Goal: Information Seeking & Learning: Learn about a topic

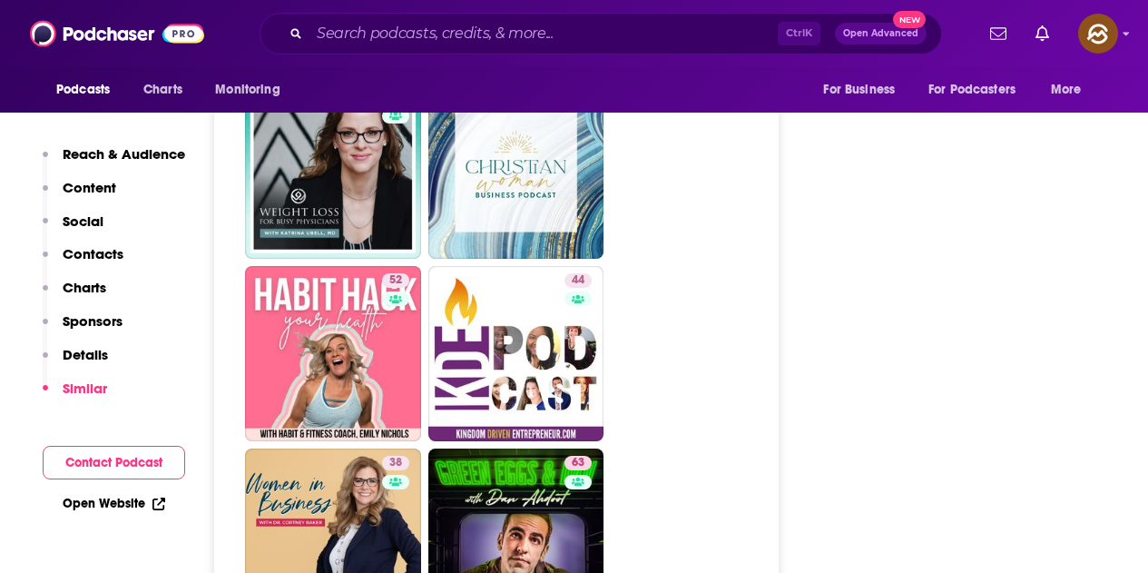
scroll to position [3813, 0]
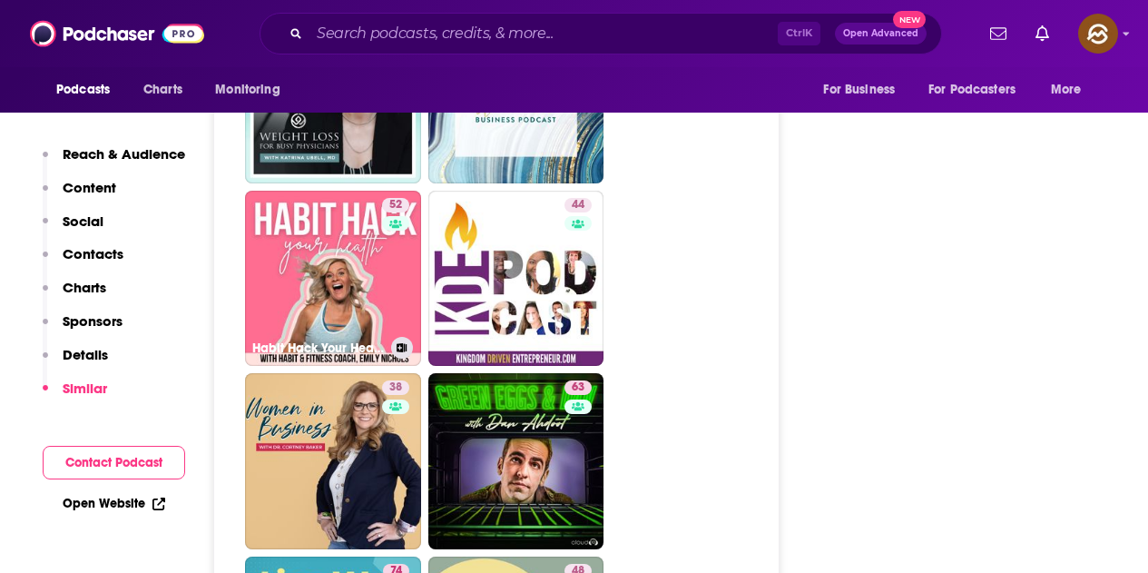
drag, startPoint x: 345, startPoint y: 256, endPoint x: 687, endPoint y: 273, distance: 342.7
click at [687, 273] on ul "54 21 38 66 26 43 65 62 54 31 40 56 52 Habit Hack Your Health | Atomic Habits, …" at bounding box center [506, 4] width 523 height 2189
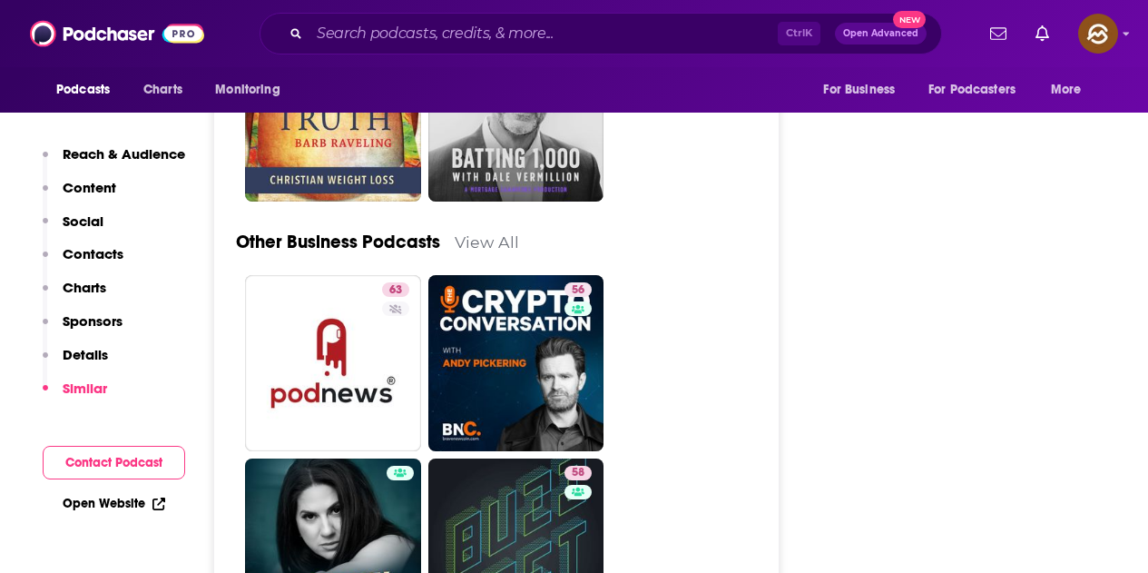
scroll to position [4630, 0]
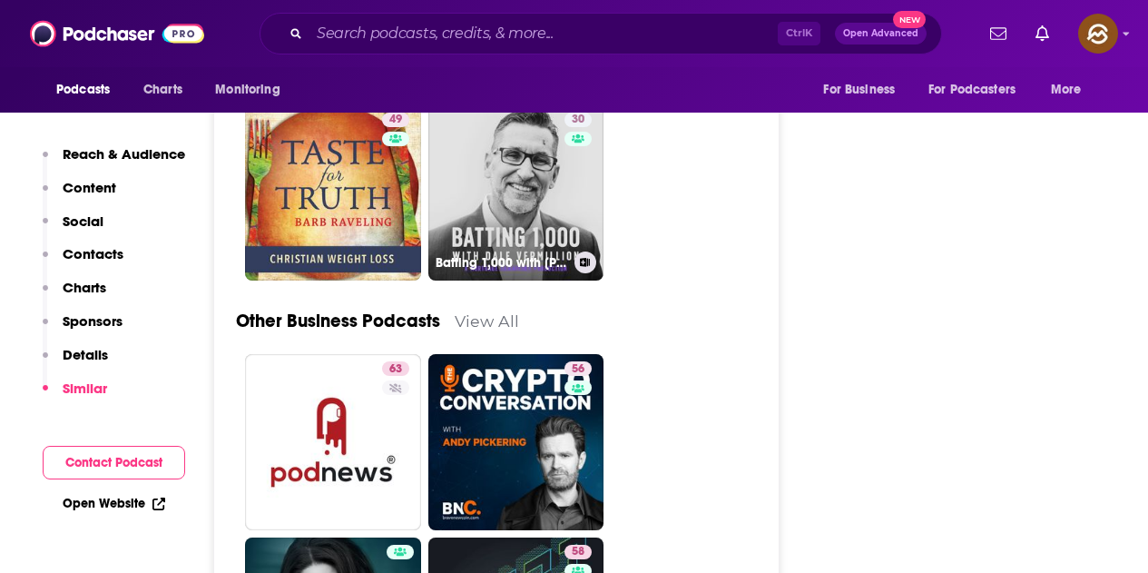
click at [532, 224] on link "30 Batting 1,000 with Dale Vermillion" at bounding box center [517, 193] width 176 height 176
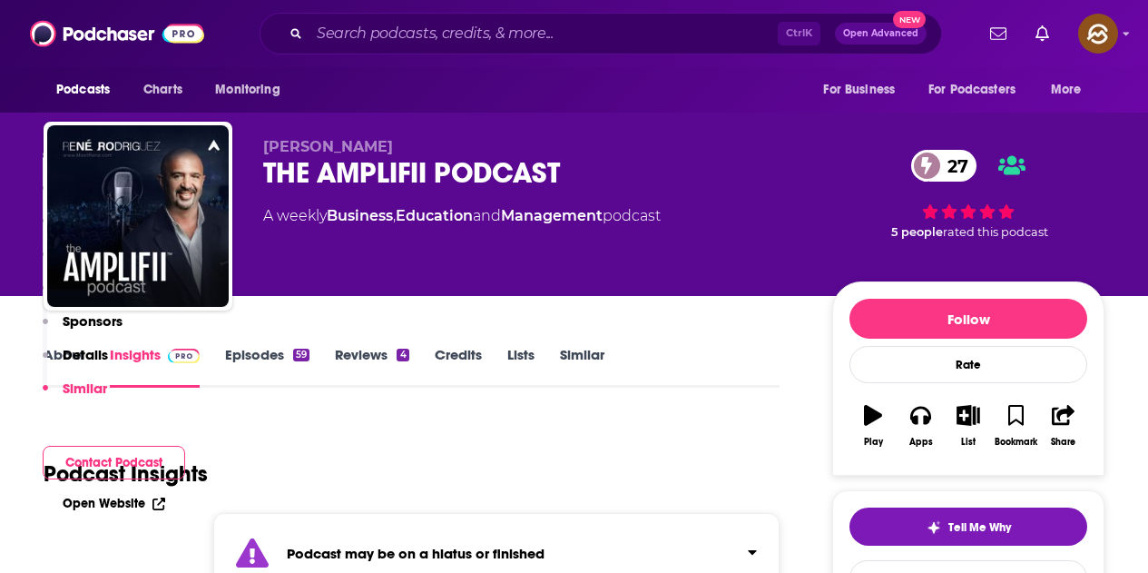
type input "https://www.podchaser.com/podcasts/batting-1000-with-dale-vermill-1973239"
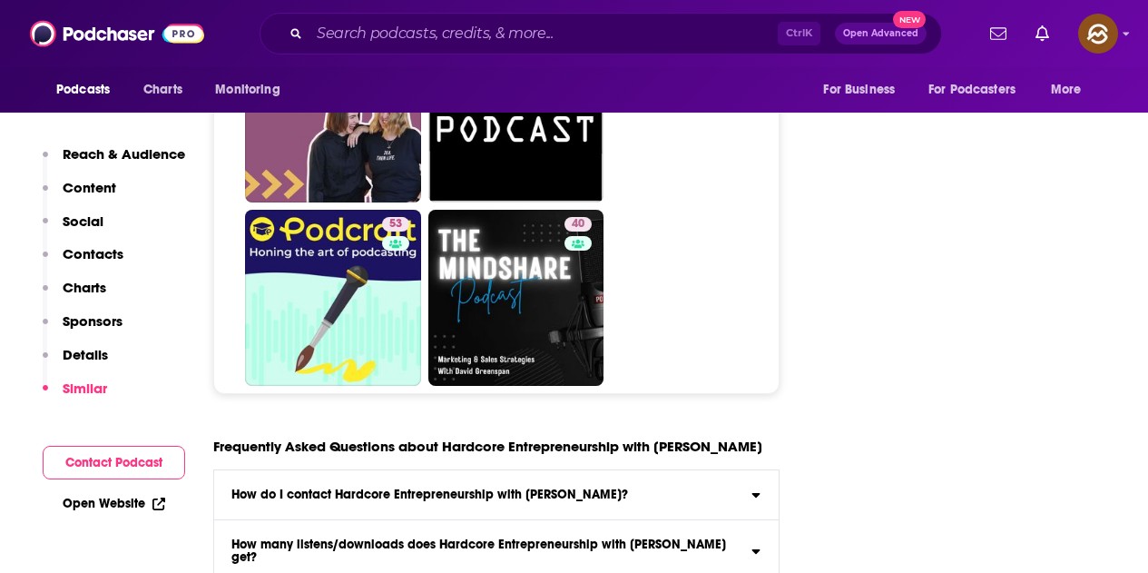
scroll to position [7172, 0]
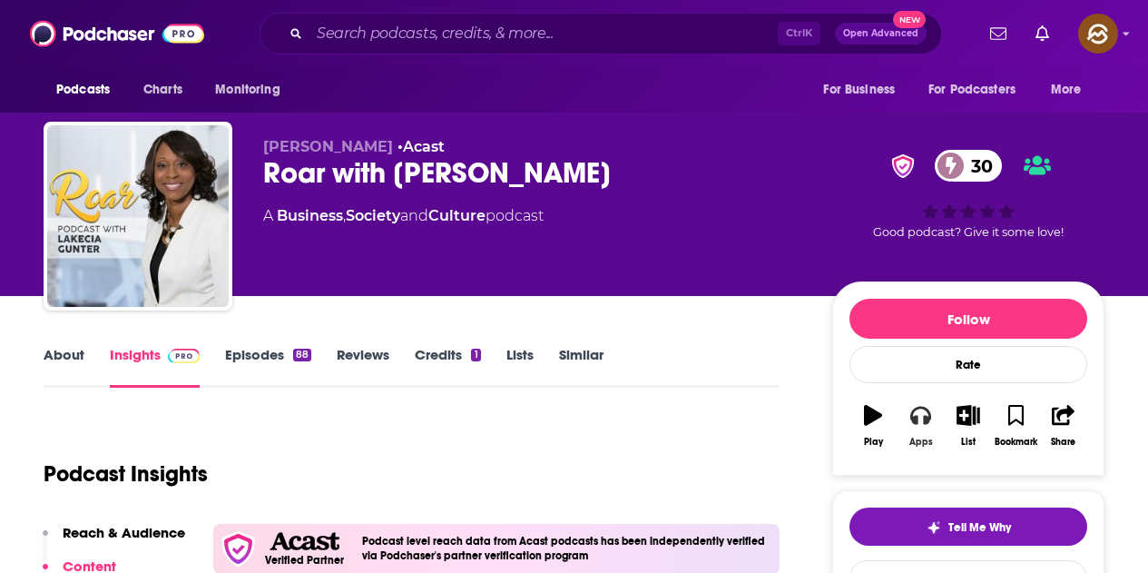
click at [918, 420] on icon "button" at bounding box center [921, 416] width 20 height 18
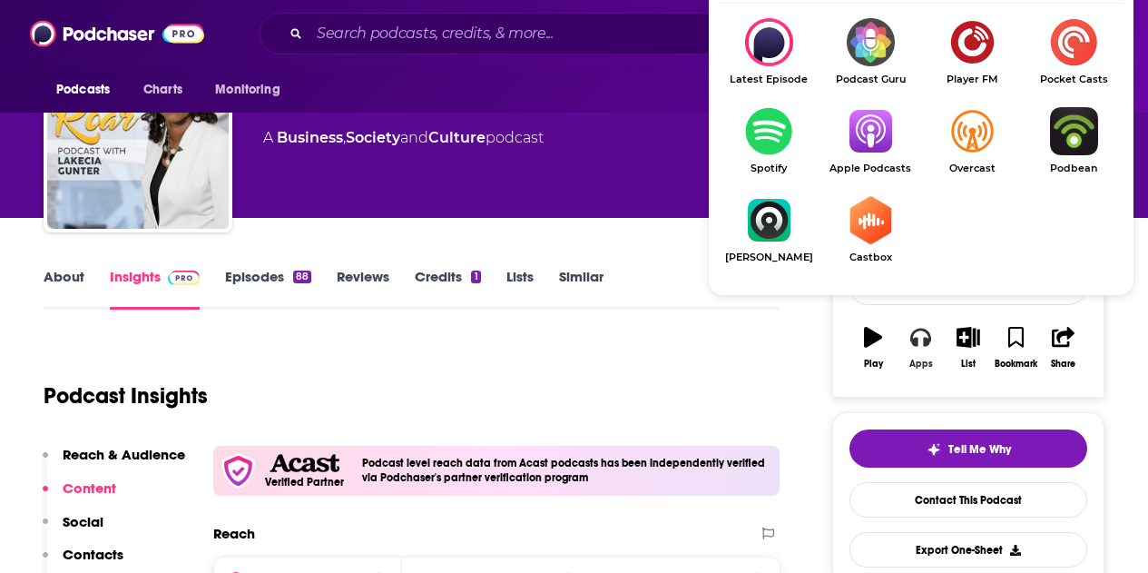
scroll to position [182, 0]
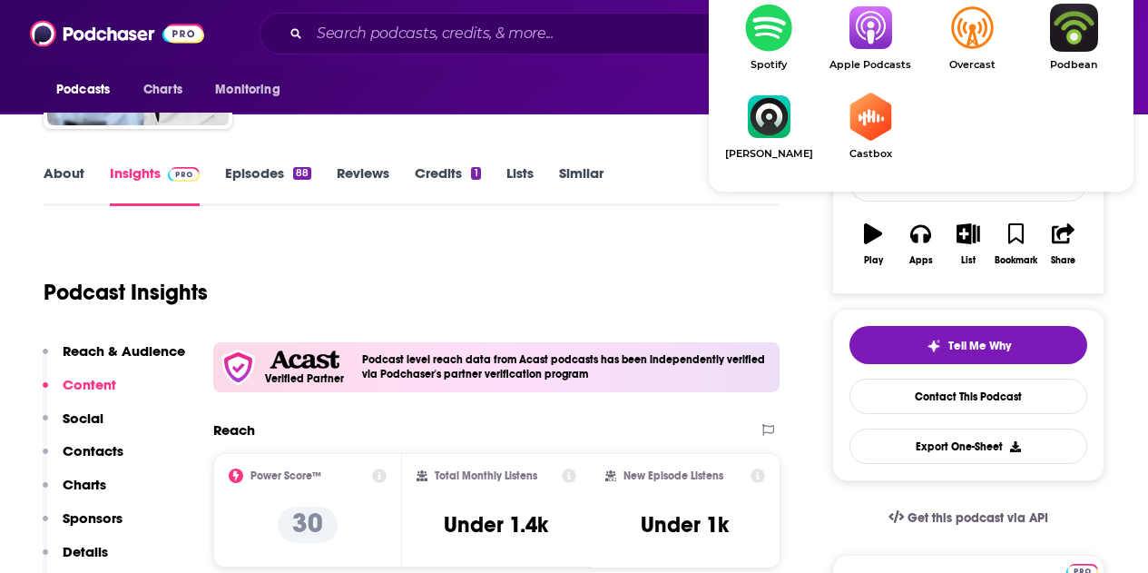
click at [864, 32] on img "Show Listen On dropdown" at bounding box center [871, 28] width 102 height 48
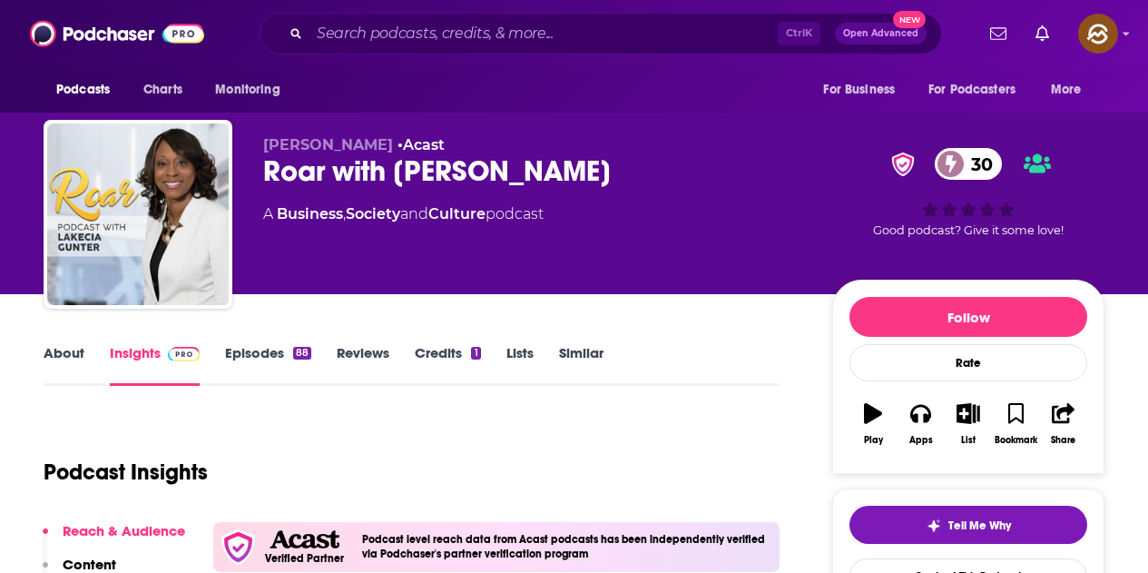
scroll to position [0, 0]
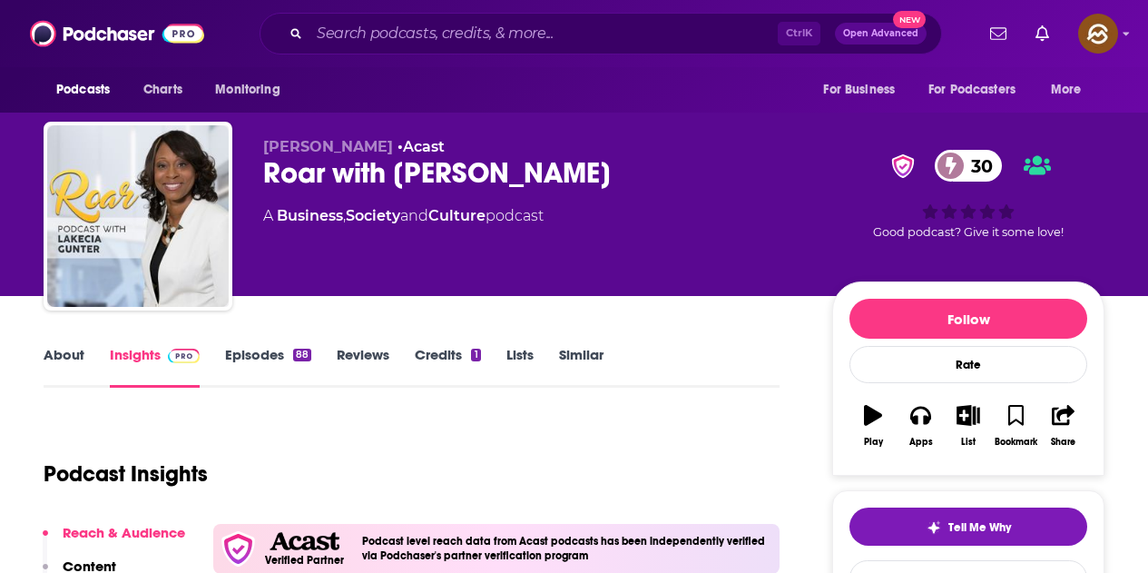
drag, startPoint x: 260, startPoint y: 140, endPoint x: 377, endPoint y: 149, distance: 117.5
click at [377, 149] on div "Lakecia Gunter • Acast Roar with Lakecia Gunter 30 A Business , Society and Cul…" at bounding box center [574, 220] width 1061 height 196
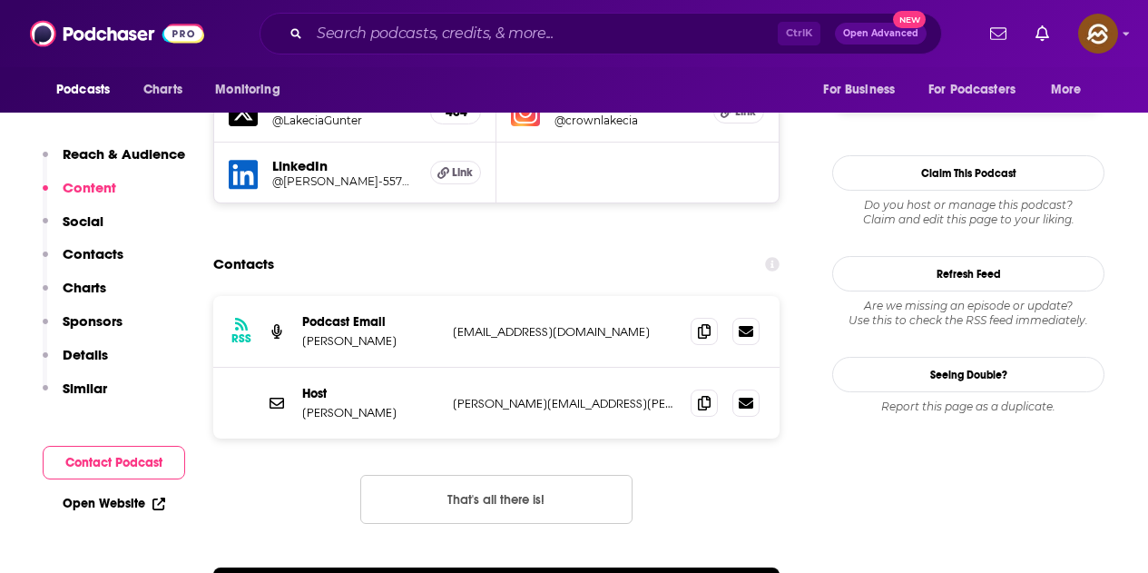
scroll to position [1725, 0]
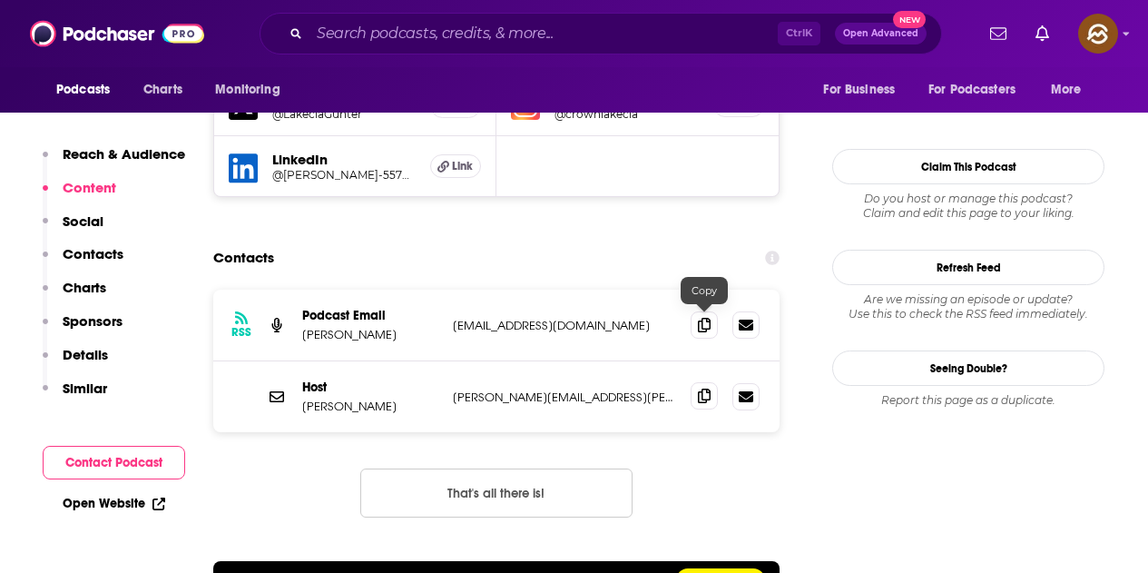
click at [700, 389] on icon at bounding box center [704, 396] width 13 height 15
click at [704, 317] on icon at bounding box center [704, 324] width 13 height 15
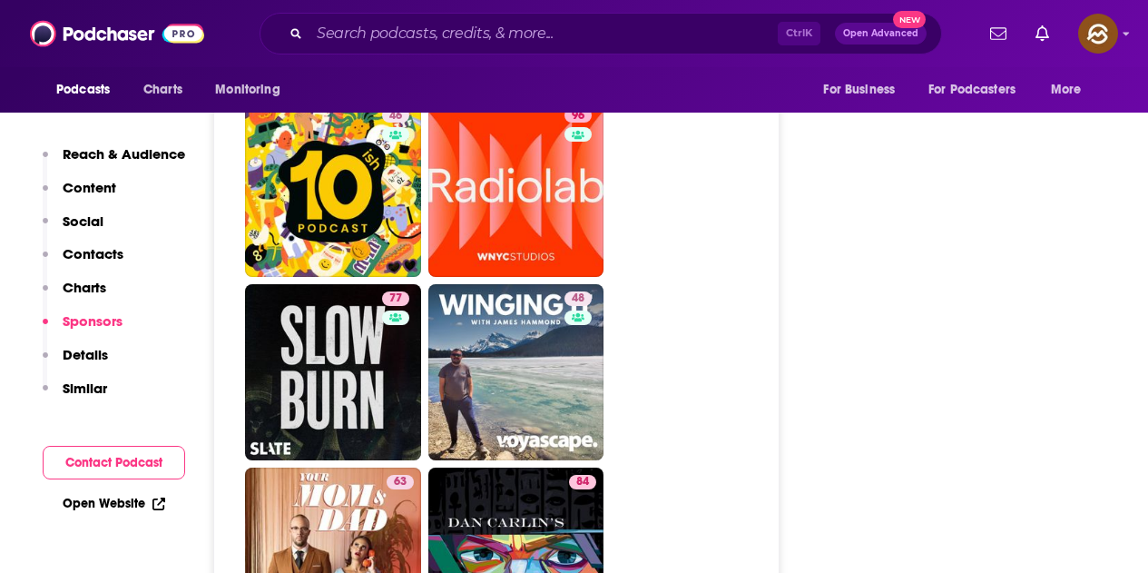
scroll to position [8625, 0]
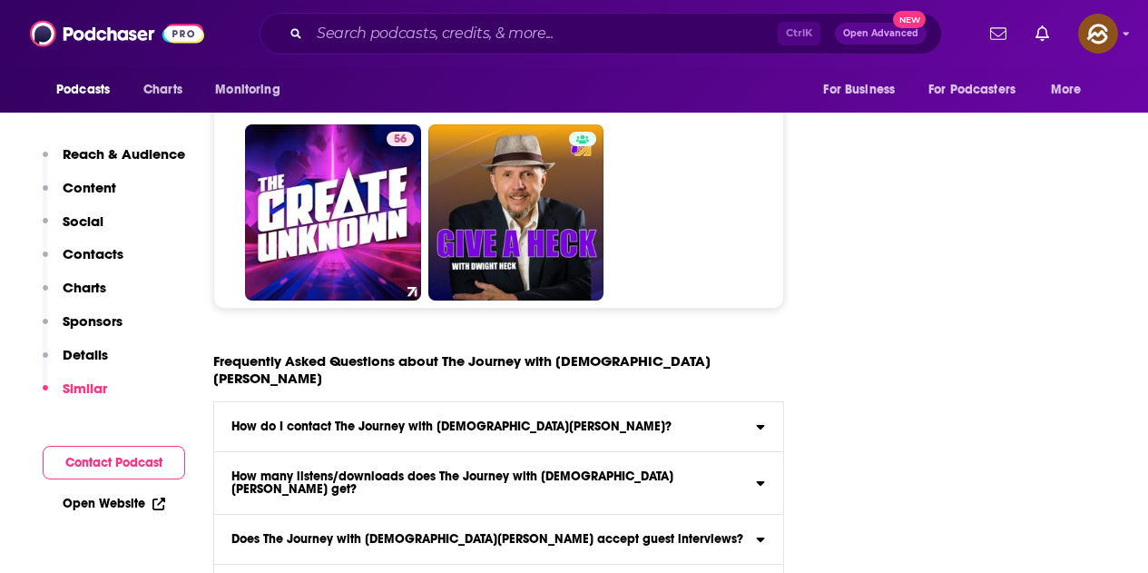
scroll to position [8262, 0]
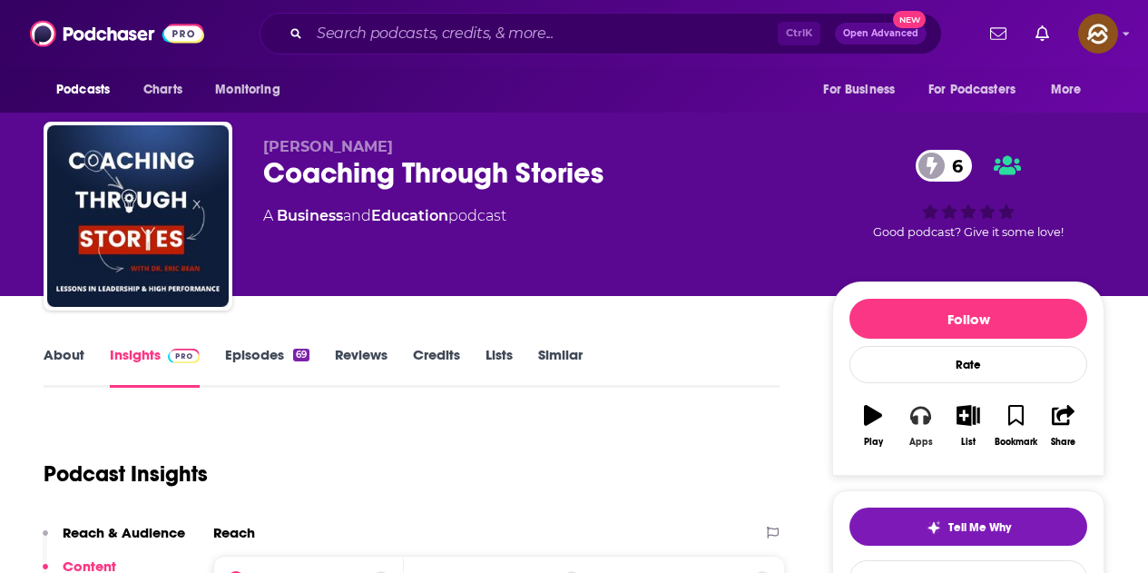
click at [926, 414] on icon "button" at bounding box center [921, 415] width 20 height 20
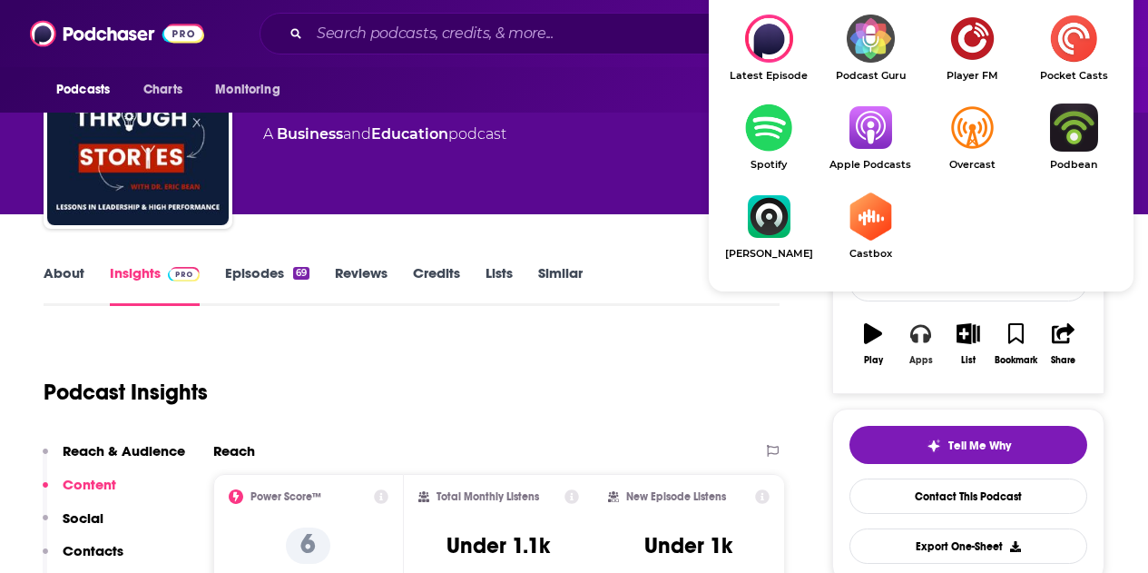
scroll to position [91, 0]
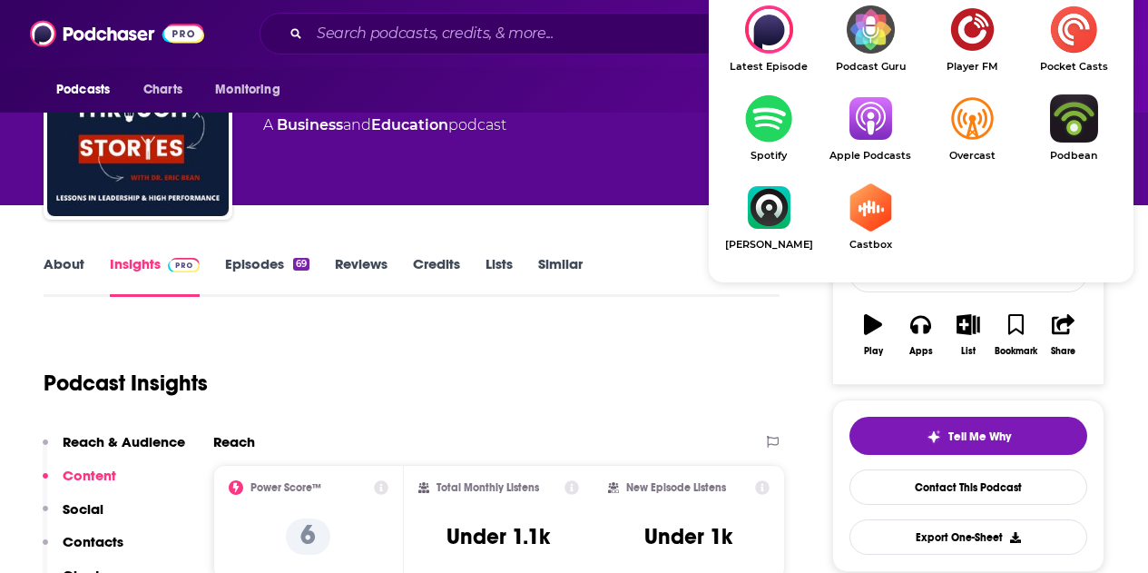
click at [878, 134] on img "Show Listen On dropdown" at bounding box center [871, 118] width 102 height 48
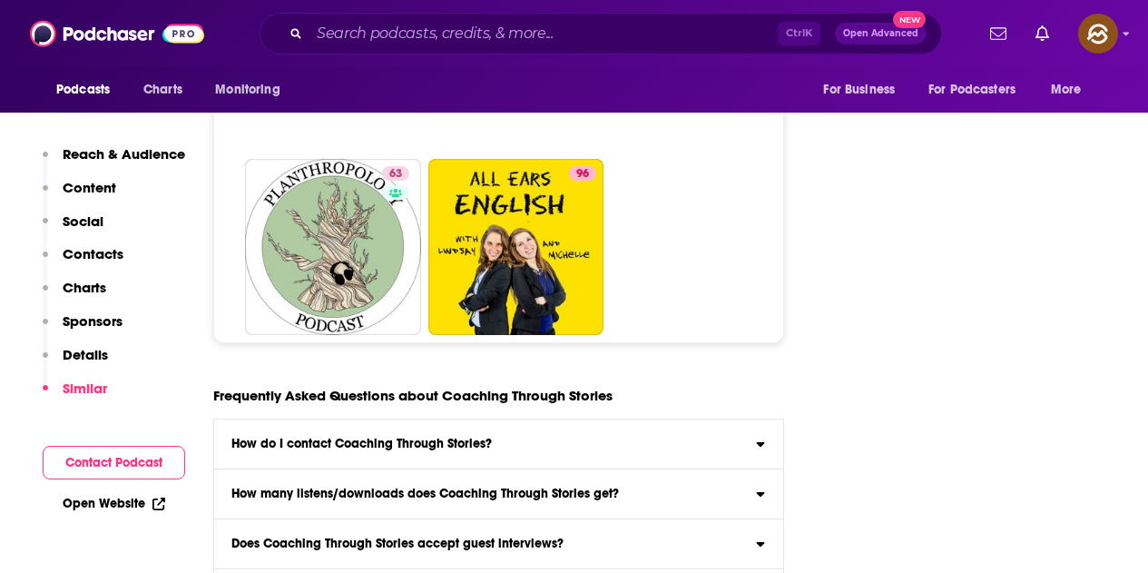
scroll to position [8262, 0]
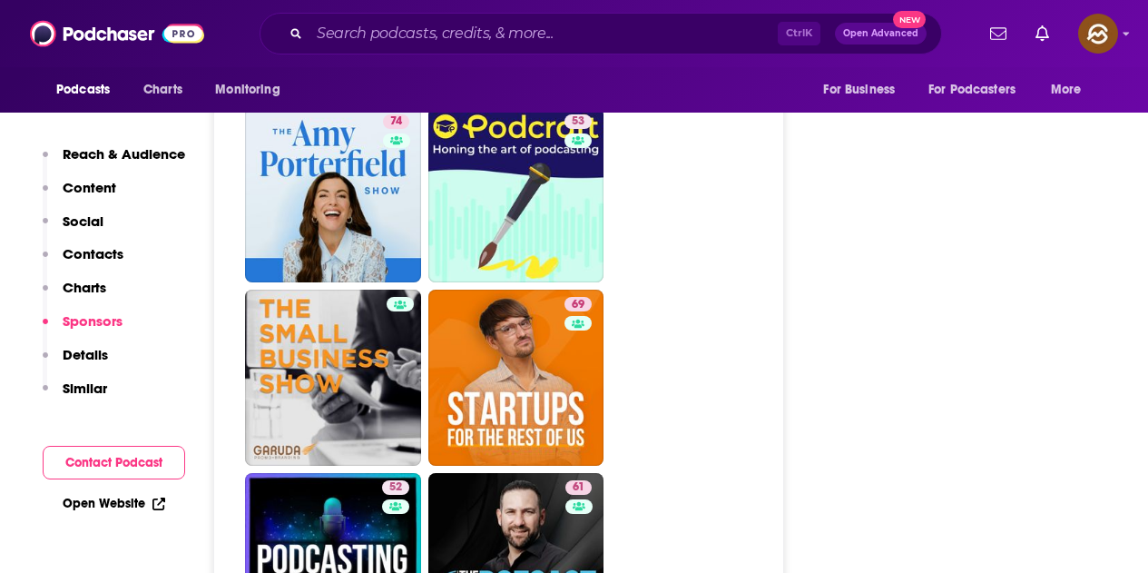
scroll to position [8534, 0]
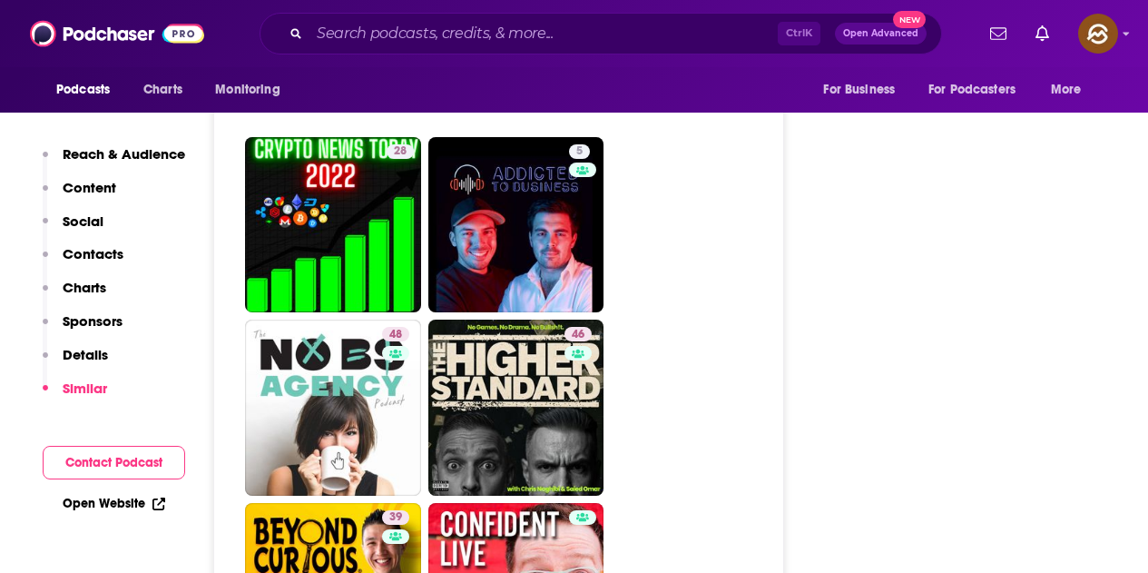
scroll to position [8625, 0]
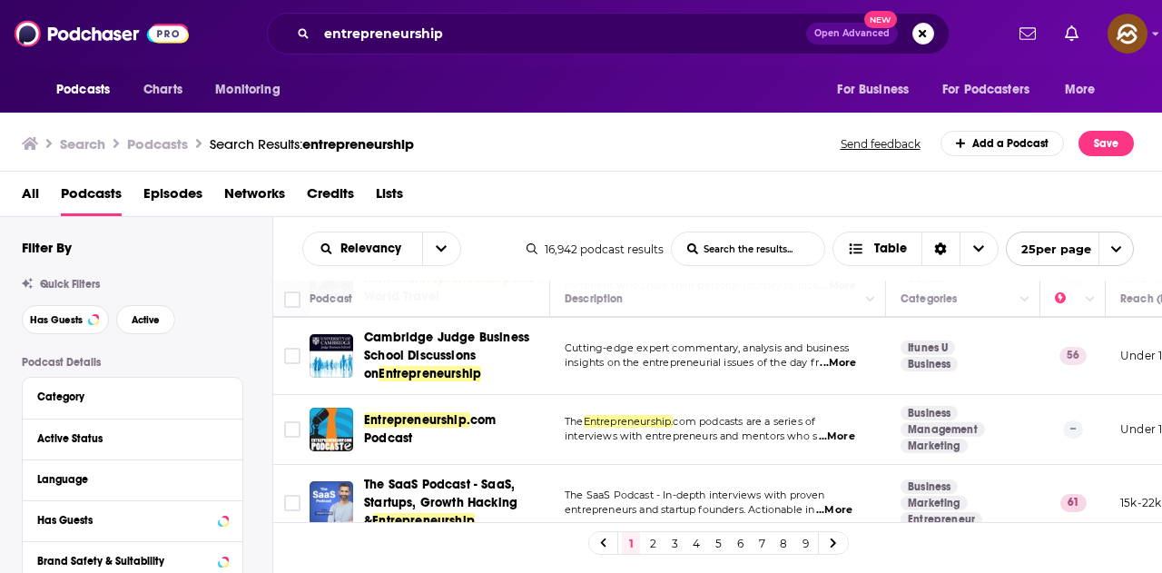
scroll to position [1271, 0]
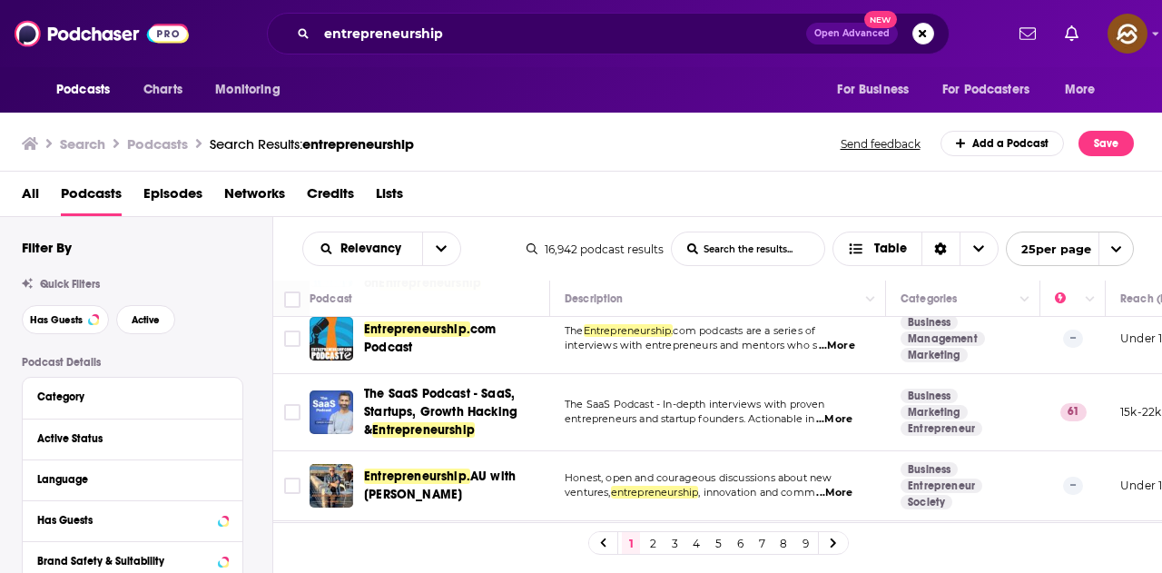
click at [846, 412] on span "...More" at bounding box center [834, 419] width 36 height 15
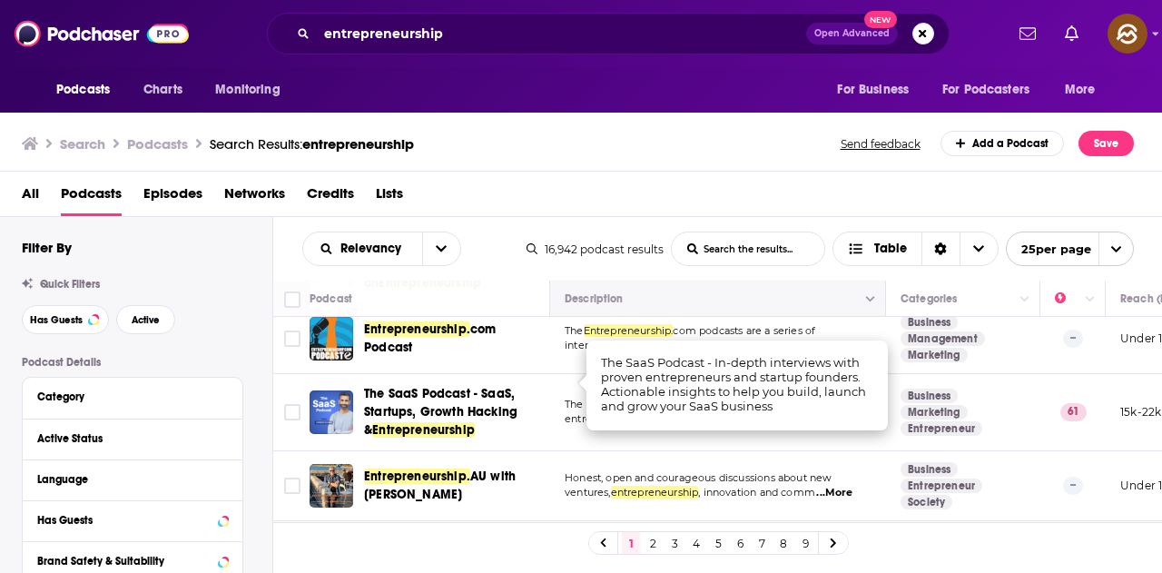
click at [684, 305] on button "Move" at bounding box center [716, 299] width 306 height 22
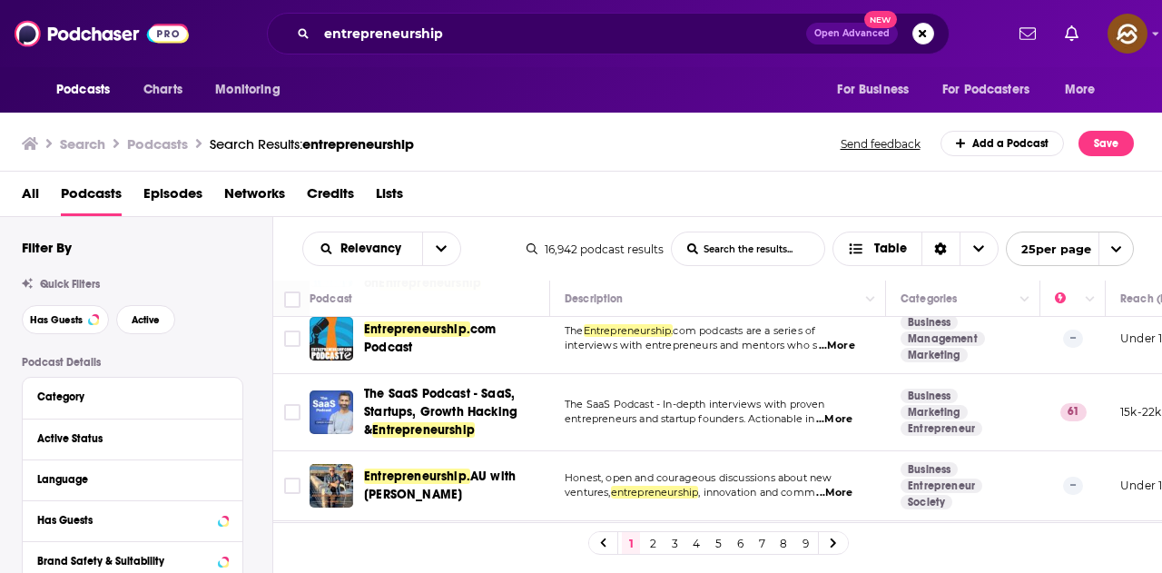
scroll to position [1362, 0]
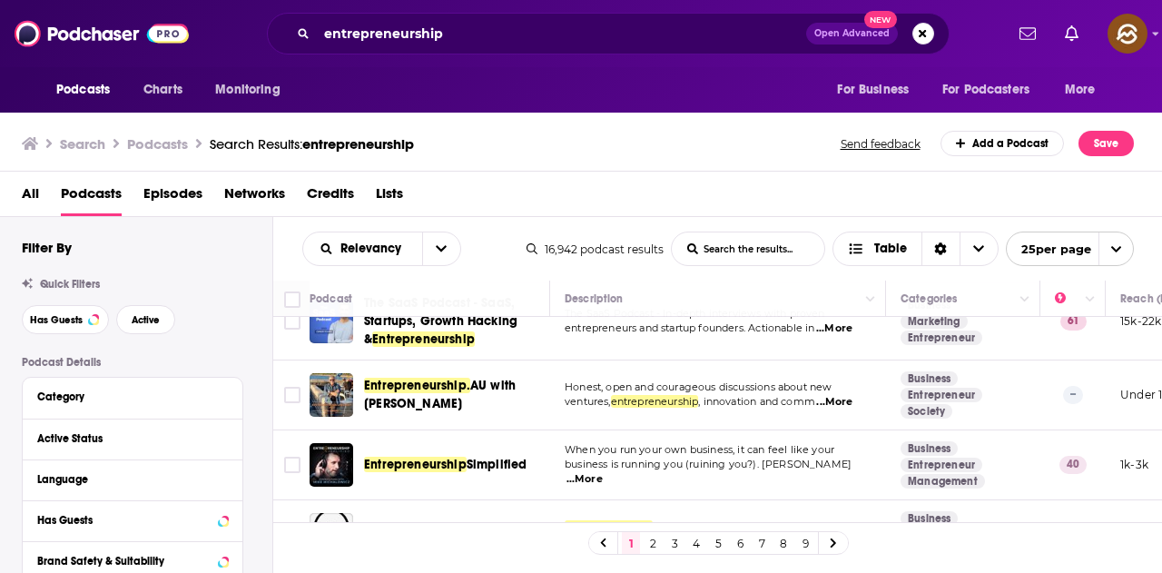
click at [610, 84] on div "Podcasts Charts Monitoring For Business For Podcasters More" at bounding box center [581, 89] width 1162 height 45
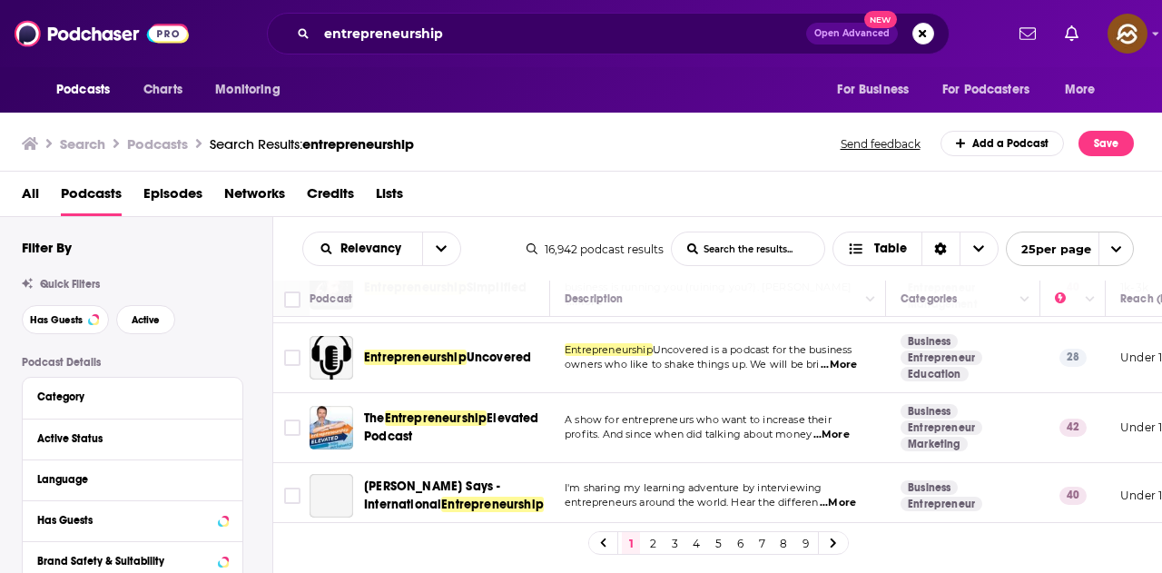
scroll to position [1543, 0]
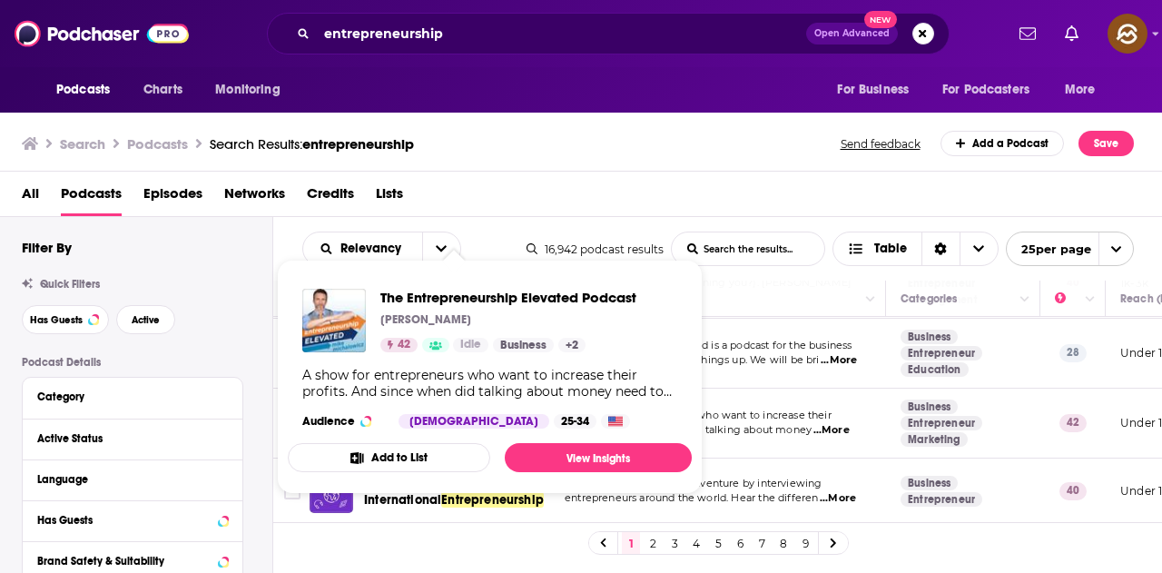
click at [757, 175] on div "All Podcasts Episodes Networks Credits Lists" at bounding box center [581, 194] width 1163 height 45
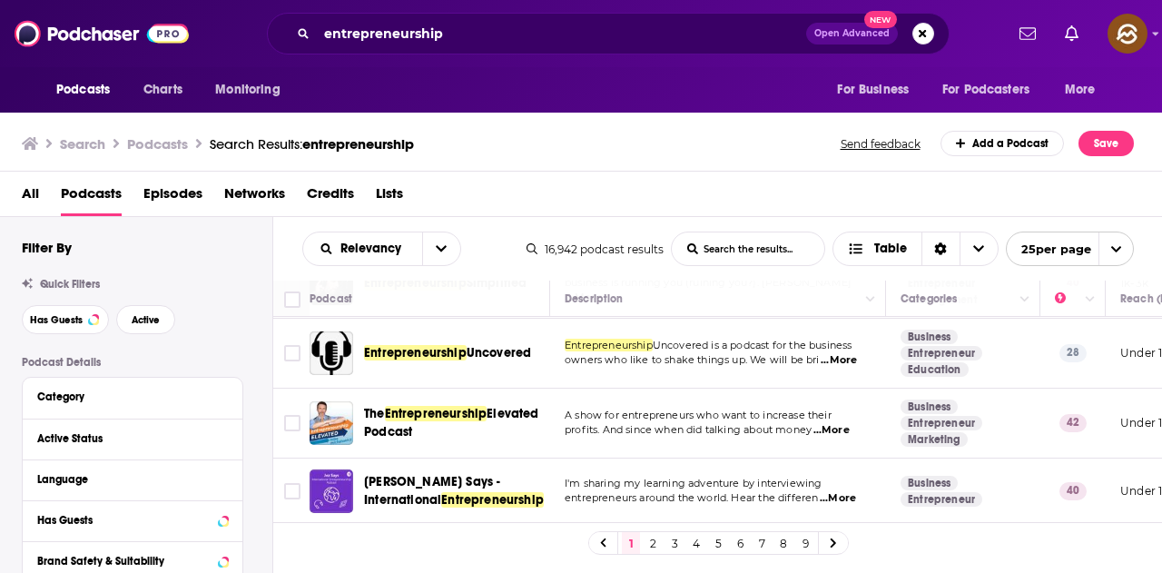
scroll to position [1592, 0]
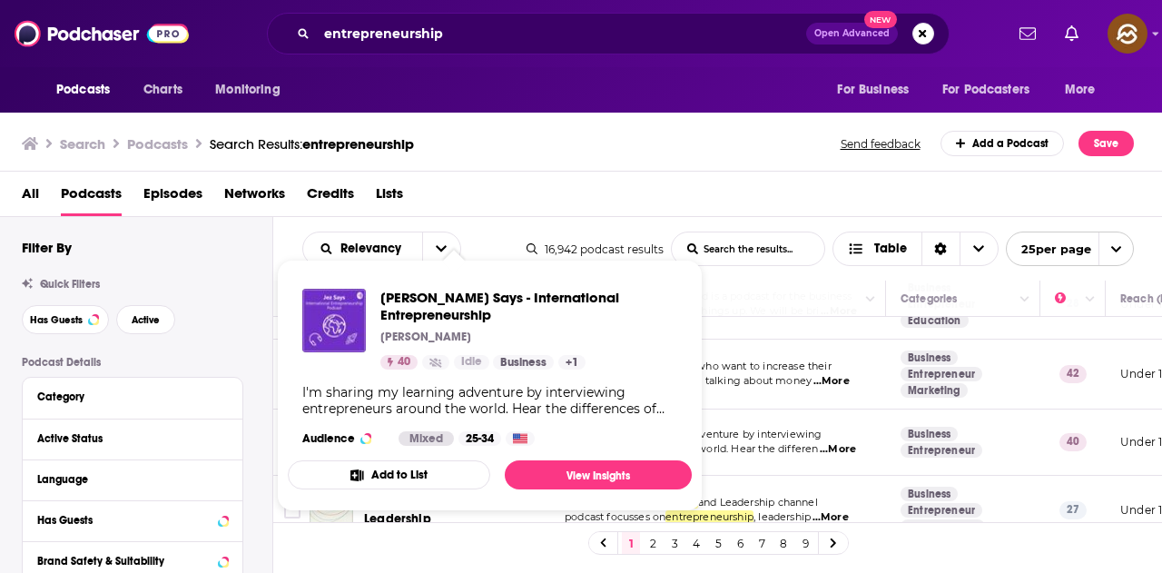
click at [682, 131] on div "Search Podcasts Search Results: entrepreneurship Send feedback Add a Podcast Sa…" at bounding box center [578, 143] width 1112 height 25
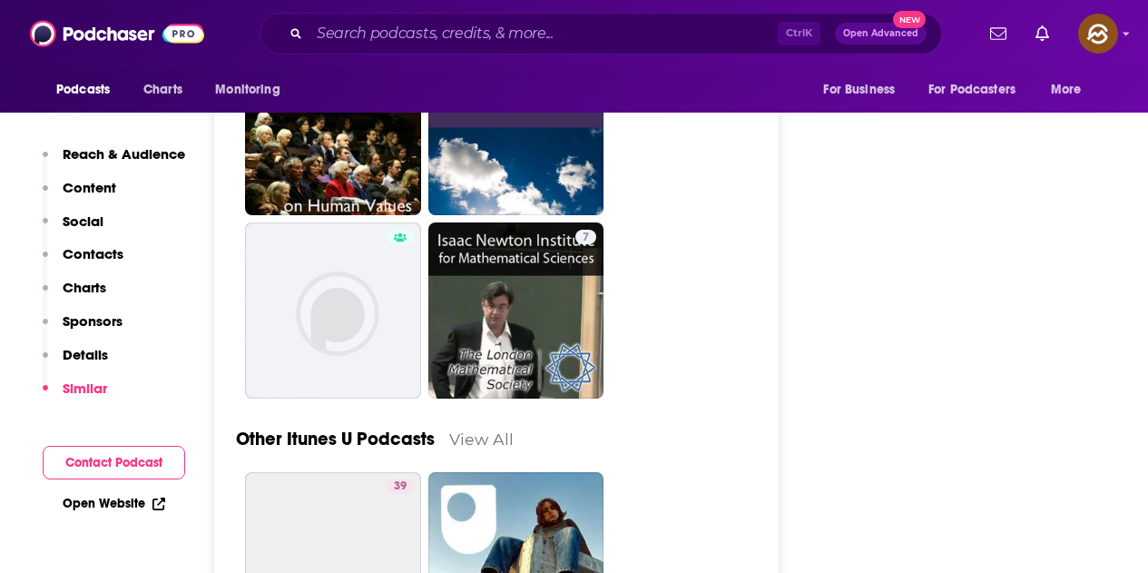
scroll to position [4993, 0]
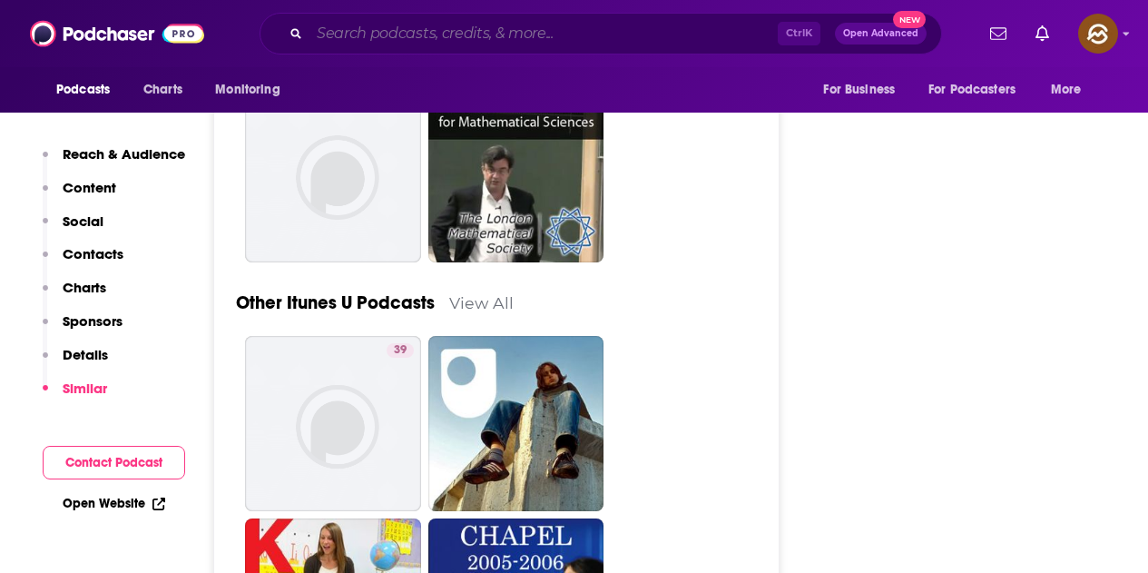
click at [527, 32] on input "Search podcasts, credits, & more..." at bounding box center [544, 33] width 468 height 29
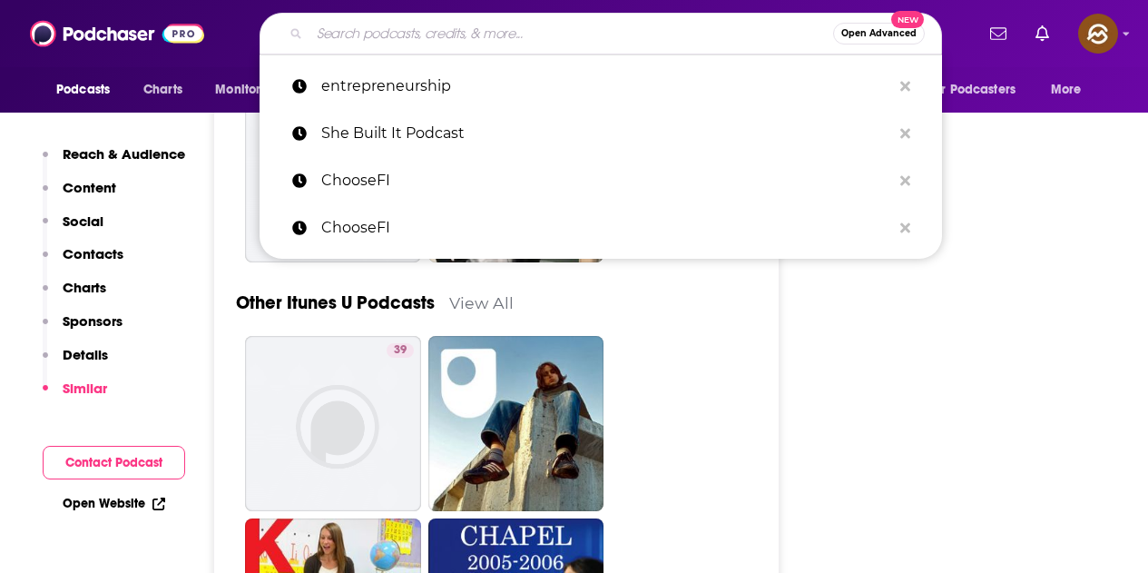
paste input "Entrepreneurship Simplified by Keith Heavilin"
type input "Entrepreneurship Simplified by Keith Heavilin"
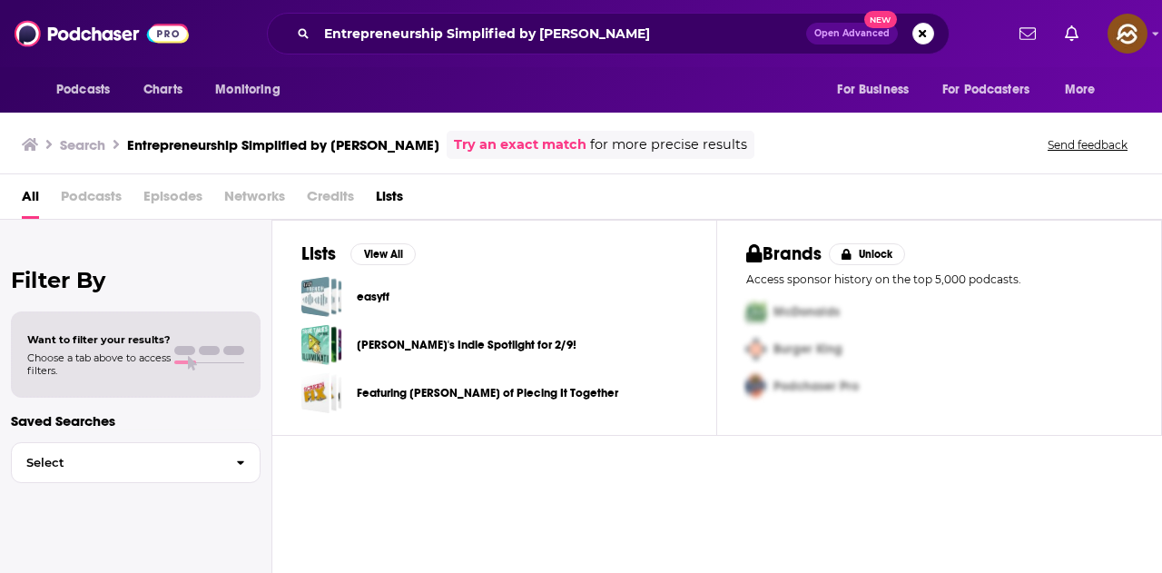
click at [934, 38] on div "Entrepreneurship Simplified by Keith Heavilin Open Advanced New" at bounding box center [608, 34] width 683 height 42
click at [928, 35] on button "Search podcasts, credits, & more..." at bounding box center [923, 34] width 22 height 22
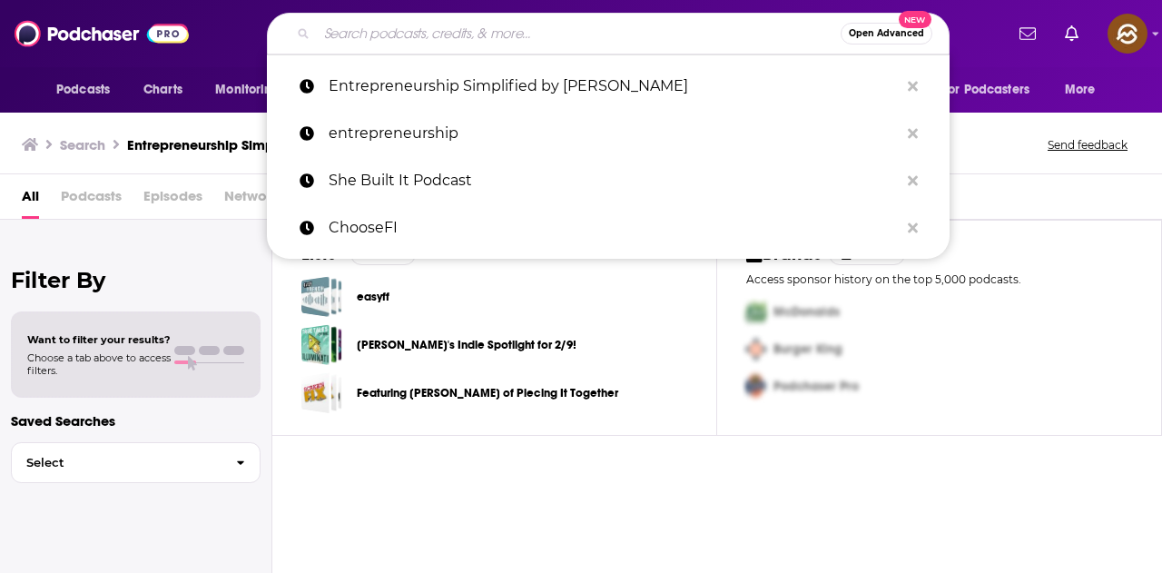
paste input "Entrepreneurship Simplified by Daniel Francavilla & Daniel Lewis"
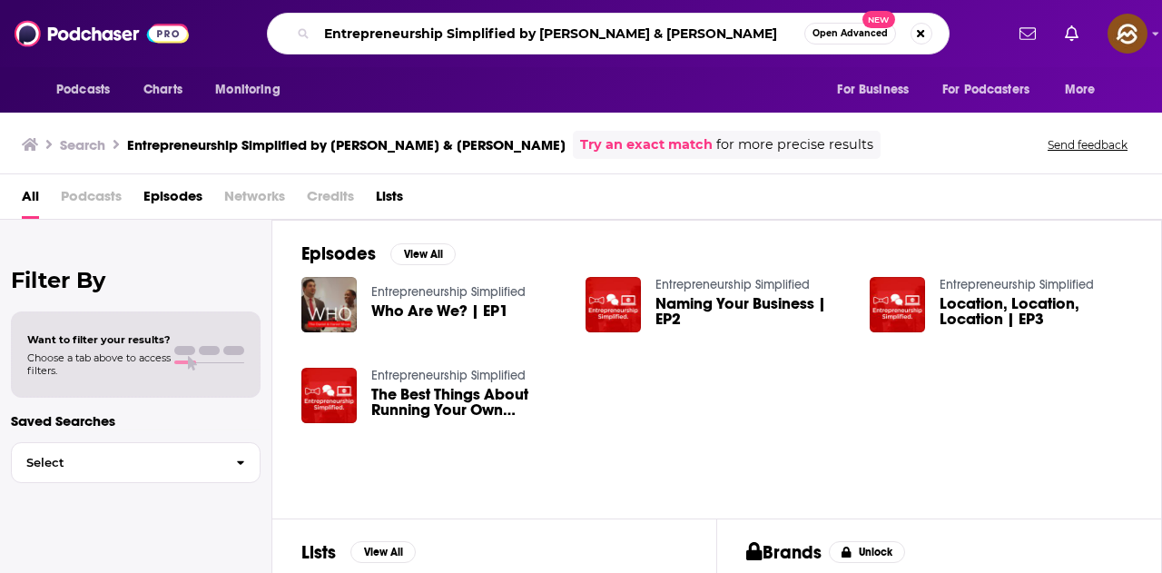
click at [772, 44] on input "Entrepreneurship Simplified by Daniel Francavilla & Daniel Lewis" at bounding box center [561, 33] width 488 height 29
type input "Entrepreneurship Simplified"
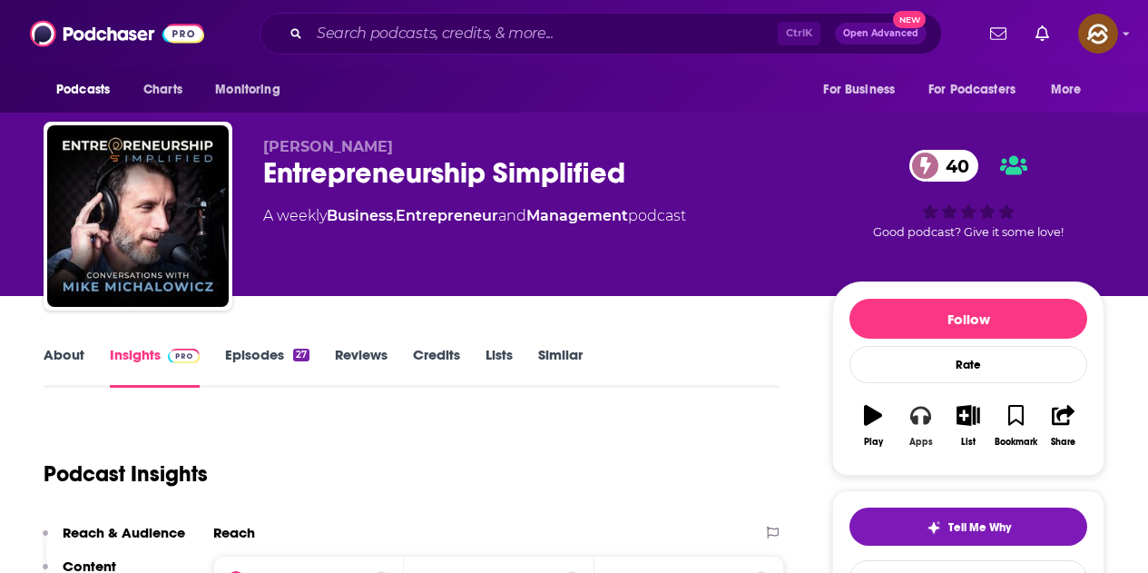
click at [917, 425] on icon "button" at bounding box center [921, 415] width 20 height 20
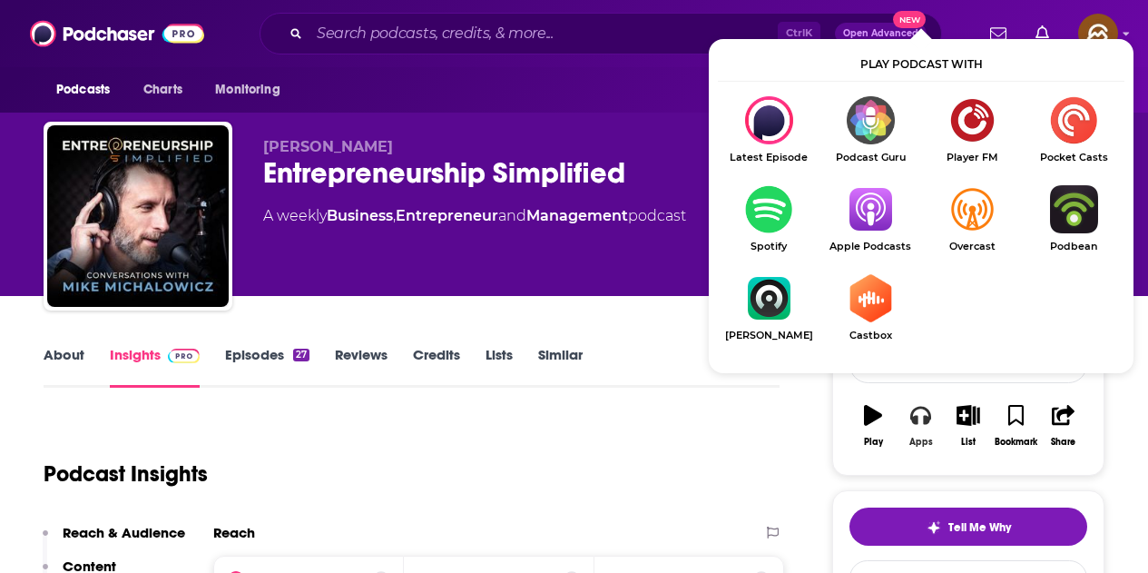
scroll to position [91, 0]
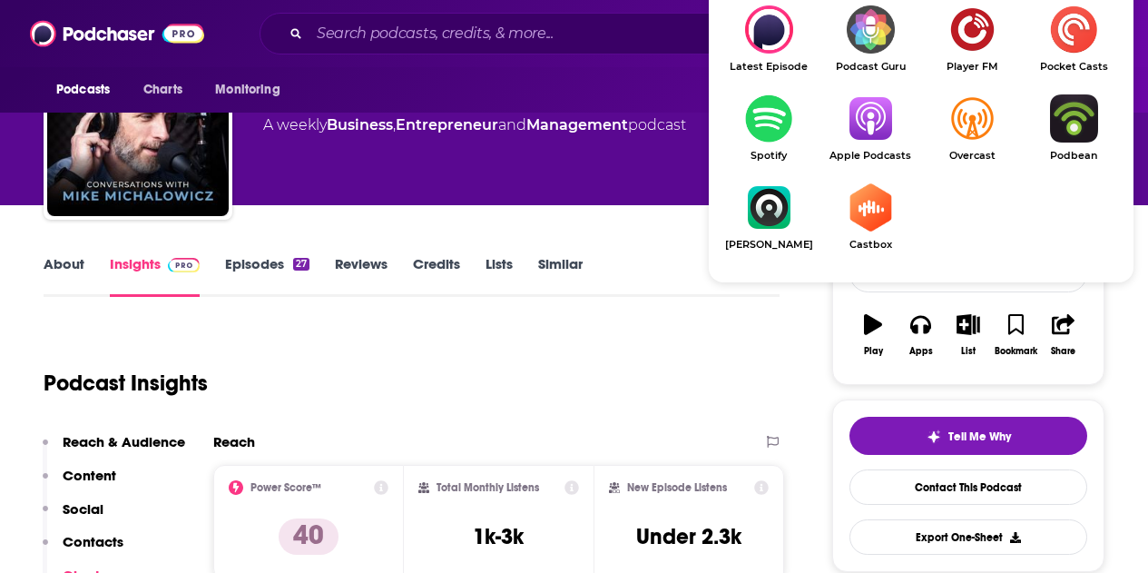
click at [859, 127] on img "Show Listen On dropdown" at bounding box center [871, 118] width 102 height 48
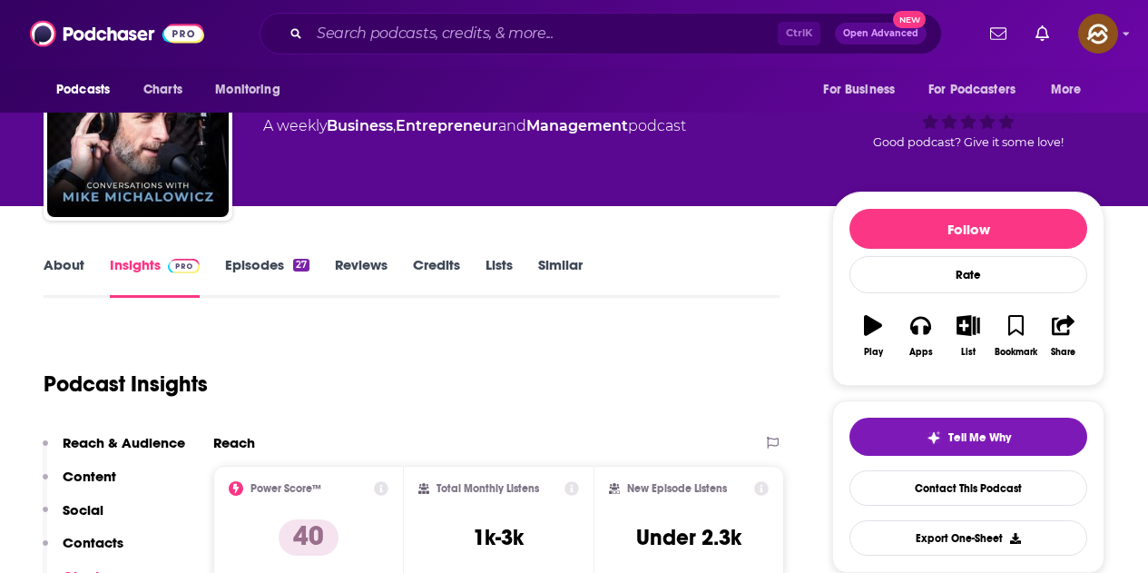
click at [405, 188] on div "Mike Michalowicz Entrepreneurship Simplified 40 A weekly Business , Entrepreneu…" at bounding box center [533, 120] width 540 height 145
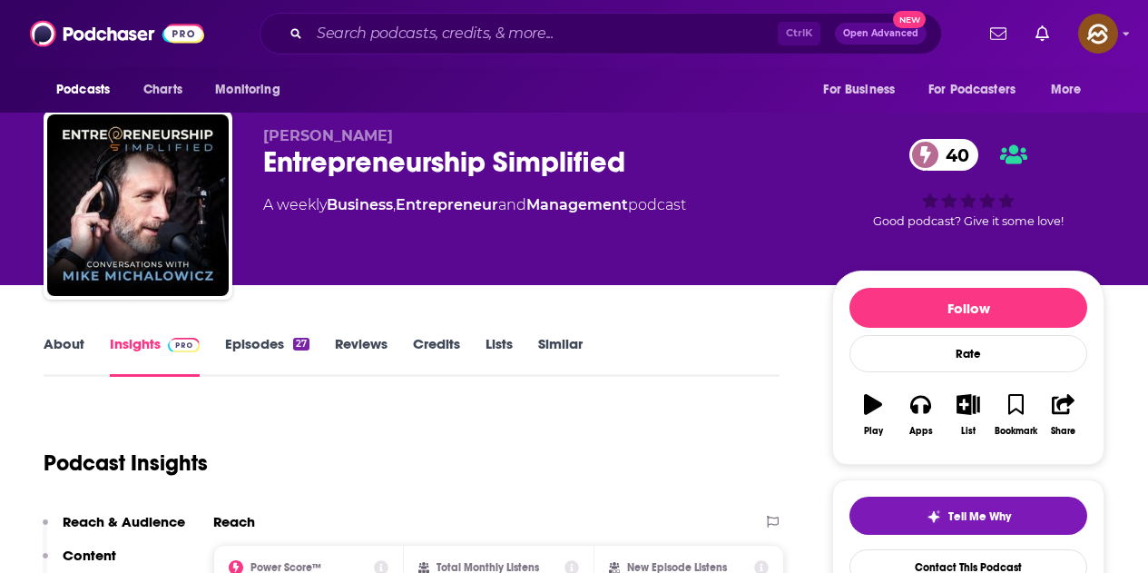
scroll to position [0, 0]
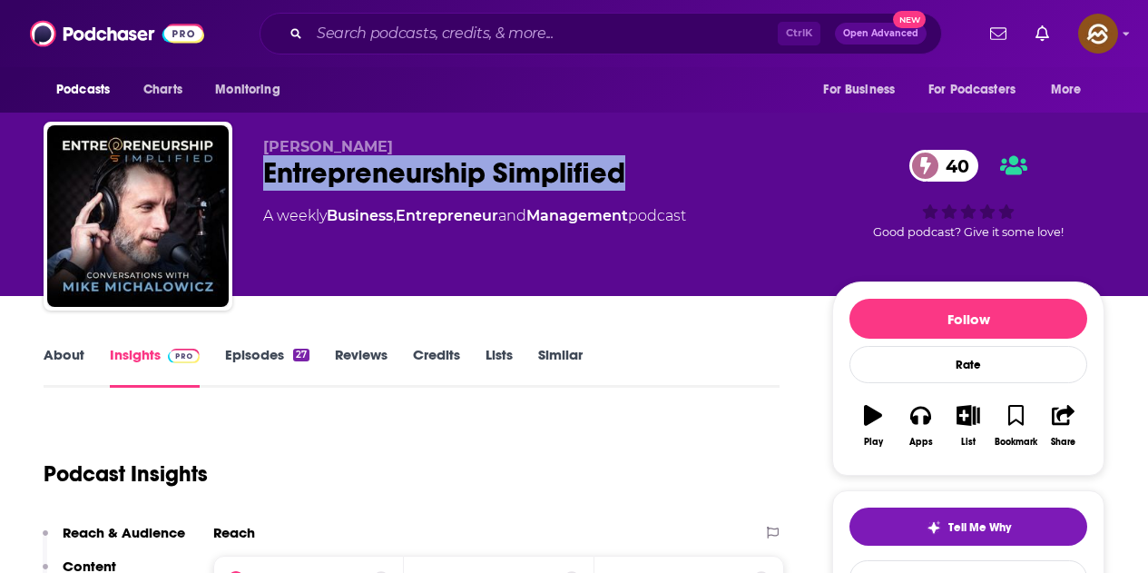
drag, startPoint x: 267, startPoint y: 167, endPoint x: 628, endPoint y: 167, distance: 361.3
click at [628, 167] on div "Entrepreneurship Simplified 40" at bounding box center [533, 172] width 540 height 35
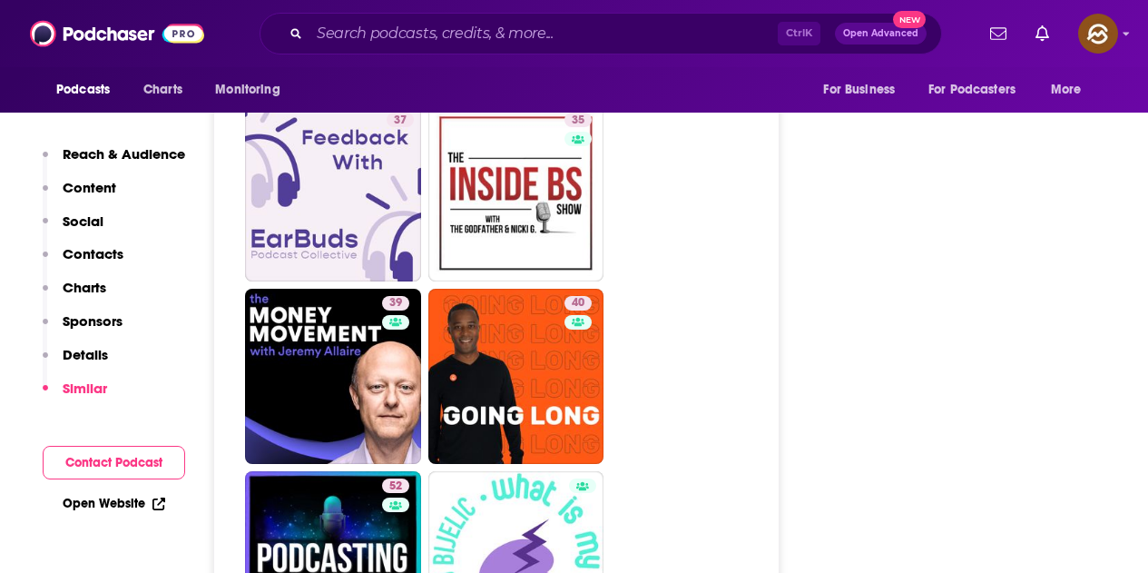
scroll to position [7989, 0]
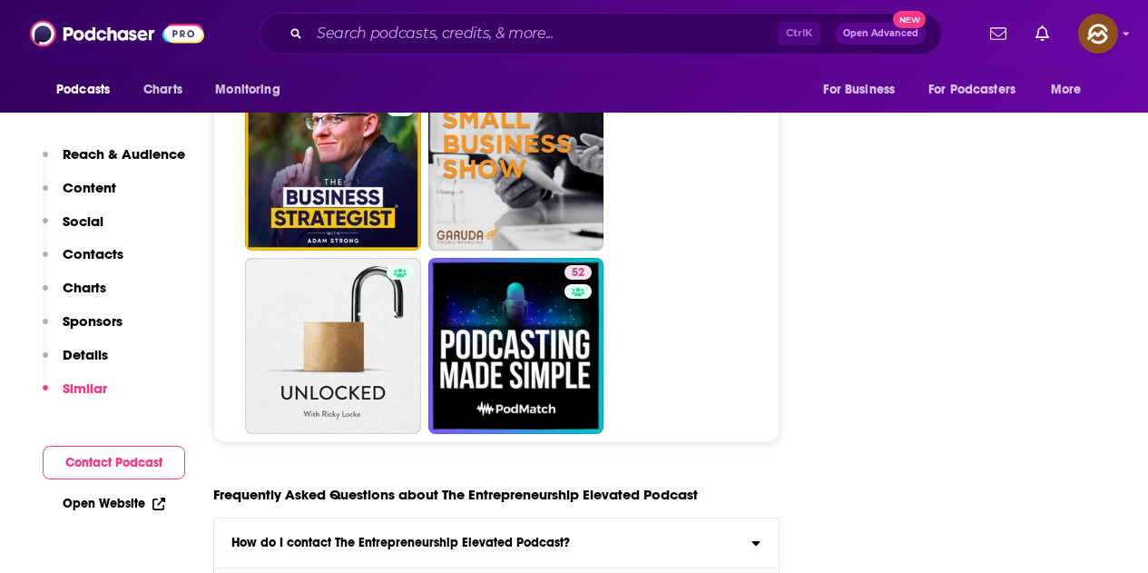
scroll to position [8353, 0]
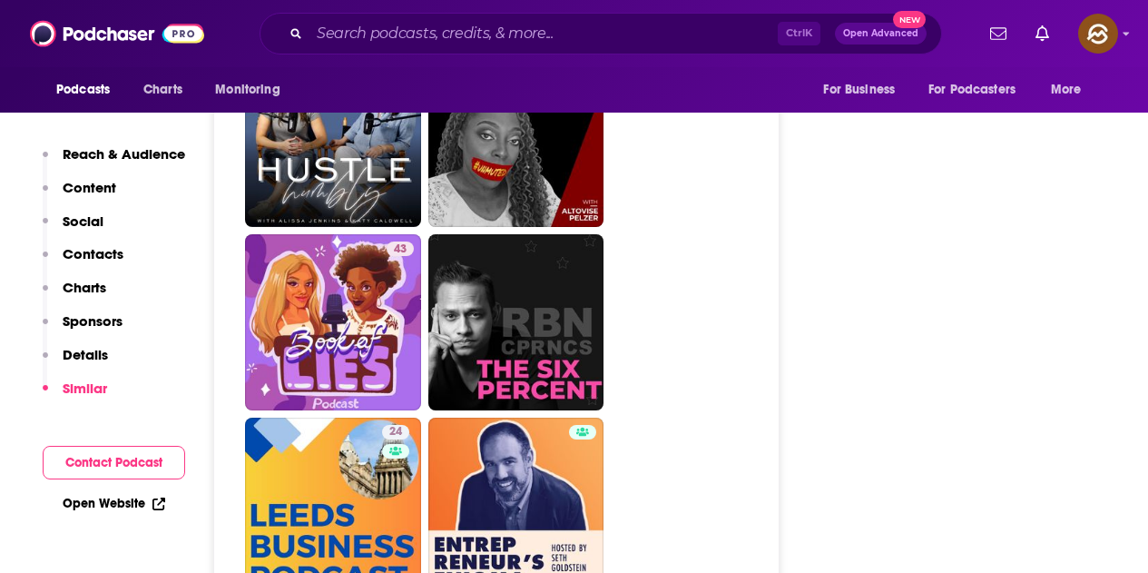
scroll to position [8171, 0]
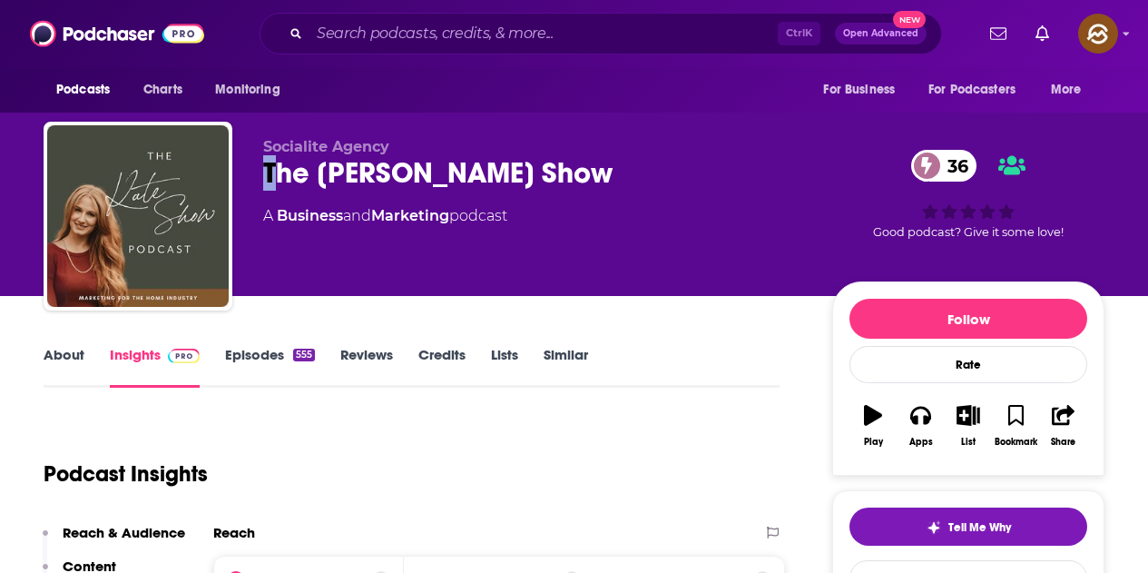
click at [271, 172] on div "The Kate Show 36" at bounding box center [533, 172] width 540 height 35
click at [322, 193] on div "Socialite Agency The Kate Show 36 A Business and Marketing podcast" at bounding box center [533, 210] width 540 height 145
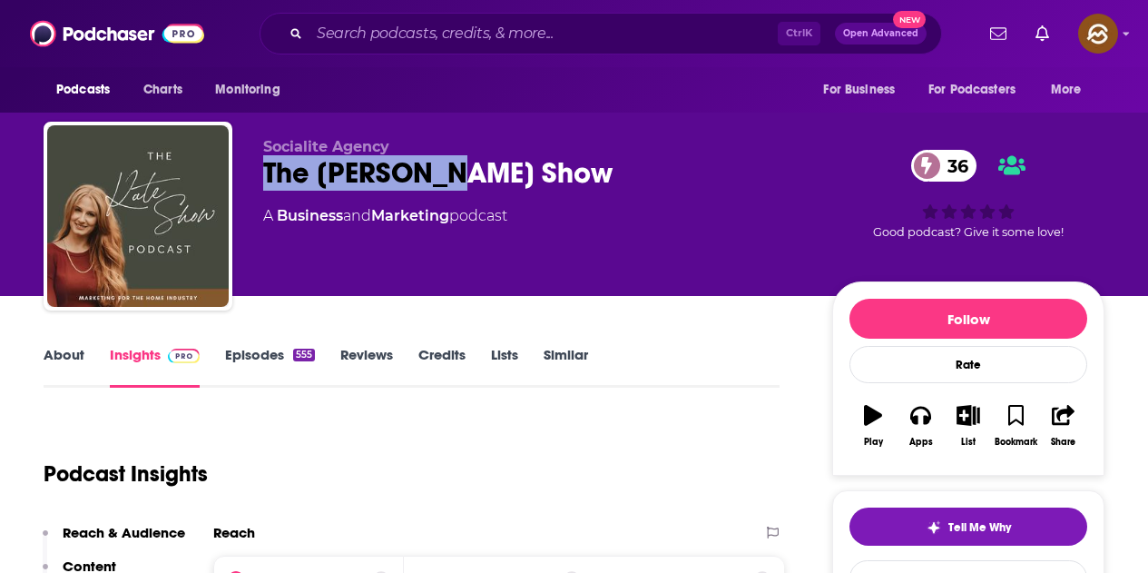
drag, startPoint x: 259, startPoint y: 182, endPoint x: 555, endPoint y: 181, distance: 296.0
click at [555, 181] on div "Socialite Agency The Kate Show 36 A Business and Marketing podcast 36 Good podc…" at bounding box center [574, 220] width 1061 height 196
click at [912, 416] on icon "button" at bounding box center [921, 416] width 20 height 18
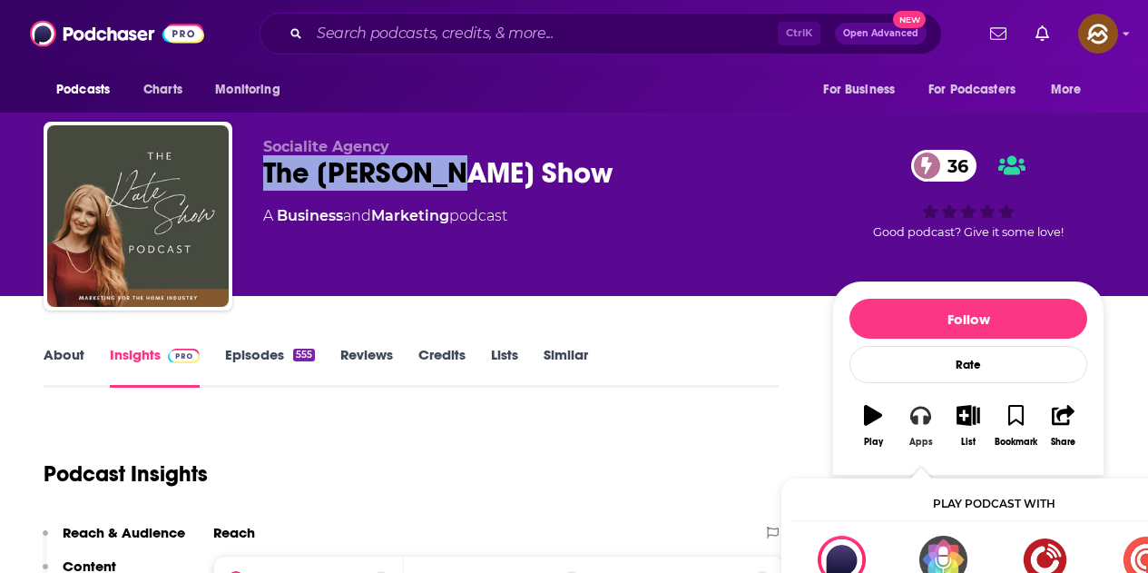
scroll to position [91, 0]
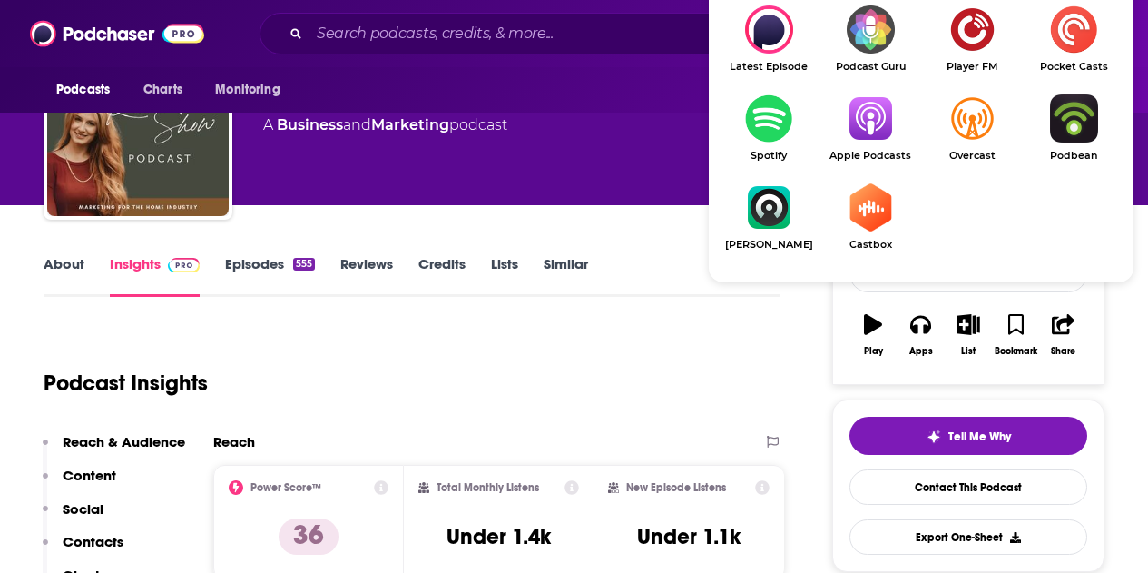
click at [871, 127] on img "Show Listen On dropdown" at bounding box center [871, 118] width 102 height 48
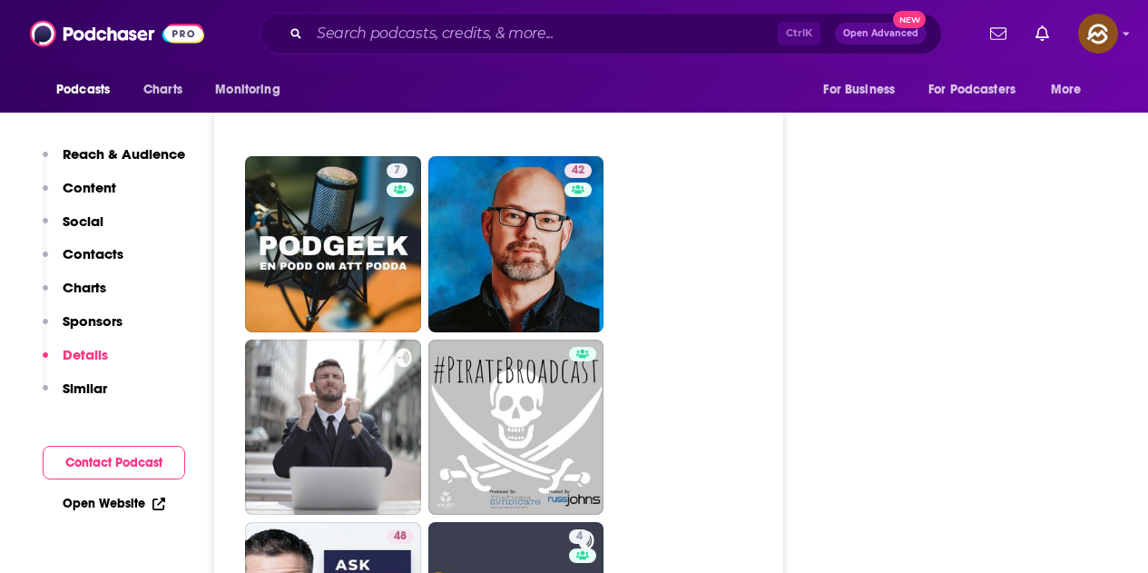
scroll to position [8262, 0]
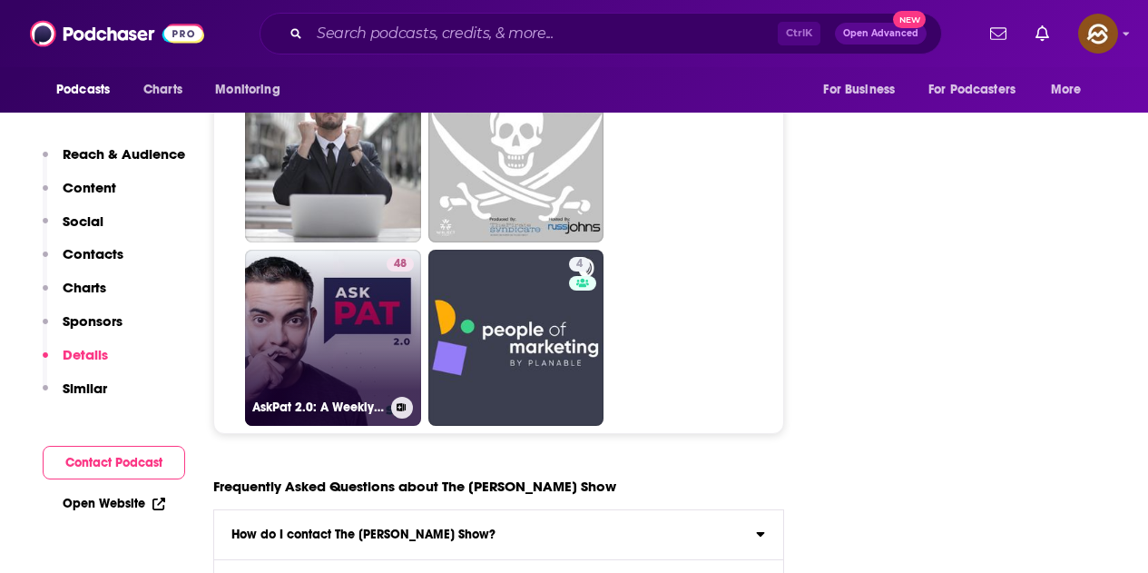
click at [365, 250] on link "48 AskPat 2.0: A Weekly Coaching Call on Online Business, Blogging, Marketing, …" at bounding box center [333, 338] width 176 height 176
type input "https://www.podchaser.com/podcasts/askpat-20-a-weekly-coaching-ca-7082"
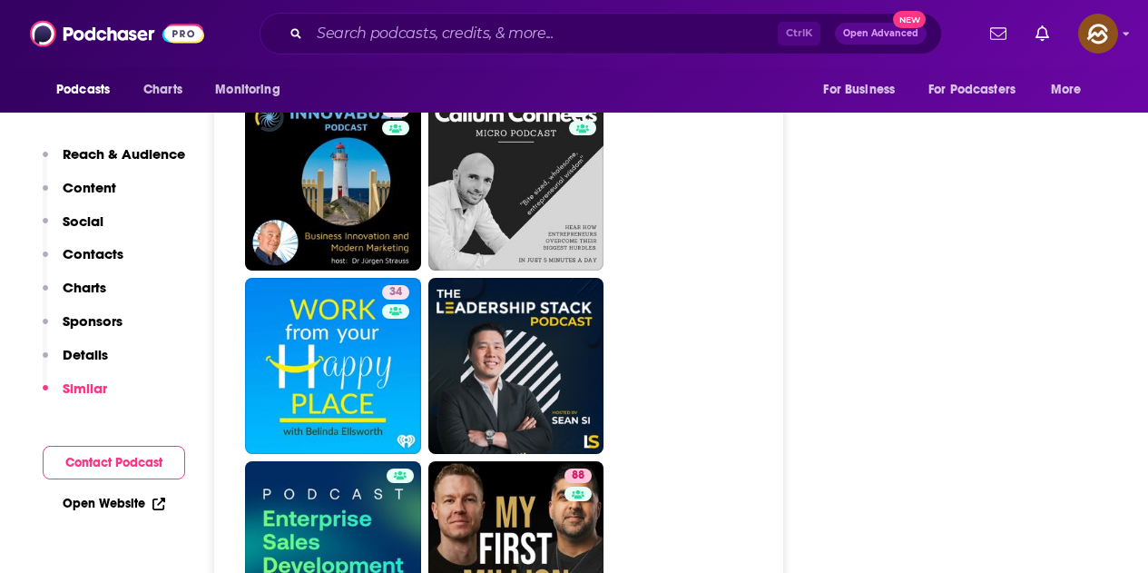
scroll to position [6809, 0]
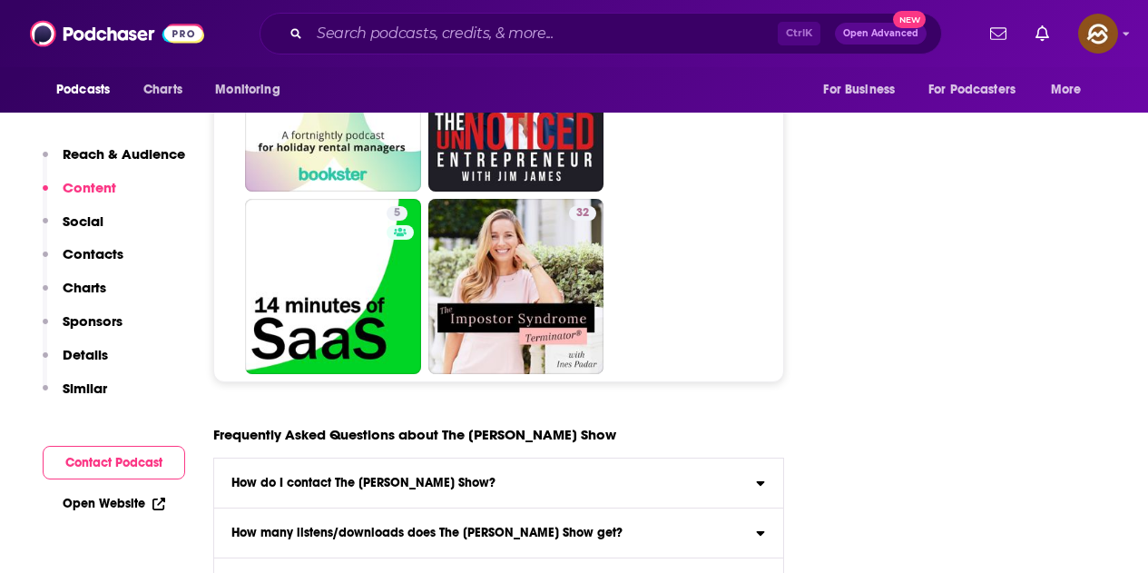
scroll to position [8443, 0]
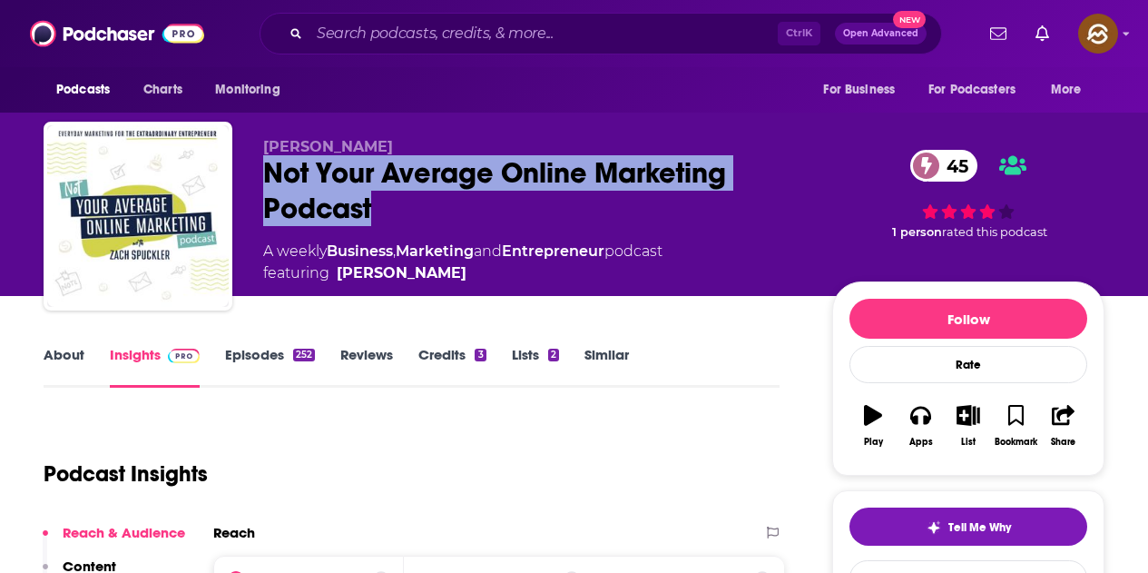
drag, startPoint x: 263, startPoint y: 174, endPoint x: 371, endPoint y: 205, distance: 112.4
click at [371, 205] on div "Not Your Average Online Marketing Podcast 45" at bounding box center [533, 190] width 540 height 71
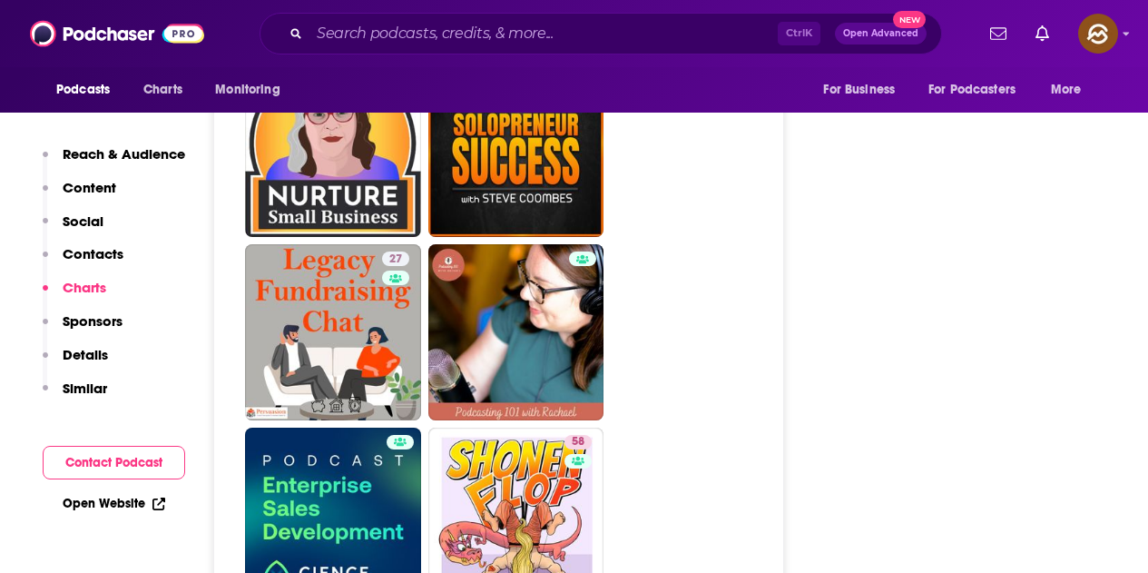
scroll to position [8080, 0]
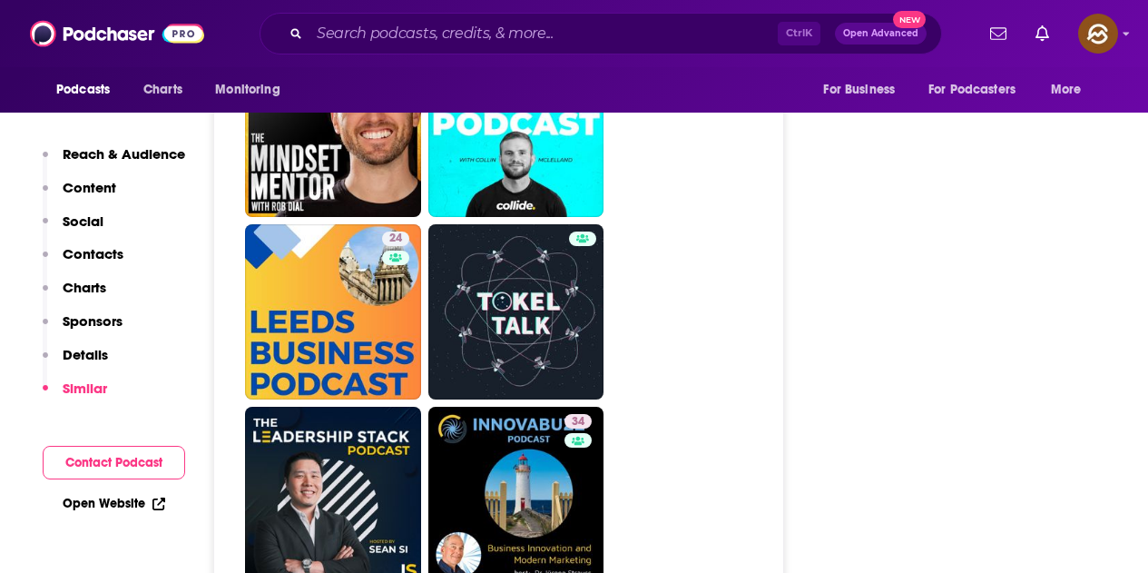
scroll to position [8262, 0]
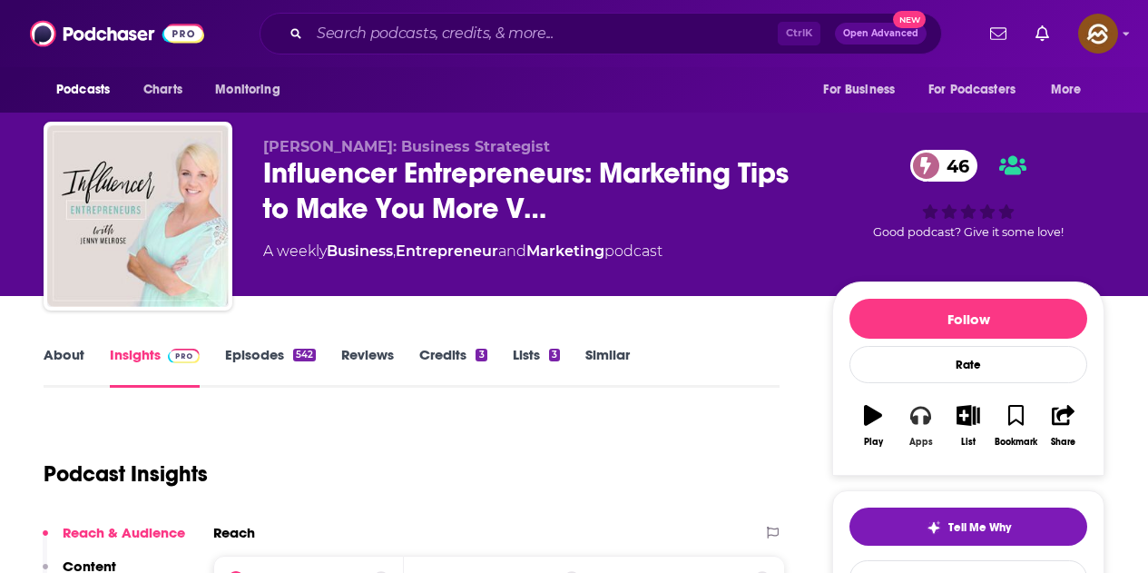
click at [925, 416] on icon "button" at bounding box center [921, 416] width 20 height 18
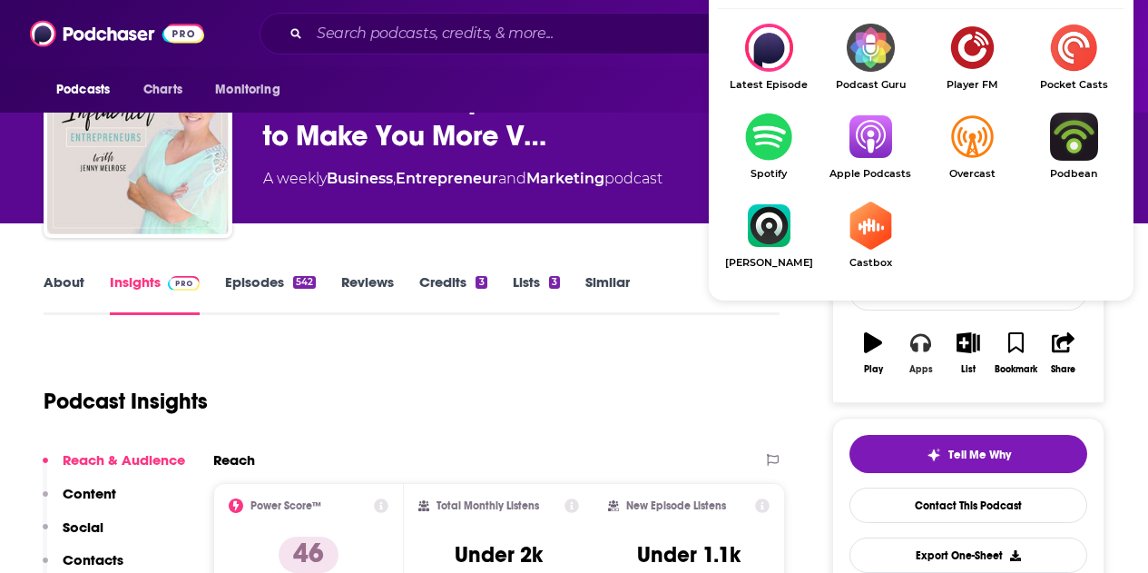
scroll to position [91, 0]
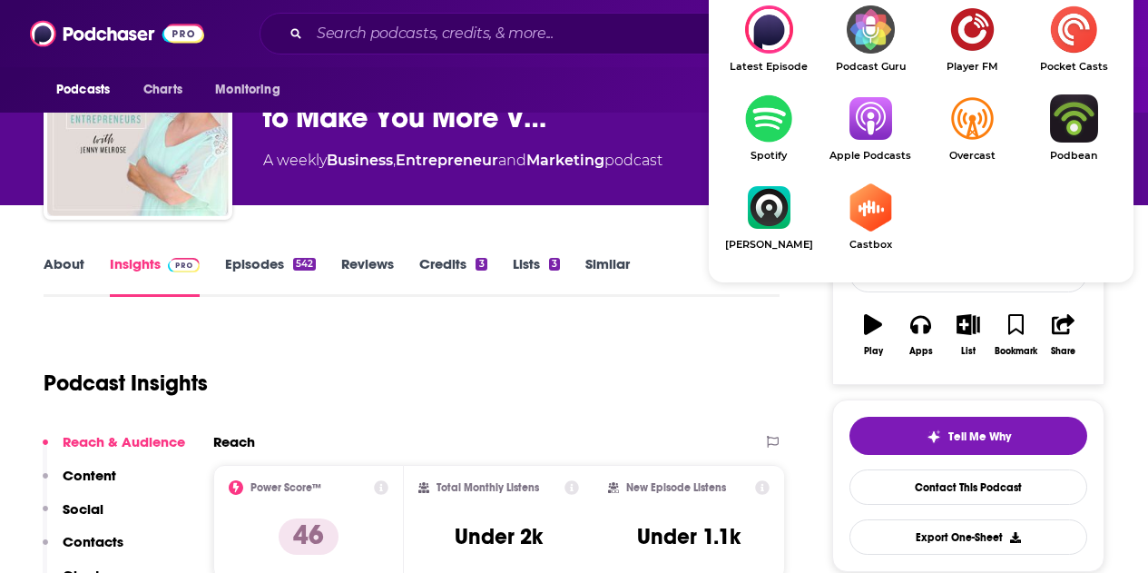
click at [891, 137] on img "Show Listen On dropdown" at bounding box center [871, 118] width 102 height 48
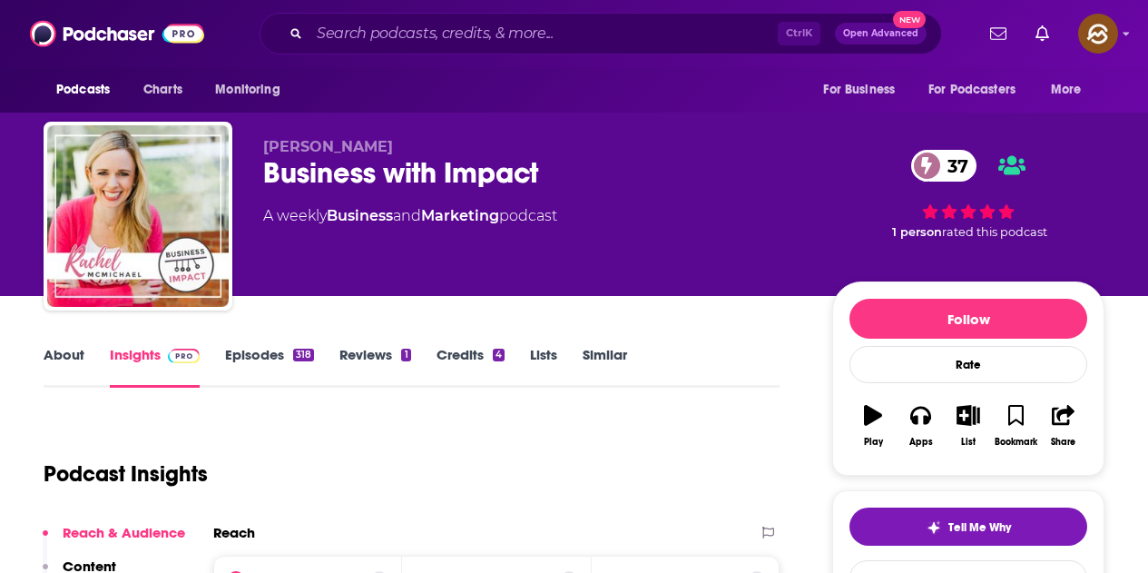
click at [269, 173] on div "Business with Impact 37" at bounding box center [533, 172] width 540 height 35
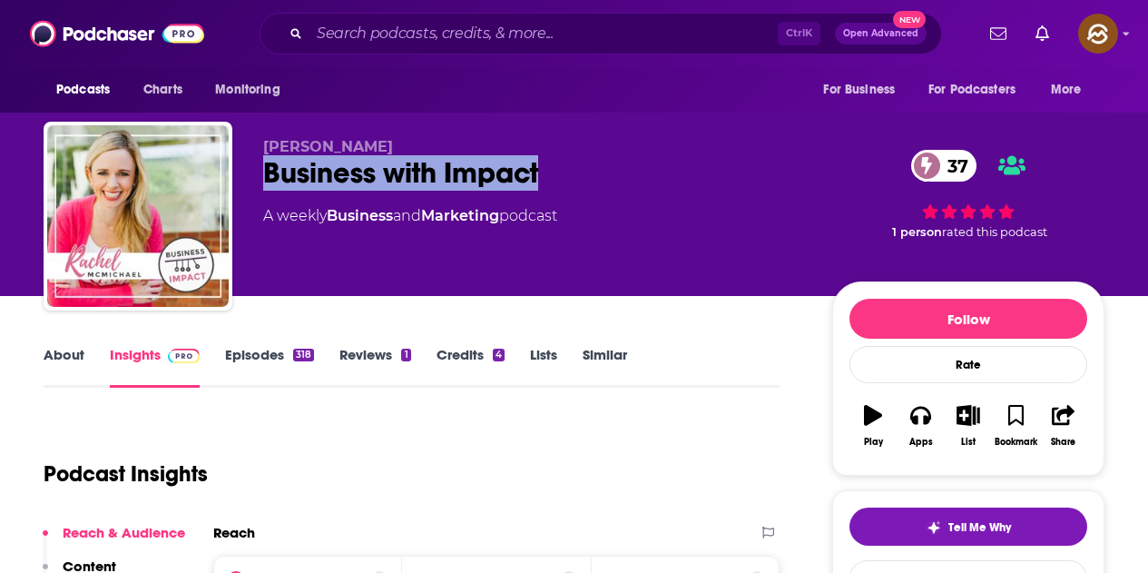
drag, startPoint x: 263, startPoint y: 173, endPoint x: 540, endPoint y: 177, distance: 276.9
click at [540, 177] on div "Business with Impact 37" at bounding box center [533, 172] width 540 height 35
click at [931, 423] on icon "button" at bounding box center [921, 415] width 20 height 20
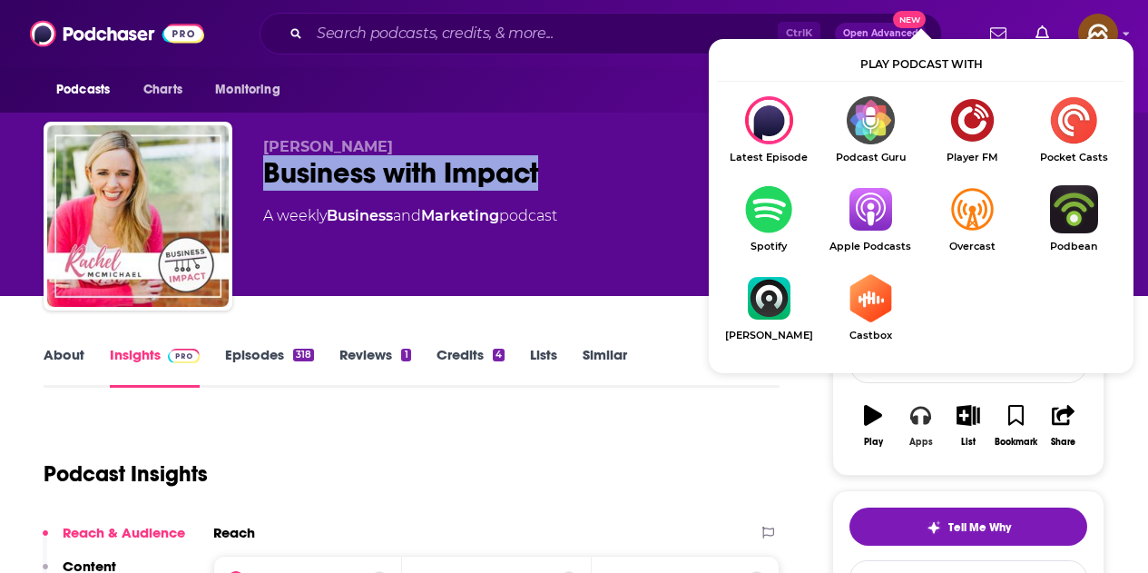
scroll to position [182, 0]
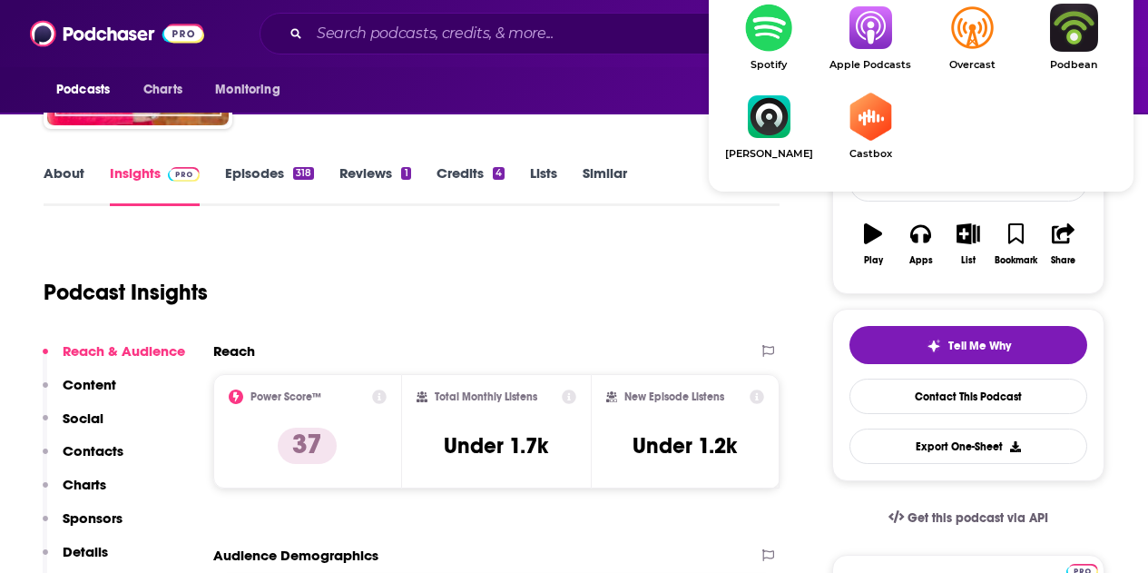
click at [867, 53] on link "Apple Podcasts" at bounding box center [871, 37] width 102 height 67
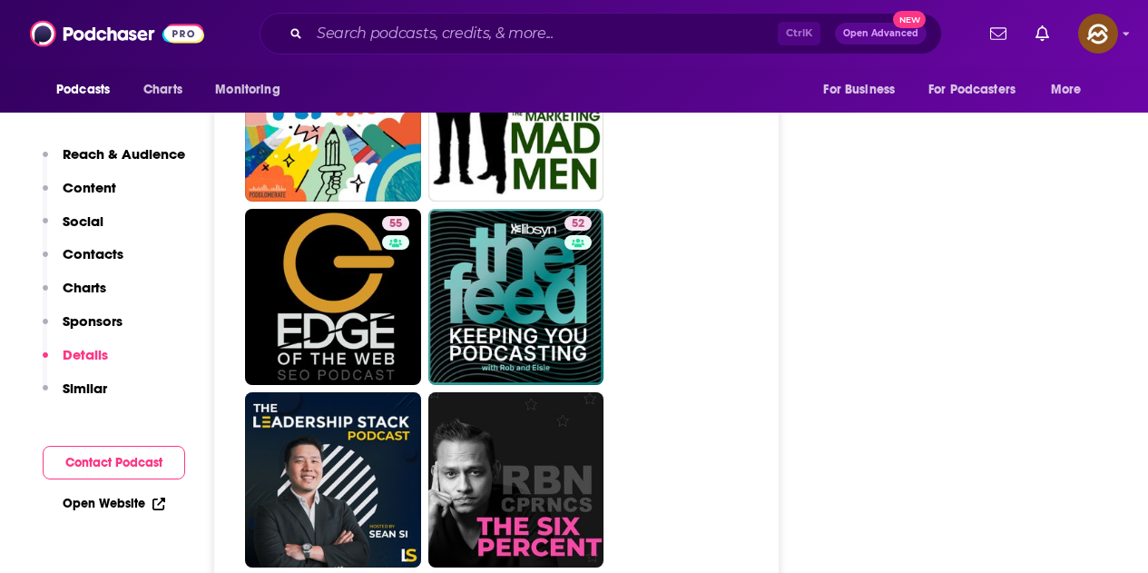
scroll to position [7989, 0]
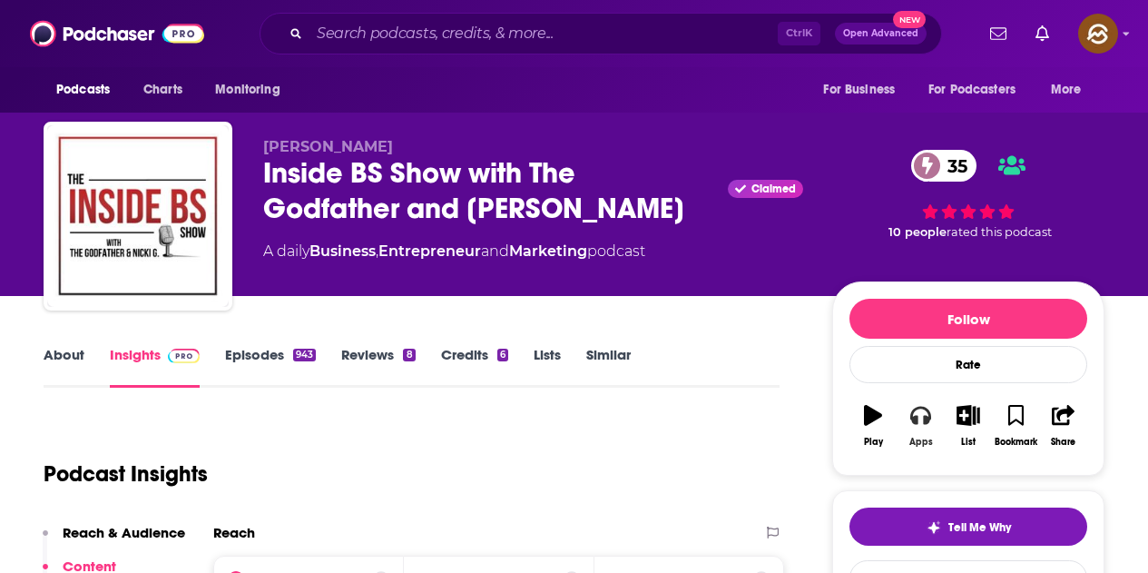
click at [911, 418] on button "Apps" at bounding box center [920, 425] width 47 height 65
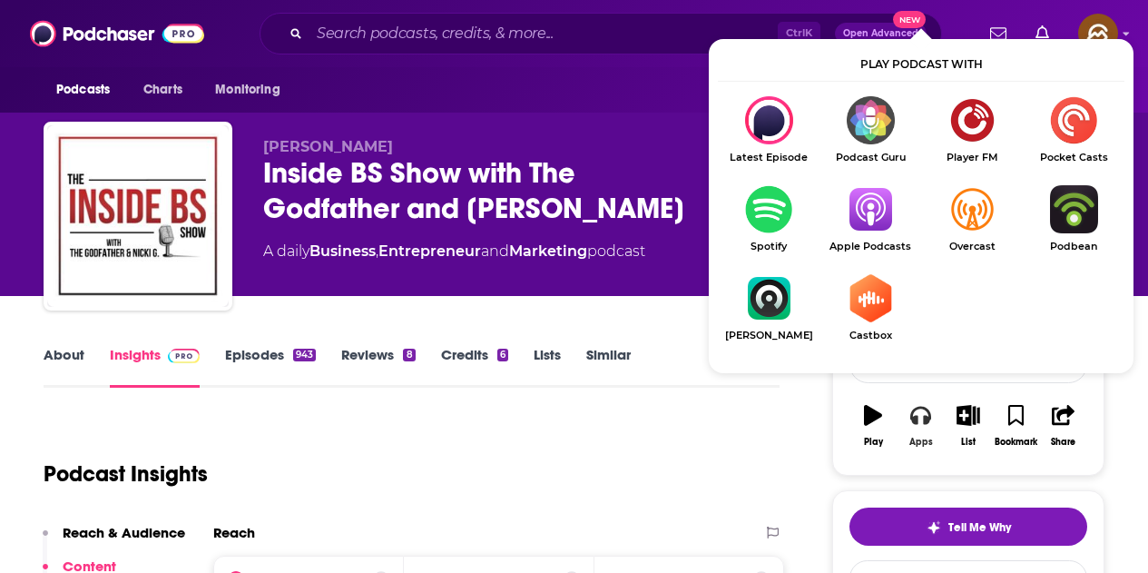
scroll to position [91, 0]
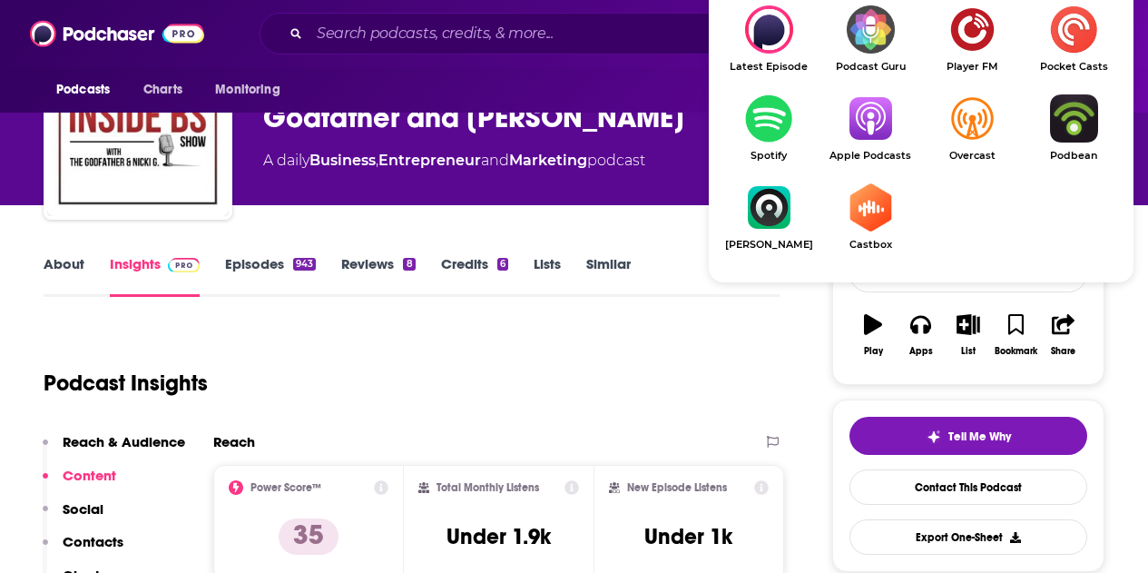
click at [865, 129] on img "Show Listen On dropdown" at bounding box center [871, 118] width 102 height 48
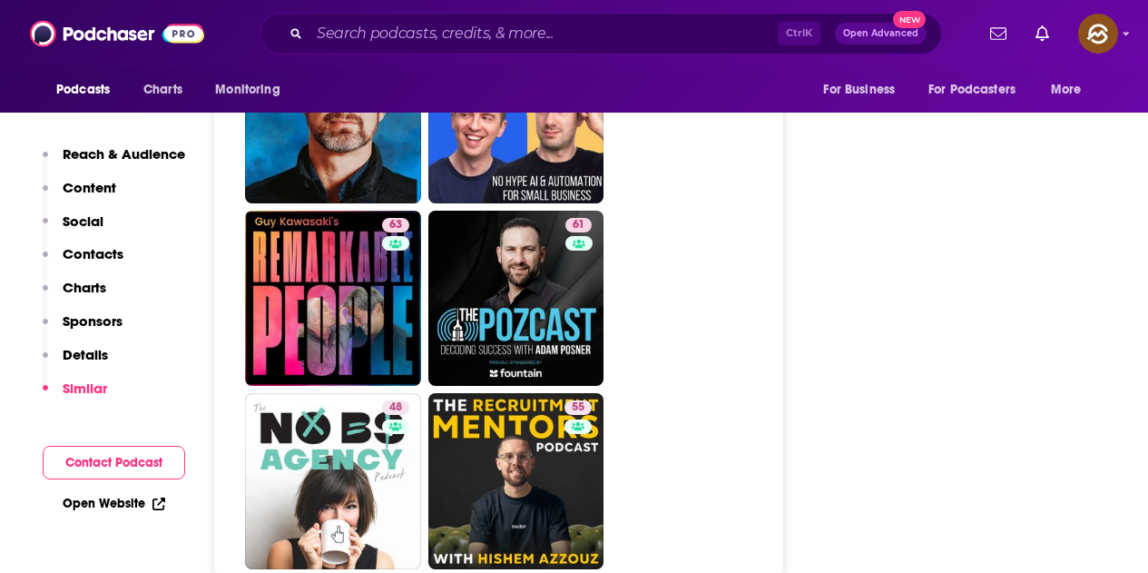
scroll to position [7989, 0]
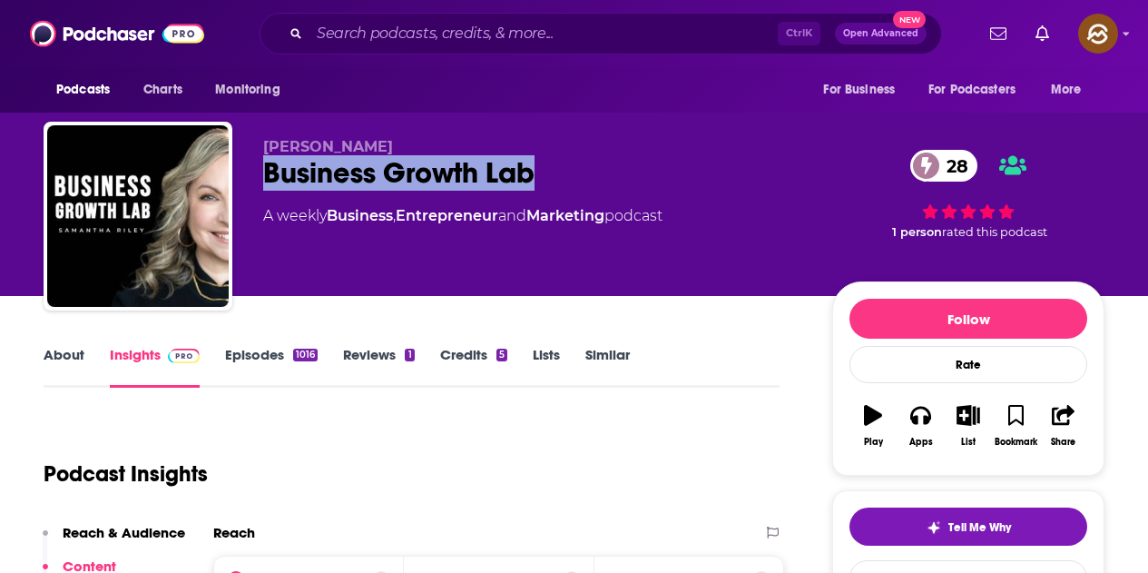
drag, startPoint x: 268, startPoint y: 174, endPoint x: 529, endPoint y: 174, distance: 261.5
click at [529, 174] on div "Business Growth Lab 28" at bounding box center [533, 172] width 540 height 35
click at [920, 420] on icon "button" at bounding box center [921, 415] width 20 height 20
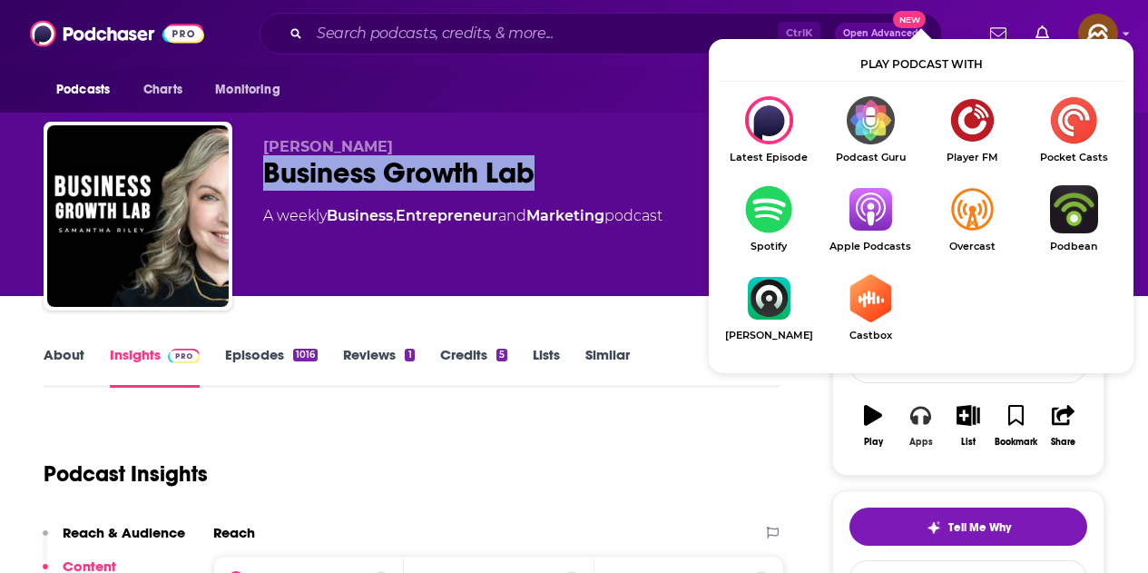
scroll to position [91, 0]
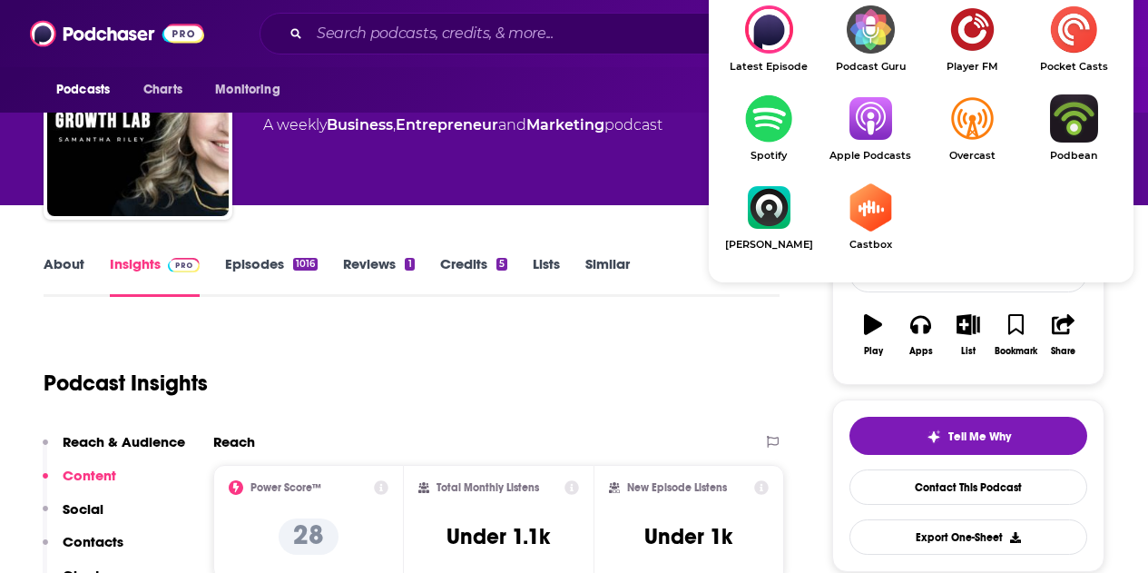
click at [856, 114] on img "Show Listen On dropdown" at bounding box center [871, 118] width 102 height 48
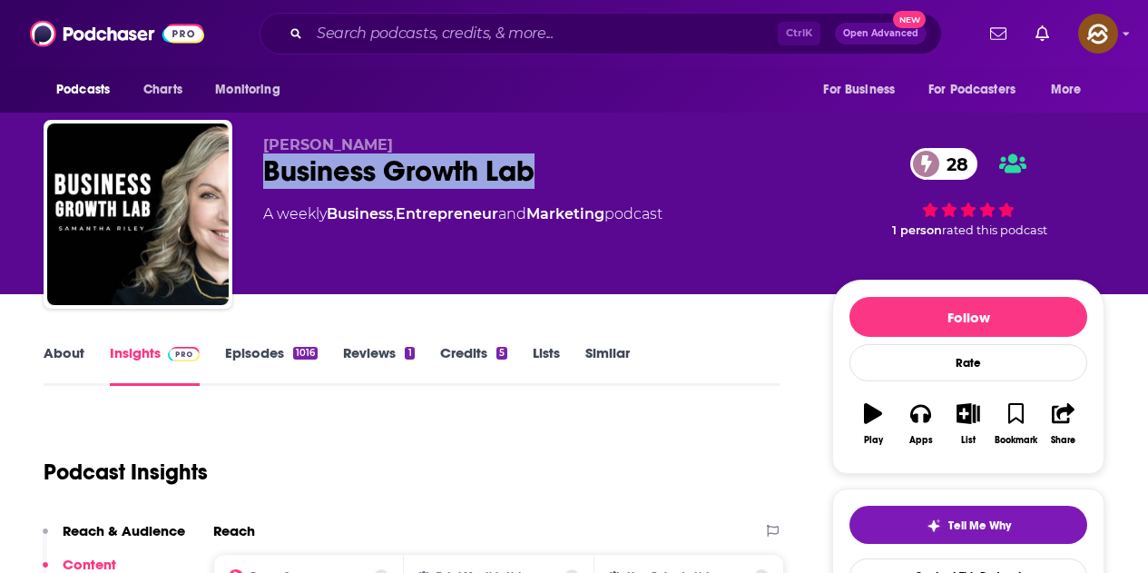
scroll to position [0, 0]
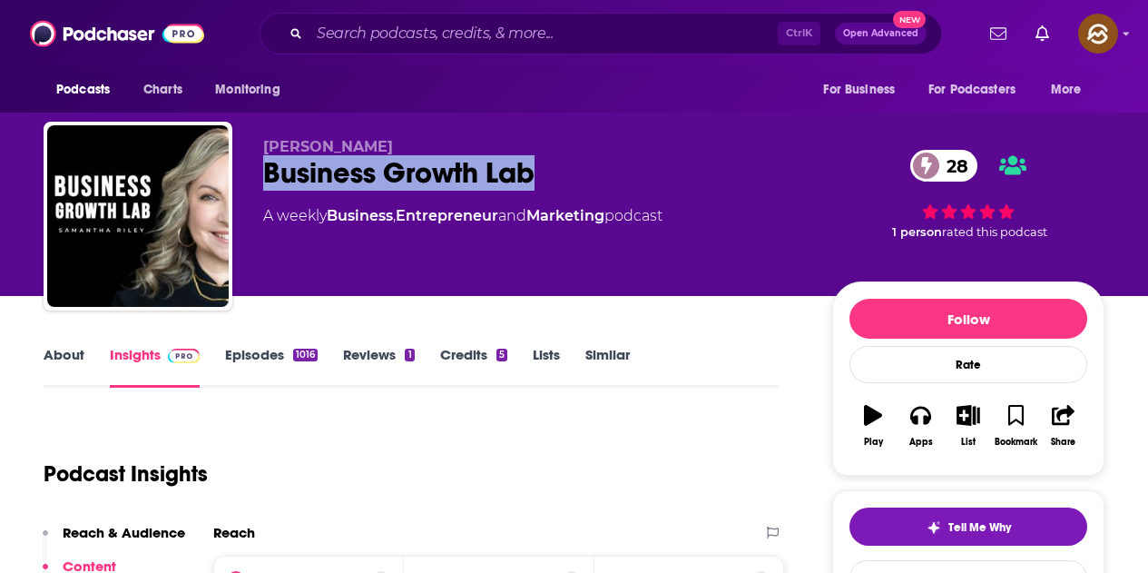
drag, startPoint x: 264, startPoint y: 144, endPoint x: 380, endPoint y: 143, distance: 116.2
click at [380, 143] on span "Samantha Riley" at bounding box center [328, 146] width 130 height 17
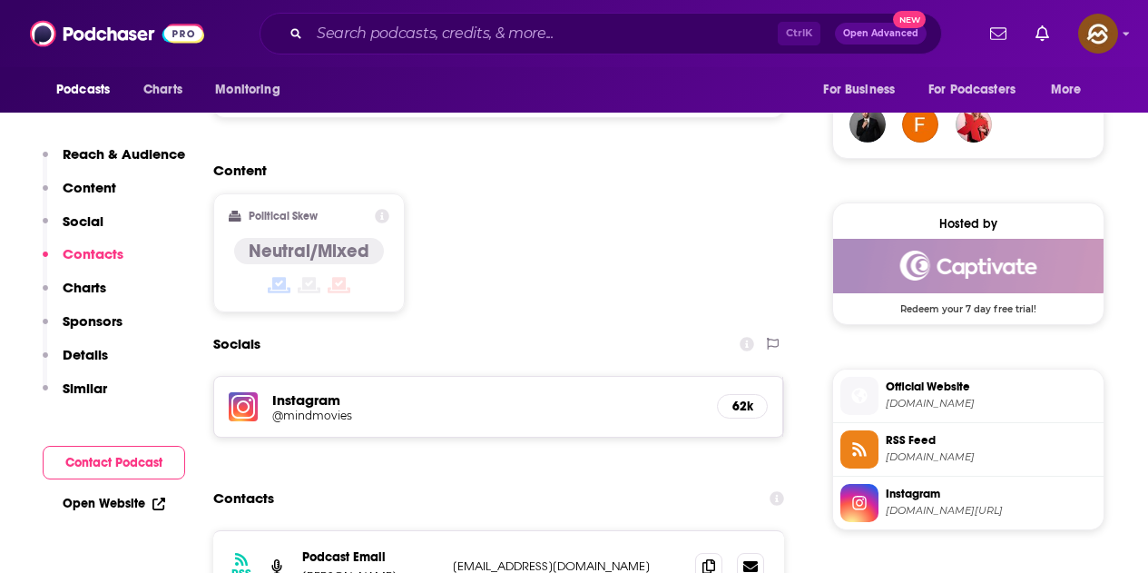
scroll to position [1453, 0]
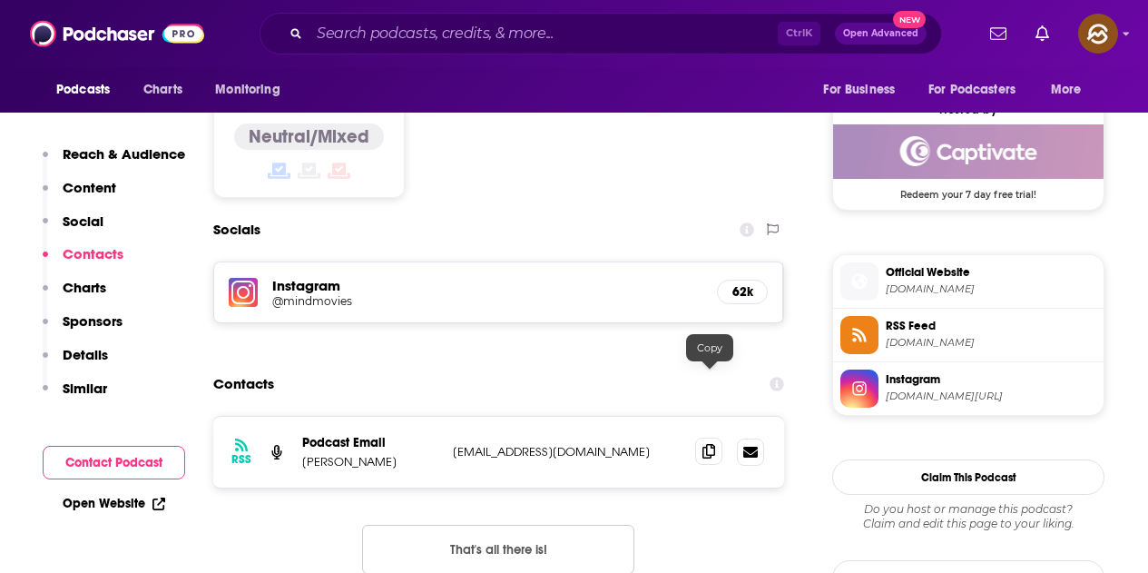
click at [711, 444] on icon at bounding box center [709, 451] width 13 height 15
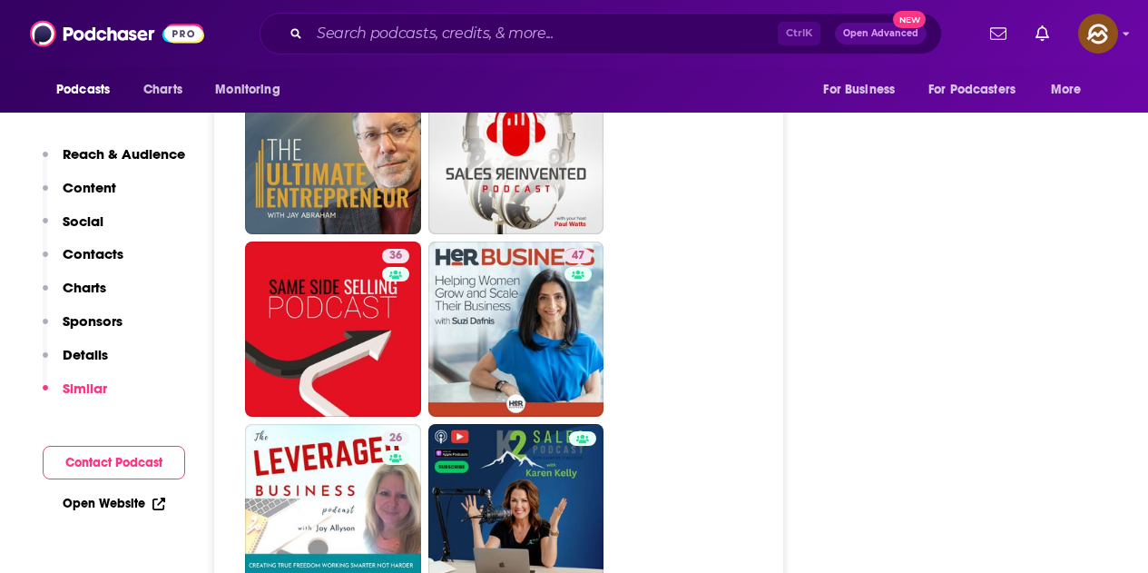
scroll to position [3178, 0]
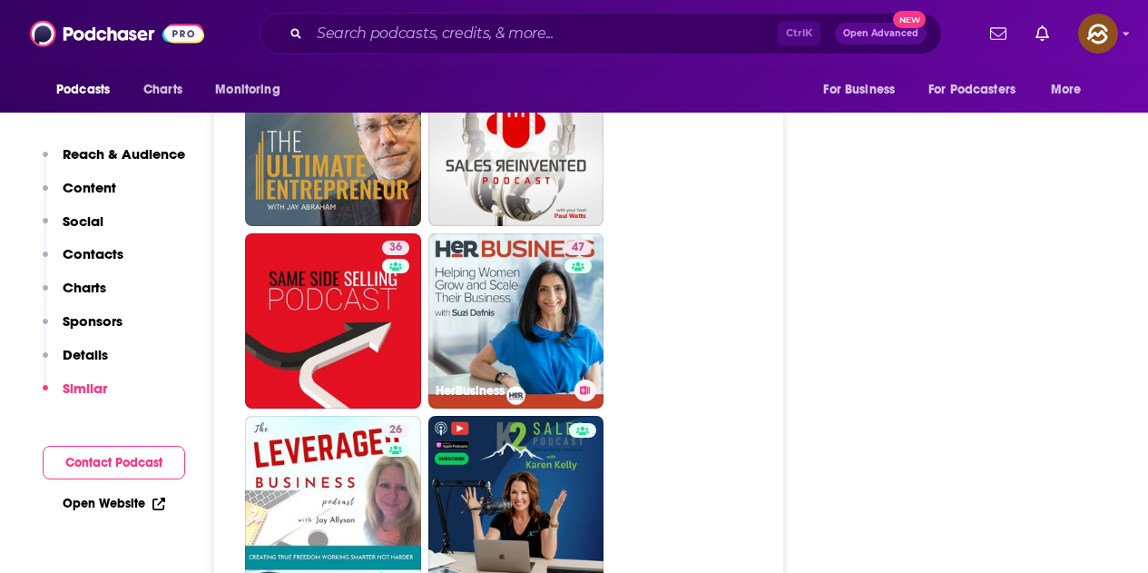
drag, startPoint x: 557, startPoint y: 274, endPoint x: 786, endPoint y: 237, distance: 231.8
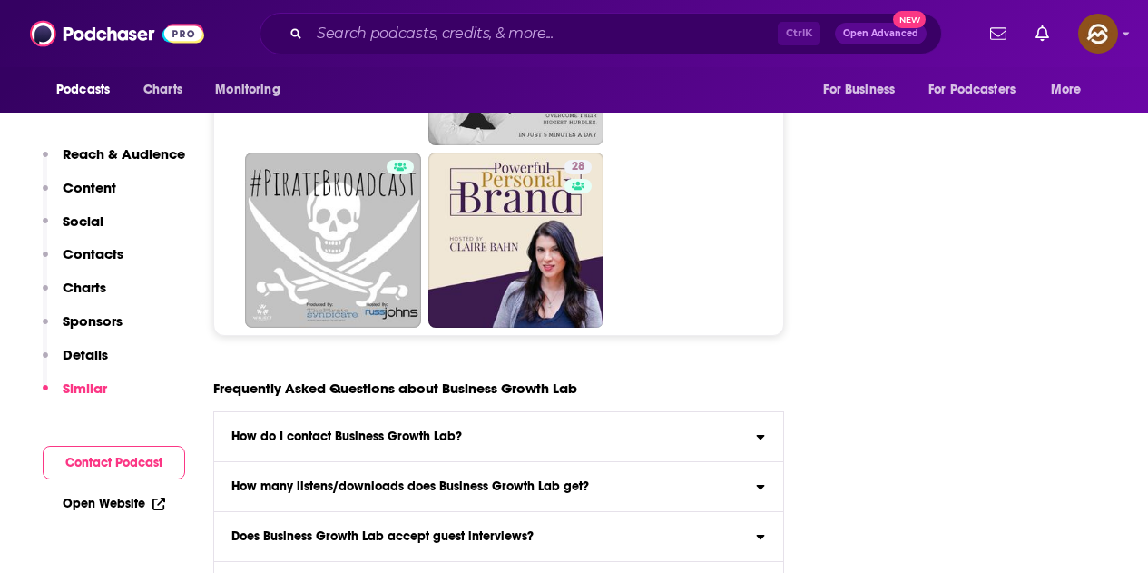
scroll to position [8353, 0]
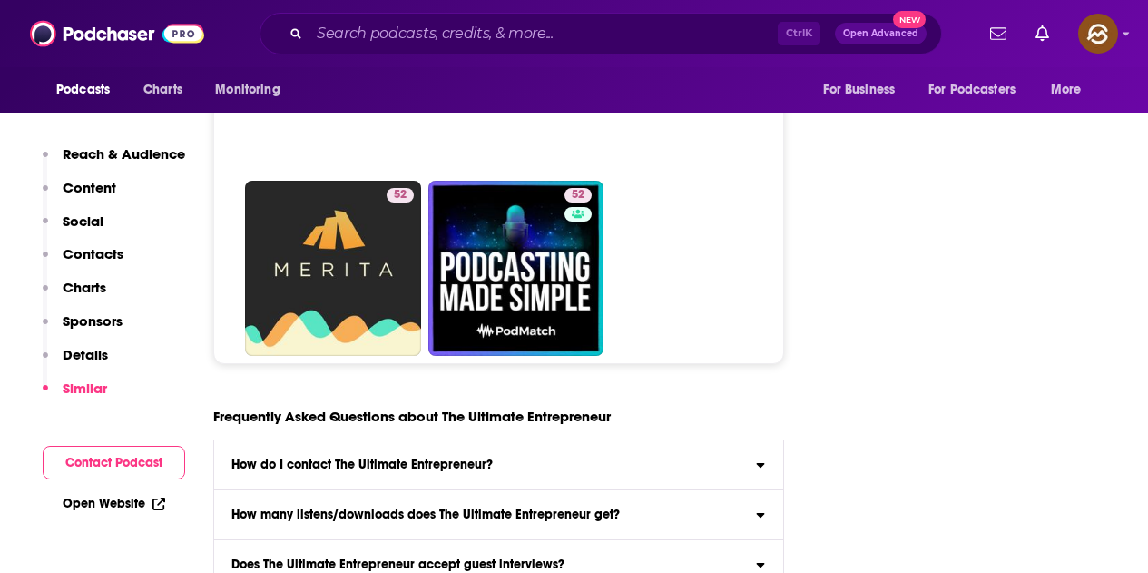
scroll to position [8625, 0]
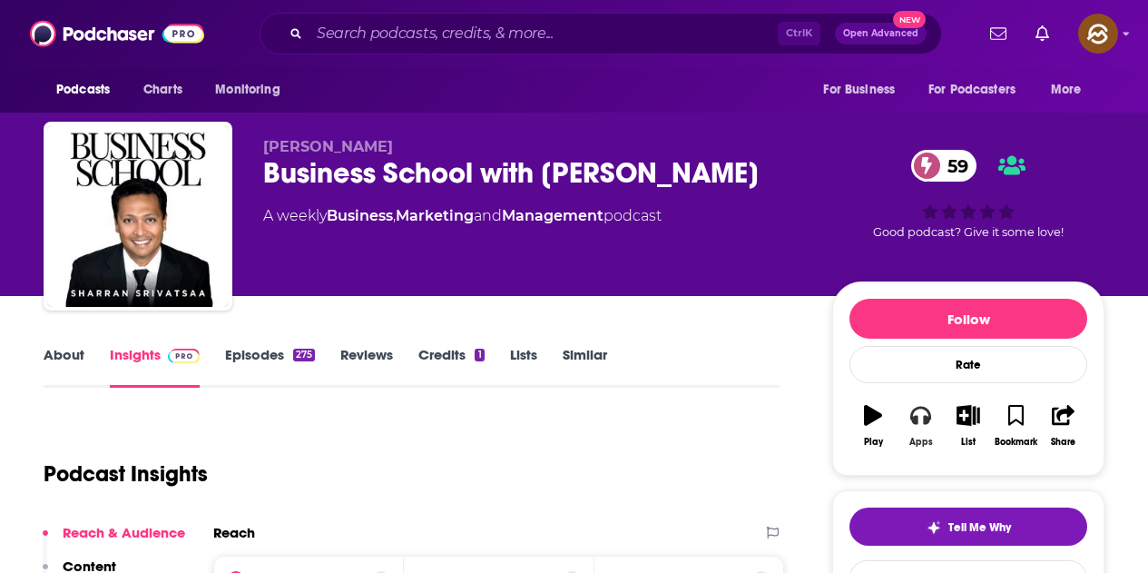
click at [907, 443] on button "Apps" at bounding box center [920, 425] width 47 height 65
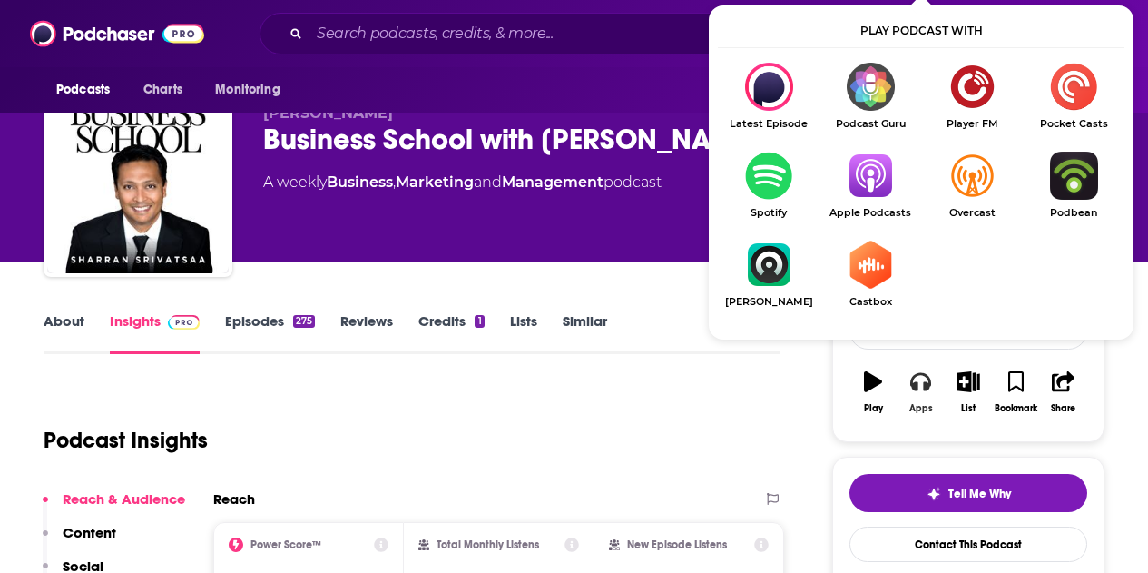
scroll to position [91, 0]
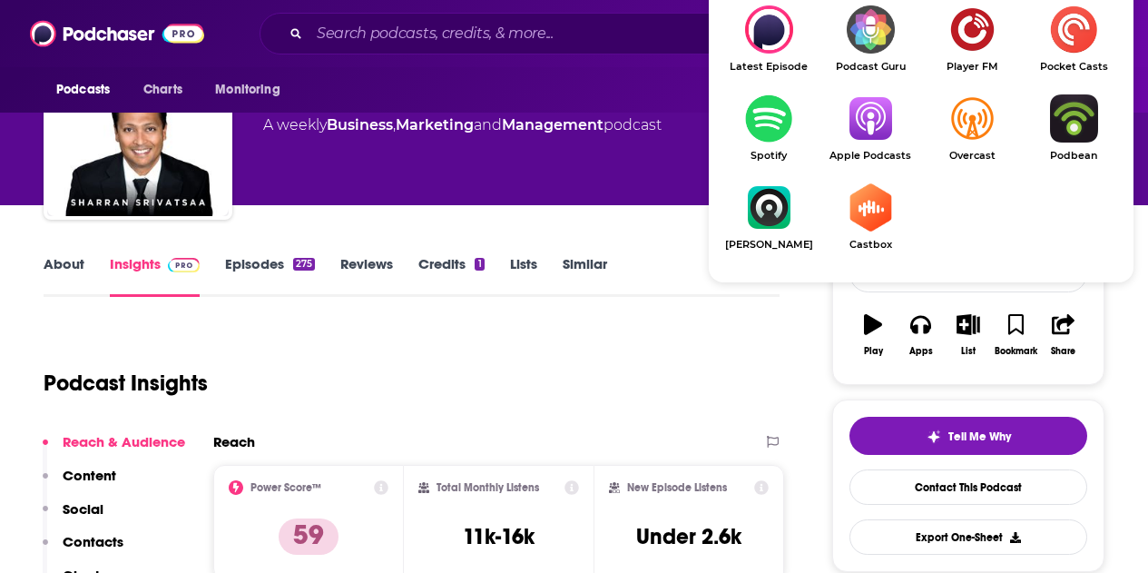
click at [866, 117] on img "Show Listen On dropdown" at bounding box center [871, 118] width 102 height 48
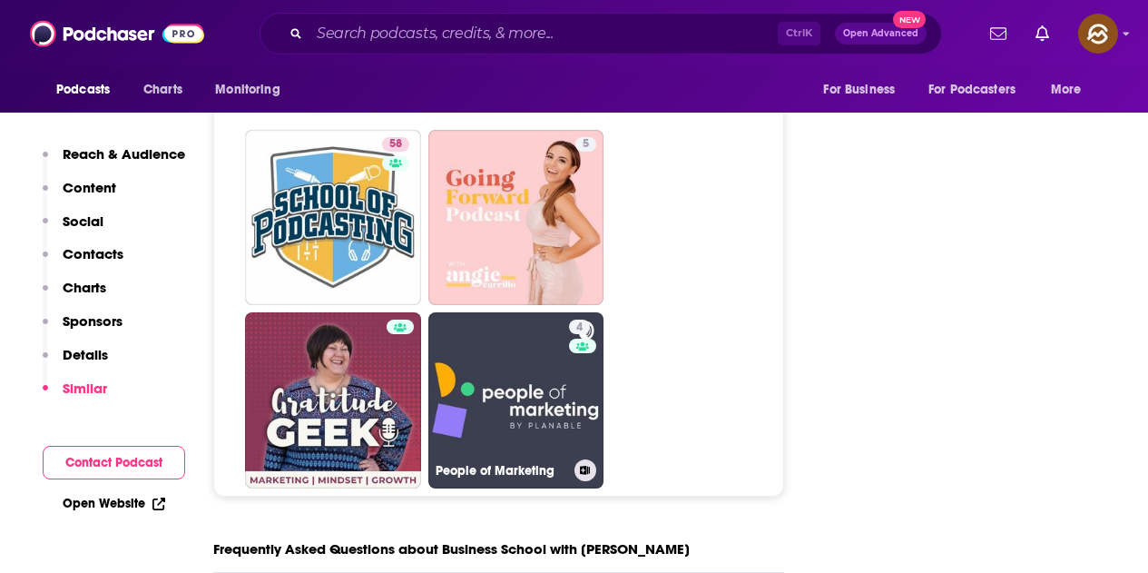
scroll to position [8353, 0]
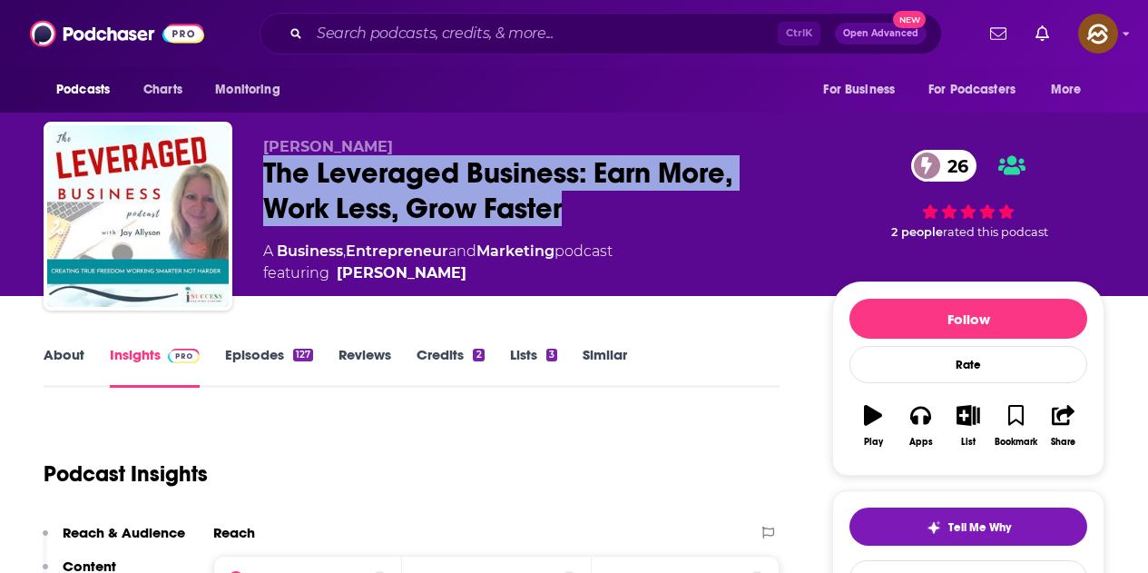
drag, startPoint x: 320, startPoint y: 176, endPoint x: 563, endPoint y: 220, distance: 247.2
click at [563, 220] on div "[PERSON_NAME] The Leveraged Business: Earn More, Work Less, Grow Faster 26 A Bu…" at bounding box center [574, 220] width 1061 height 196
click at [917, 417] on icon "button" at bounding box center [921, 416] width 20 height 18
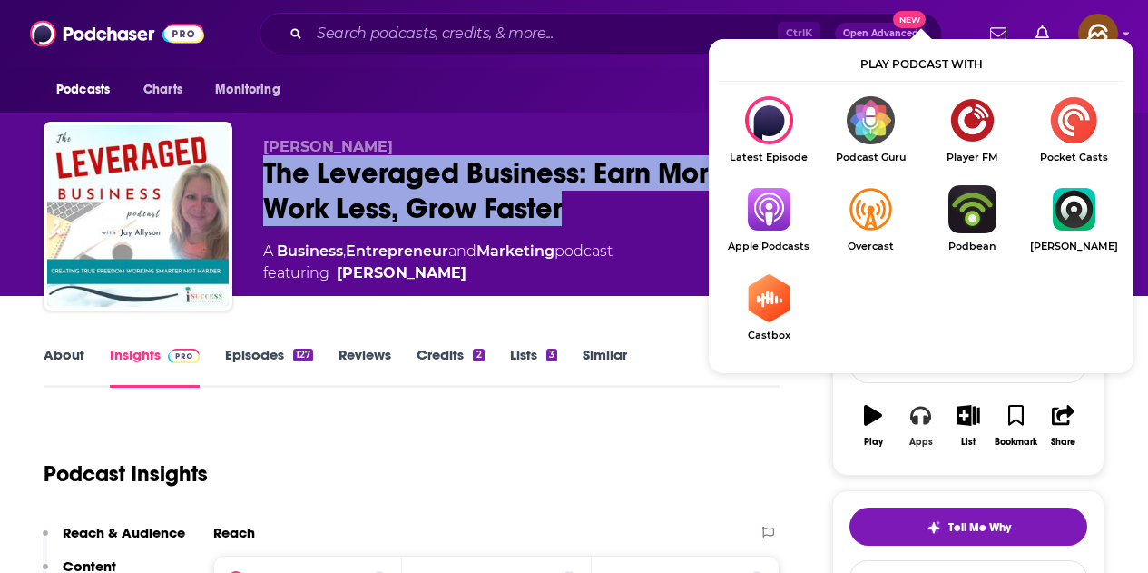
scroll to position [91, 0]
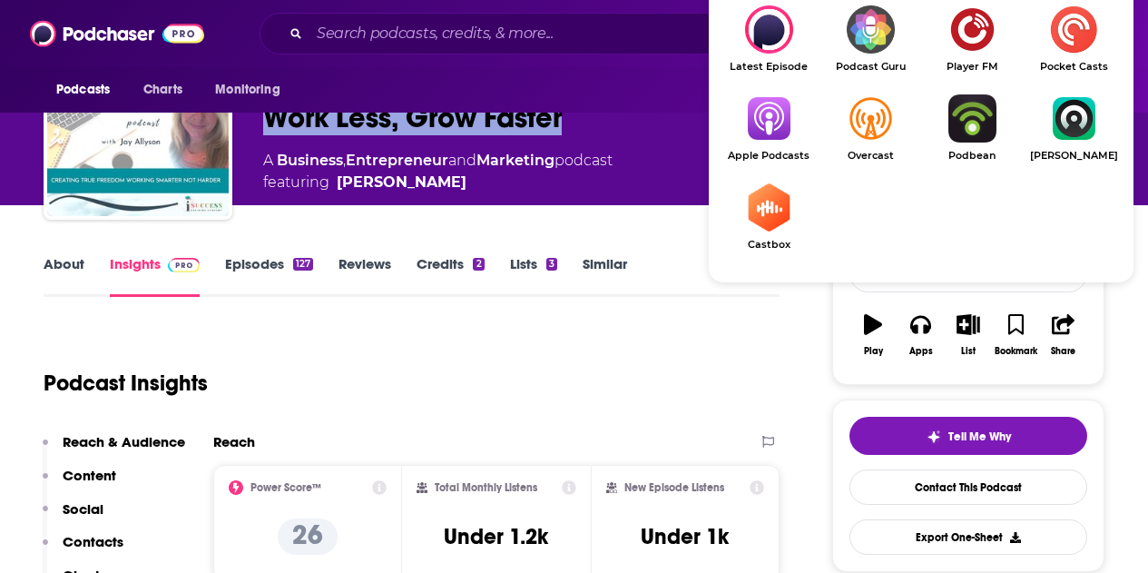
click at [781, 124] on img "Show Listen On dropdown" at bounding box center [769, 118] width 102 height 48
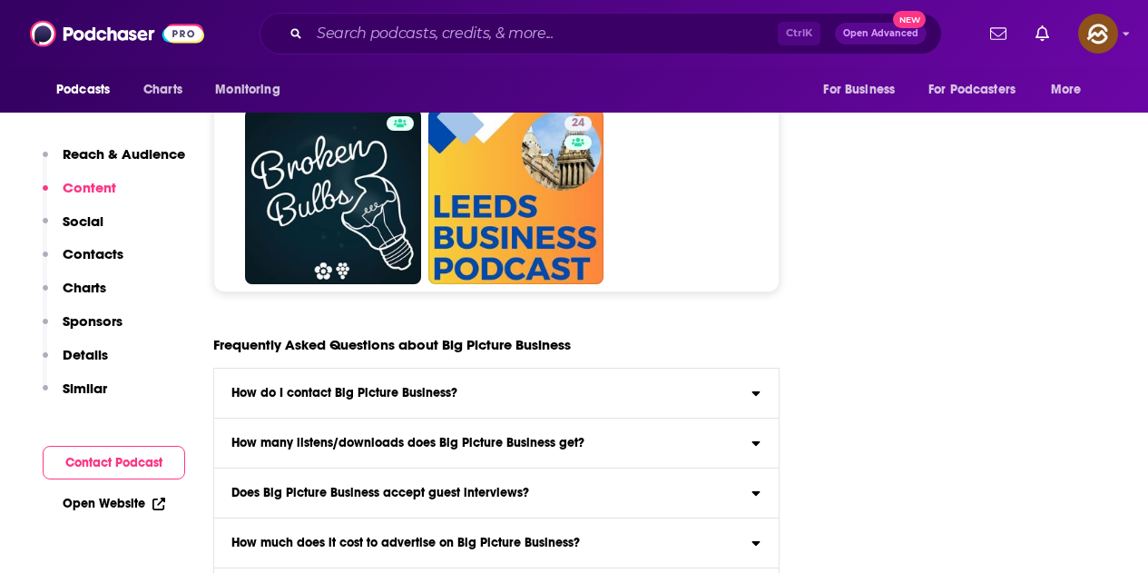
scroll to position [7989, 0]
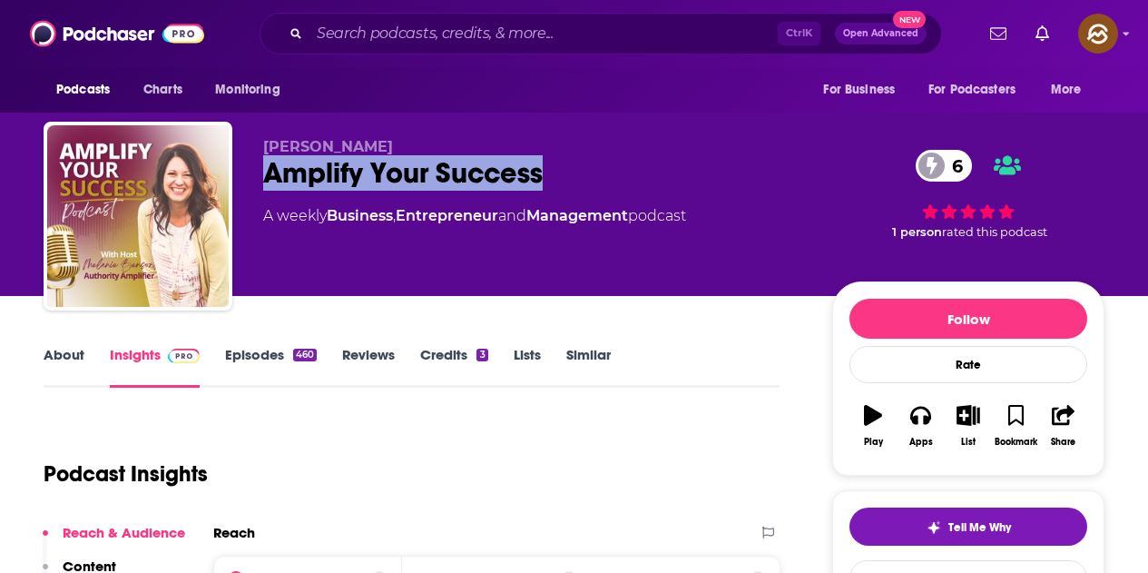
drag, startPoint x: 268, startPoint y: 168, endPoint x: 542, endPoint y: 172, distance: 274.2
click at [542, 172] on div "Amplify Your Success 6" at bounding box center [533, 172] width 540 height 35
click at [907, 430] on button "Apps" at bounding box center [920, 425] width 47 height 65
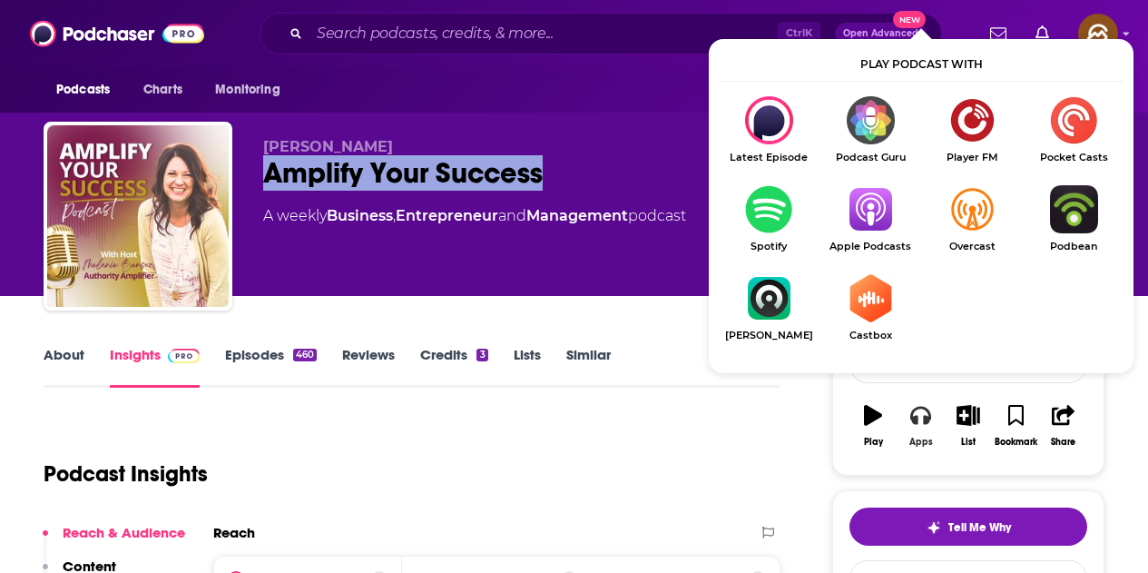
scroll to position [91, 0]
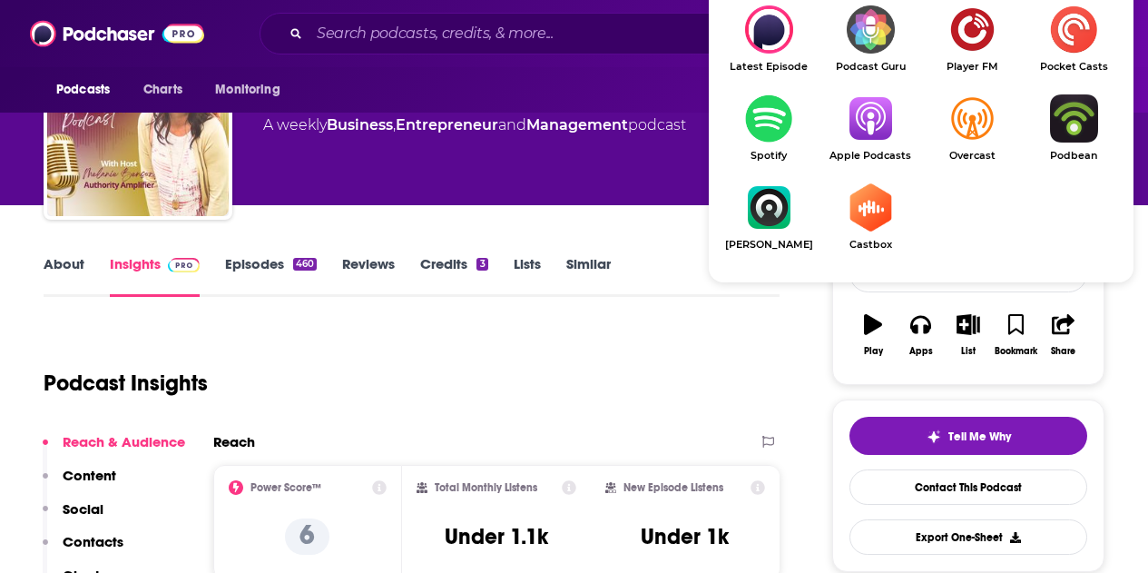
click at [877, 123] on img "Show Listen On dropdown" at bounding box center [871, 118] width 102 height 48
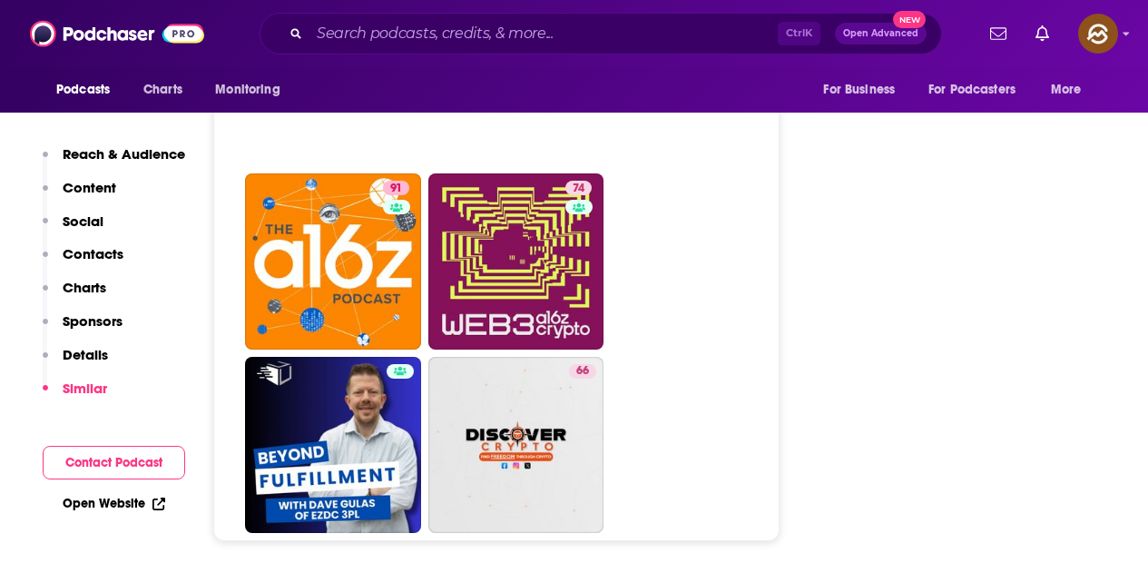
scroll to position [8080, 0]
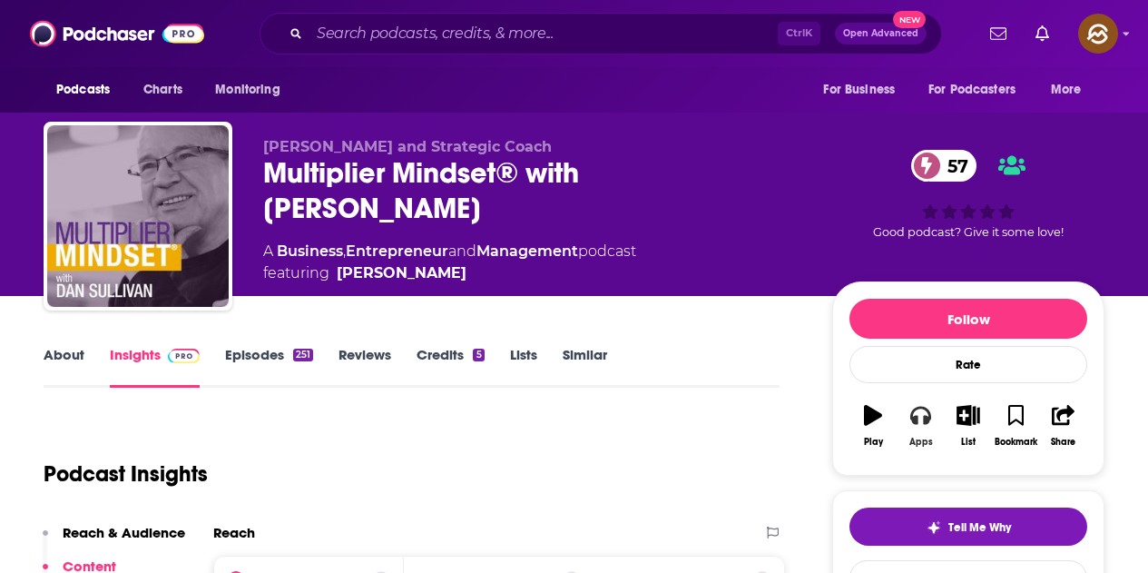
click at [923, 426] on button "Apps" at bounding box center [920, 425] width 47 height 65
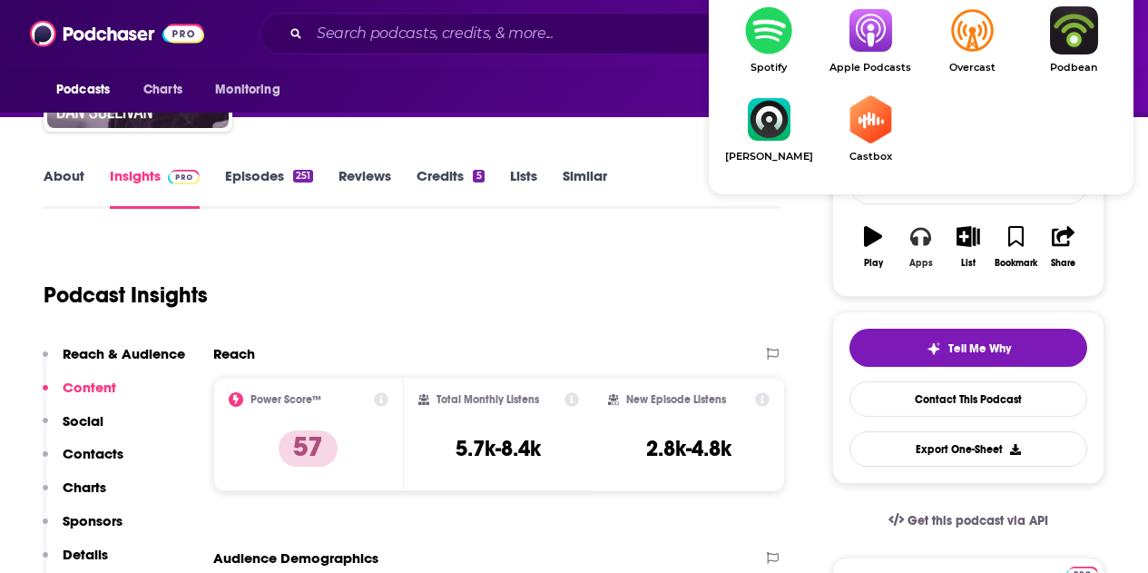
scroll to position [182, 0]
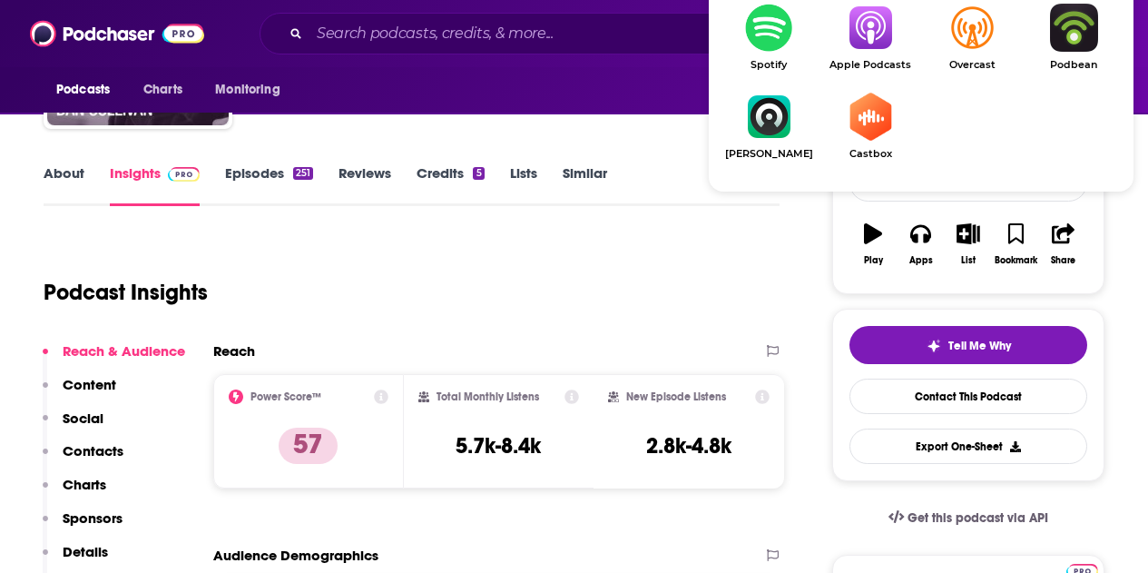
click at [880, 34] on img "Show Listen On dropdown" at bounding box center [871, 28] width 102 height 48
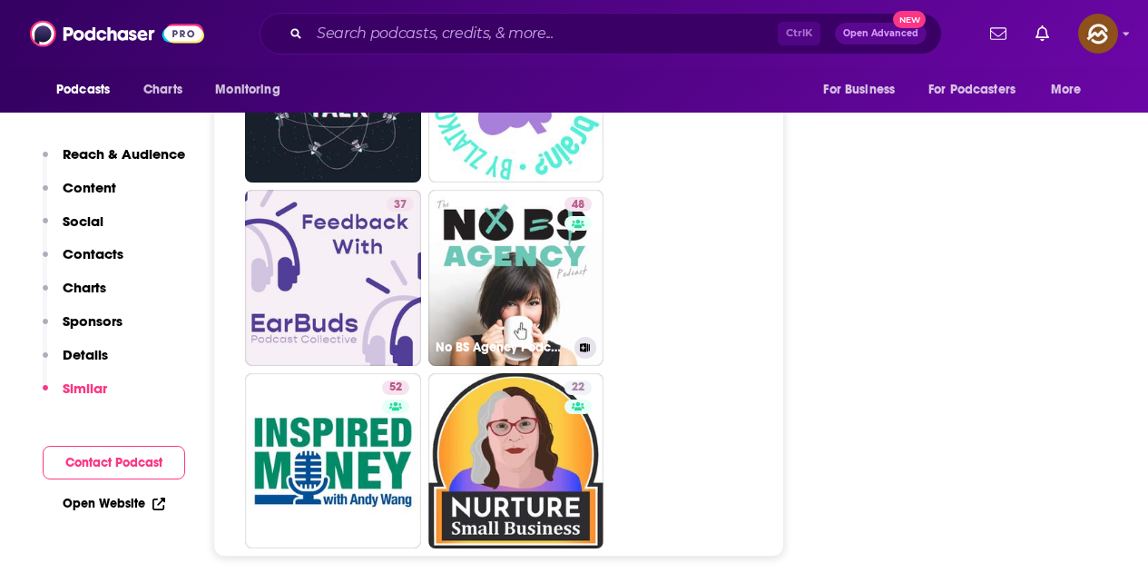
scroll to position [8534, 0]
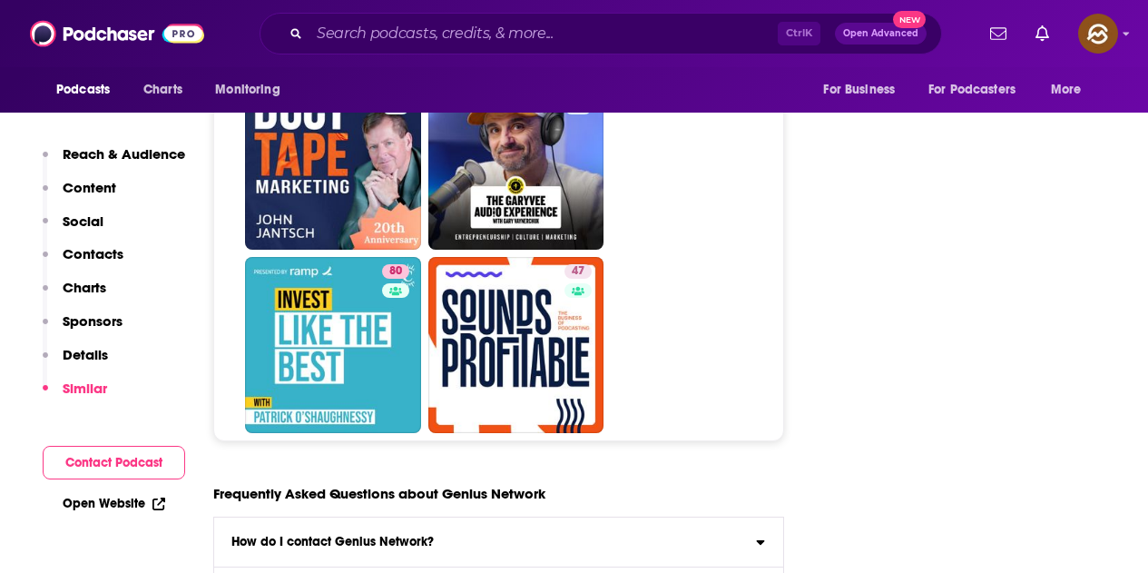
scroll to position [9079, 0]
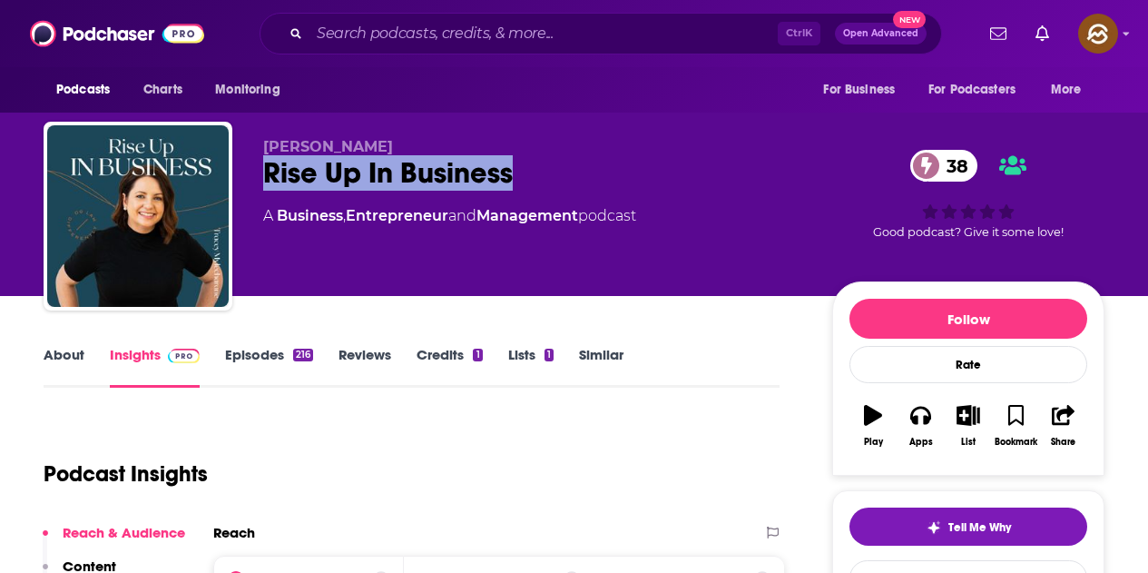
drag, startPoint x: 266, startPoint y: 176, endPoint x: 512, endPoint y: 174, distance: 246.0
click at [512, 174] on div "Rise Up In Business 38" at bounding box center [533, 172] width 540 height 35
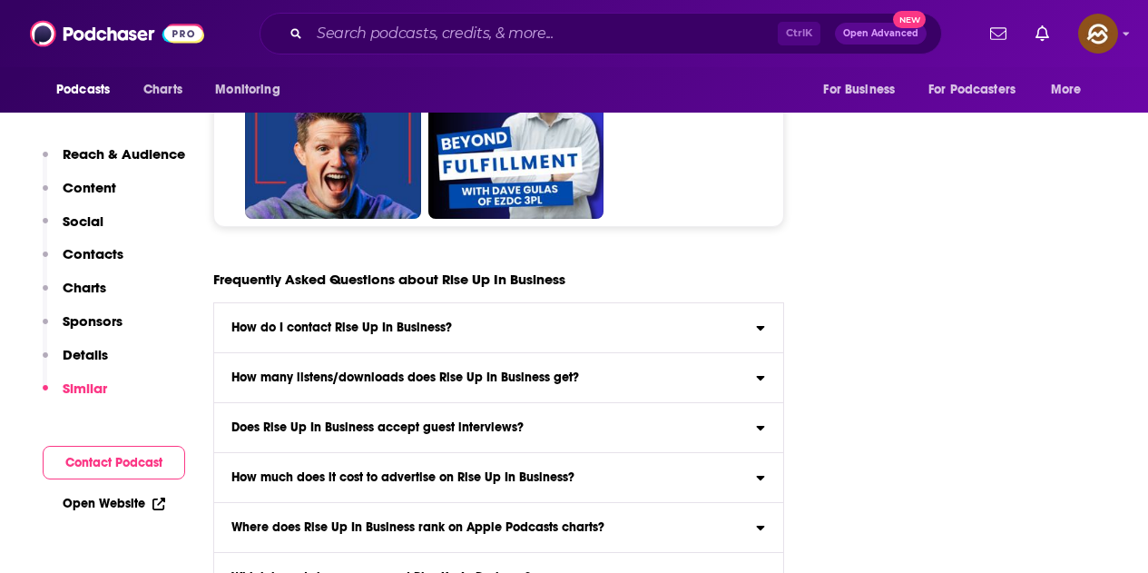
scroll to position [7717, 0]
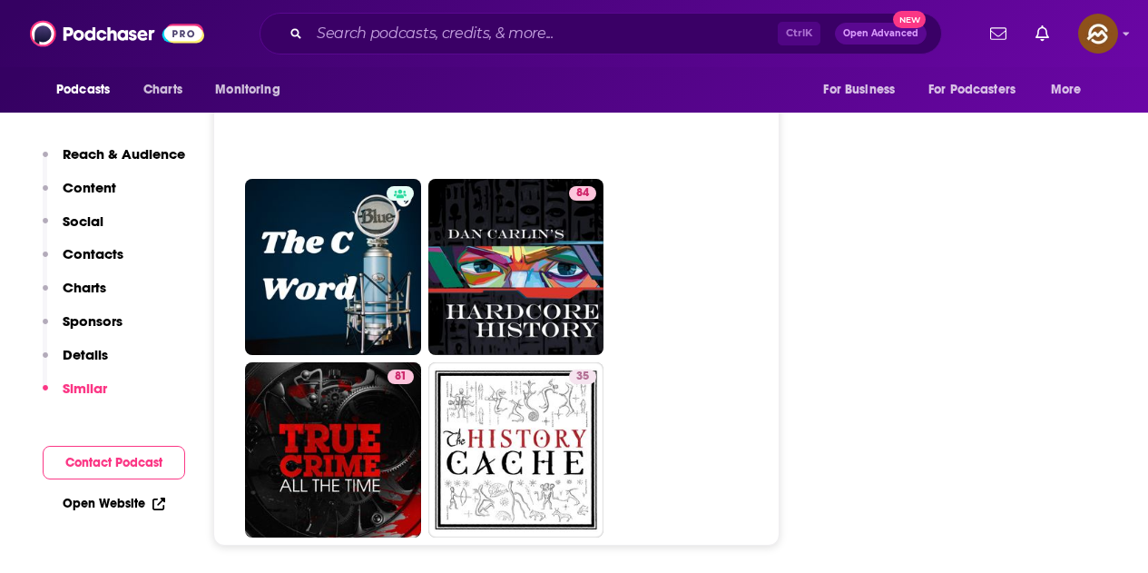
scroll to position [8625, 0]
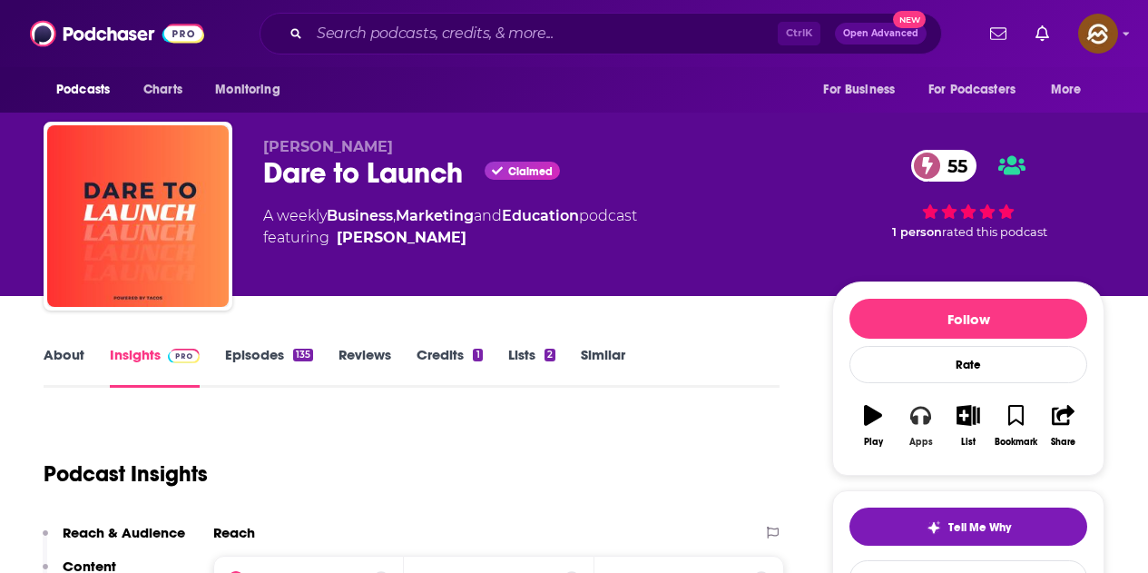
click at [930, 410] on icon "button" at bounding box center [921, 415] width 20 height 20
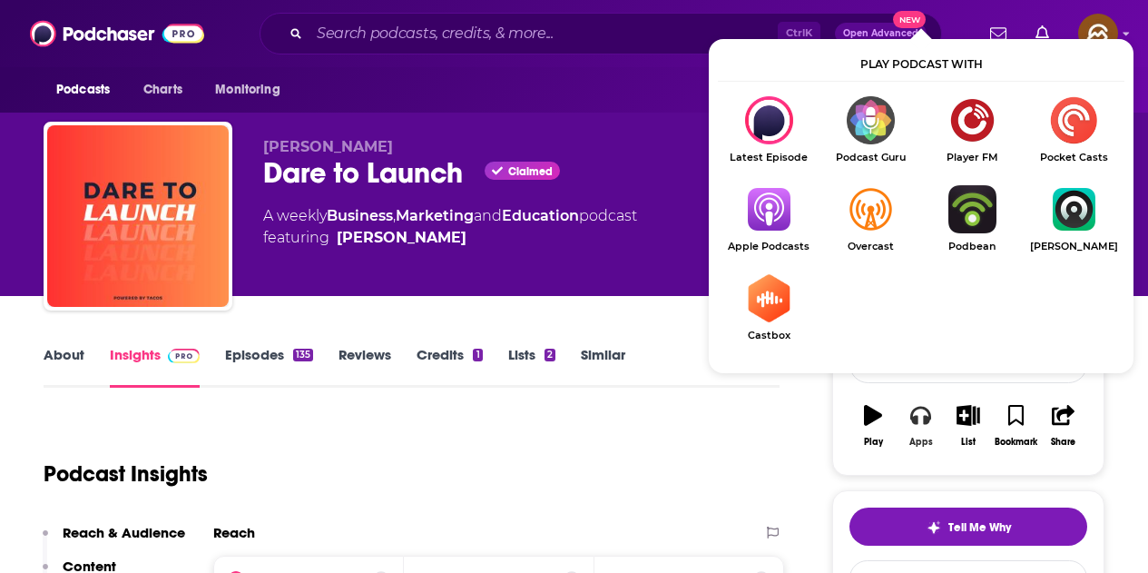
scroll to position [91, 0]
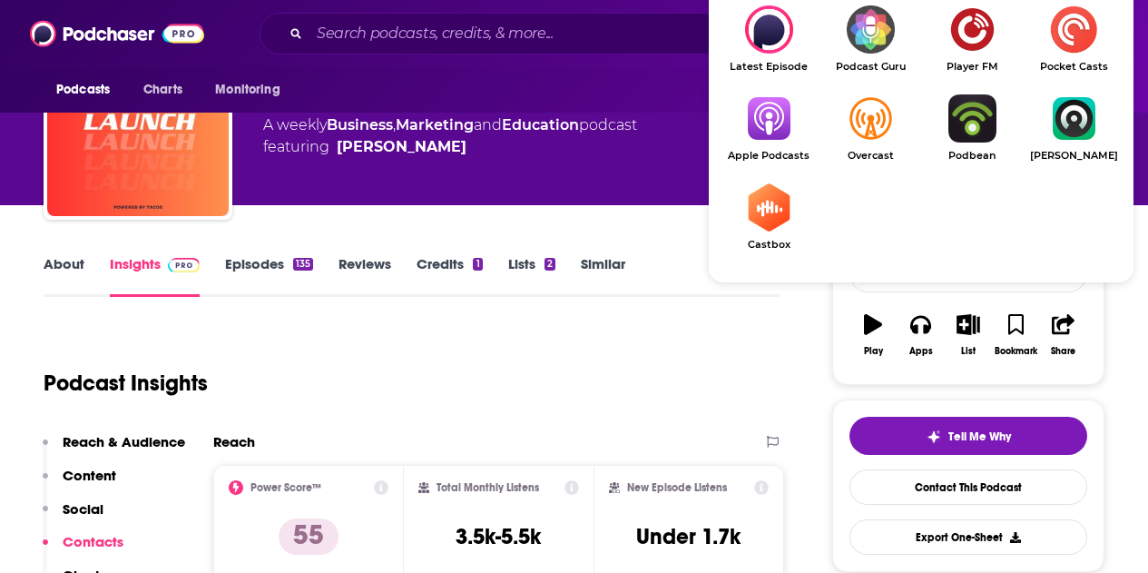
click at [786, 130] on img "Show Listen On dropdown" at bounding box center [769, 118] width 102 height 48
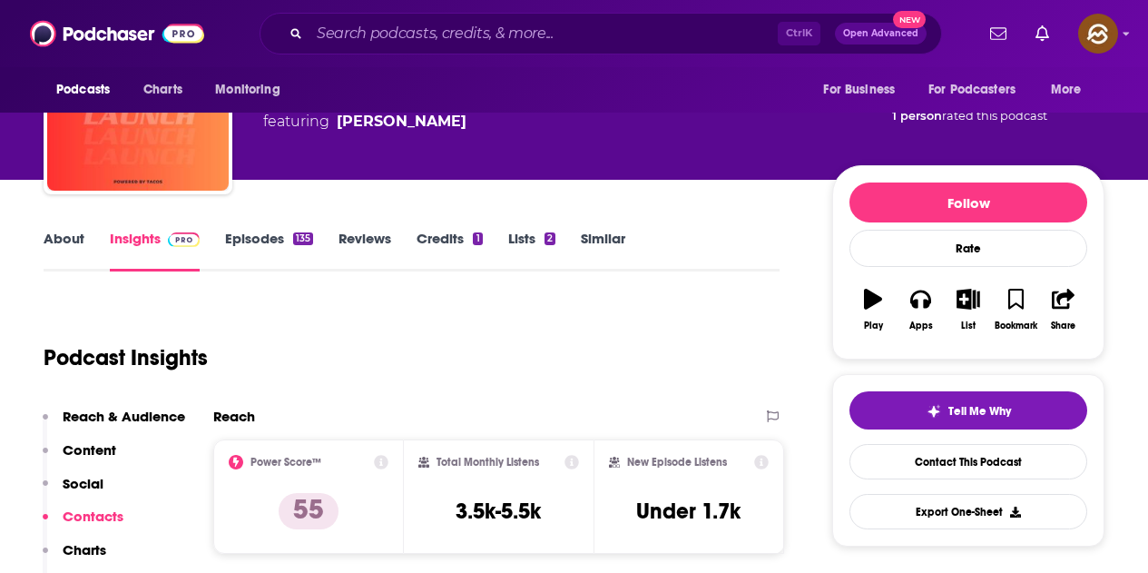
scroll to position [0, 0]
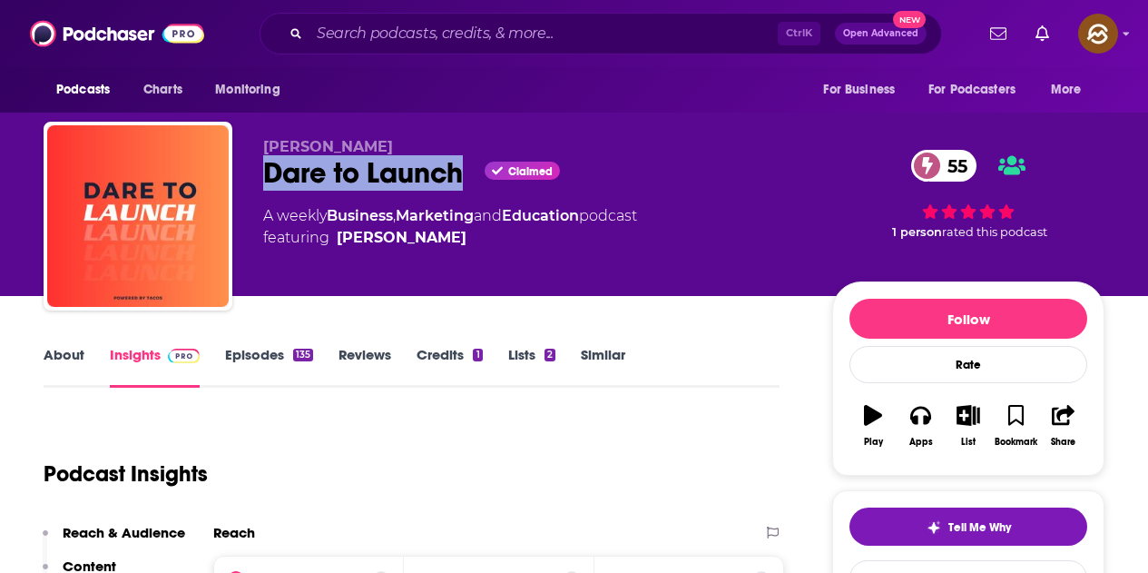
drag, startPoint x: 261, startPoint y: 167, endPoint x: 458, endPoint y: 169, distance: 197.0
click at [458, 169] on div "Jeff Walker Dare to Launch Claimed 55 A weekly Business , Marketing and Educati…" at bounding box center [574, 220] width 1061 height 196
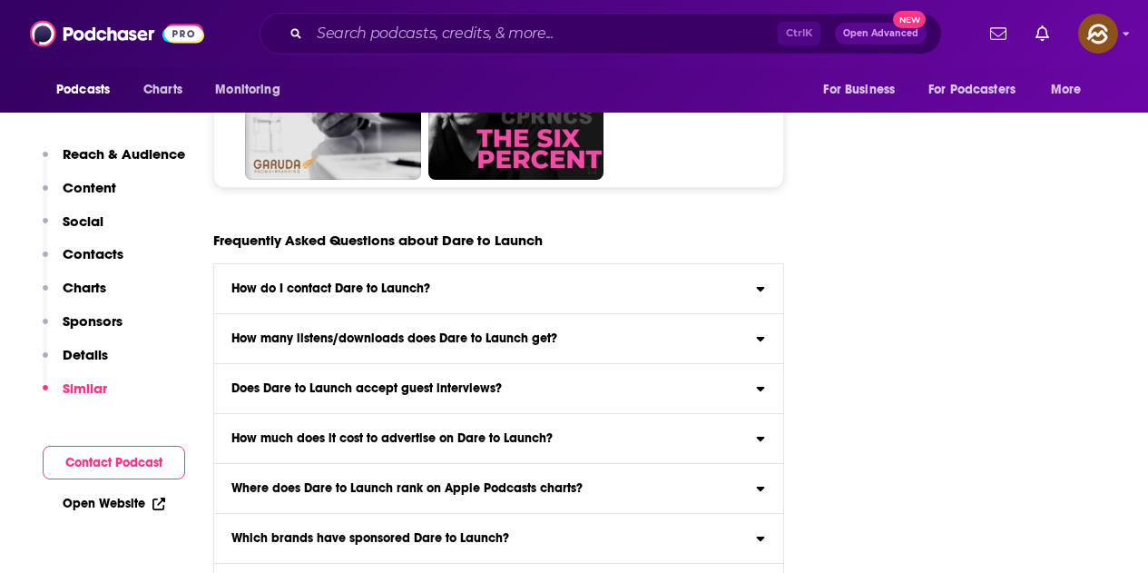
scroll to position [8353, 0]
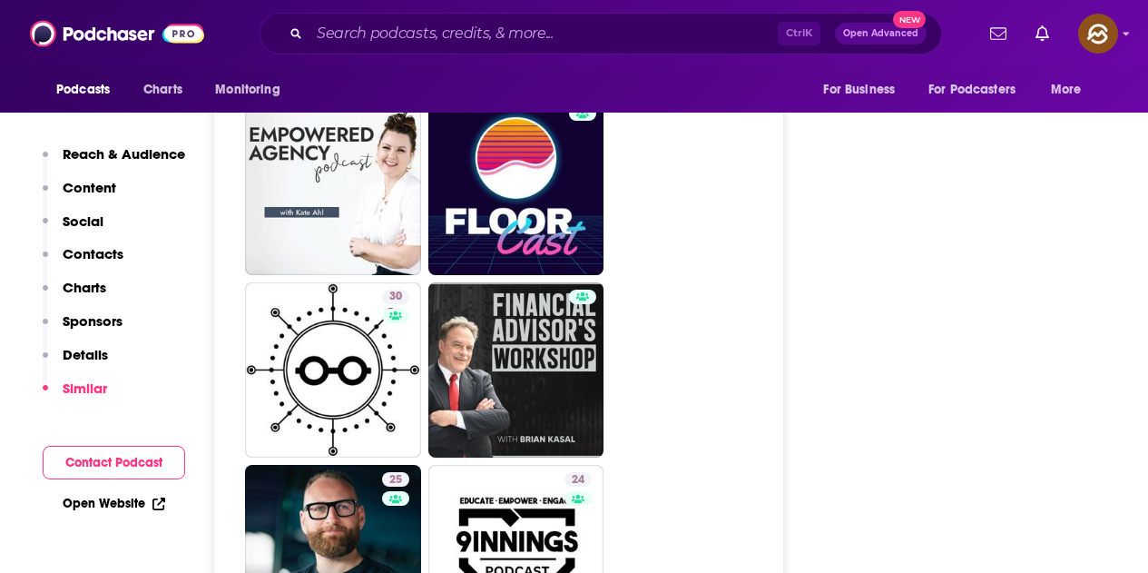
scroll to position [3606, 0]
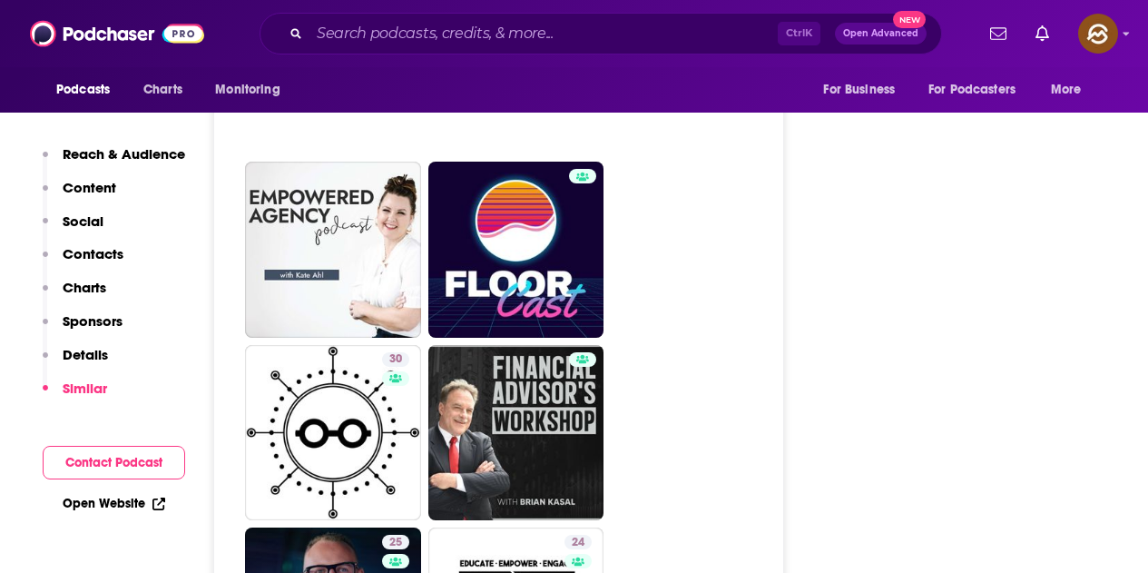
click at [399, 454] on div at bounding box center [395, 456] width 15 height 15
type input "https://www.podchaser.com/podcasts/big-risk-energy-with-roei-samu-4963948"
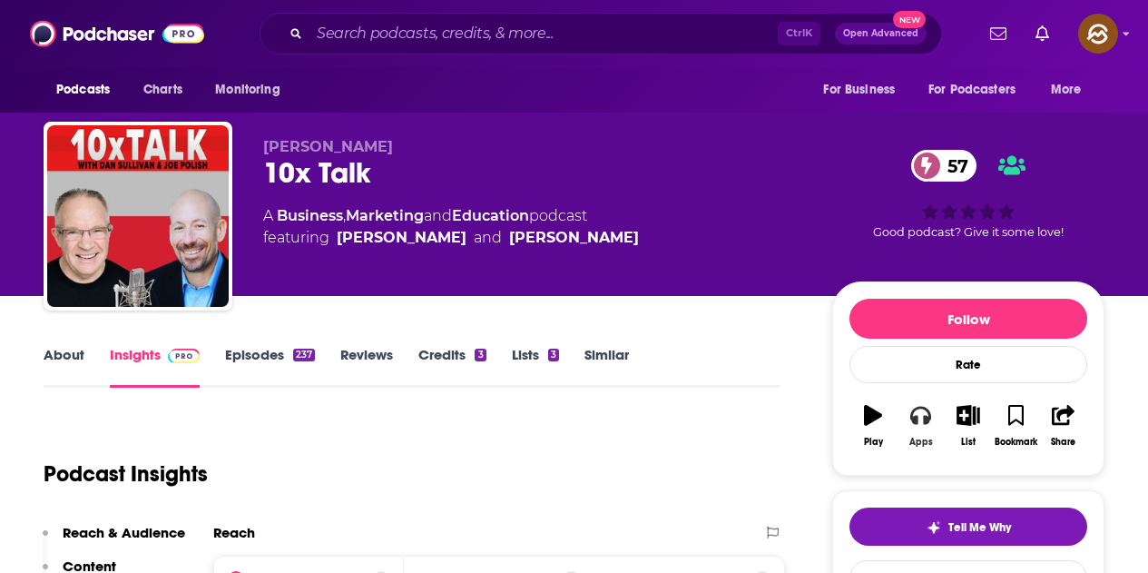
click at [926, 414] on icon "button" at bounding box center [921, 415] width 20 height 20
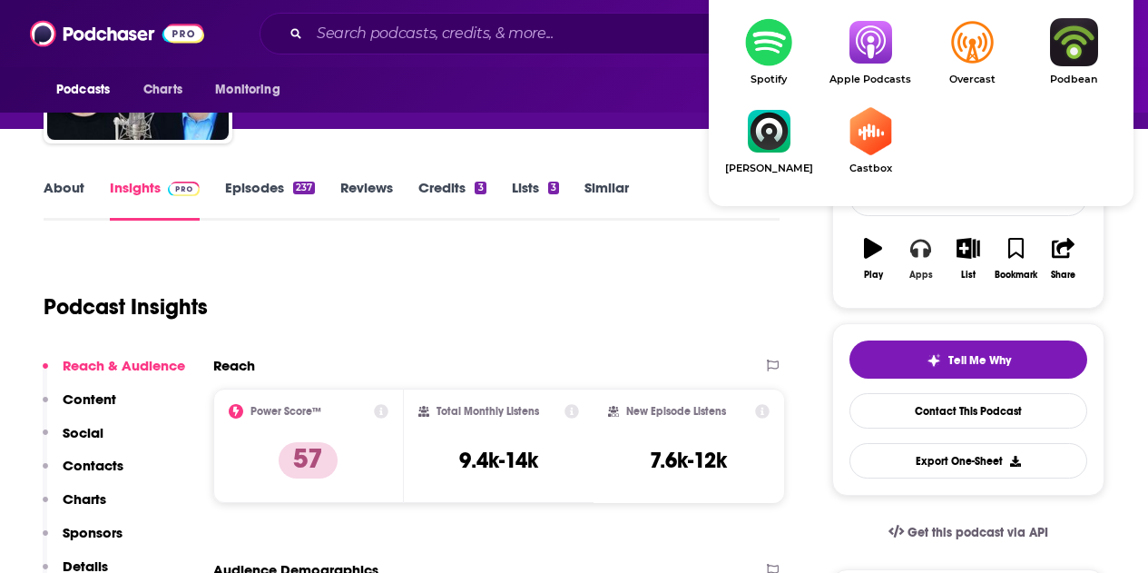
scroll to position [182, 0]
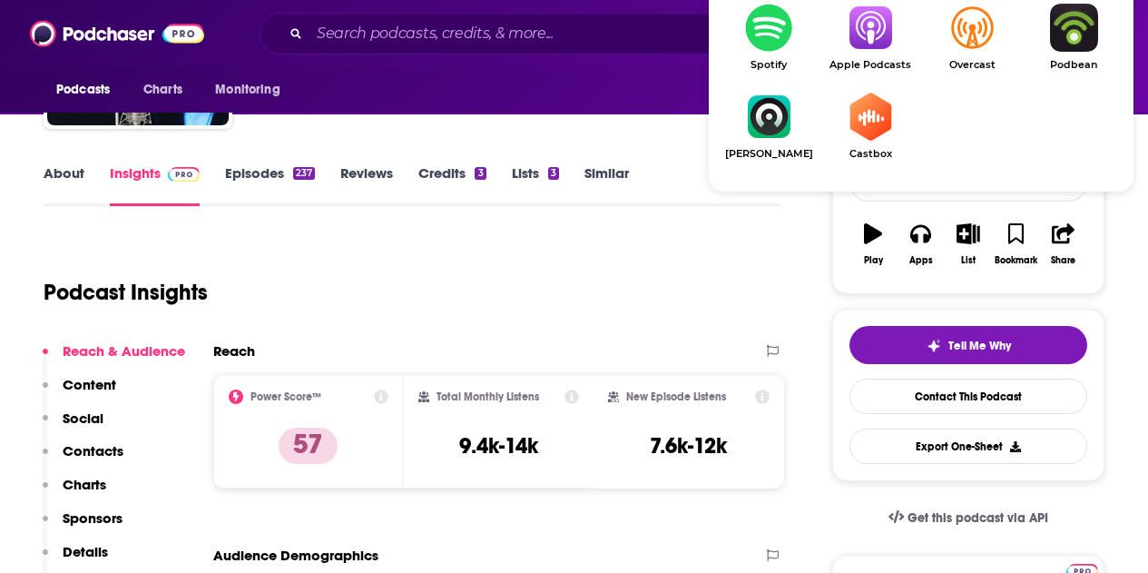
click at [872, 59] on span "Apple Podcasts" at bounding box center [871, 65] width 102 height 12
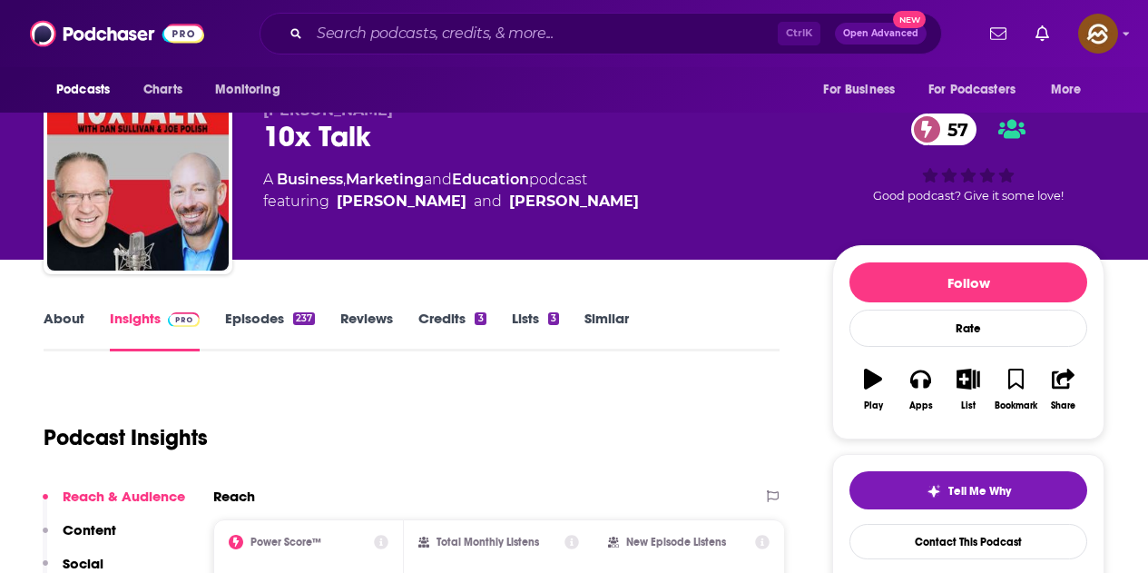
scroll to position [0, 0]
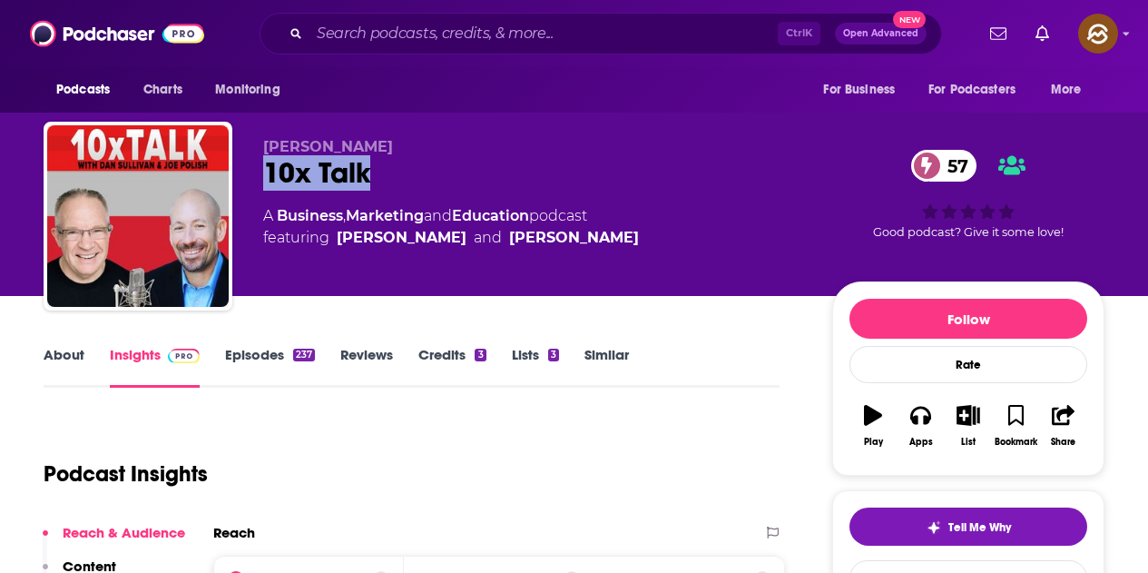
drag, startPoint x: 267, startPoint y: 172, endPoint x: 376, endPoint y: 172, distance: 108.9
click at [376, 172] on div "10x Talk 57" at bounding box center [533, 172] width 540 height 35
click at [490, 161] on div "10x Talk 57" at bounding box center [533, 172] width 540 height 35
drag, startPoint x: 569, startPoint y: 245, endPoint x: 330, endPoint y: 250, distance: 239.7
click at [330, 250] on div "Joe Polish 10x Talk 57 A Business , Marketing and Education podcast featuring J…" at bounding box center [533, 210] width 540 height 145
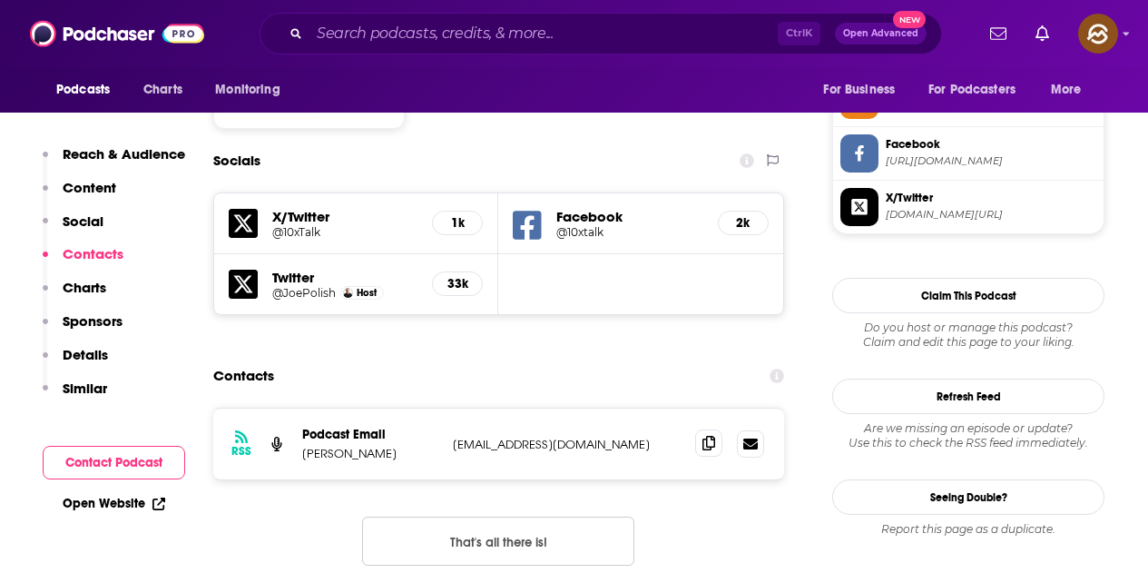
scroll to position [1543, 0]
click at [715, 435] on icon at bounding box center [709, 442] width 13 height 15
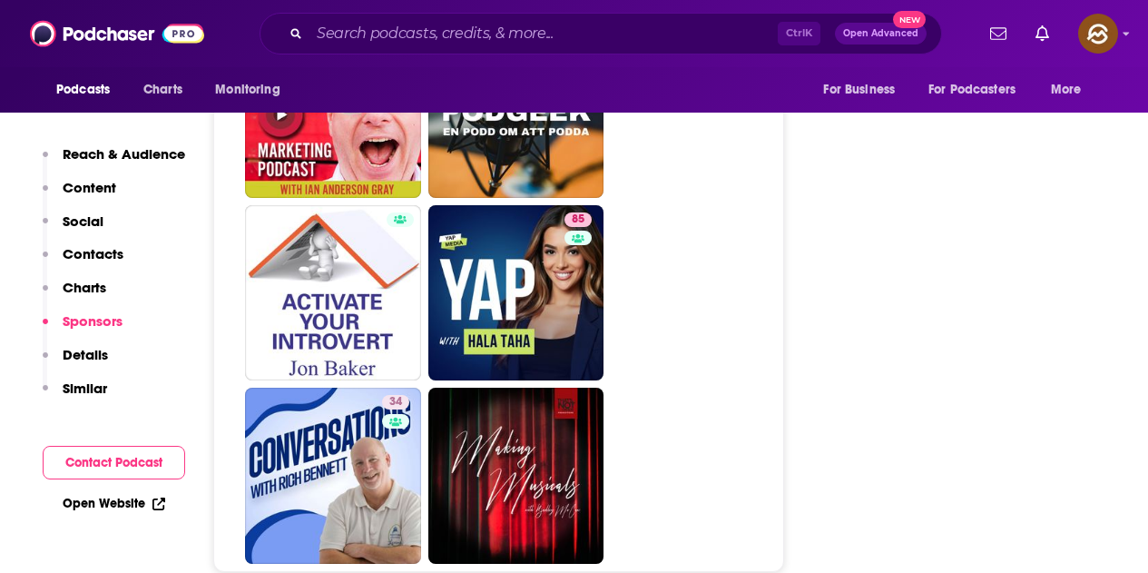
scroll to position [8443, 0]
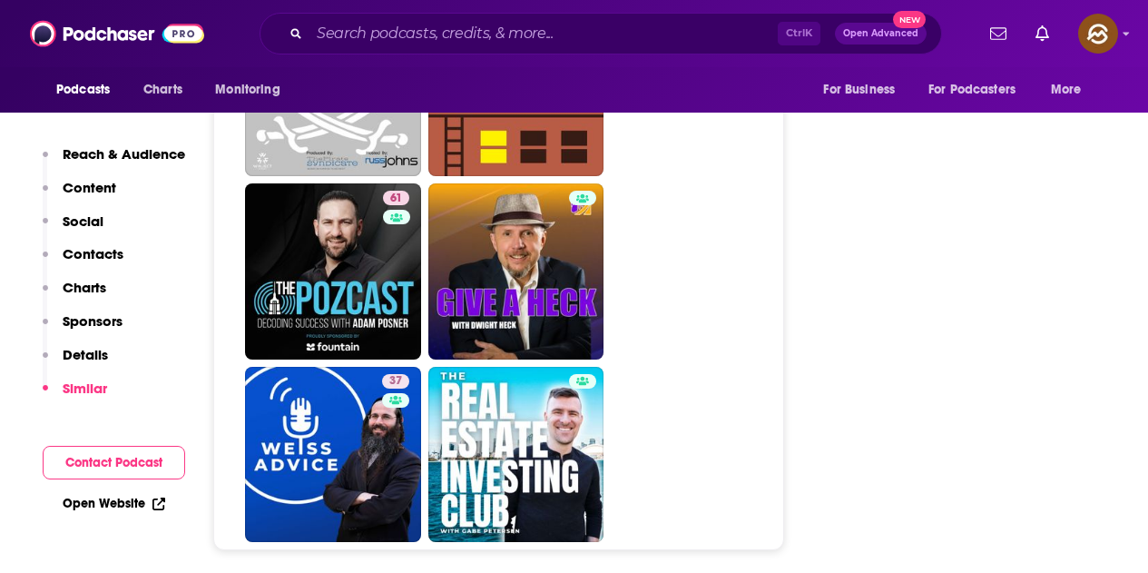
scroll to position [7808, 0]
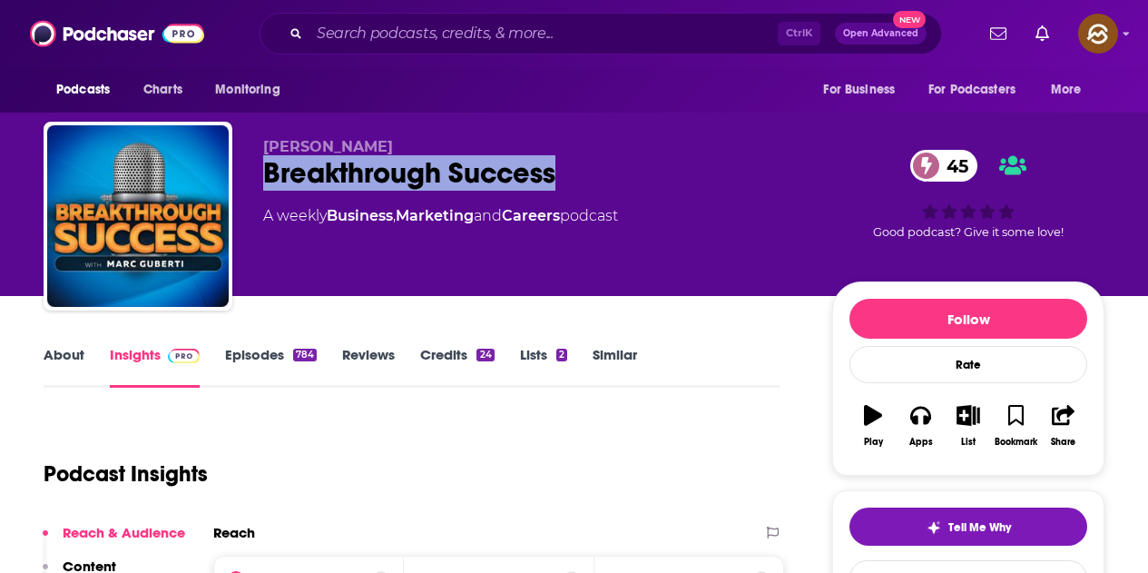
drag, startPoint x: 265, startPoint y: 173, endPoint x: 562, endPoint y: 182, distance: 297.0
click at [562, 182] on div "Breakthrough Success 45" at bounding box center [533, 172] width 540 height 35
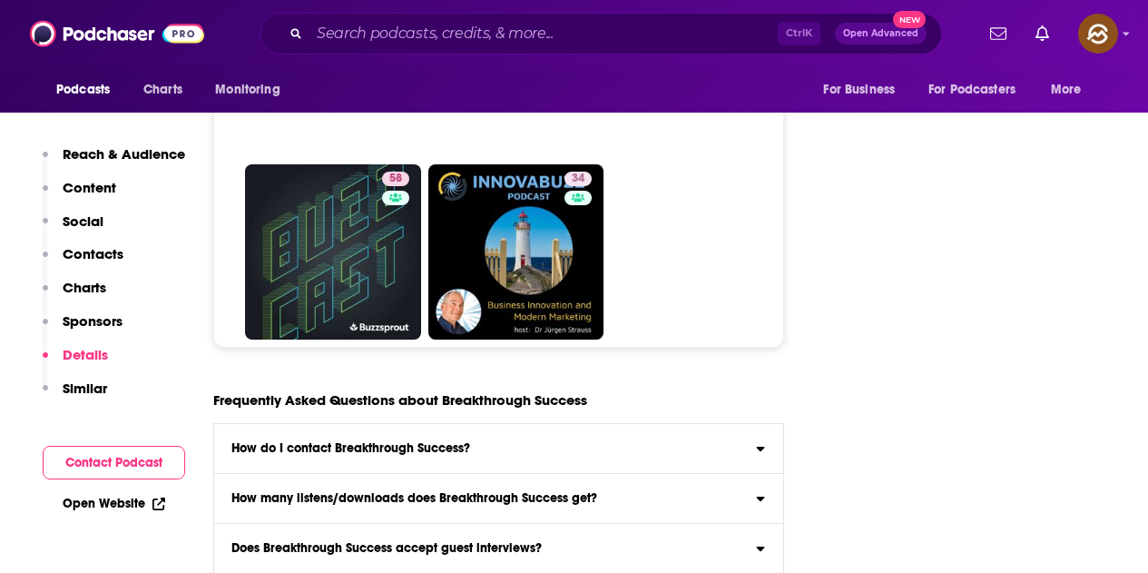
scroll to position [8080, 0]
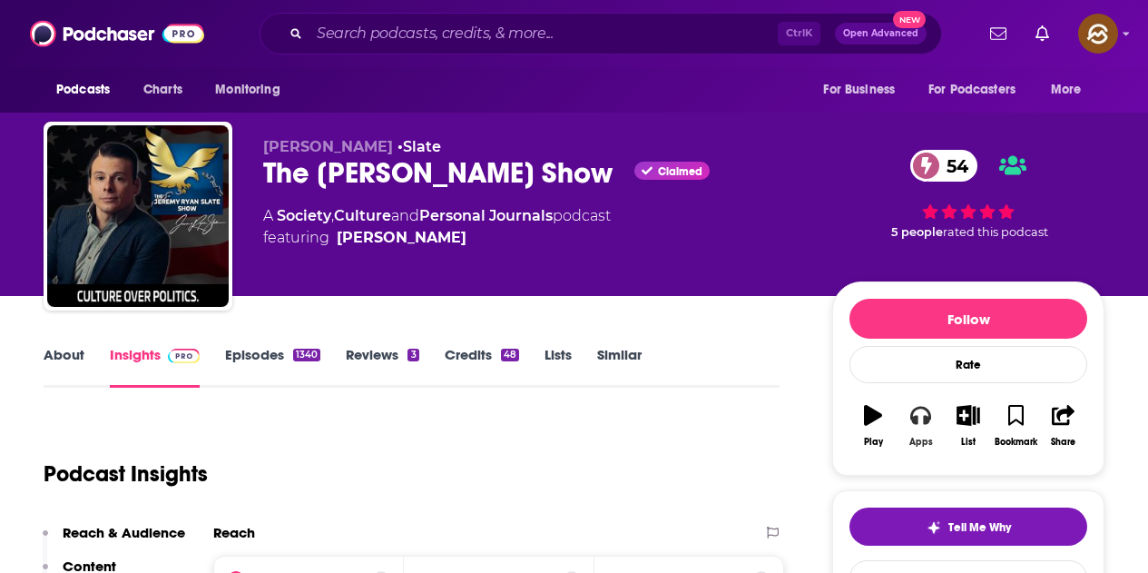
click at [932, 407] on button "Apps" at bounding box center [920, 425] width 47 height 65
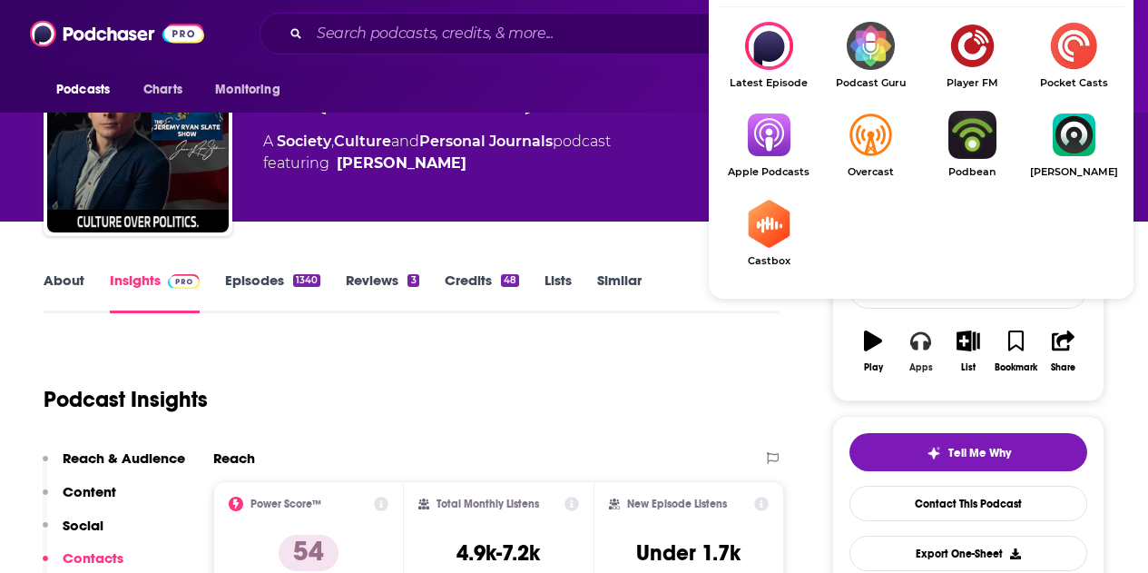
scroll to position [91, 0]
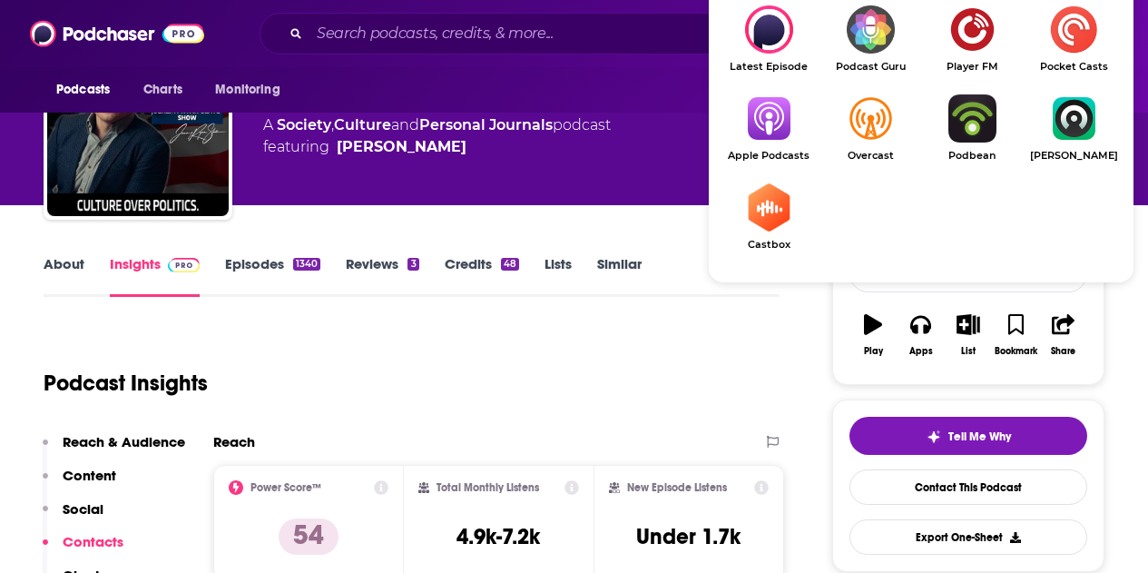
click at [769, 135] on img "Show Listen On dropdown" at bounding box center [769, 118] width 102 height 48
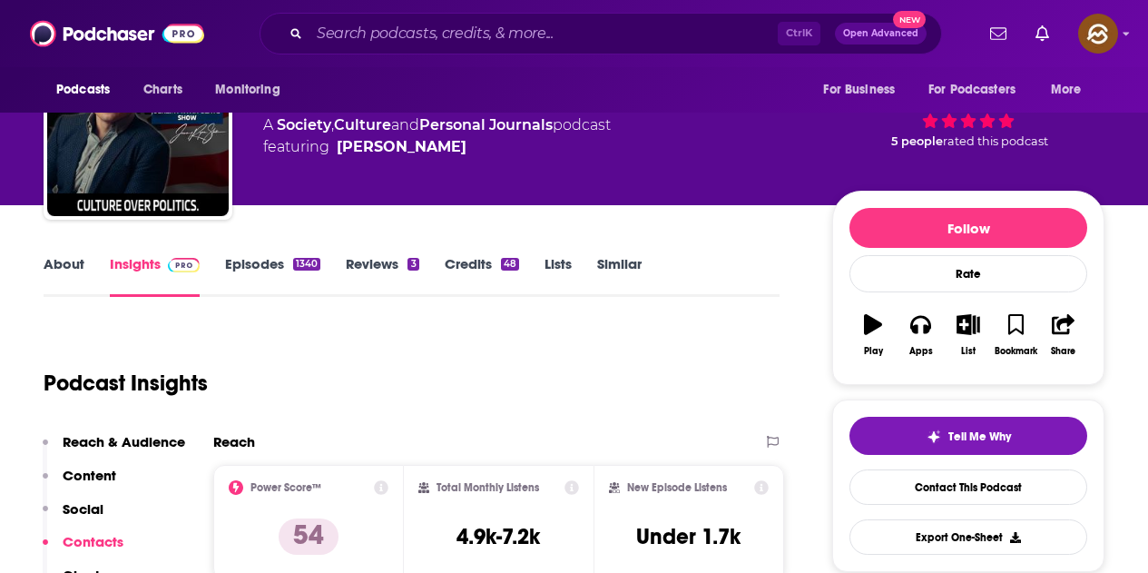
scroll to position [0, 0]
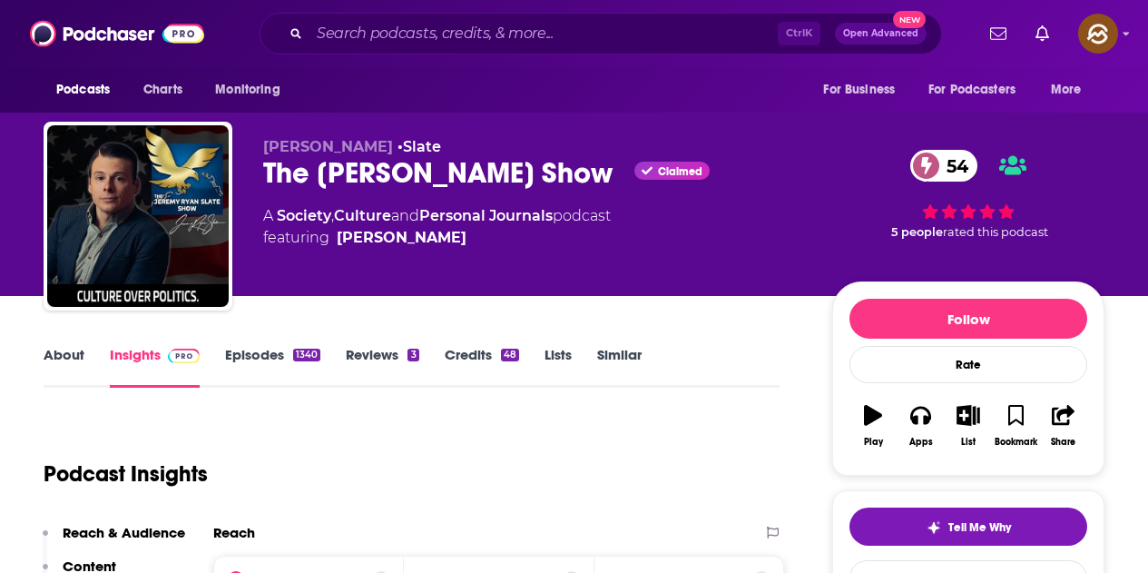
drag, startPoint x: 263, startPoint y: 147, endPoint x: 400, endPoint y: 152, distance: 137.2
click at [393, 152] on span "Jeremy Ryan Slate" at bounding box center [328, 146] width 130 height 17
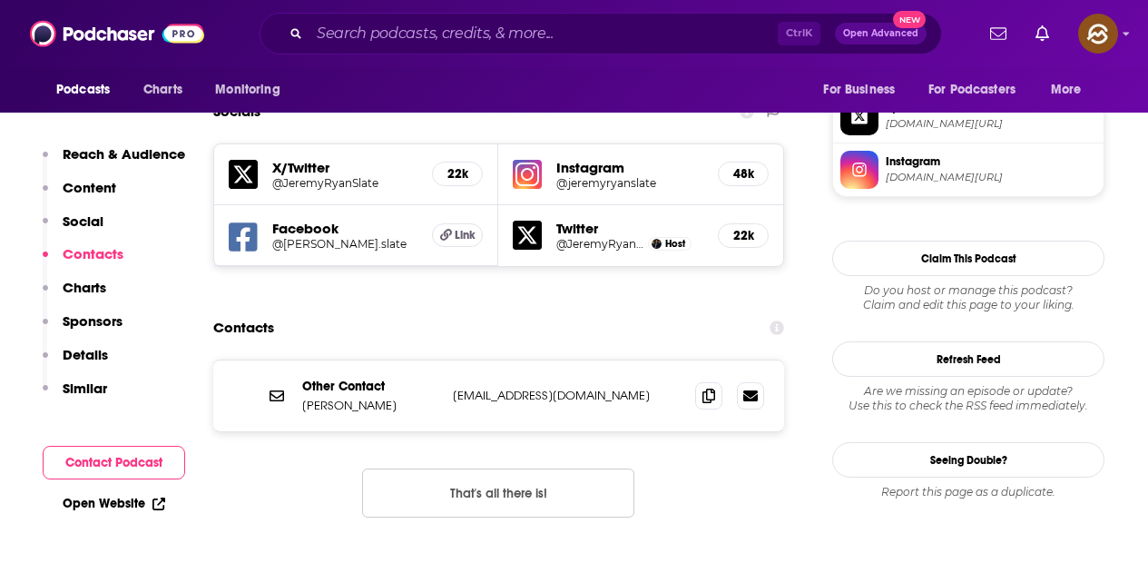
scroll to position [1634, 0]
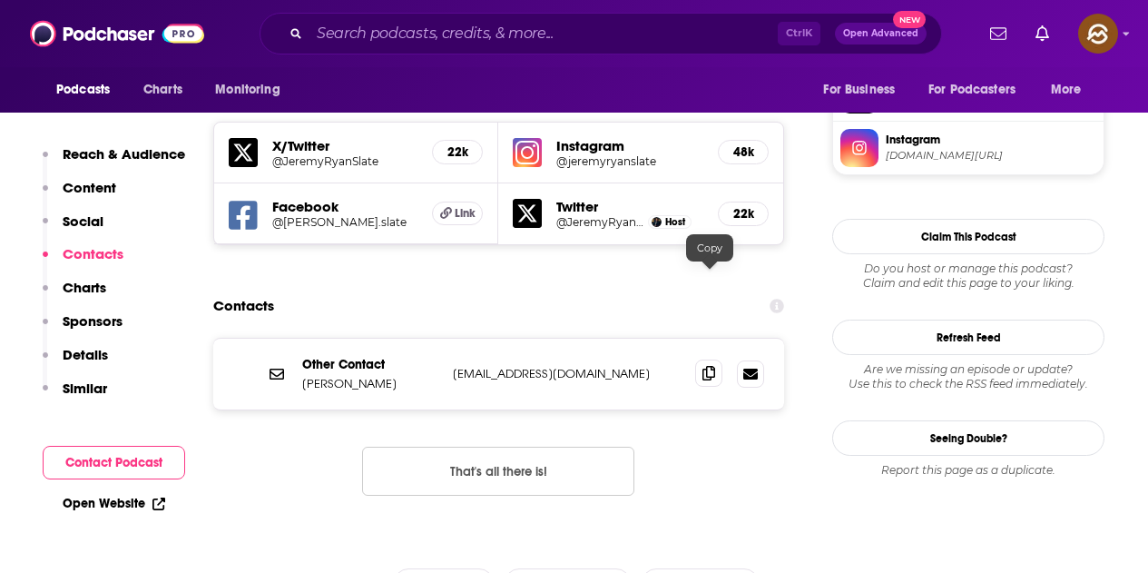
click at [714, 366] on icon at bounding box center [709, 373] width 13 height 15
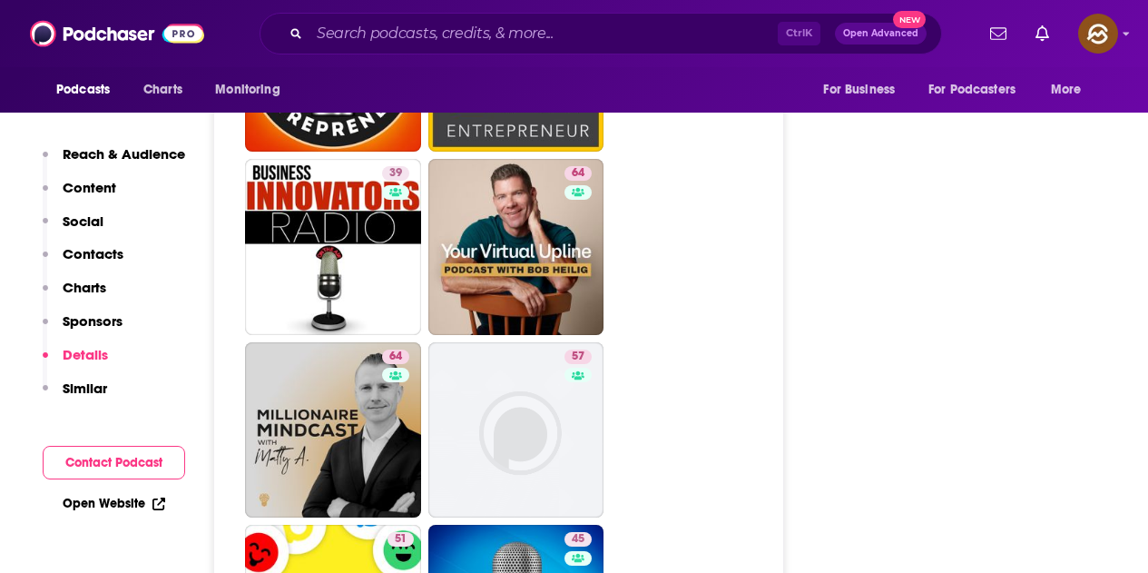
scroll to position [4539, 0]
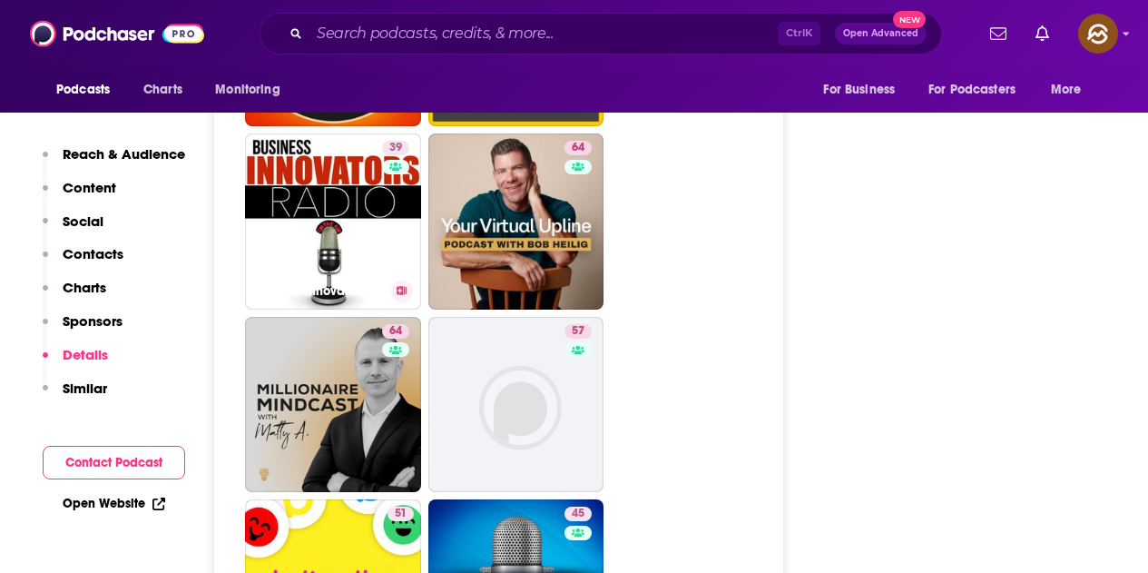
drag, startPoint x: 356, startPoint y: 242, endPoint x: 778, endPoint y: 233, distance: 422.3
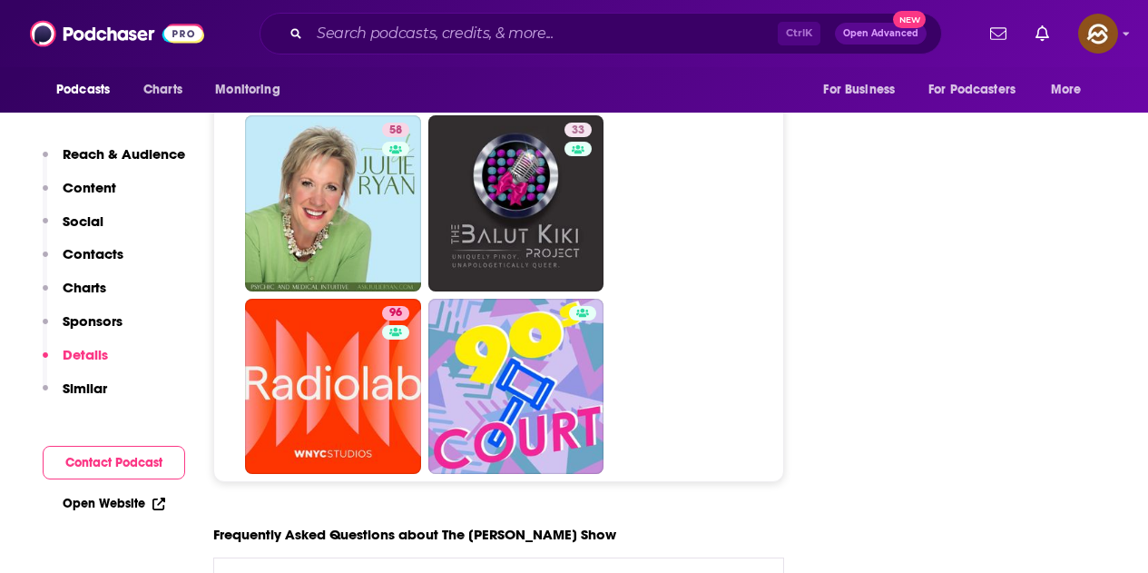
scroll to position [8988, 0]
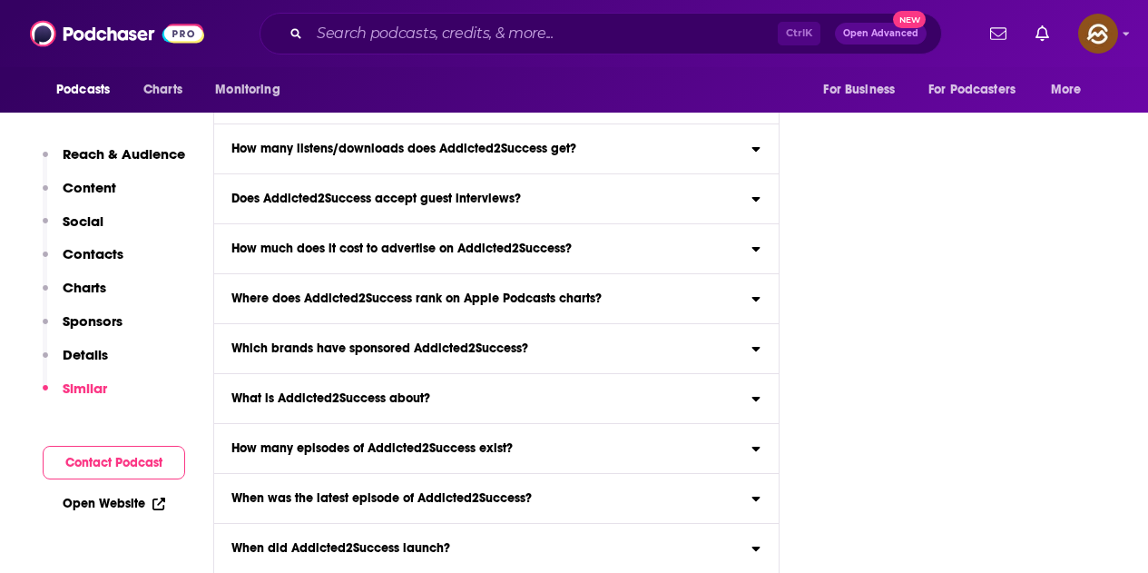
scroll to position [7082, 0]
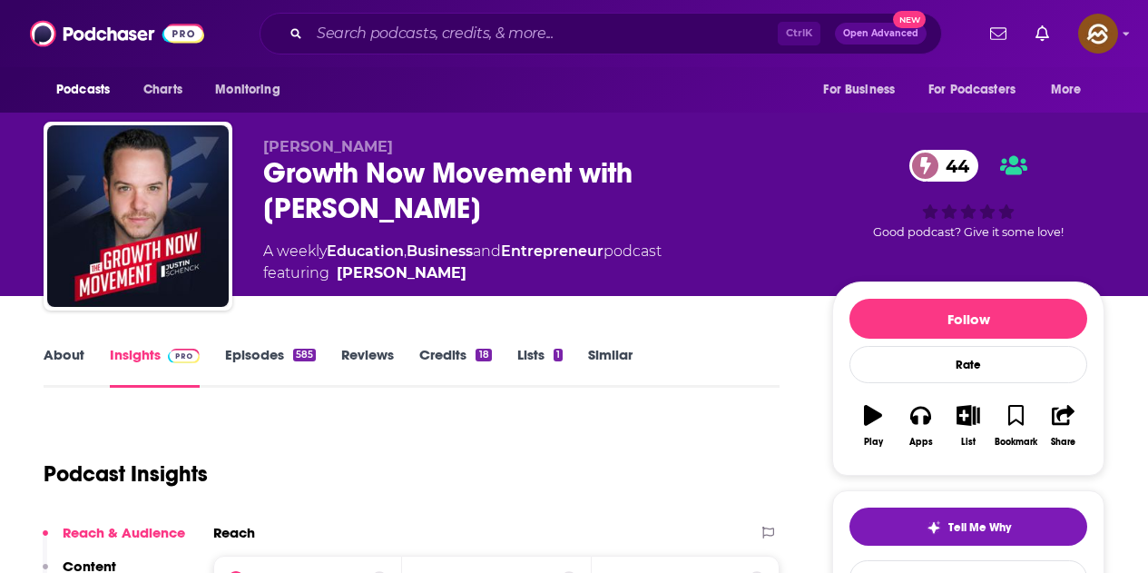
drag, startPoint x: 261, startPoint y: 172, endPoint x: 372, endPoint y: 200, distance: 114.3
click at [372, 200] on div "[PERSON_NAME] Growth Now Movement with [PERSON_NAME] 44 A weekly Education , Bu…" at bounding box center [574, 220] width 1061 height 196
click at [921, 435] on button "Apps" at bounding box center [920, 425] width 47 height 65
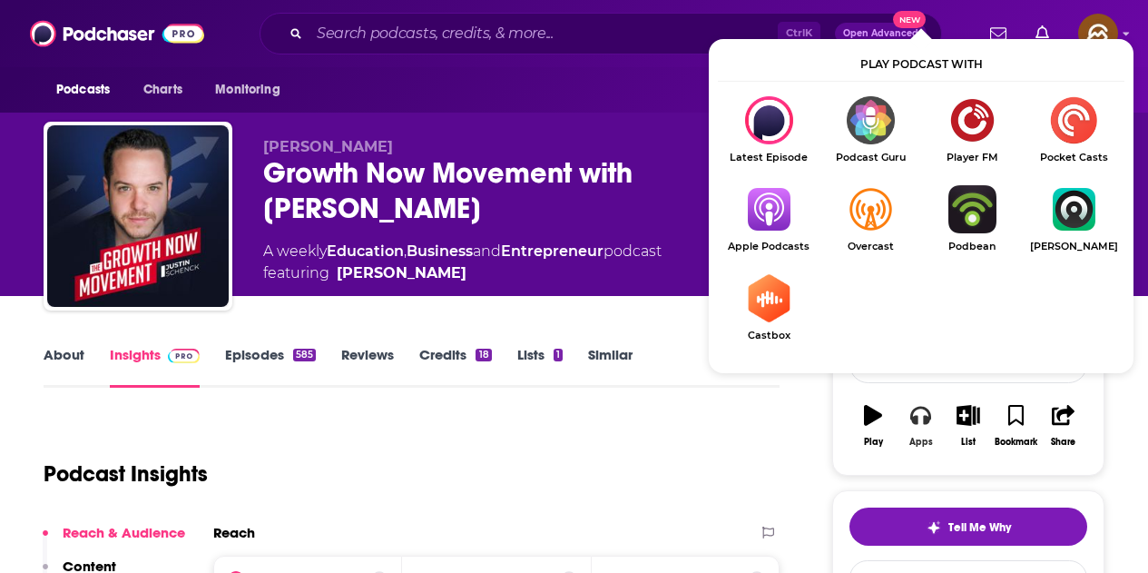
scroll to position [91, 0]
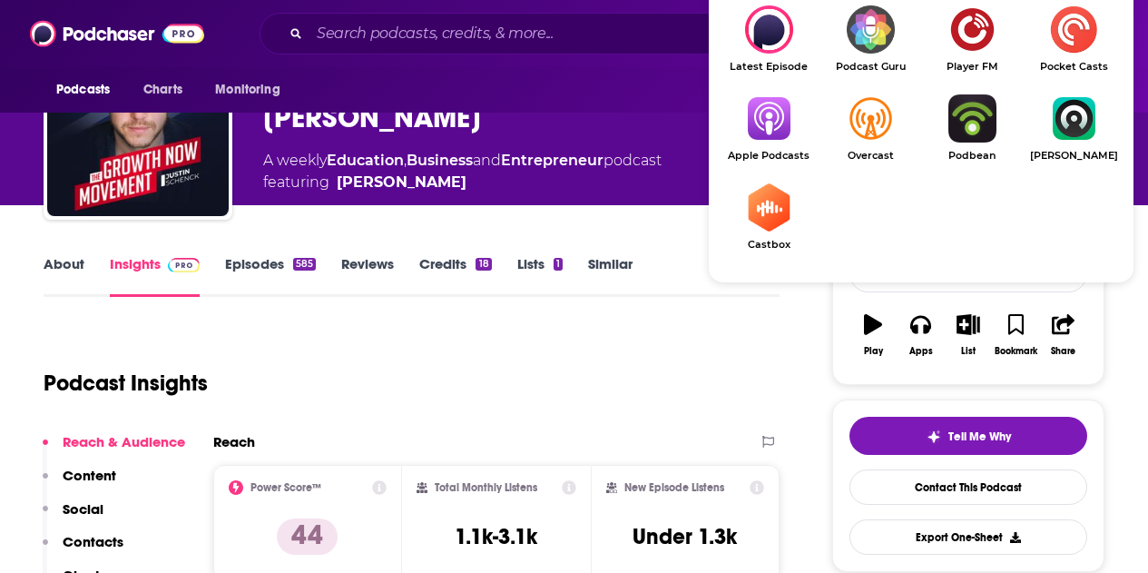
click at [778, 142] on img "Show Listen On dropdown" at bounding box center [769, 118] width 102 height 48
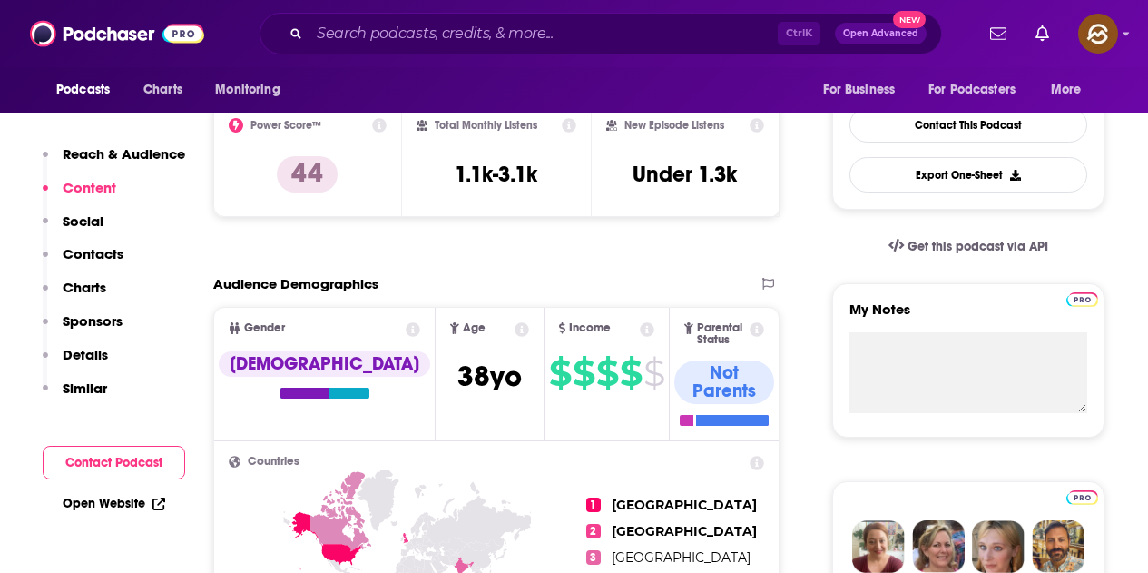
scroll to position [0, 0]
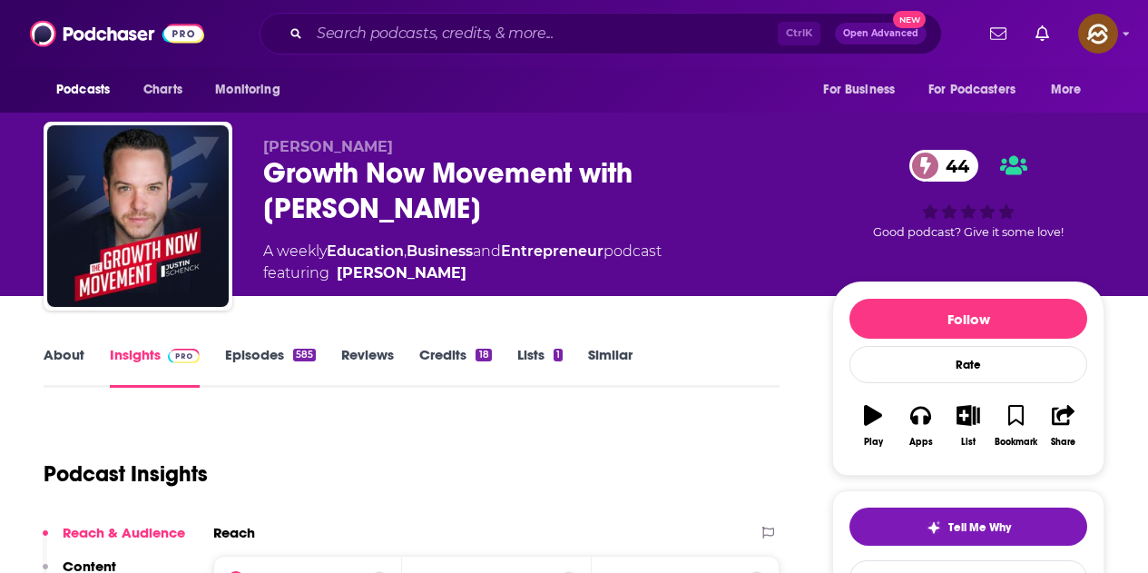
drag, startPoint x: 398, startPoint y: 146, endPoint x: 264, endPoint y: 149, distance: 133.5
click at [264, 149] on p "Justin Schenck" at bounding box center [533, 146] width 540 height 17
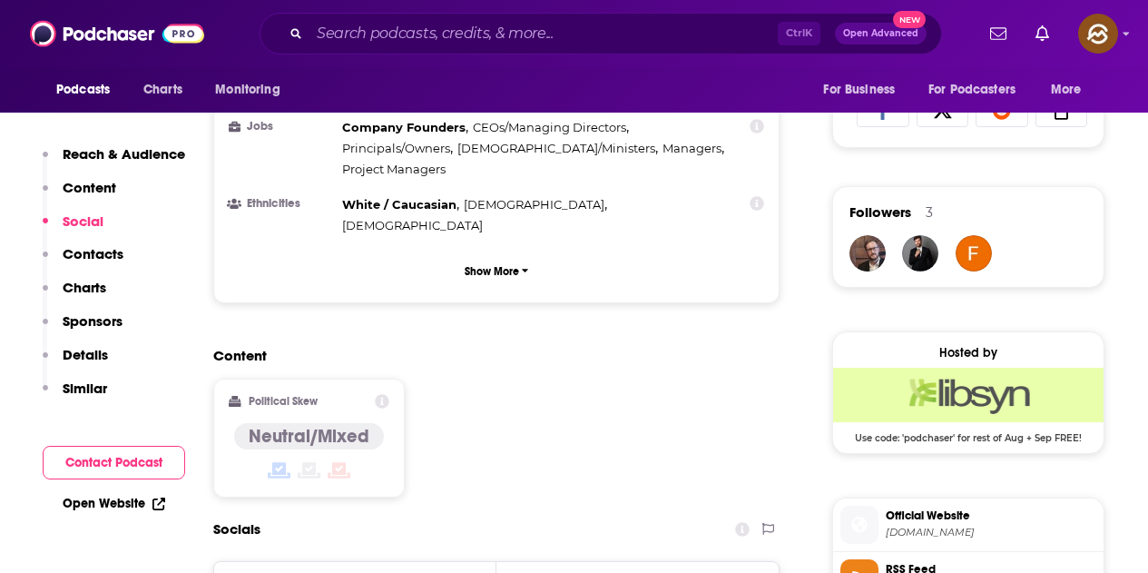
scroll to position [1453, 0]
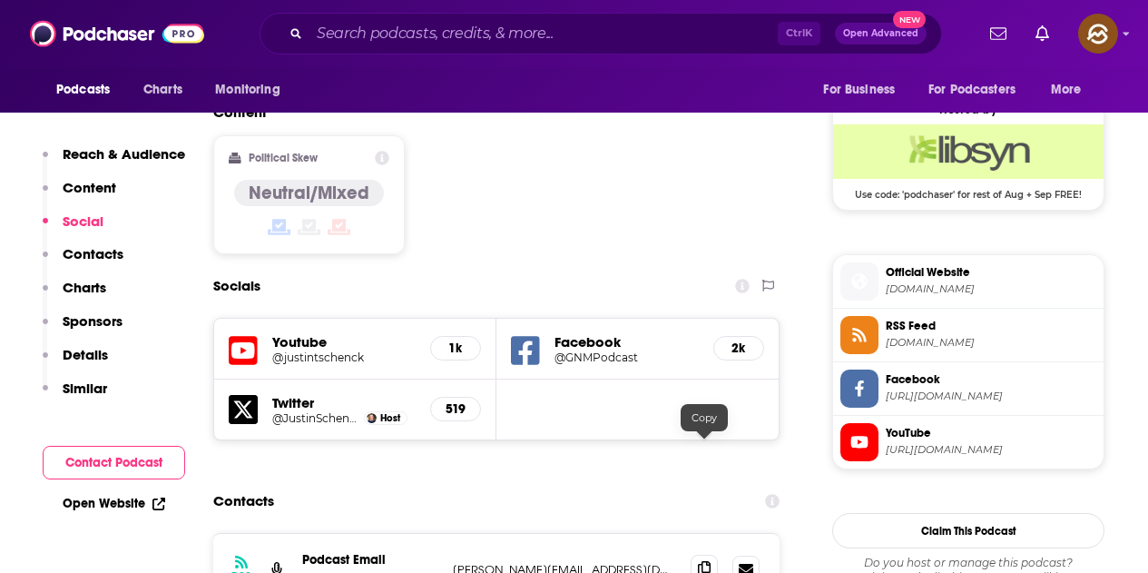
click at [706, 561] on icon at bounding box center [704, 568] width 13 height 15
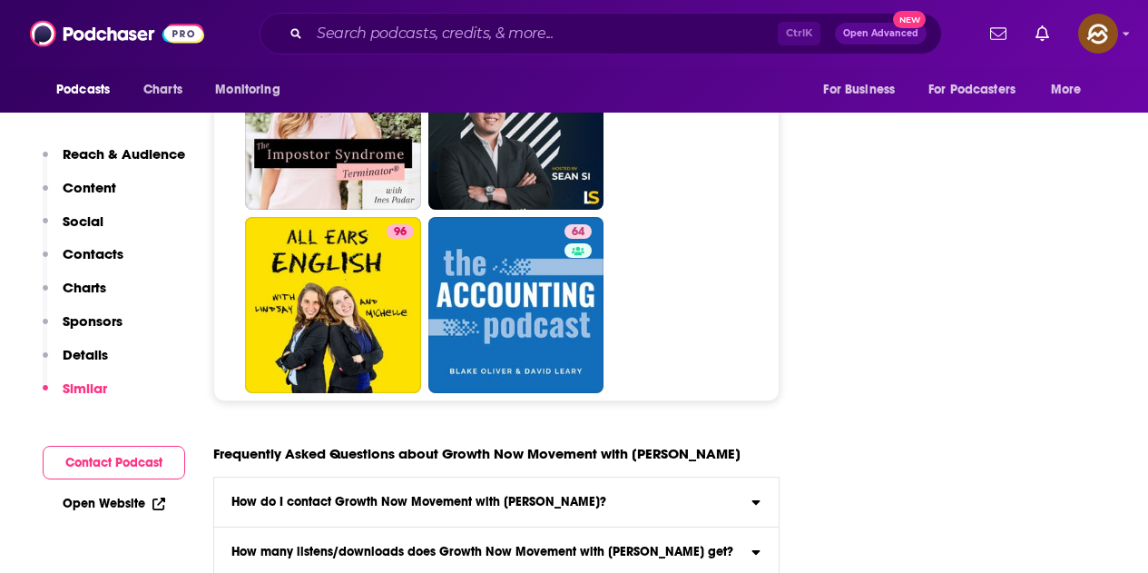
scroll to position [8443, 0]
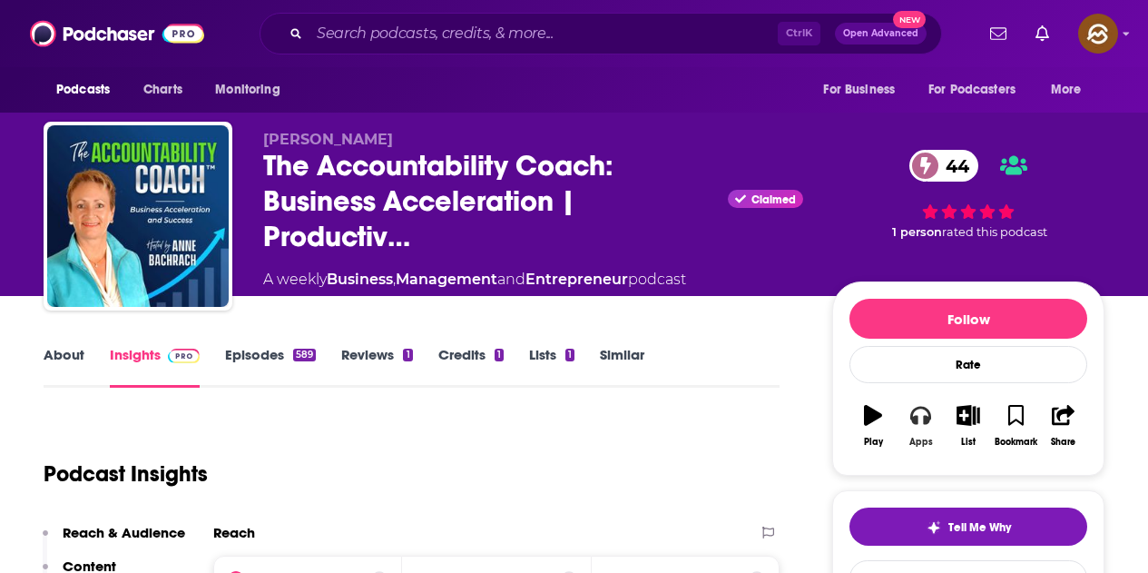
click at [926, 409] on icon "button" at bounding box center [921, 416] width 20 height 18
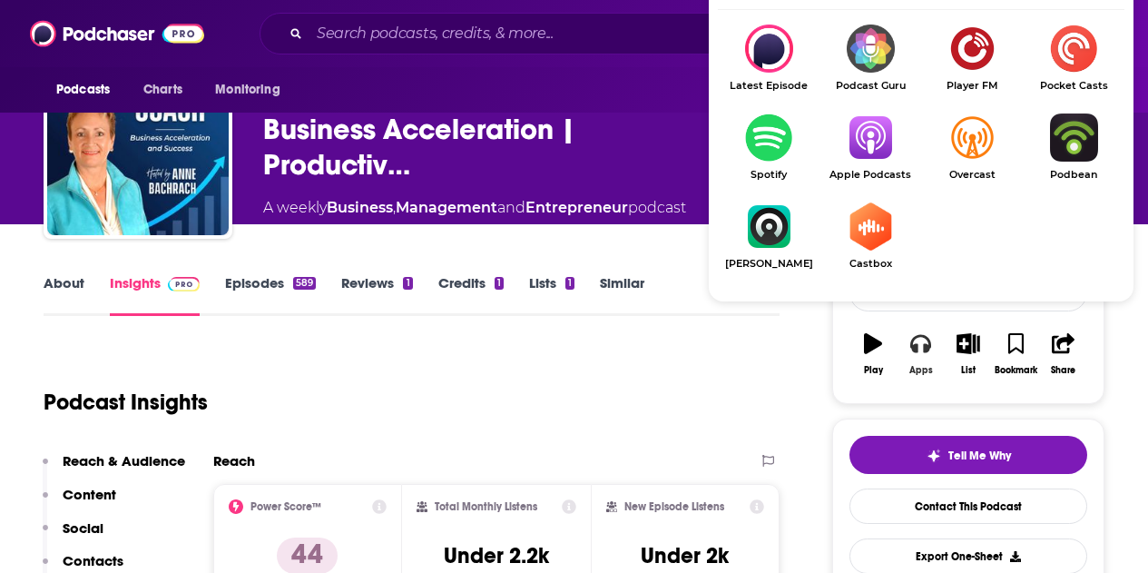
scroll to position [91, 0]
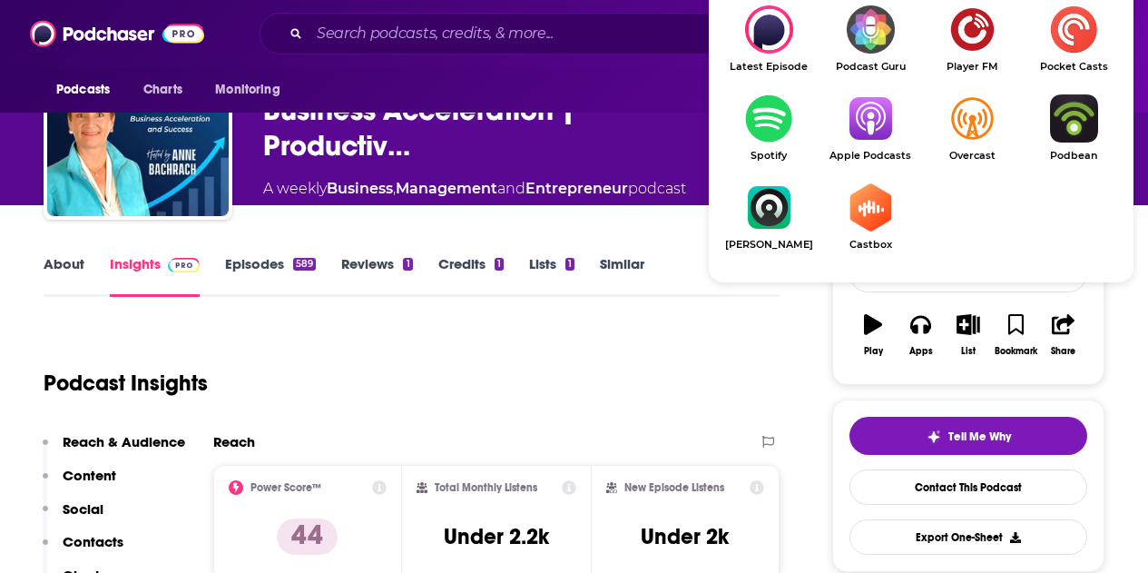
click at [850, 135] on img "Show Listen On dropdown" at bounding box center [871, 118] width 102 height 48
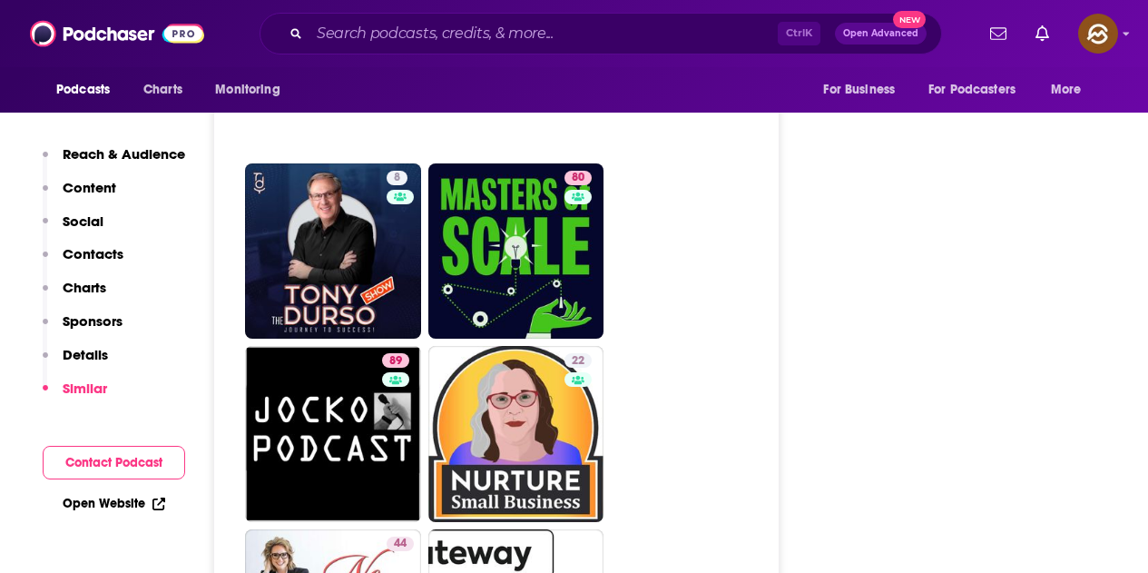
scroll to position [8171, 0]
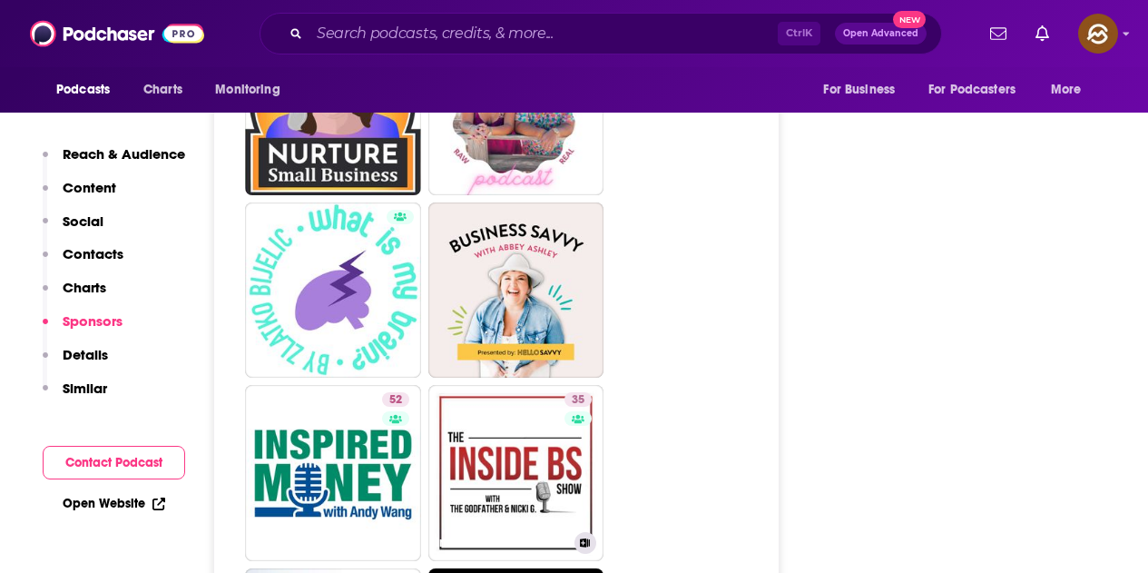
scroll to position [8534, 0]
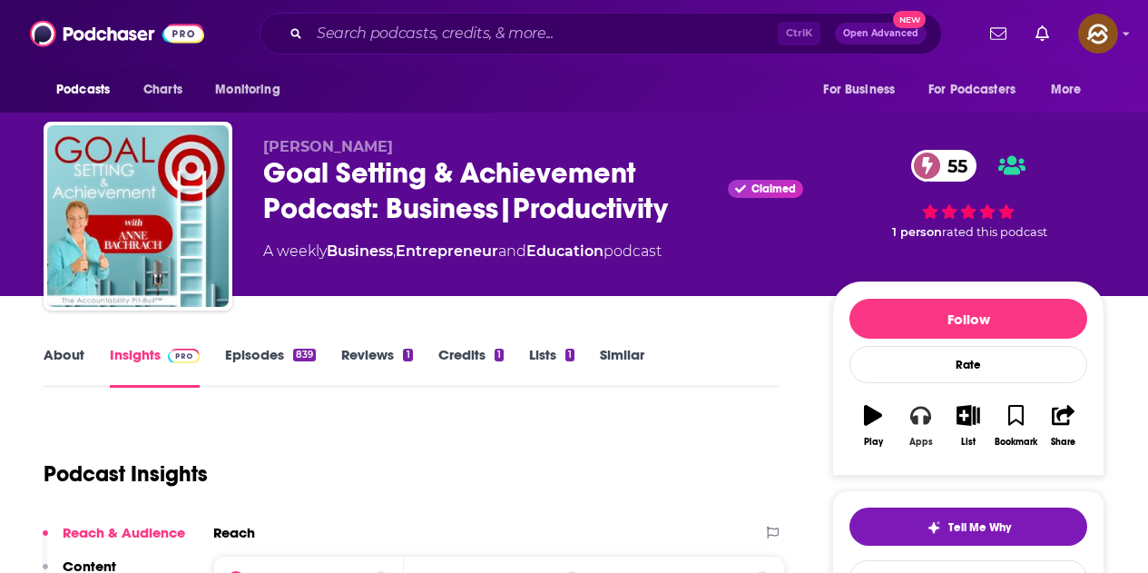
click at [923, 435] on button "Apps" at bounding box center [920, 425] width 47 height 65
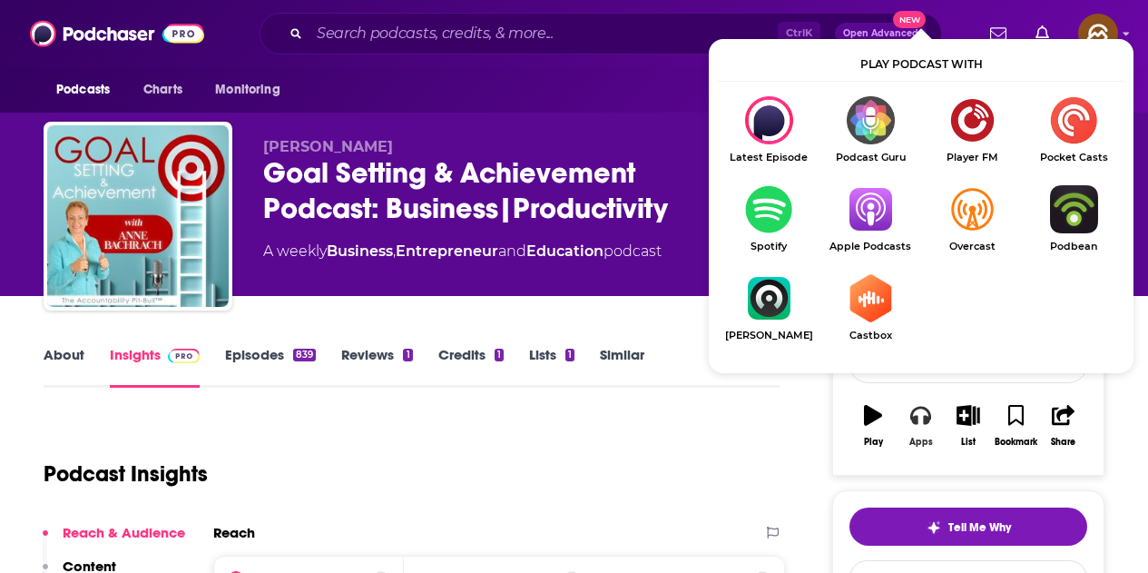
scroll to position [91, 0]
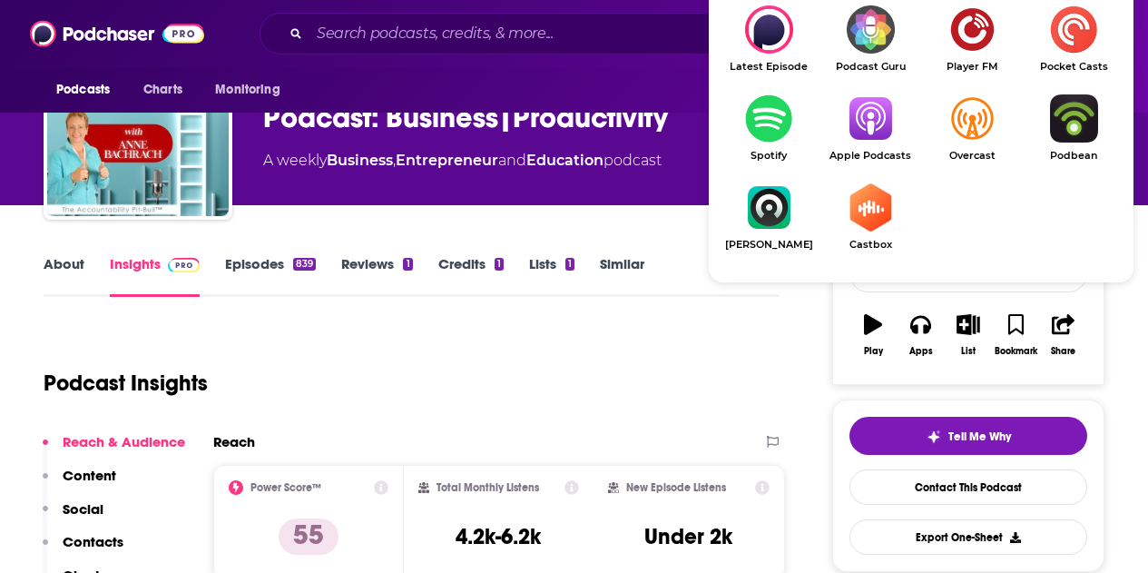
click at [878, 146] on link "Apple Podcasts" at bounding box center [871, 127] width 102 height 67
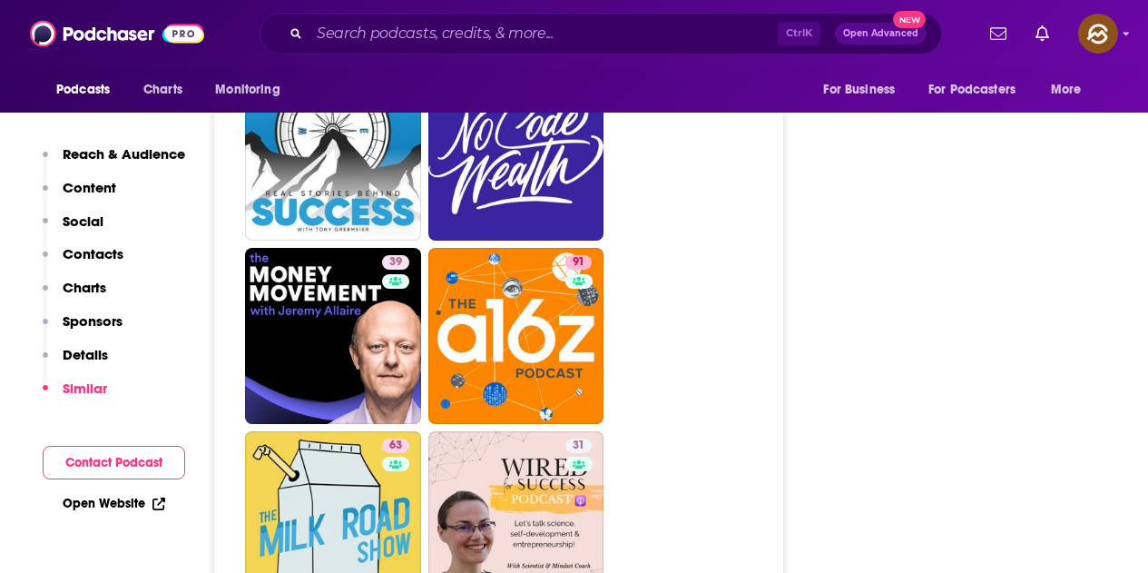
scroll to position [8262, 0]
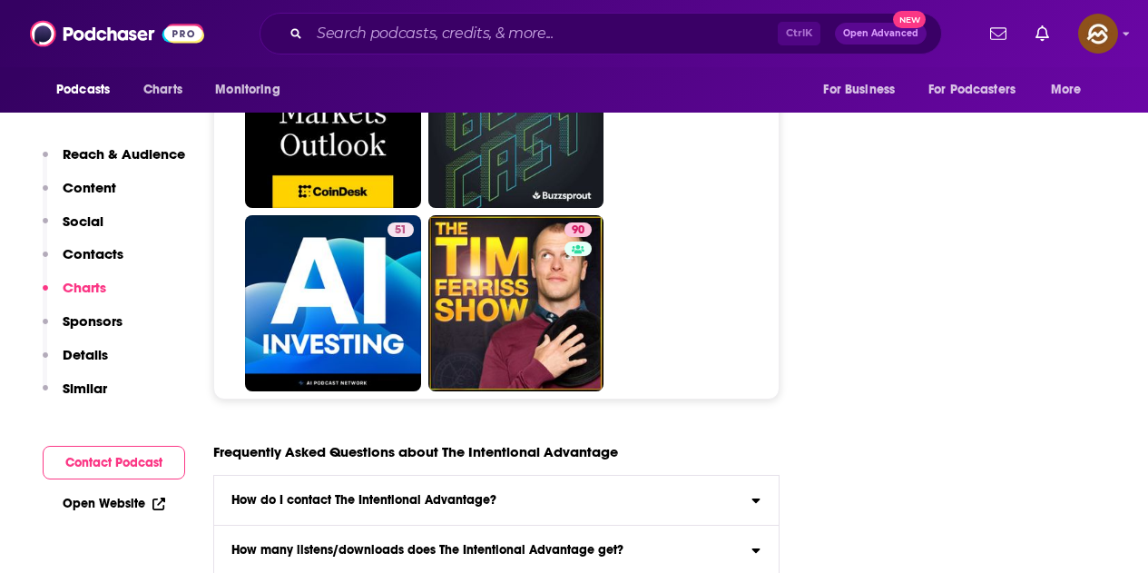
scroll to position [8534, 0]
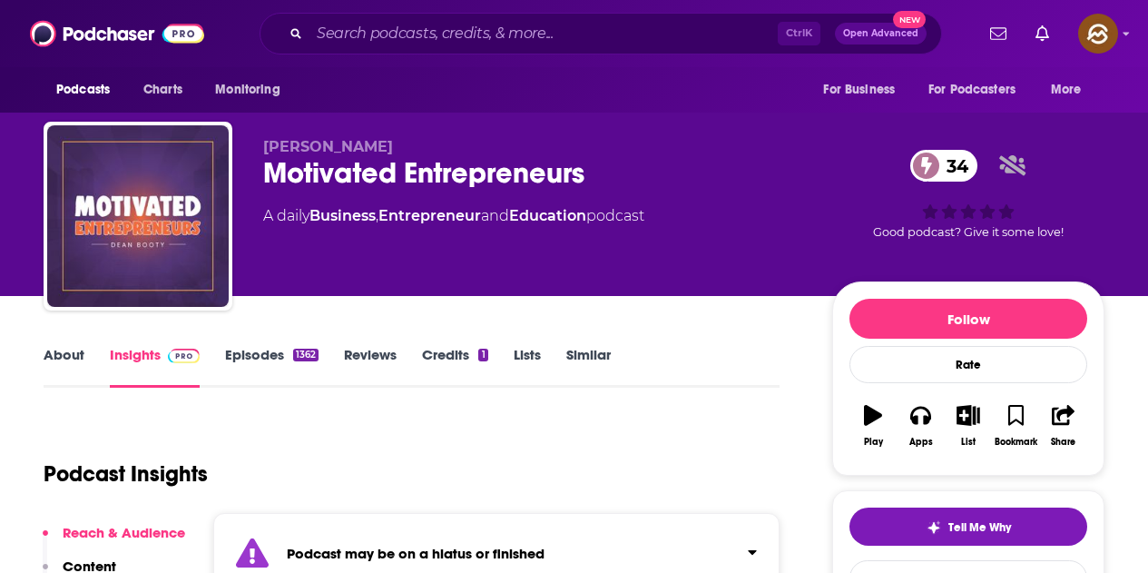
click at [585, 172] on div "[PERSON_NAME] Motivated Entrepreneurs 34 A daily Business , Entrepreneur and Ed…" at bounding box center [574, 220] width 1061 height 196
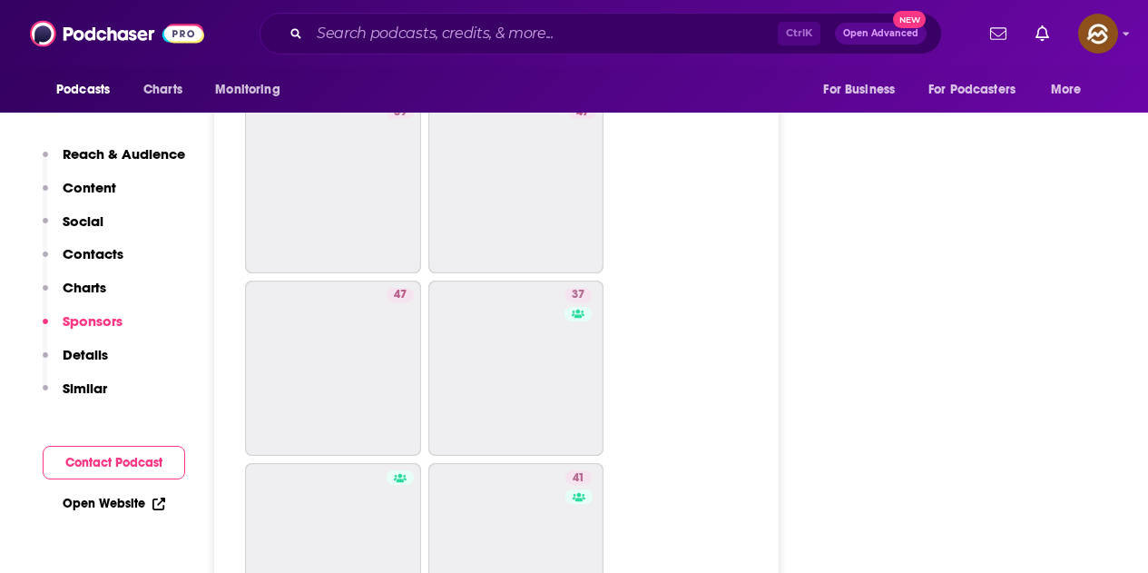
scroll to position [2814, 0]
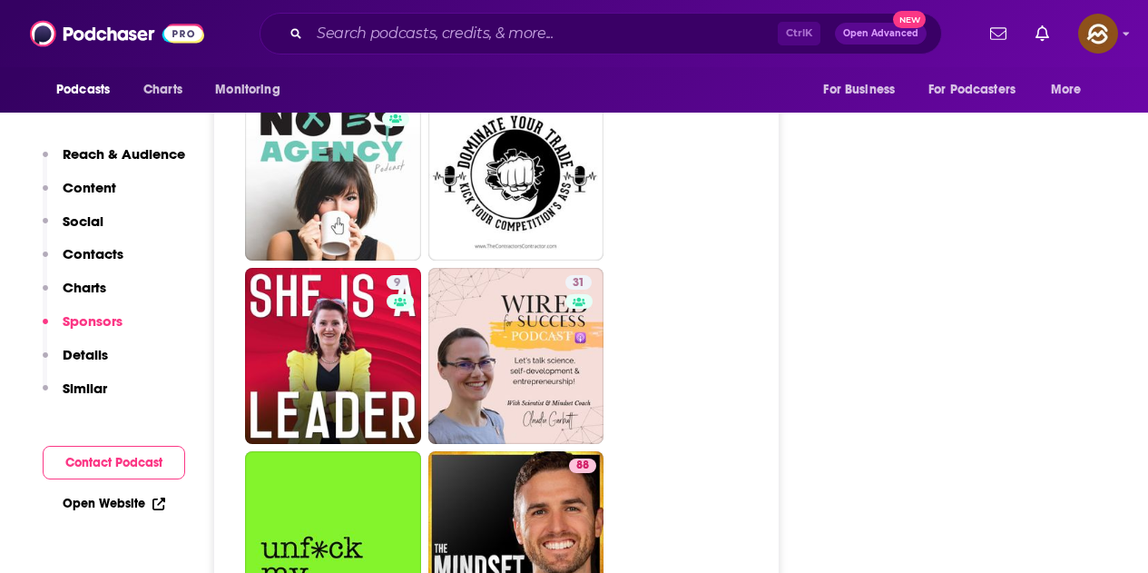
scroll to position [8171, 0]
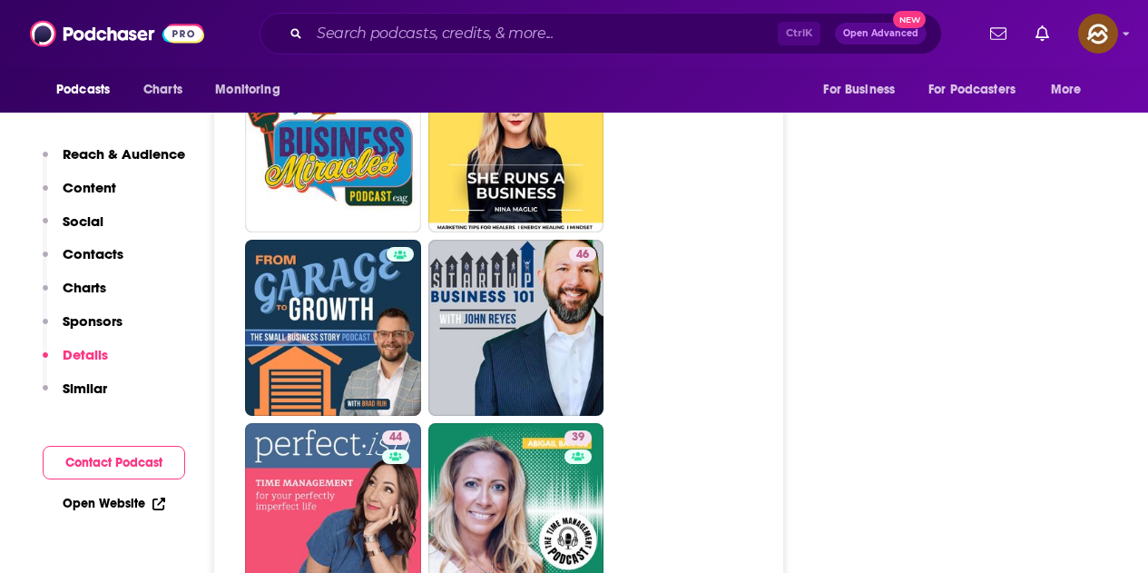
scroll to position [3541, 0]
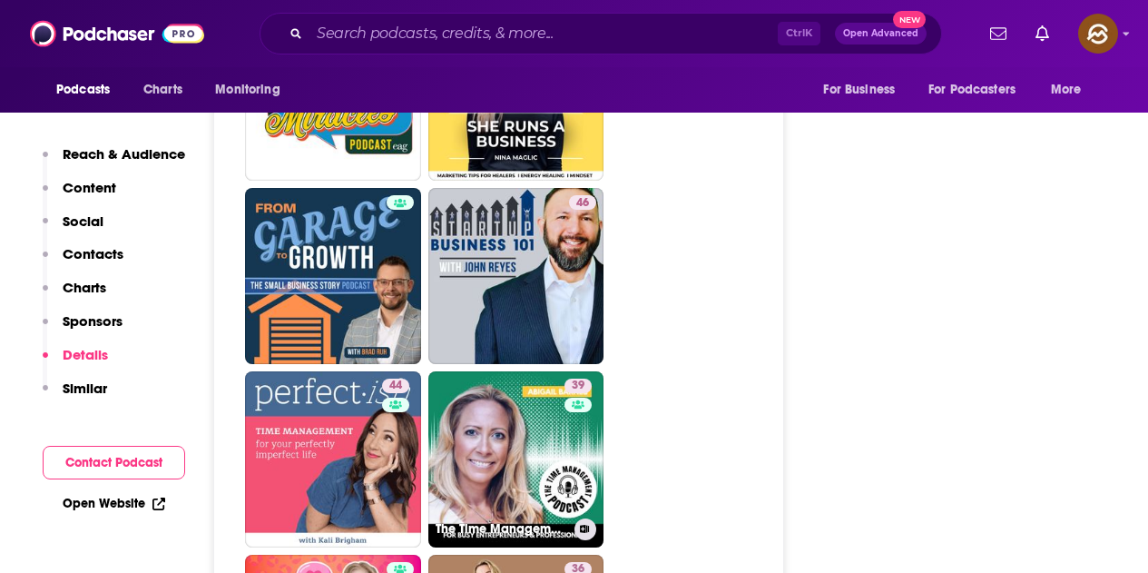
drag, startPoint x: 547, startPoint y: 357, endPoint x: 769, endPoint y: 255, distance: 244.6
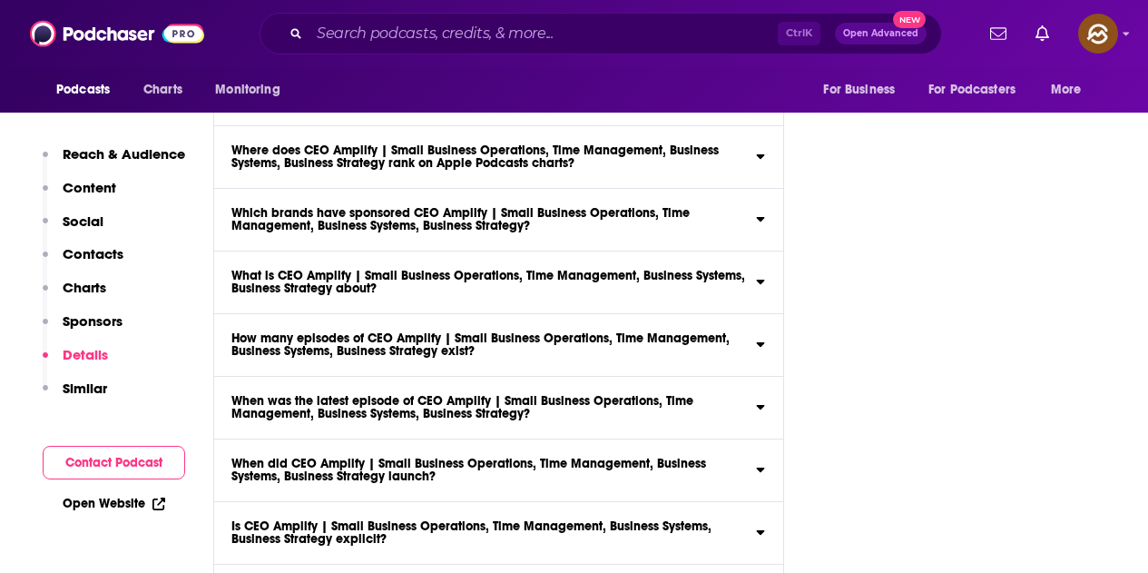
scroll to position [7263, 0]
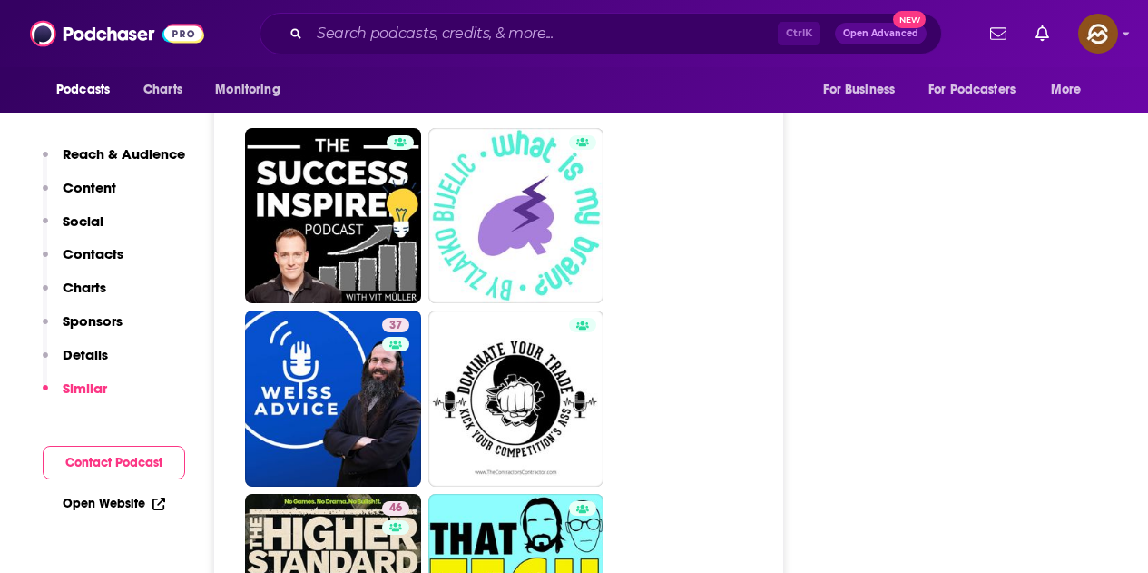
scroll to position [7808, 0]
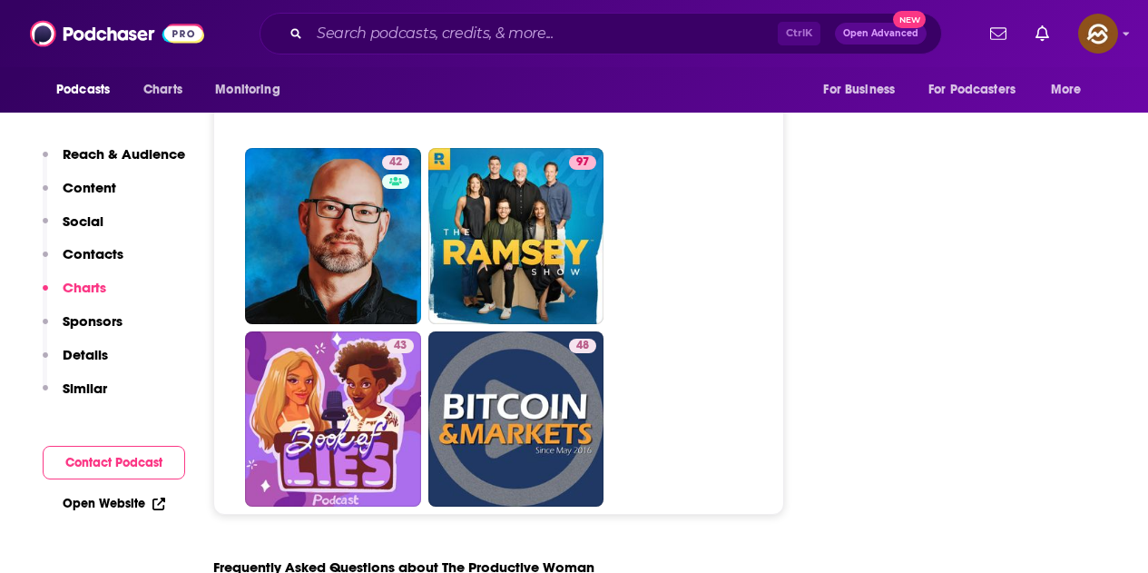
scroll to position [8534, 0]
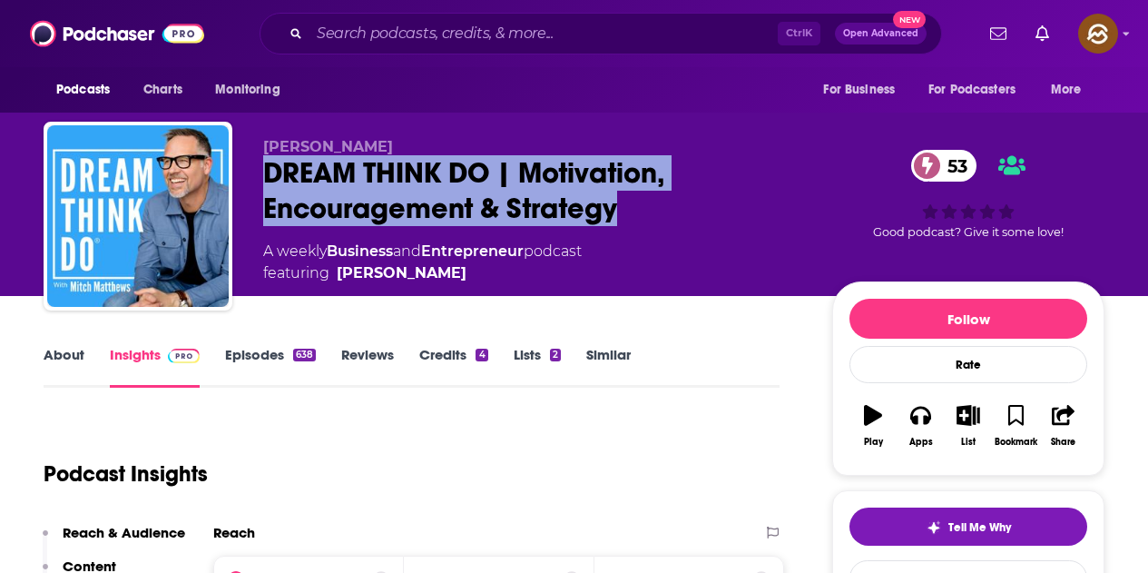
drag, startPoint x: 264, startPoint y: 165, endPoint x: 616, endPoint y: 207, distance: 354.7
click at [616, 207] on div "DREAM THINK DO | Motivation, Encouragement & Strategy 53" at bounding box center [533, 190] width 540 height 71
click at [916, 415] on icon "button" at bounding box center [921, 415] width 20 height 20
click at [814, 196] on div "Mitch Matthews DREAM THINK DO | Motivation, Encouragement & Strategy 53 A weekl…" at bounding box center [684, 220] width 842 height 164
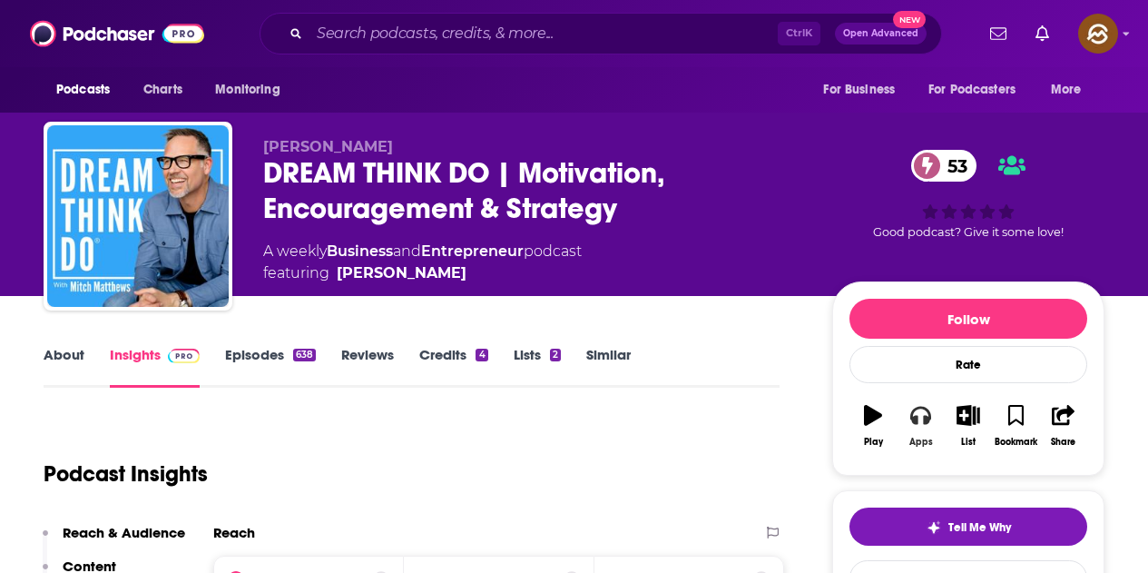
click at [931, 425] on button "Apps" at bounding box center [920, 425] width 47 height 65
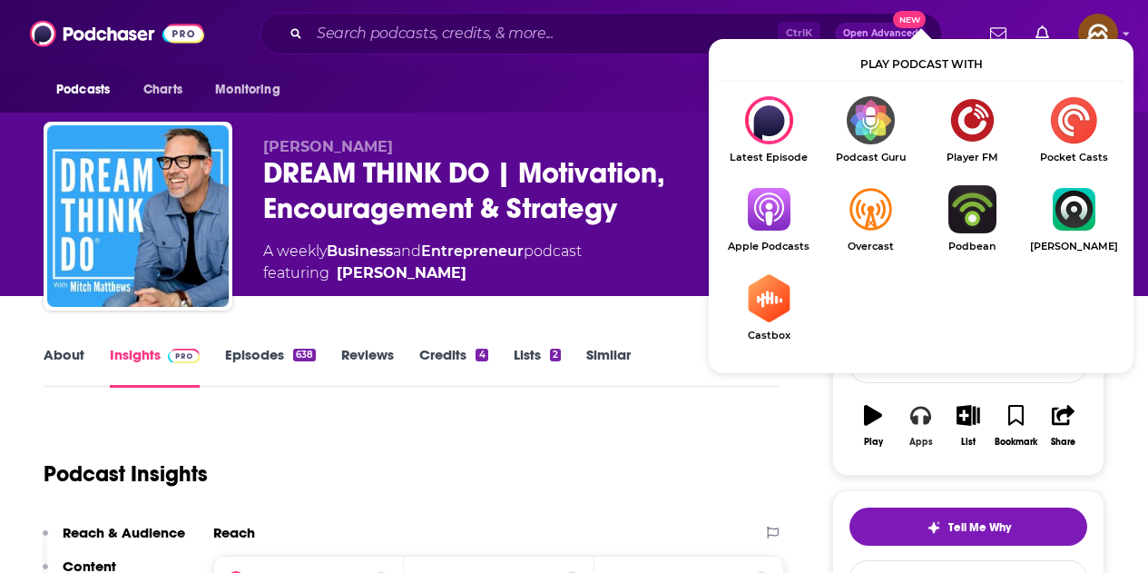
scroll to position [91, 0]
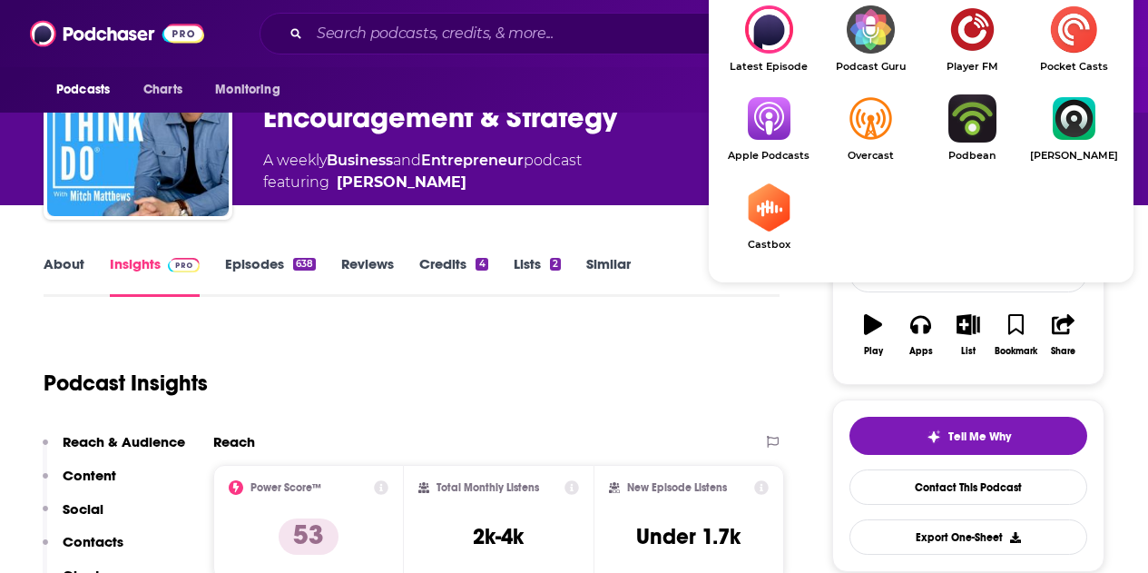
click at [772, 118] on img "Show Listen On dropdown" at bounding box center [769, 118] width 102 height 48
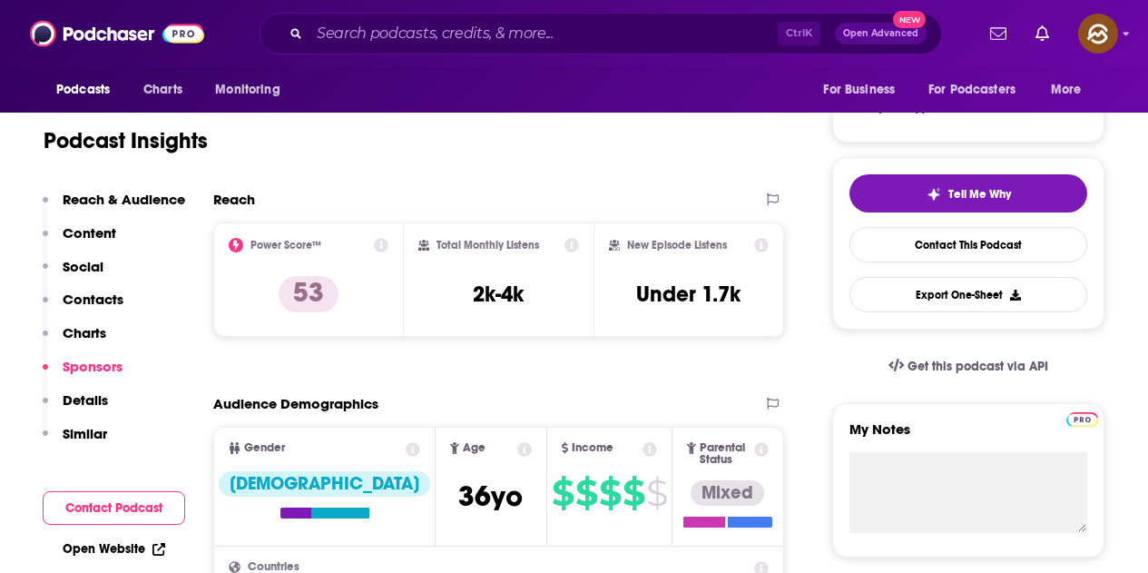
scroll to position [363, 0]
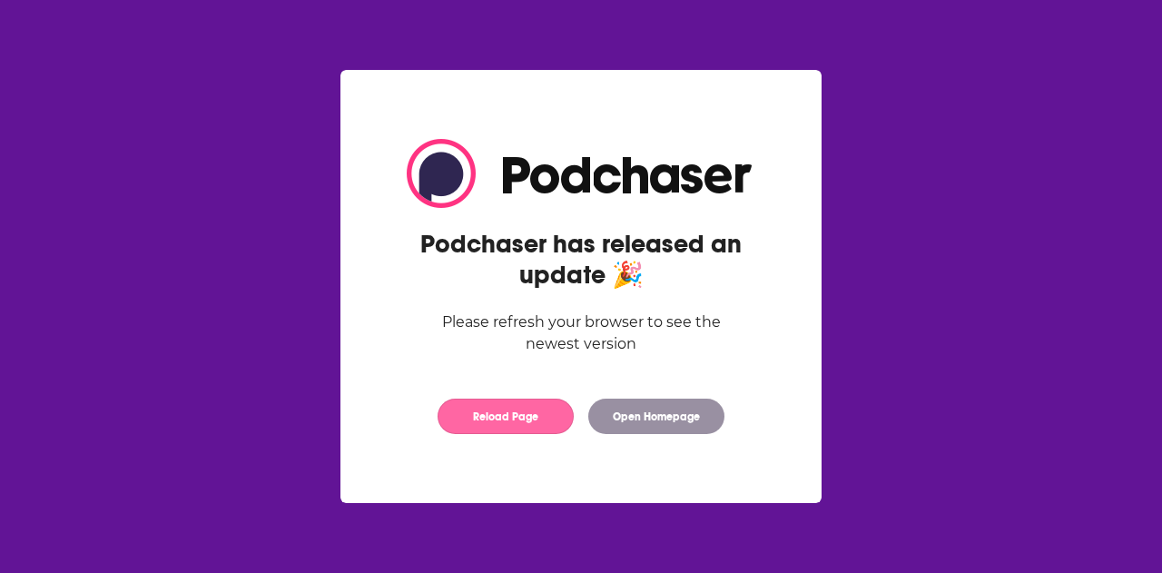
click at [492, 420] on button "Reload Page" at bounding box center [506, 416] width 136 height 35
click at [505, 420] on button "Reload Page" at bounding box center [506, 416] width 136 height 35
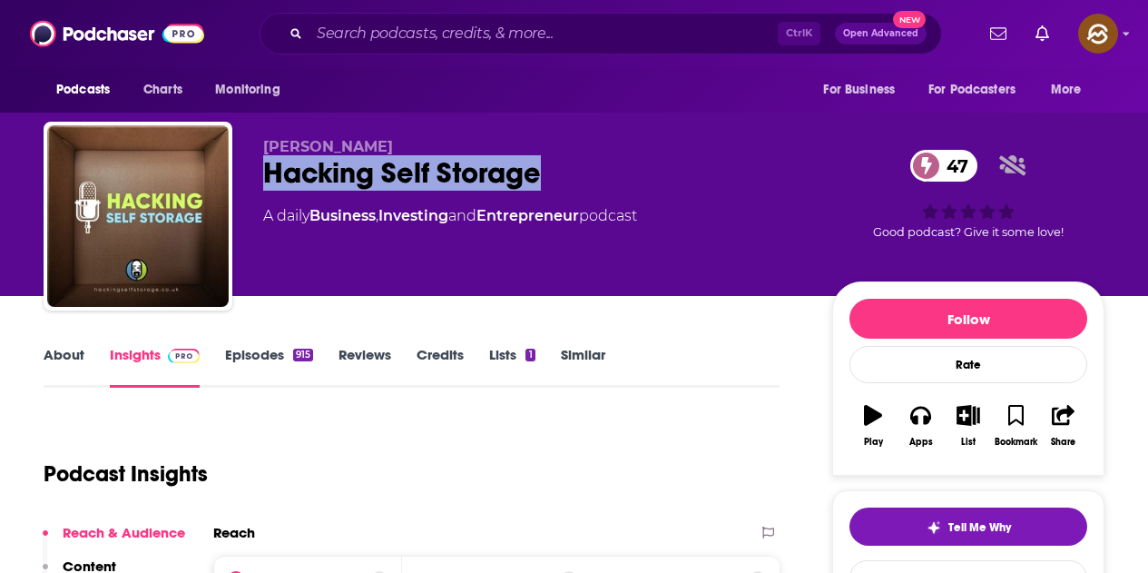
drag, startPoint x: 267, startPoint y: 169, endPoint x: 536, endPoint y: 180, distance: 269.0
click at [536, 180] on div "Hacking Self Storage 47" at bounding box center [533, 172] width 540 height 35
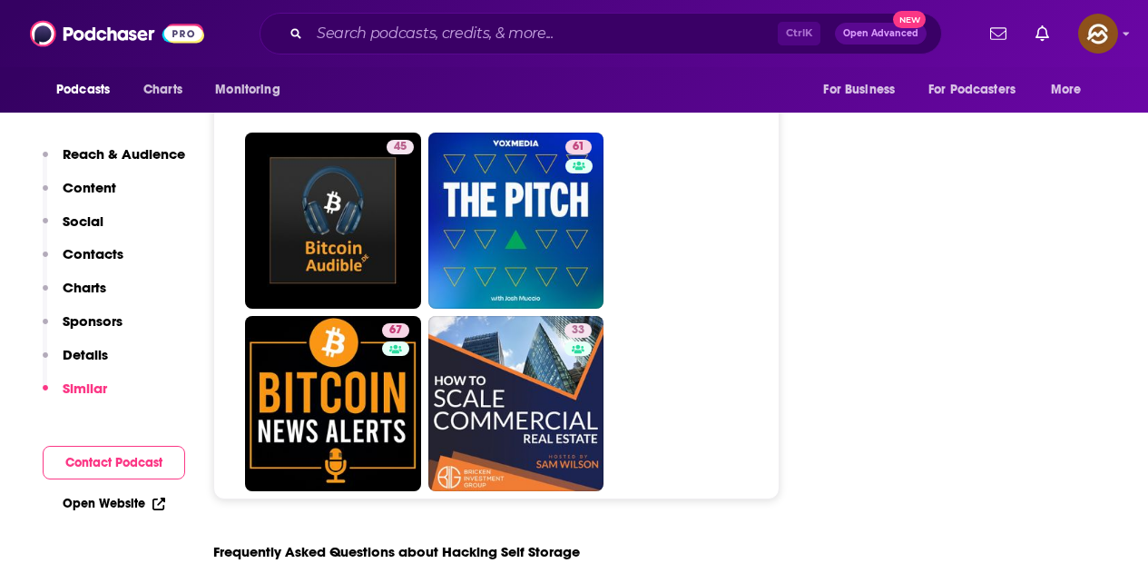
scroll to position [8353, 0]
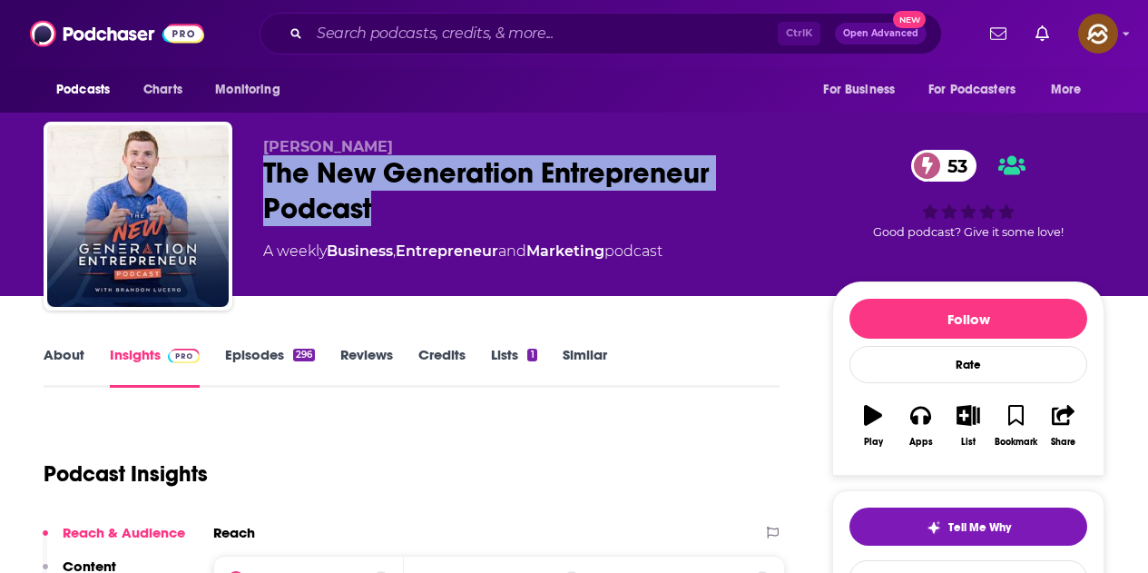
drag, startPoint x: 264, startPoint y: 173, endPoint x: 380, endPoint y: 223, distance: 126.5
click at [380, 223] on div "The New Generation Entrepreneur Podcast 53" at bounding box center [533, 190] width 540 height 71
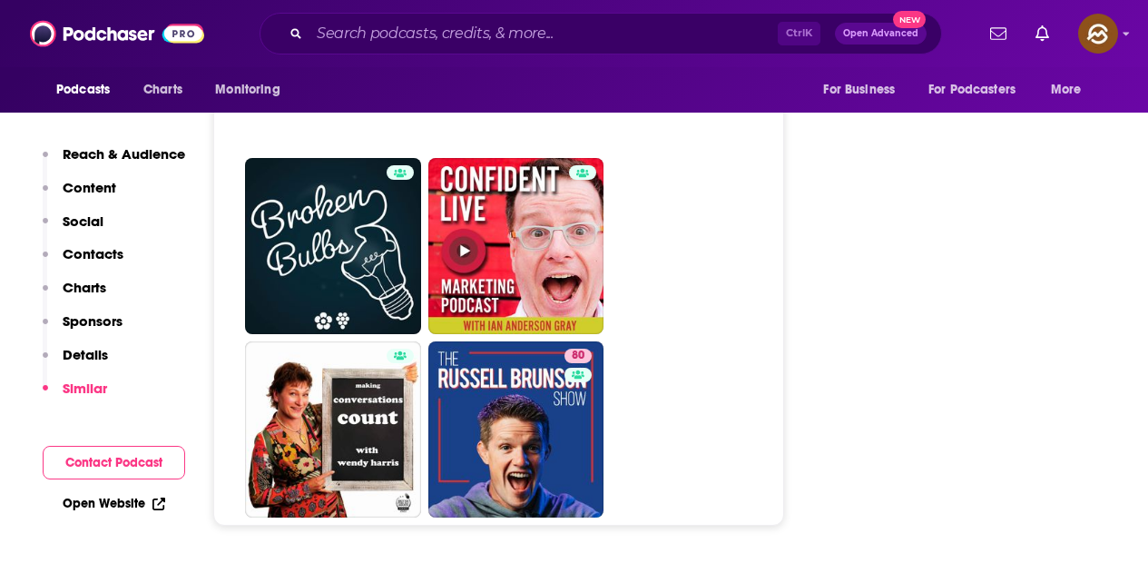
scroll to position [8262, 0]
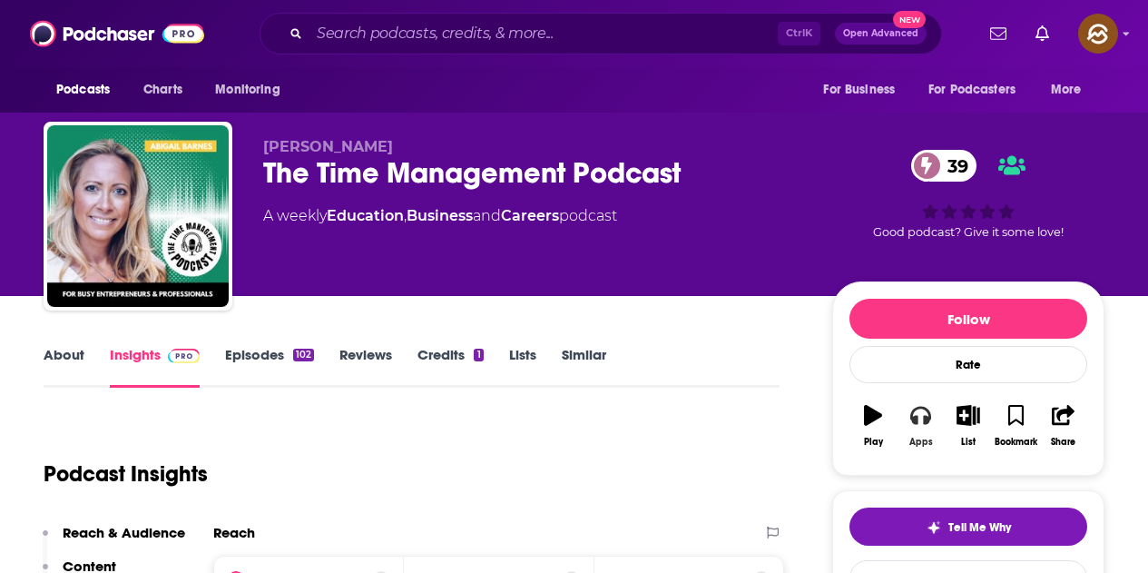
click at [911, 422] on icon "button" at bounding box center [921, 415] width 20 height 20
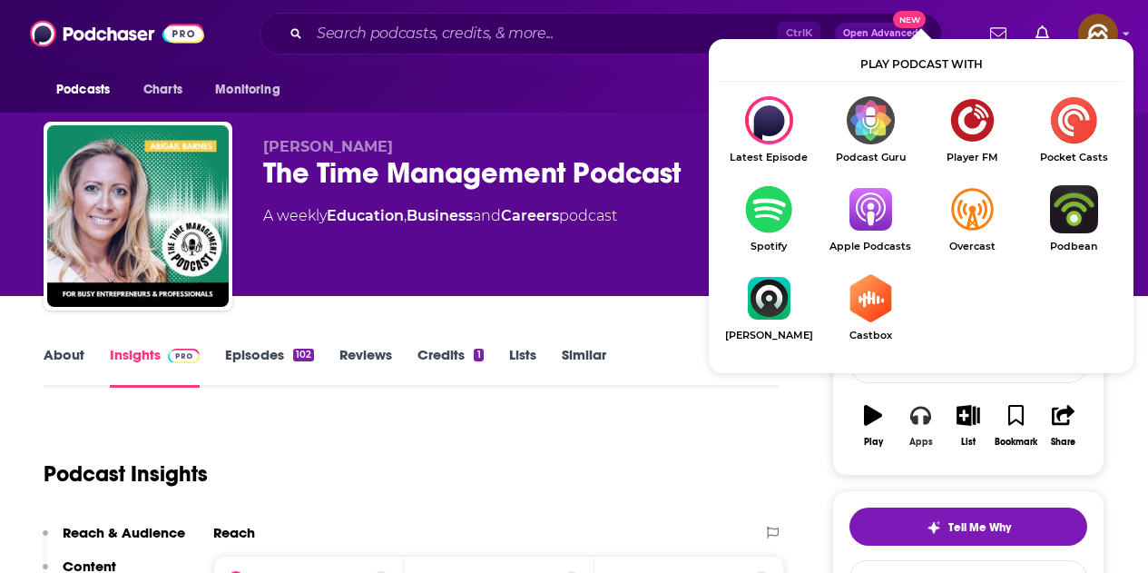
scroll to position [91, 0]
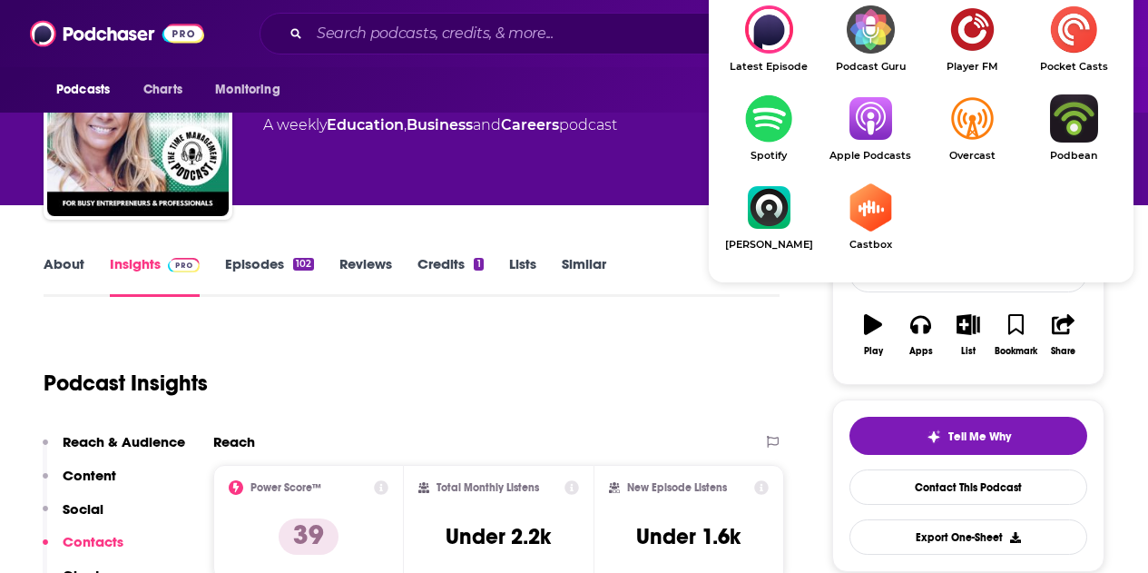
click at [869, 147] on link "Apple Podcasts" at bounding box center [871, 127] width 102 height 67
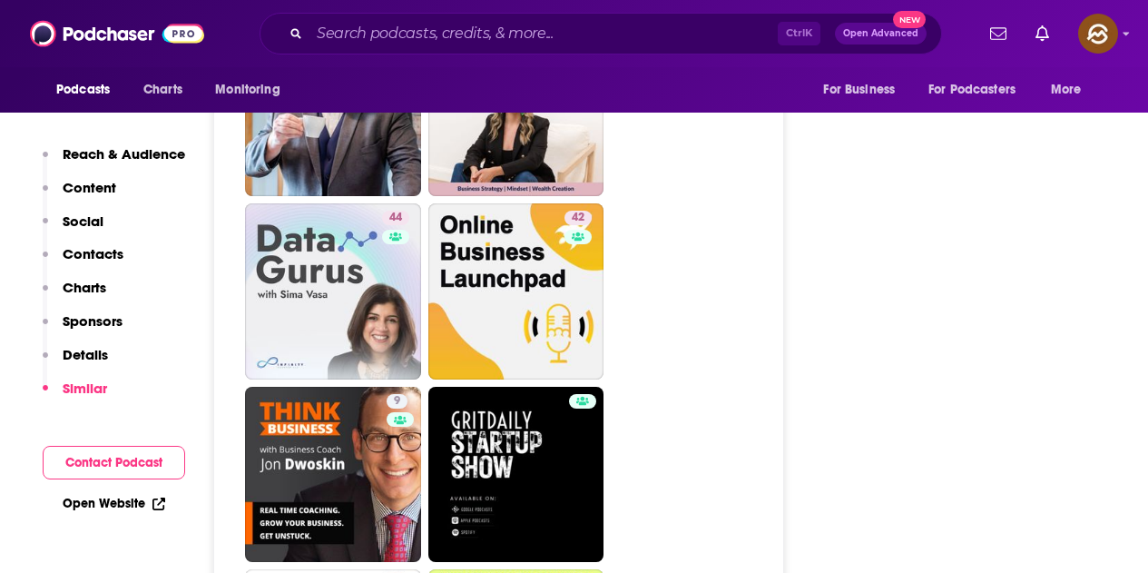
scroll to position [3541, 0]
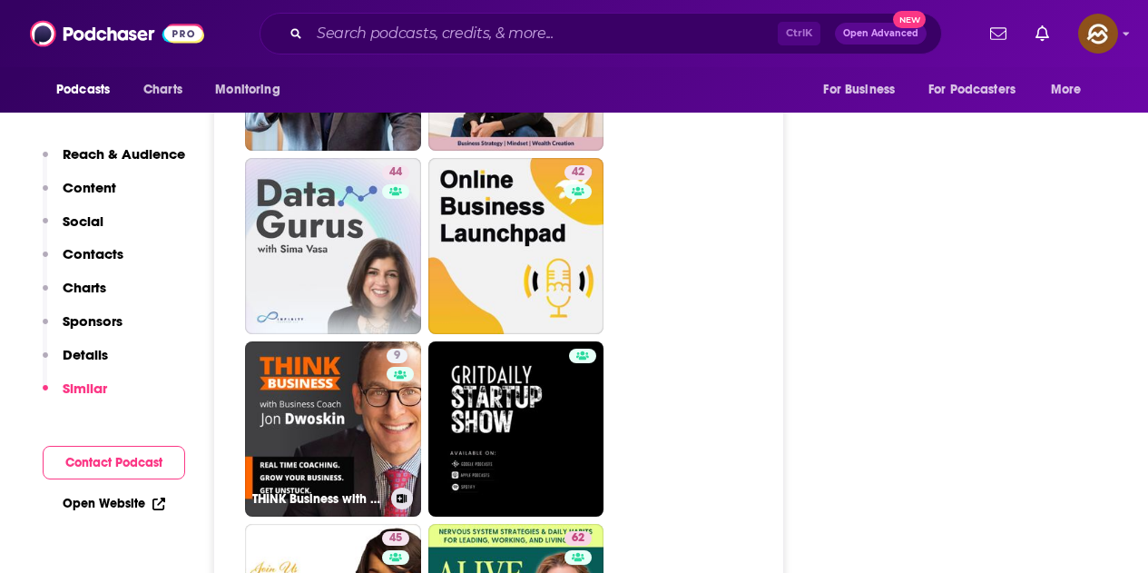
drag, startPoint x: 372, startPoint y: 324, endPoint x: 900, endPoint y: 342, distance: 527.8
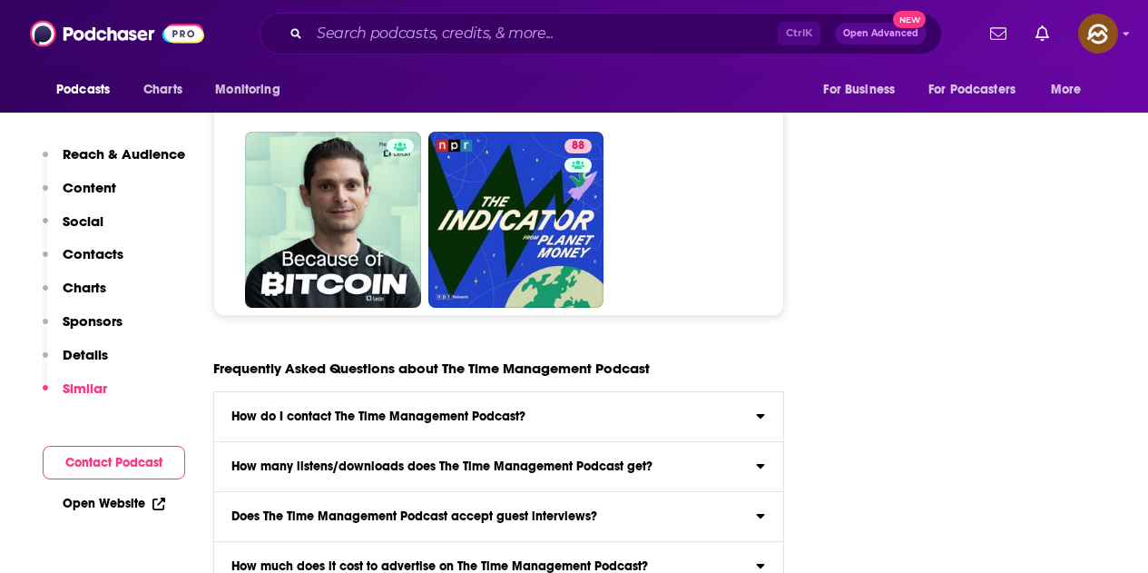
scroll to position [8353, 0]
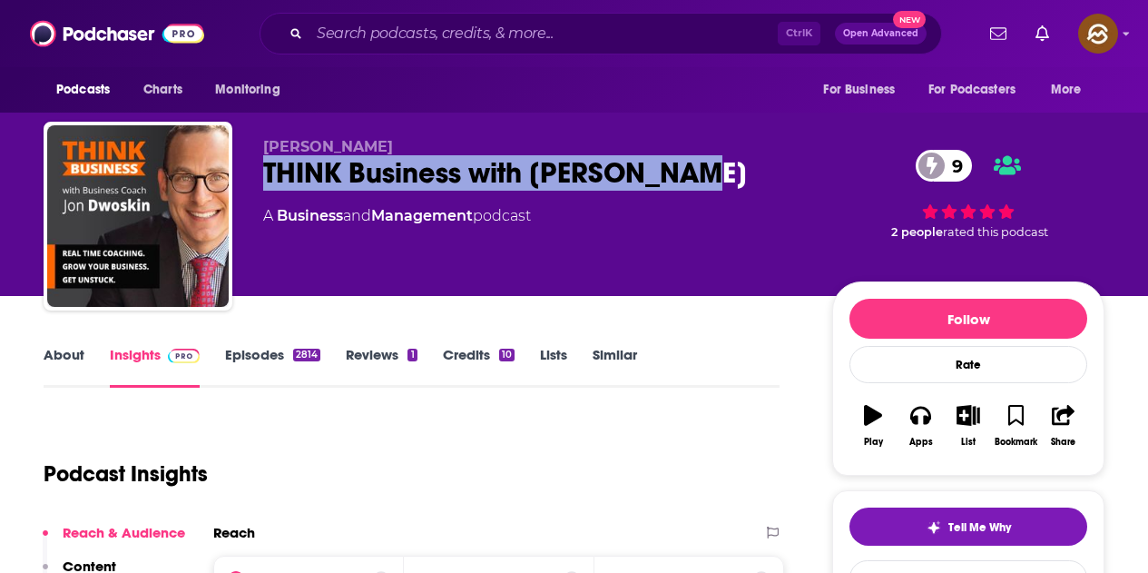
drag, startPoint x: 409, startPoint y: 177, endPoint x: 700, endPoint y: 175, distance: 290.5
click at [700, 175] on div "THINK Business with Jon Dwoskin 9" at bounding box center [533, 172] width 540 height 35
click at [930, 411] on icon "button" at bounding box center [921, 416] width 20 height 18
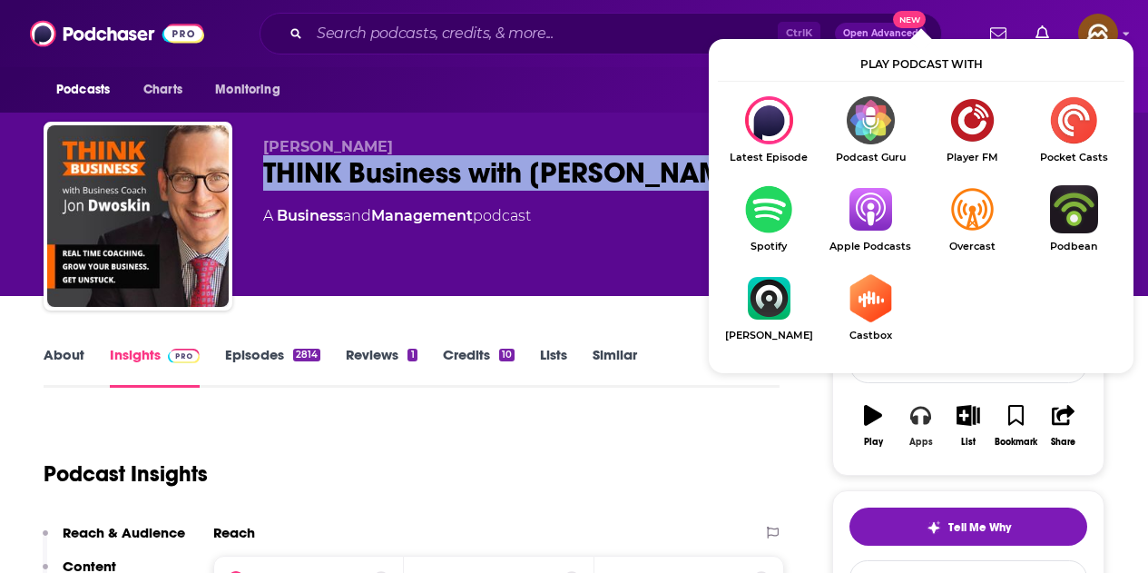
scroll to position [91, 0]
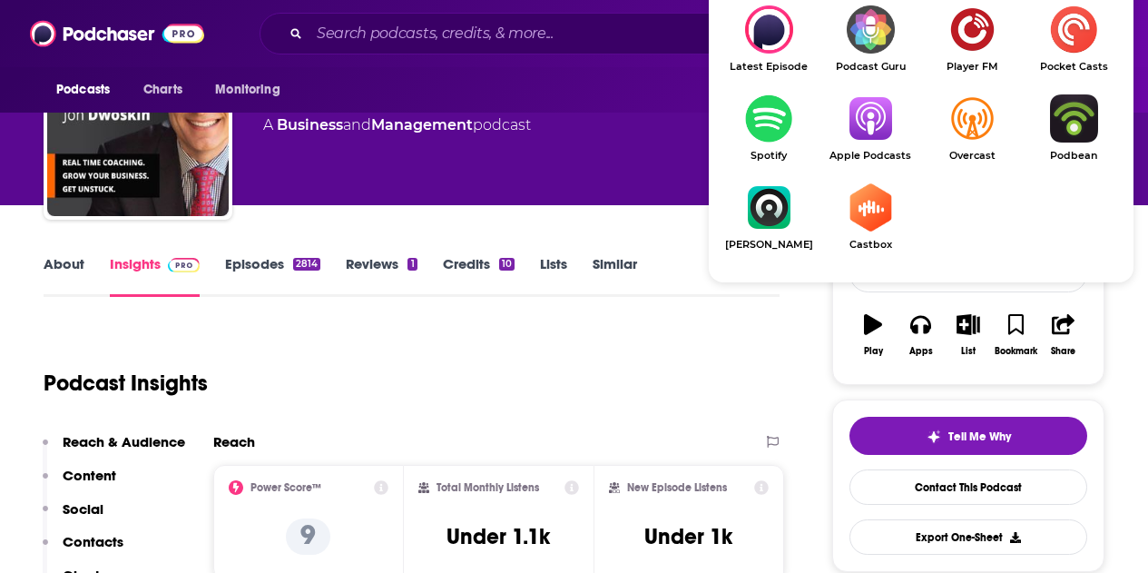
click at [860, 132] on img "Show Listen On dropdown" at bounding box center [871, 118] width 102 height 48
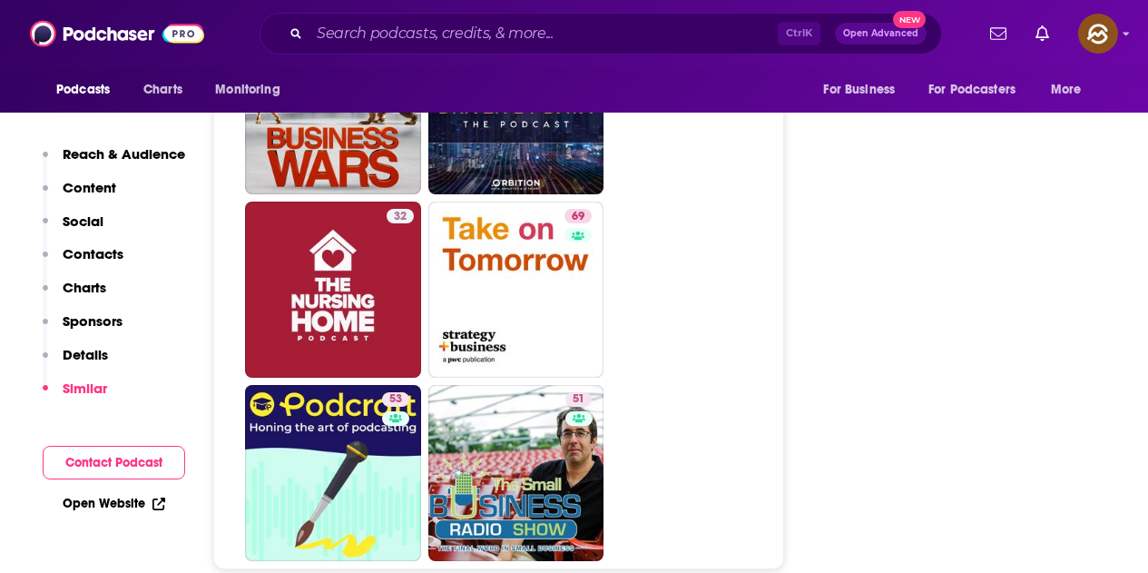
scroll to position [8171, 0]
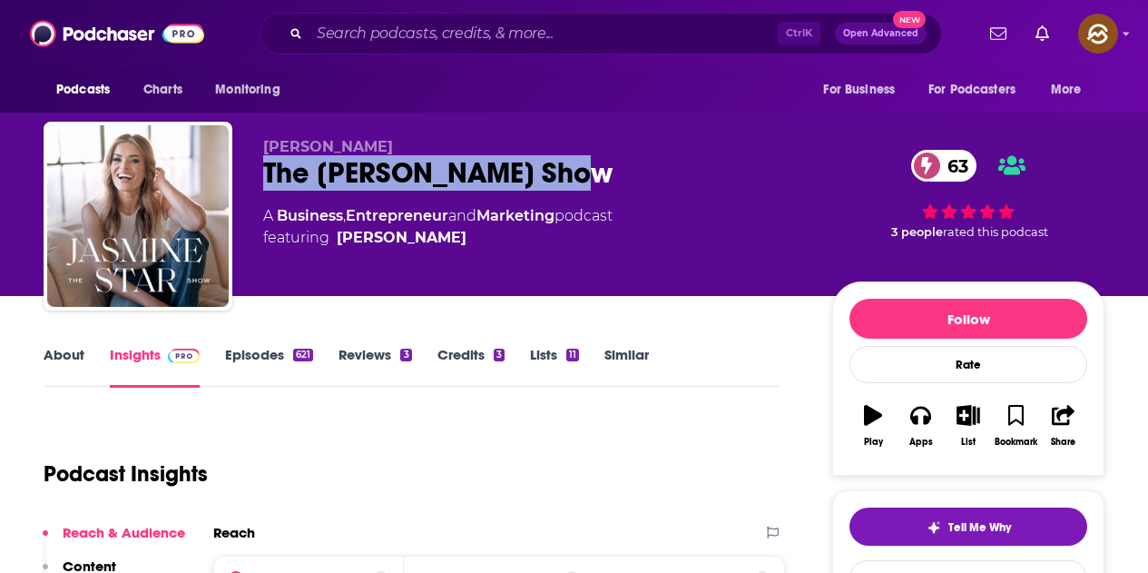
drag, startPoint x: 268, startPoint y: 170, endPoint x: 557, endPoint y: 174, distance: 288.7
click at [557, 174] on div "Jasmine Star The Jasmine Star Show 63 A Business , Entrepreneur and Marketing p…" at bounding box center [574, 220] width 1061 height 196
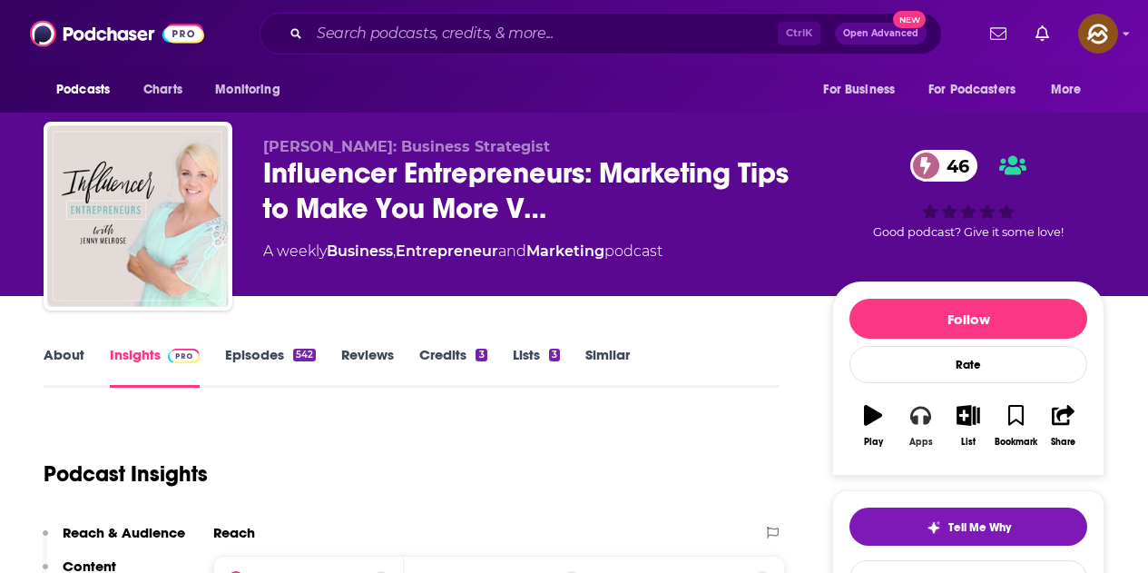
click at [922, 419] on icon "button" at bounding box center [921, 415] width 20 height 20
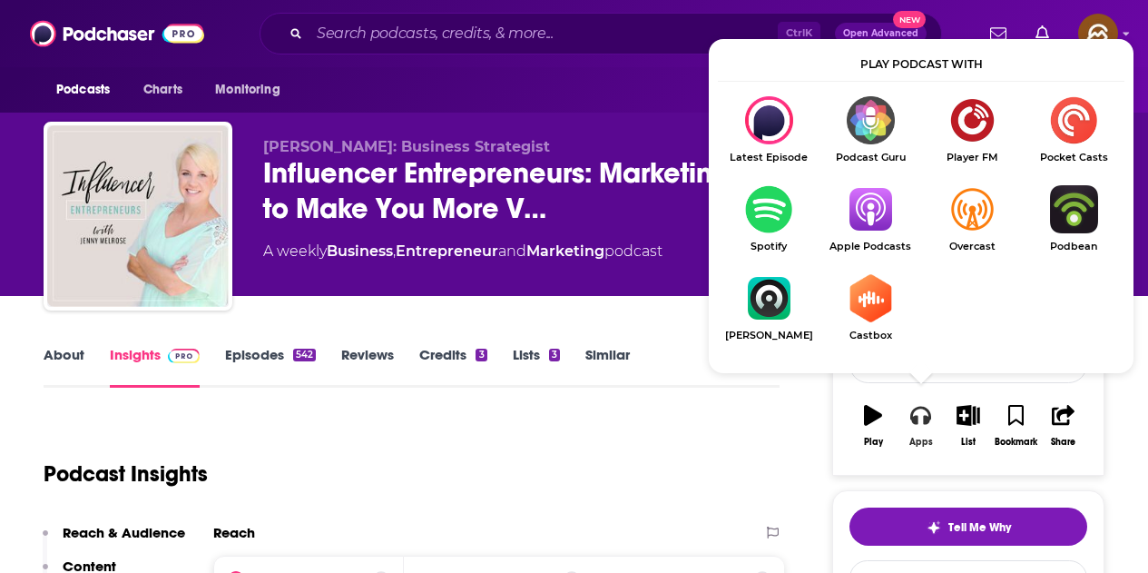
scroll to position [182, 0]
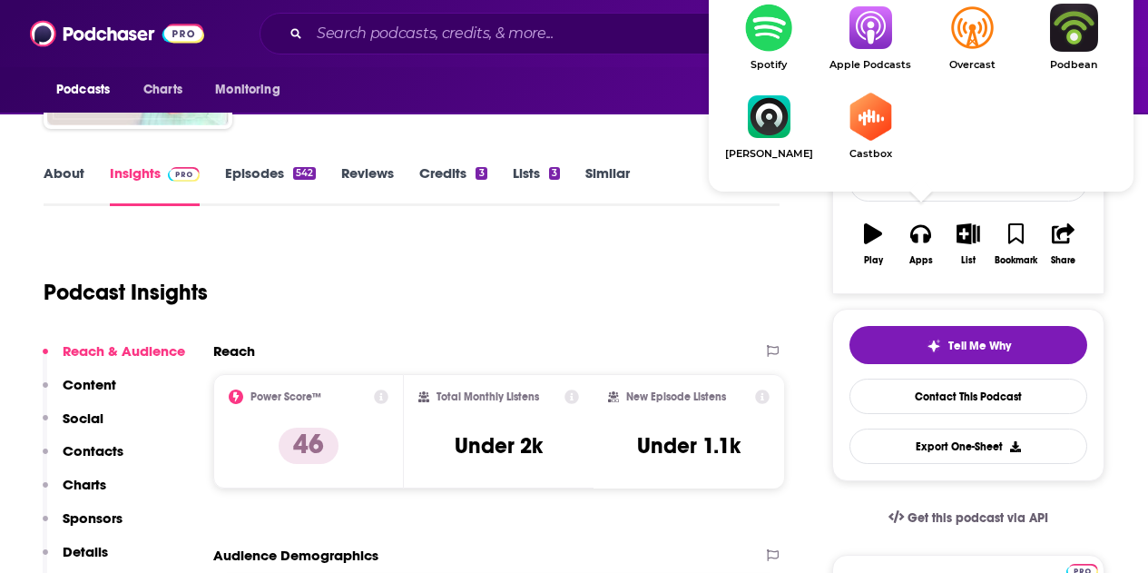
click at [875, 52] on img "Show Listen On dropdown" at bounding box center [871, 28] width 102 height 48
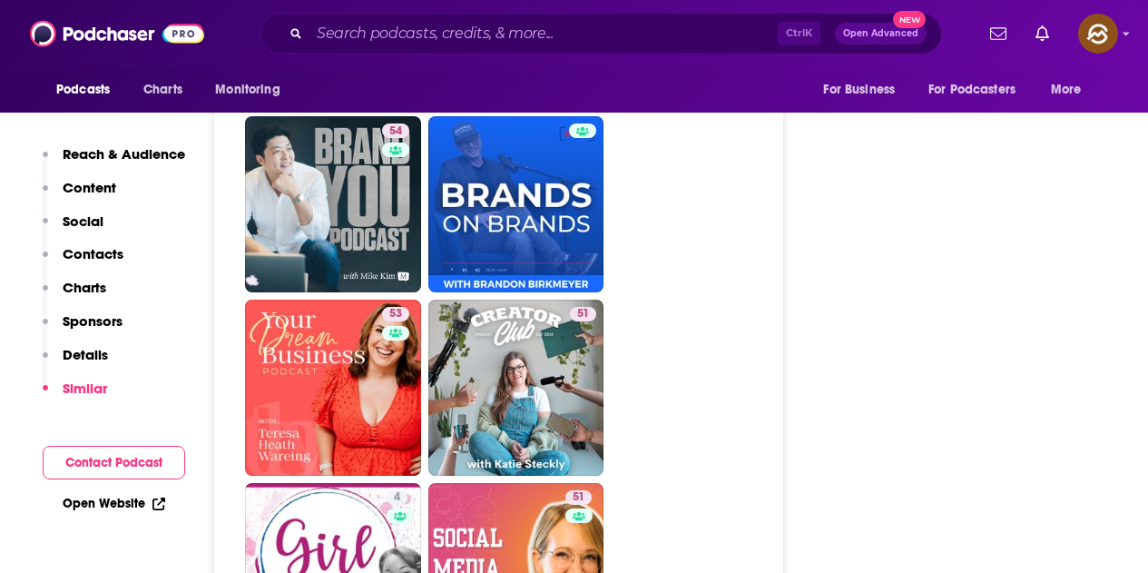
scroll to position [3450, 0]
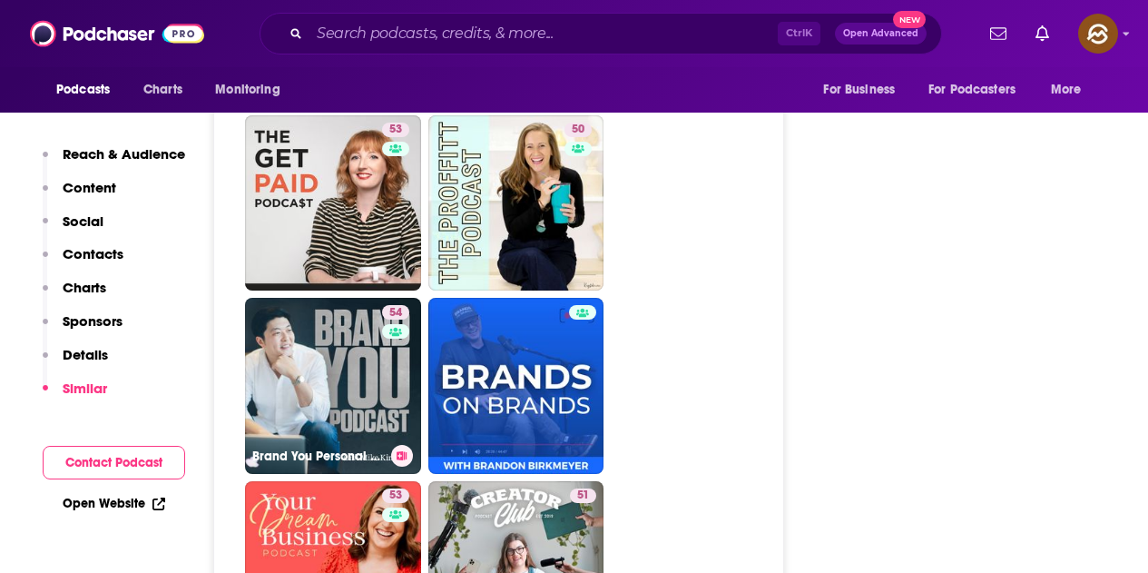
drag, startPoint x: 337, startPoint y: 307, endPoint x: 839, endPoint y: 308, distance: 502.1
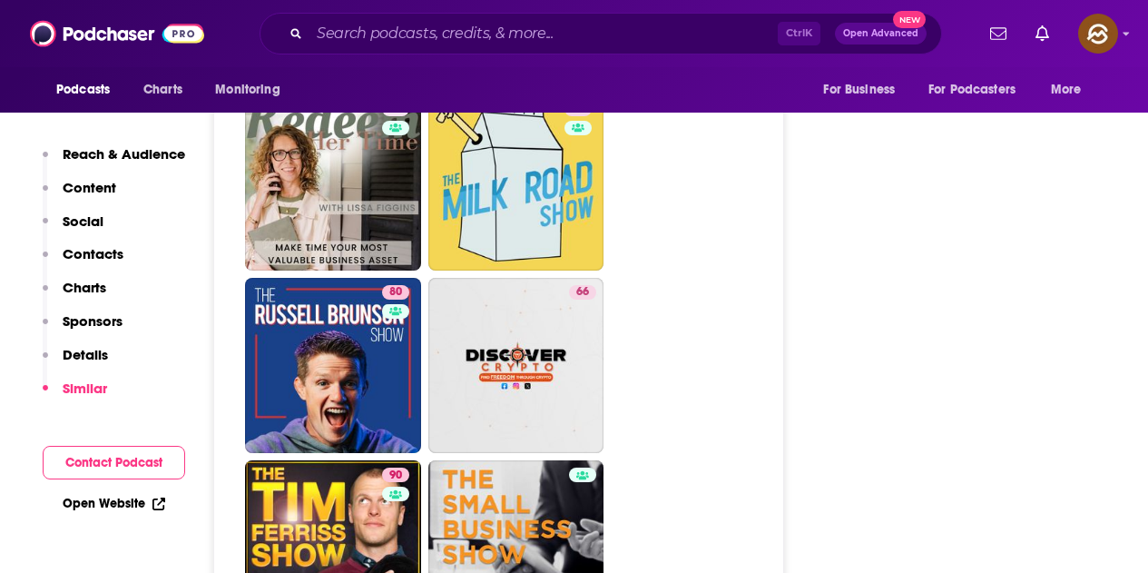
scroll to position [7808, 0]
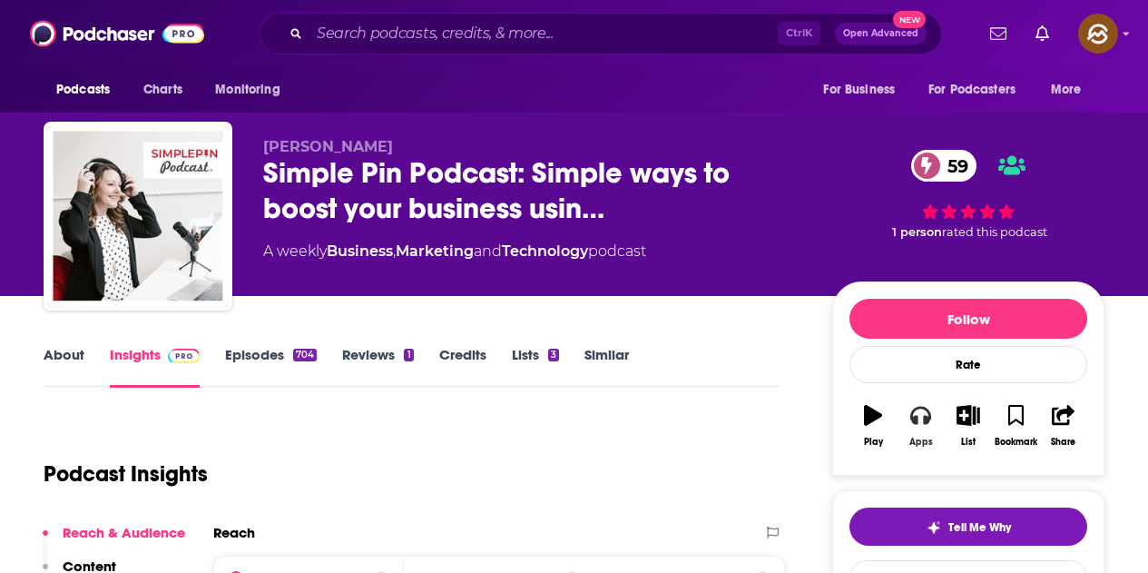
click at [917, 420] on icon "button" at bounding box center [921, 416] width 20 height 18
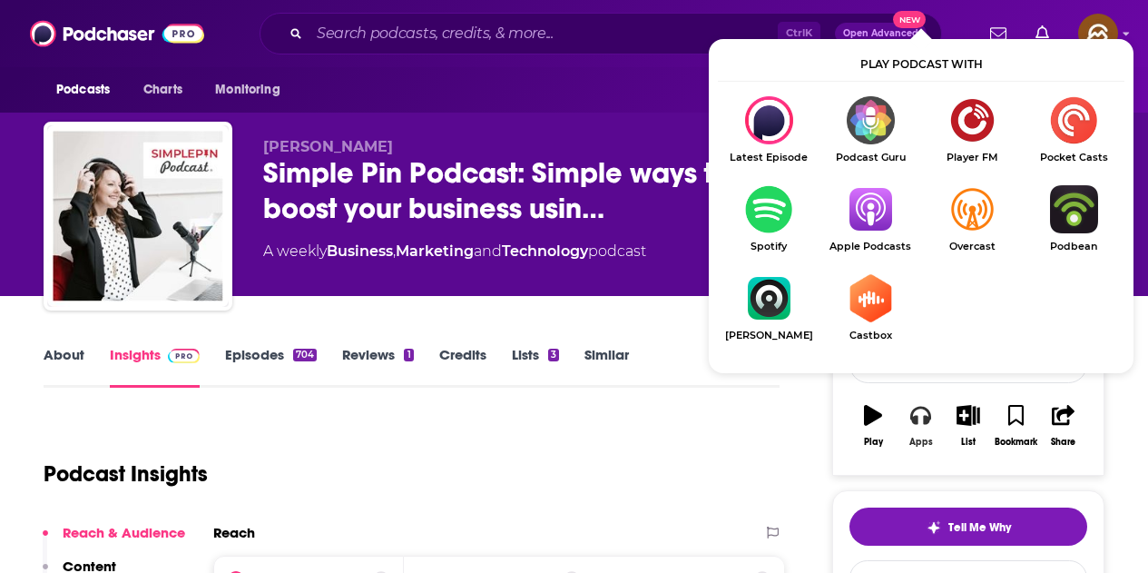
scroll to position [91, 0]
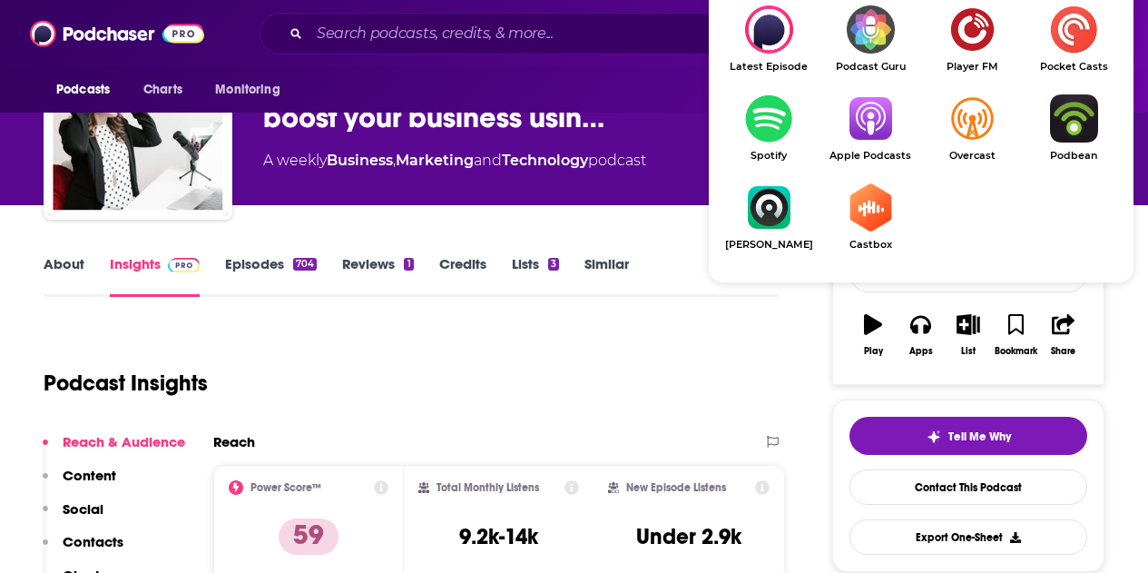
click at [859, 119] on img "Show Listen On dropdown" at bounding box center [871, 118] width 102 height 48
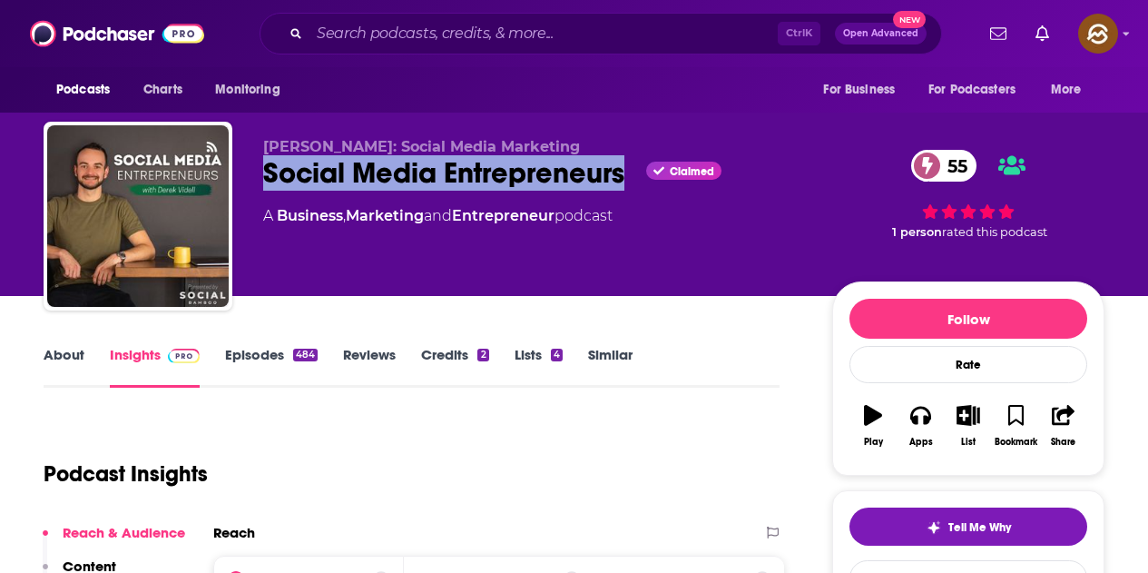
drag, startPoint x: 271, startPoint y: 173, endPoint x: 624, endPoint y: 180, distance: 353.2
click at [624, 180] on div "Derek Videll: Social Media Marketing Social Media Entrepreneurs Claimed 55 A Bu…" at bounding box center [574, 220] width 1061 height 196
click at [936, 414] on button "Apps" at bounding box center [920, 425] width 47 height 65
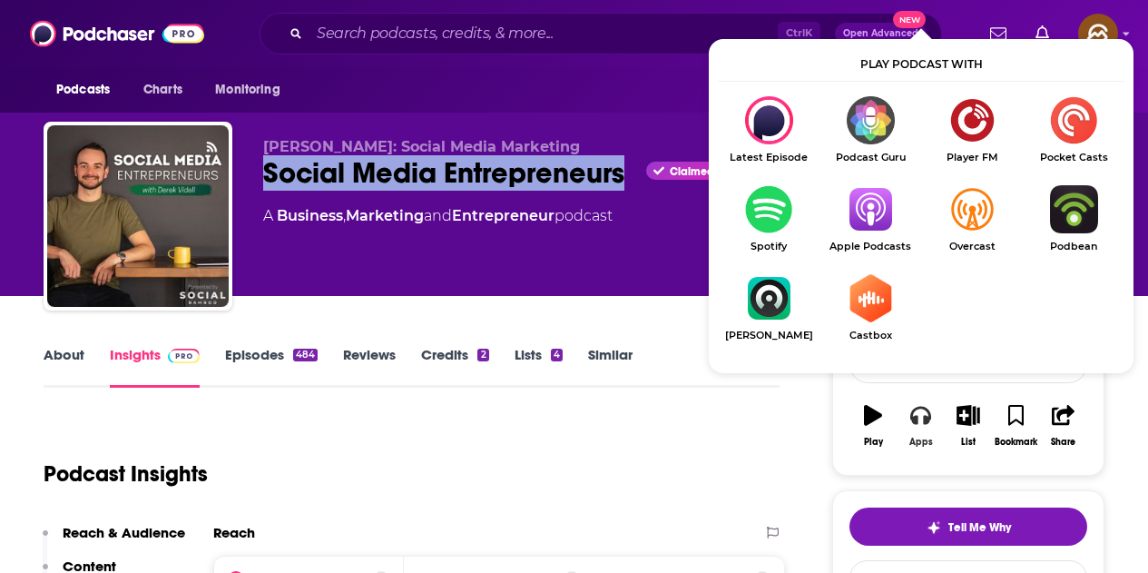
scroll to position [182, 0]
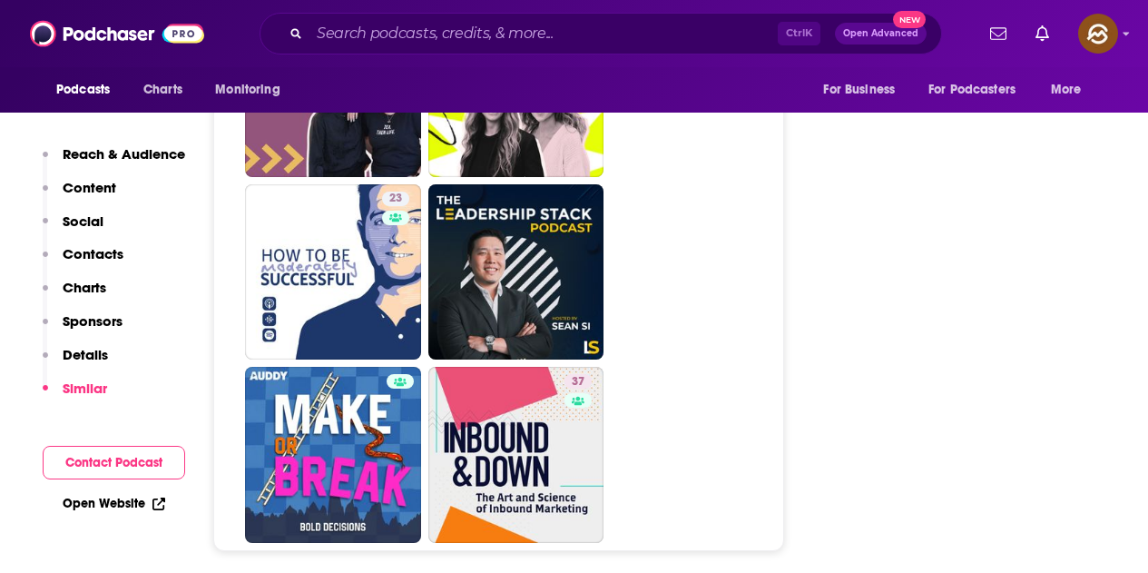
scroll to position [8171, 0]
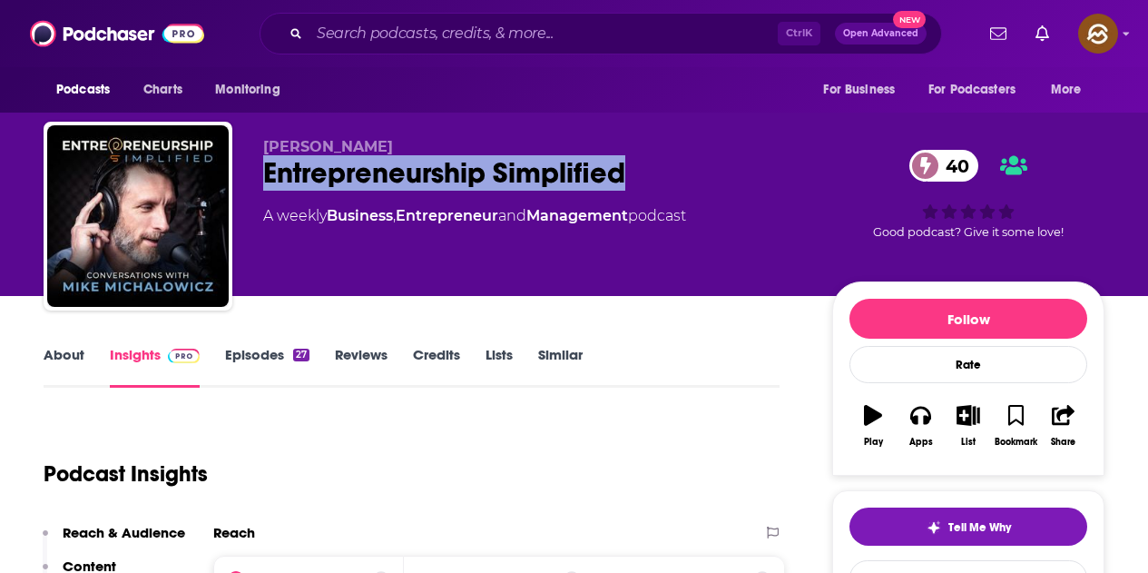
click at [556, 271] on div "Mike Michalowicz Entrepreneurship Simplified 40 A weekly Business , Entrepreneu…" at bounding box center [533, 210] width 540 height 145
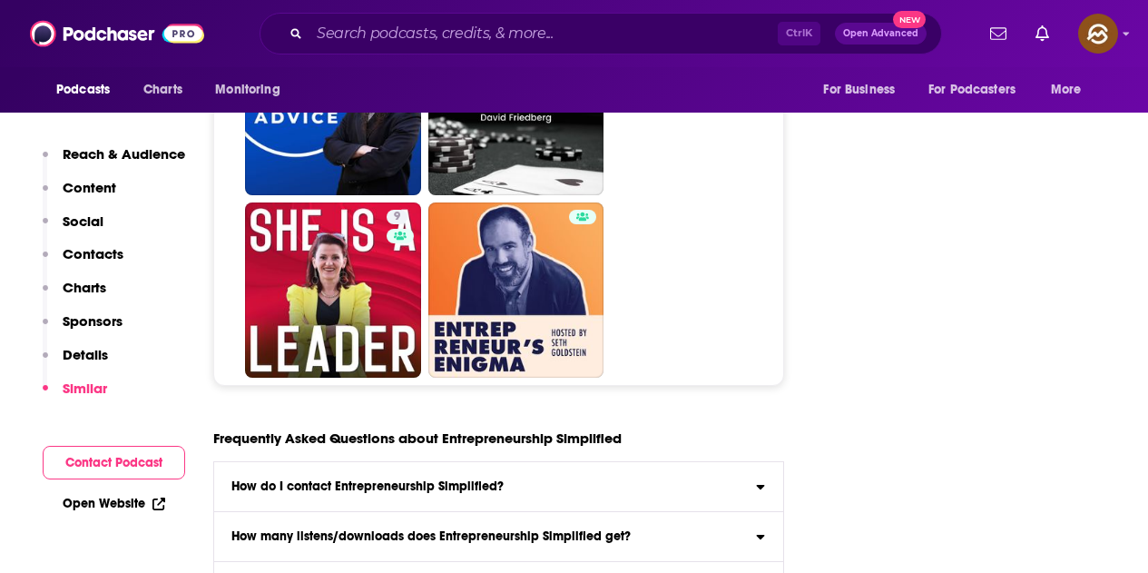
scroll to position [7989, 0]
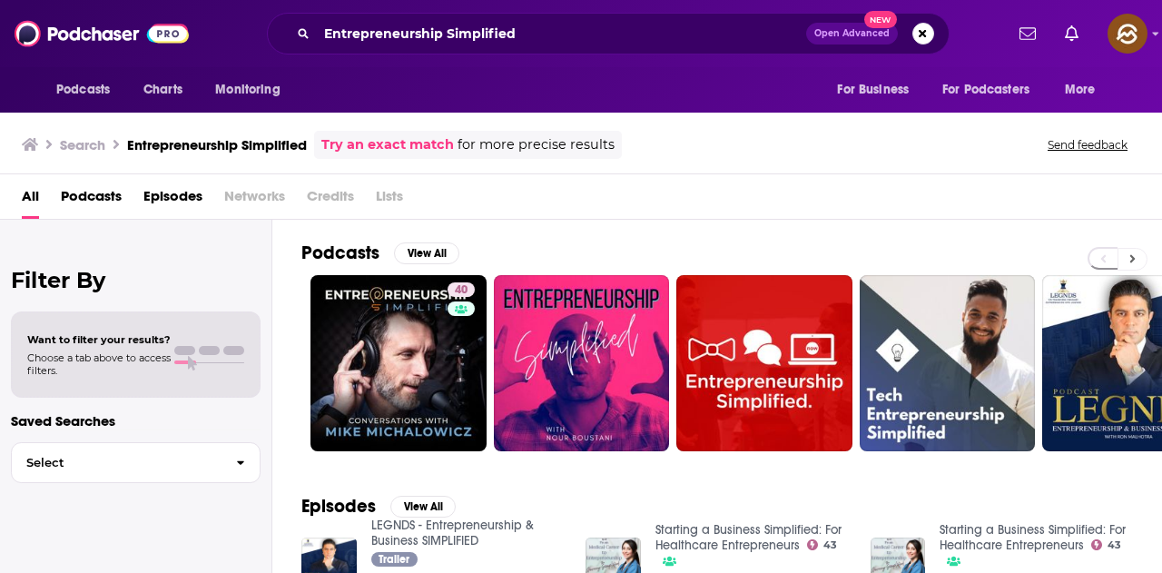
click at [1128, 261] on button at bounding box center [1133, 259] width 30 height 23
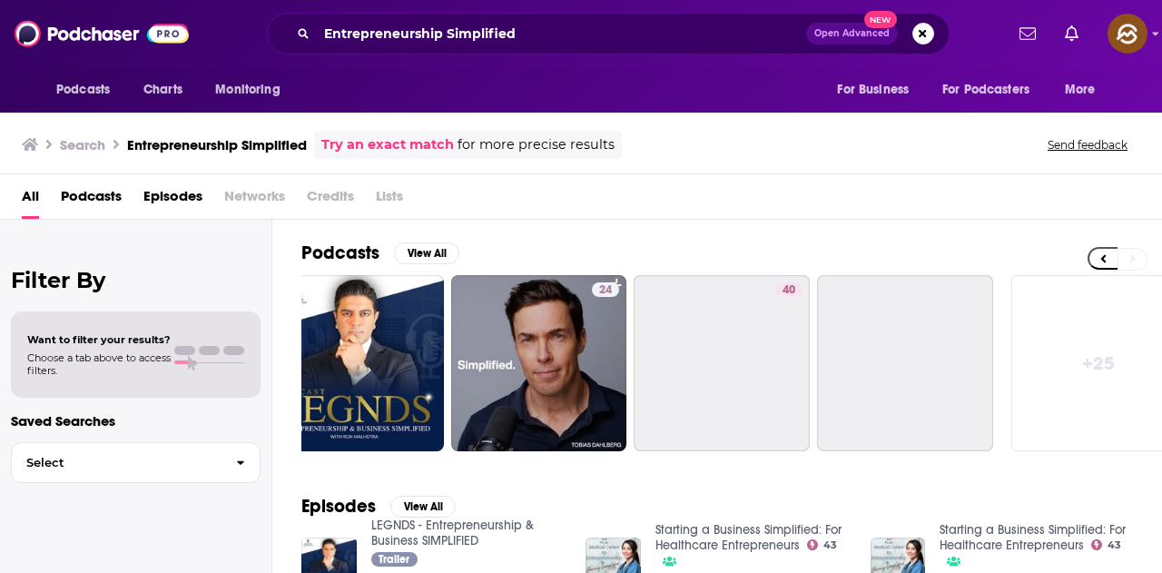
scroll to position [0, 807]
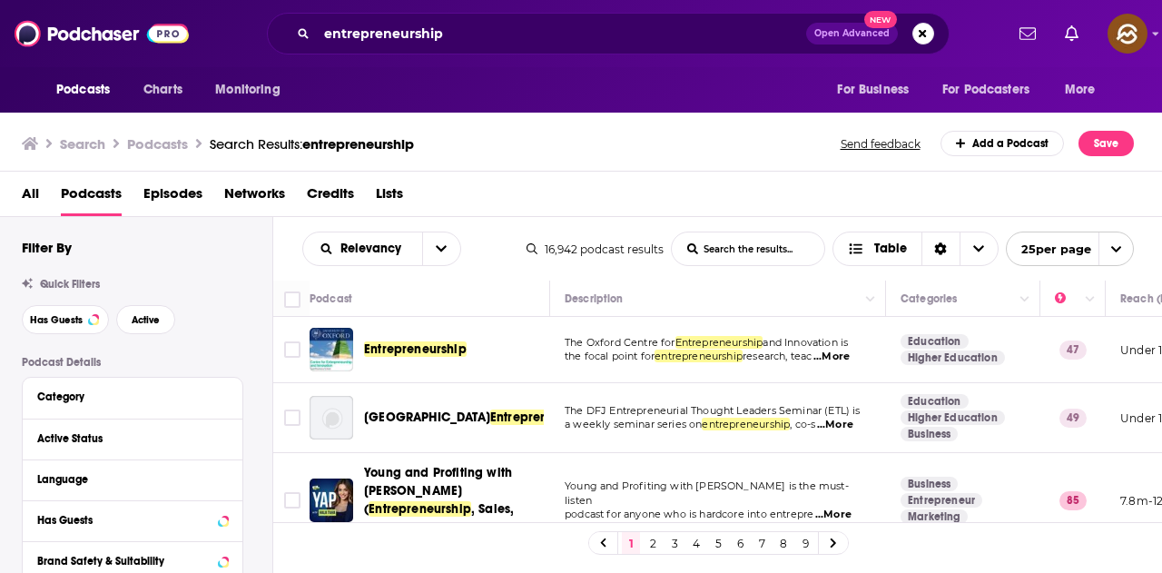
scroll to position [1592, 0]
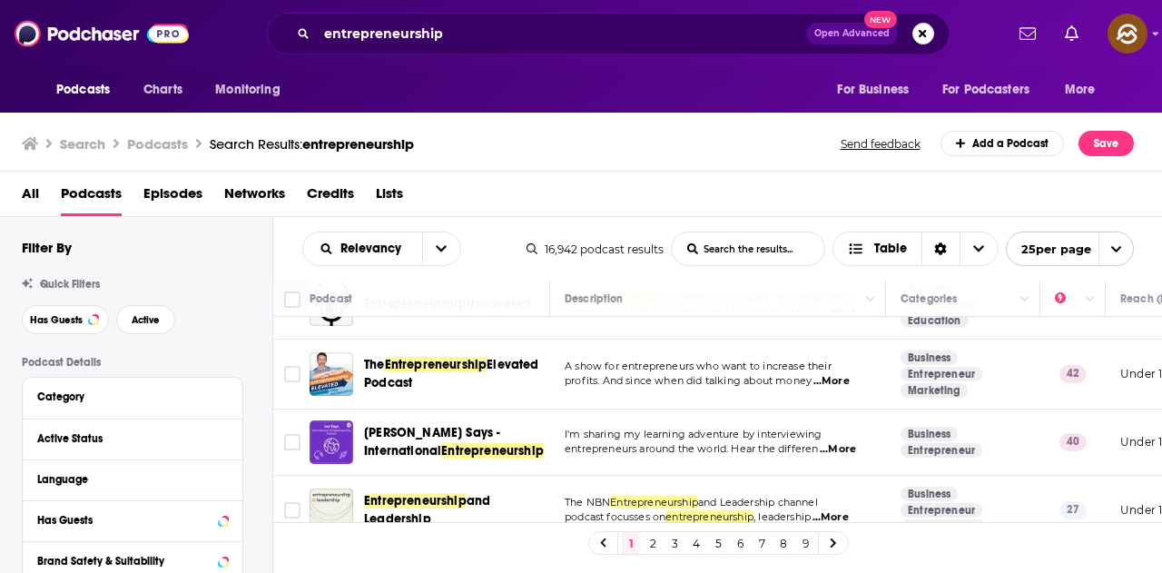
drag, startPoint x: 653, startPoint y: 543, endPoint x: 0, endPoint y: 322, distance: 689.0
click at [653, 543] on link "2" at bounding box center [653, 543] width 18 height 22
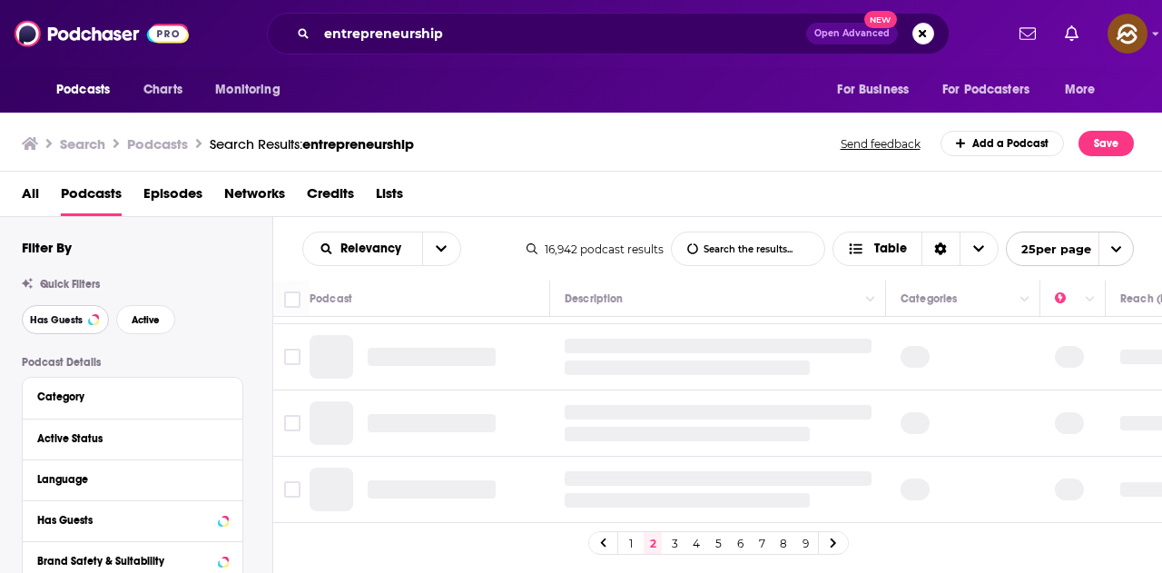
click at [47, 322] on span "Has Guests" at bounding box center [56, 320] width 53 height 10
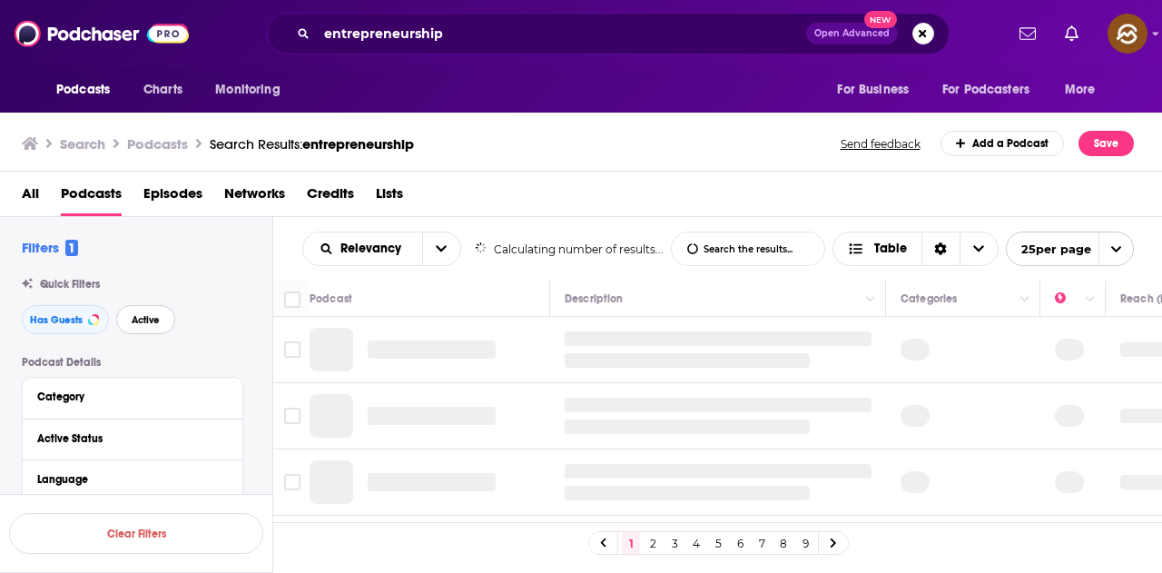
click at [153, 322] on span "Active" at bounding box center [146, 320] width 28 height 10
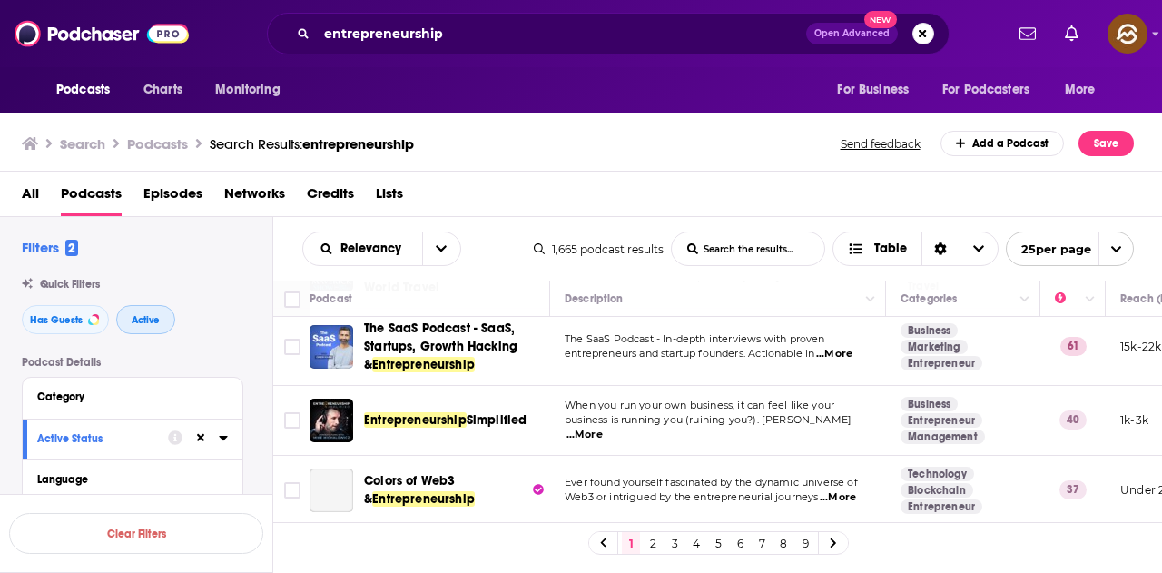
scroll to position [636, 0]
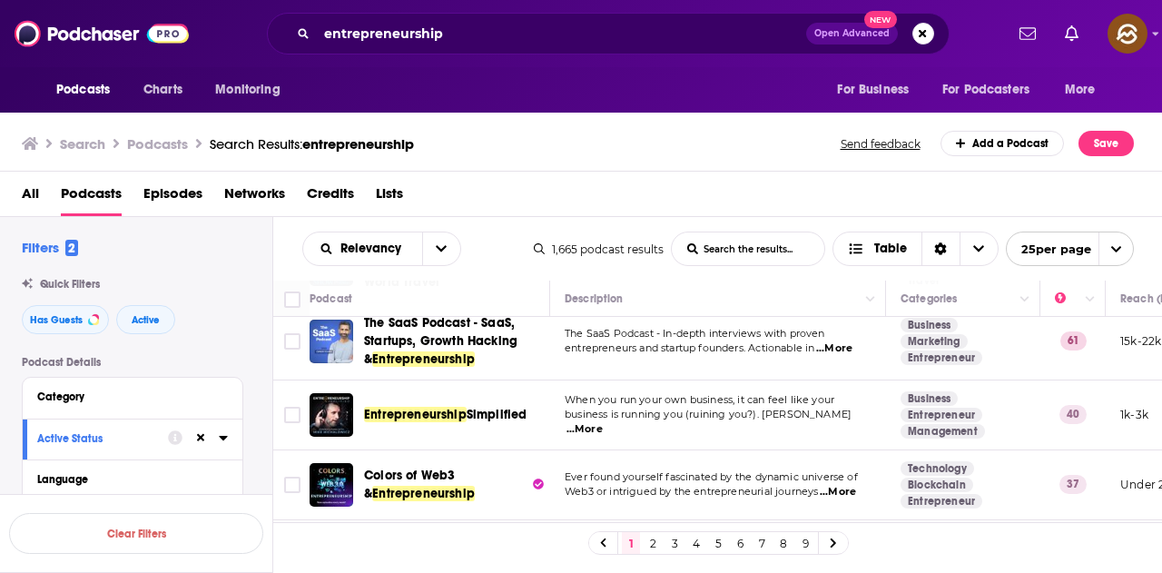
click at [603, 422] on span "...More" at bounding box center [585, 429] width 36 height 15
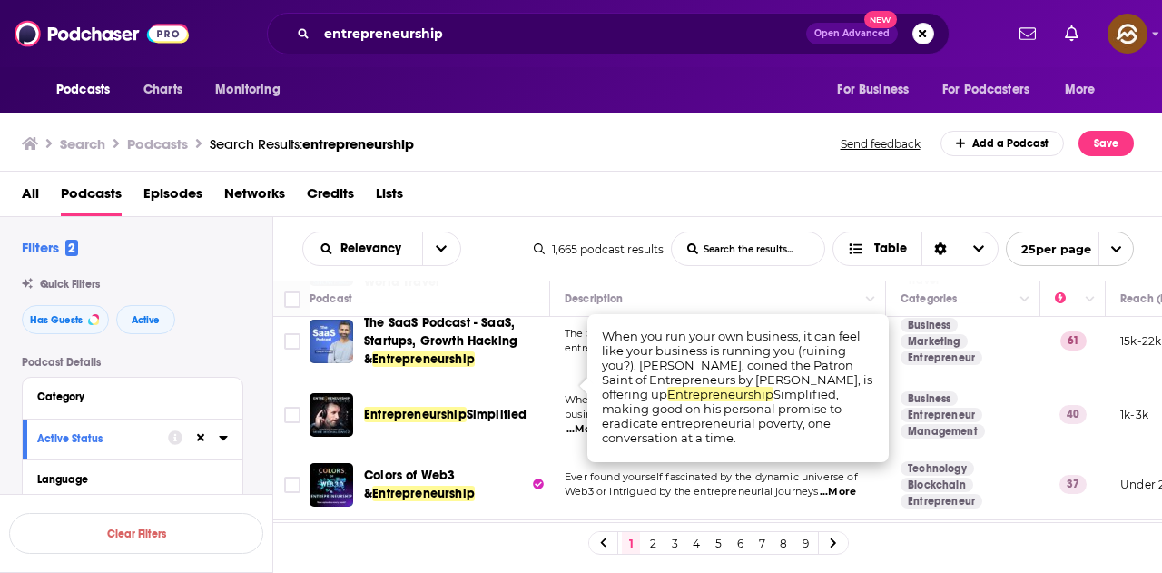
click at [833, 275] on div "Relevancy List Search Input Search the results... Table 1,665 podcast results L…" at bounding box center [718, 249] width 890 height 64
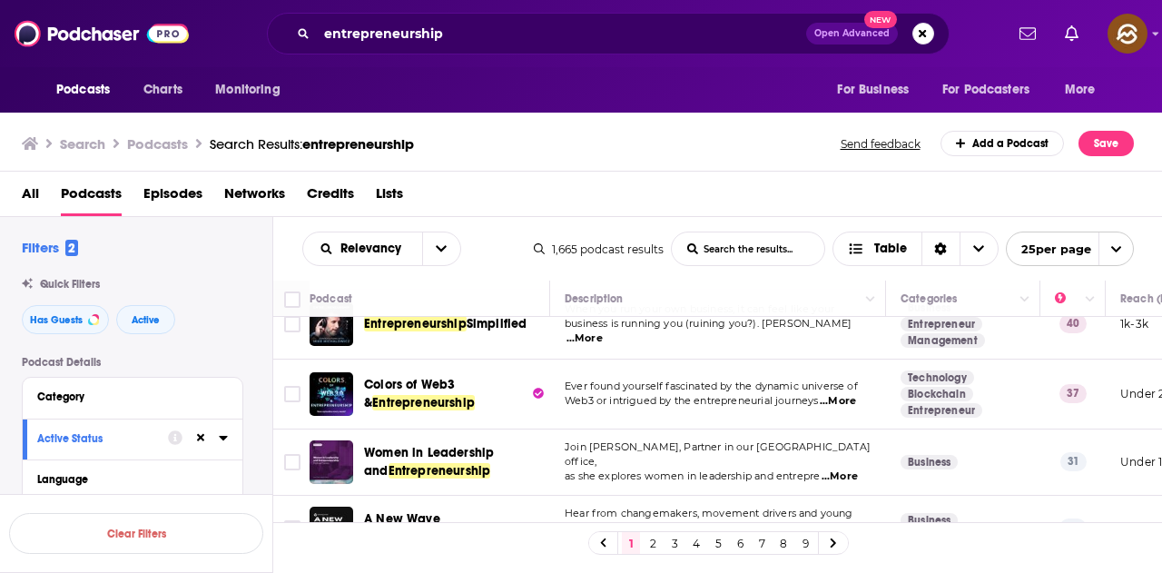
scroll to position [817, 0]
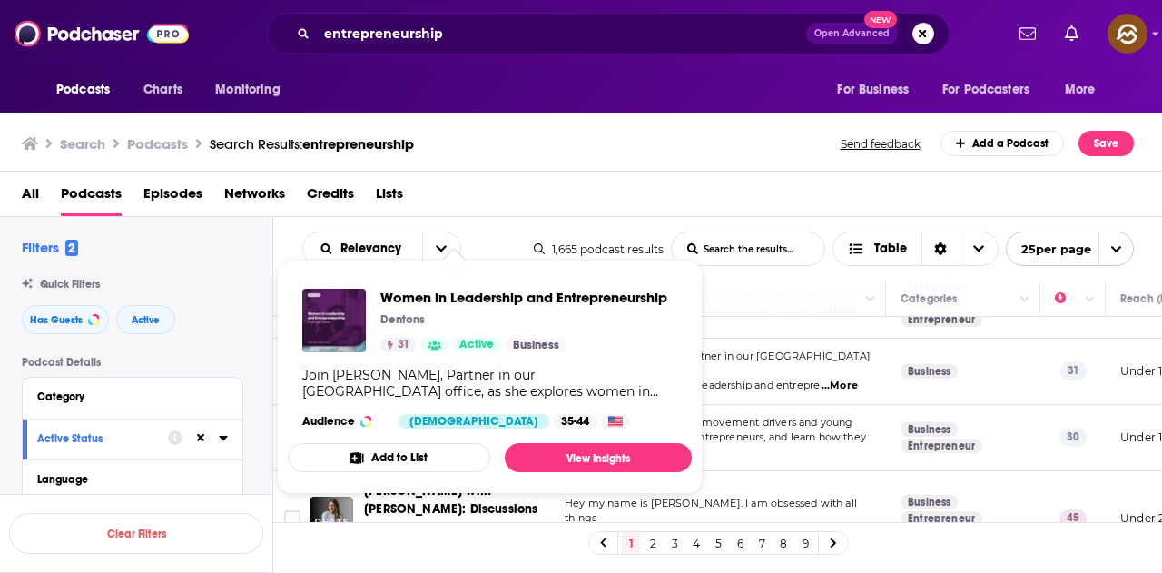
click at [639, 99] on div "Podcasts Charts Monitoring For Business For Podcasters More" at bounding box center [581, 89] width 1162 height 45
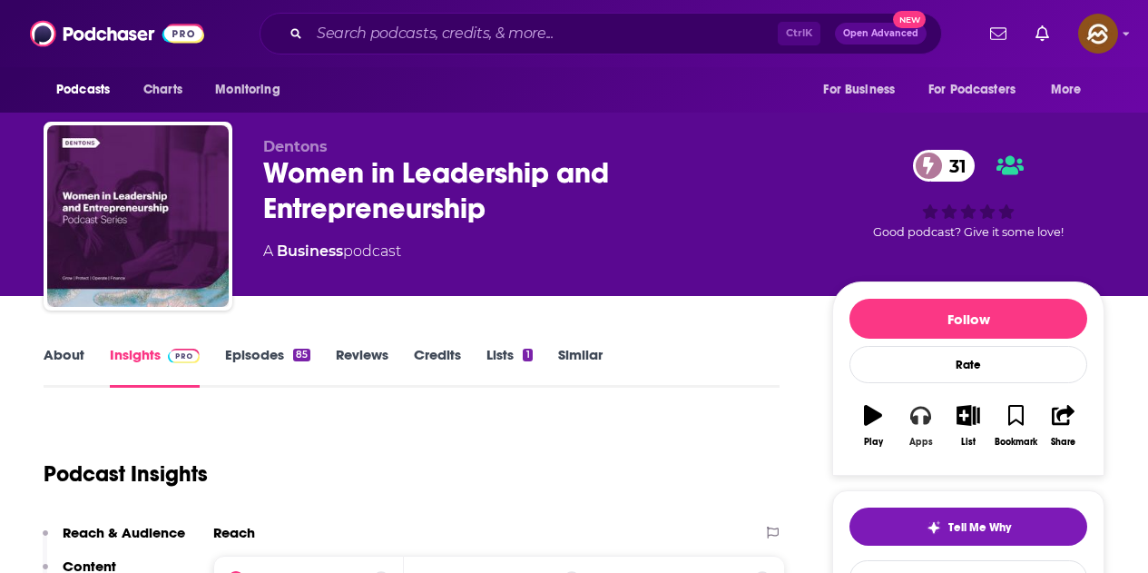
click at [925, 409] on icon "button" at bounding box center [921, 416] width 20 height 18
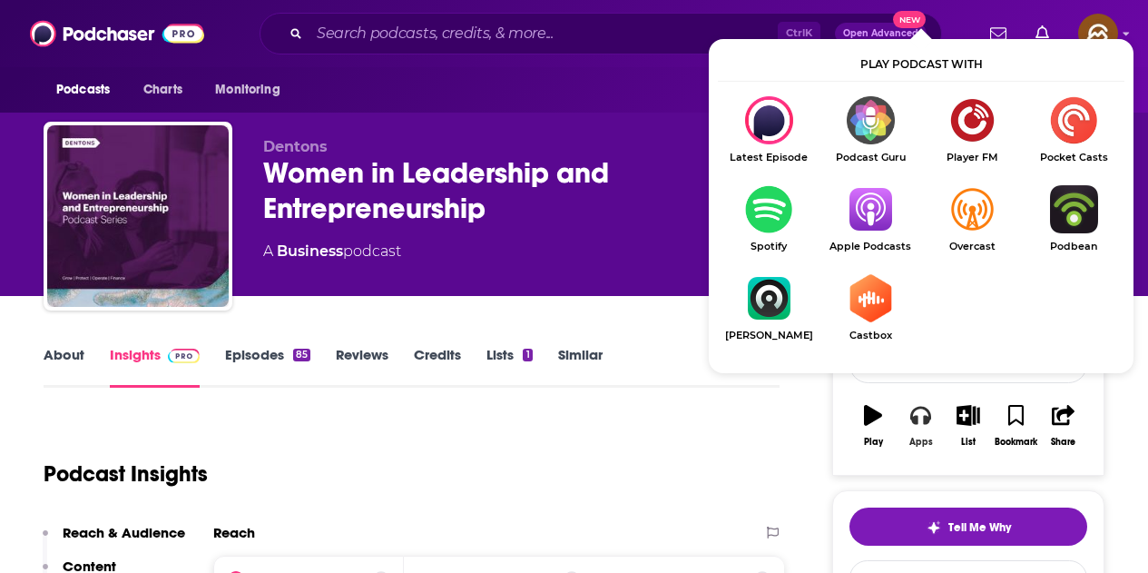
scroll to position [91, 0]
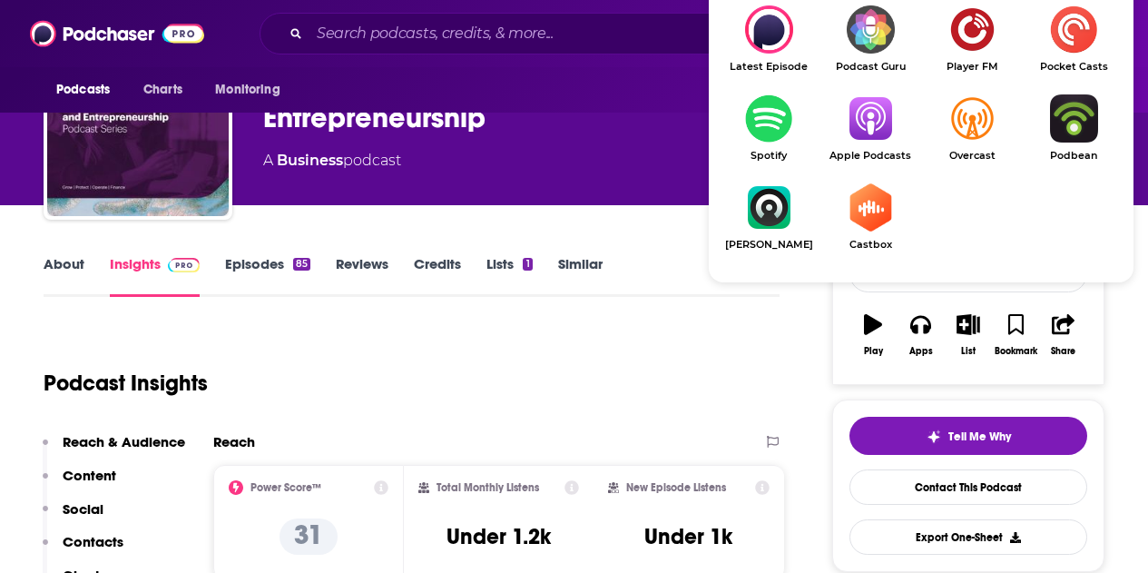
click at [870, 119] on img "Show Listen On dropdown" at bounding box center [871, 118] width 102 height 48
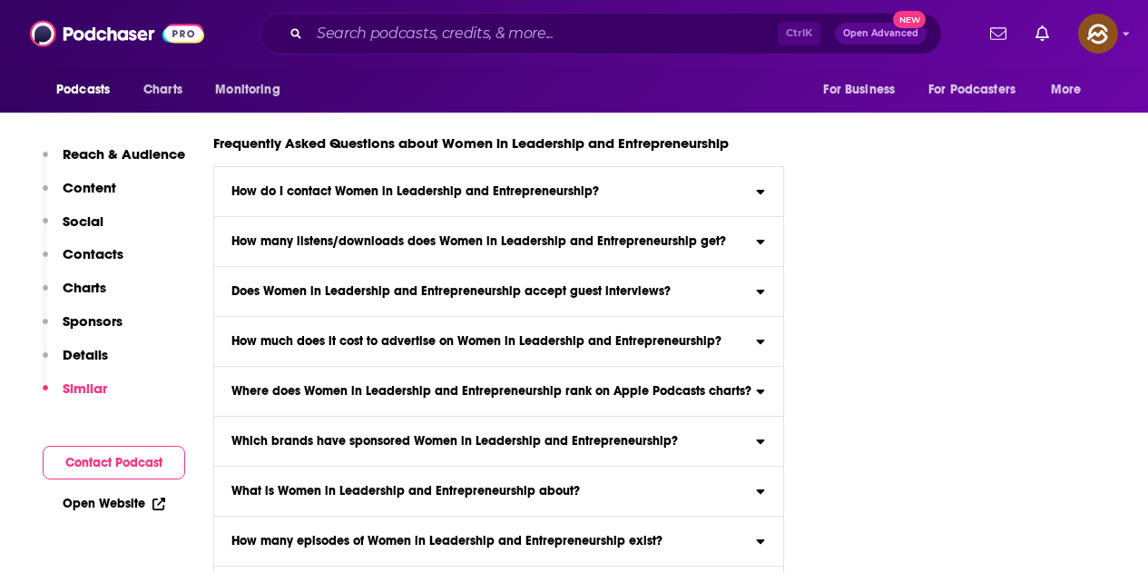
scroll to position [6446, 0]
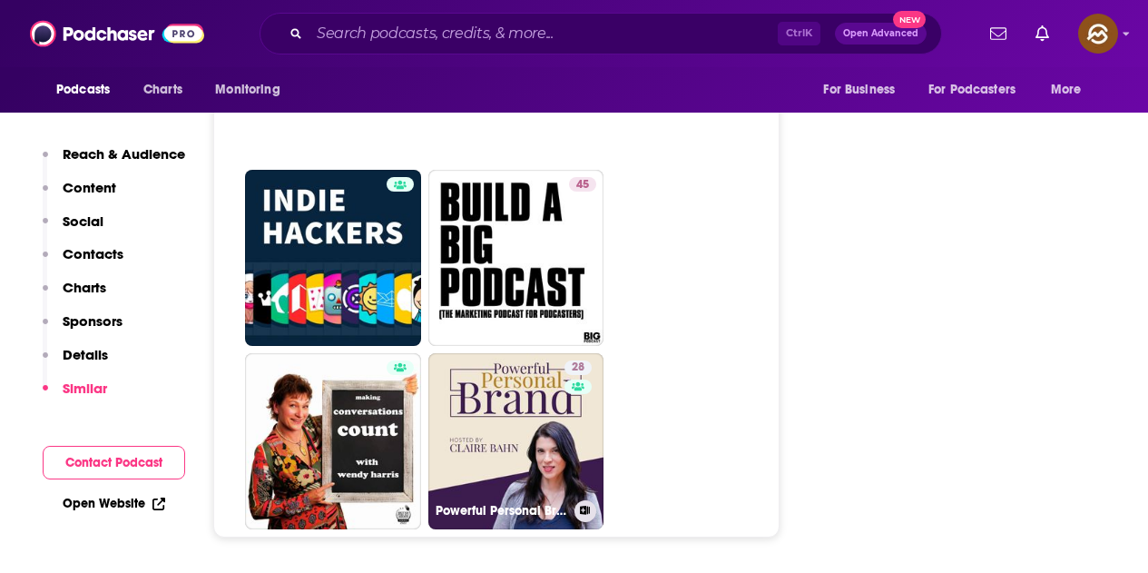
scroll to position [7989, 0]
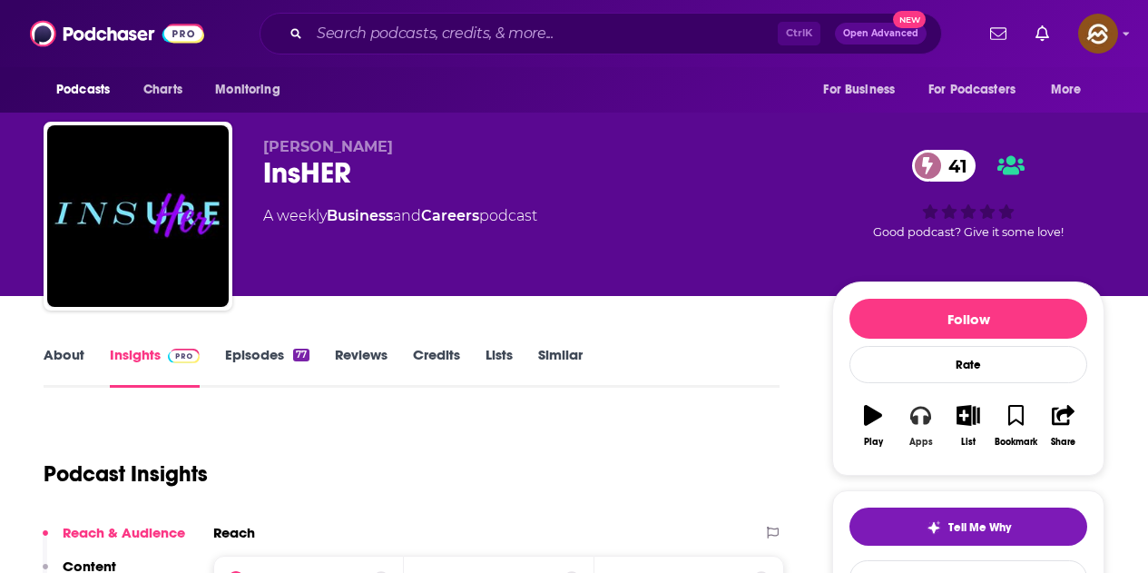
click at [923, 435] on button "Apps" at bounding box center [920, 425] width 47 height 65
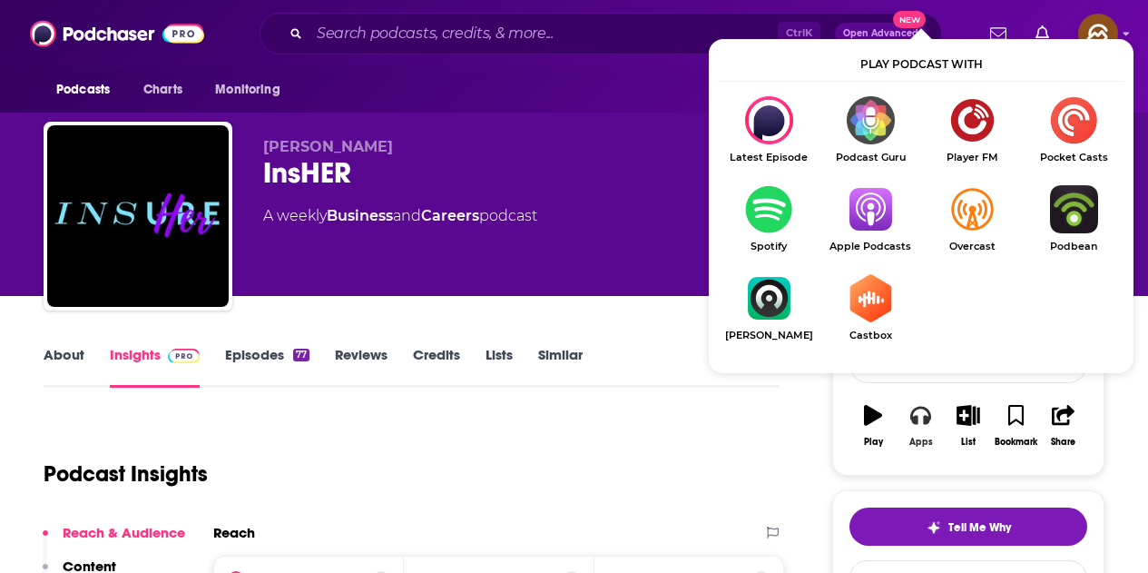
scroll to position [182, 0]
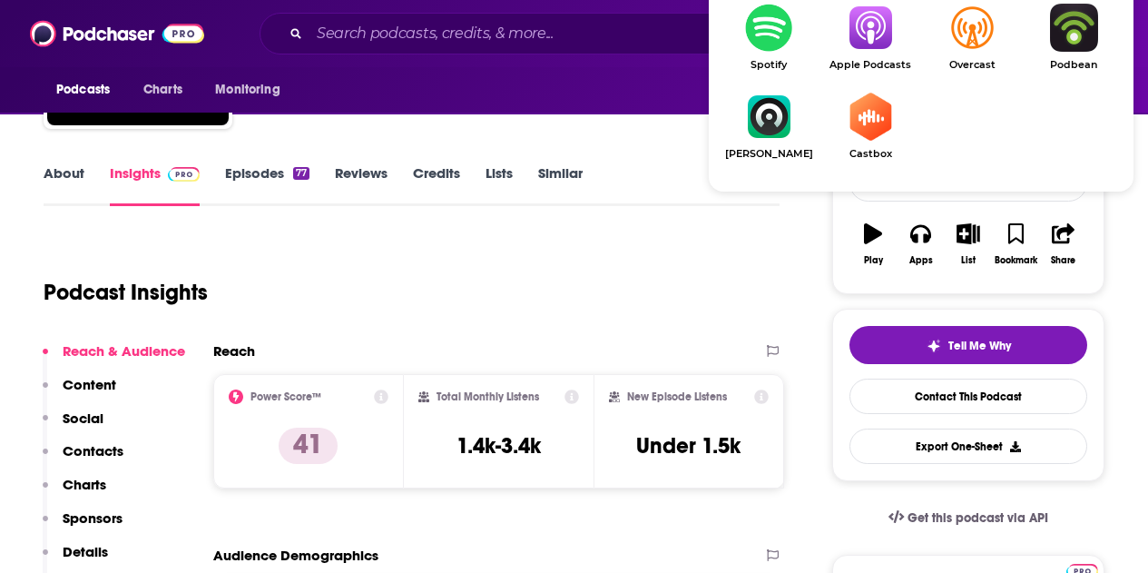
click at [873, 48] on img "Show Listen On dropdown" at bounding box center [871, 28] width 102 height 48
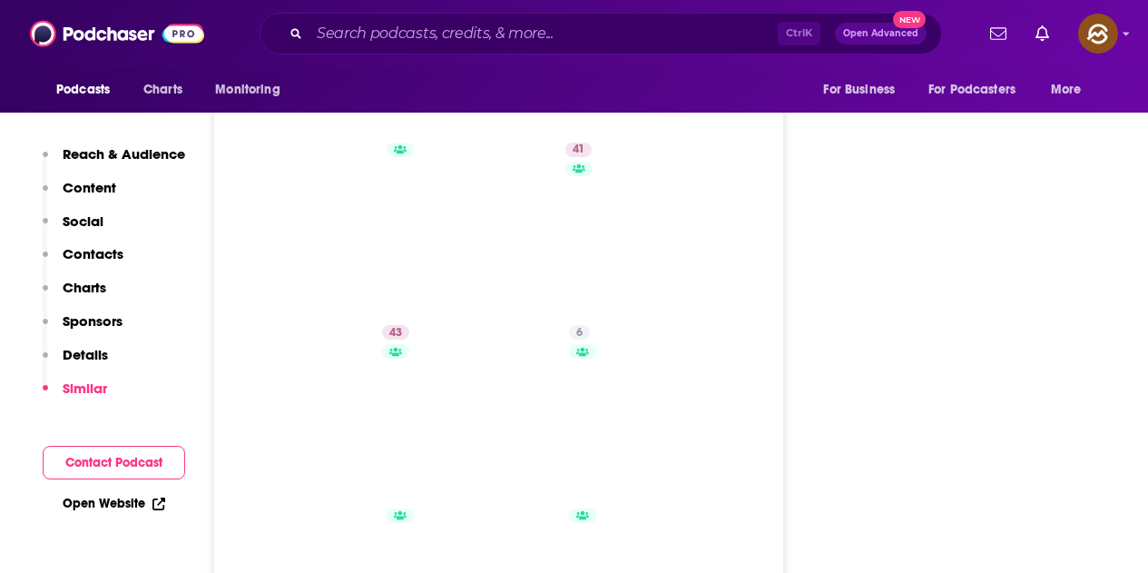
scroll to position [4086, 0]
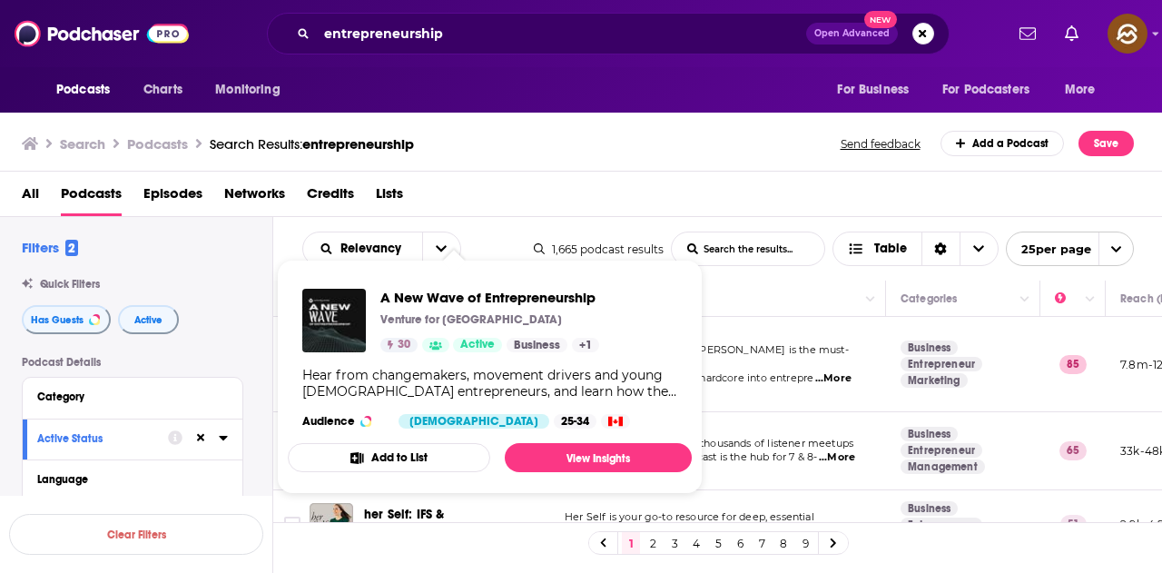
scroll to position [817, 0]
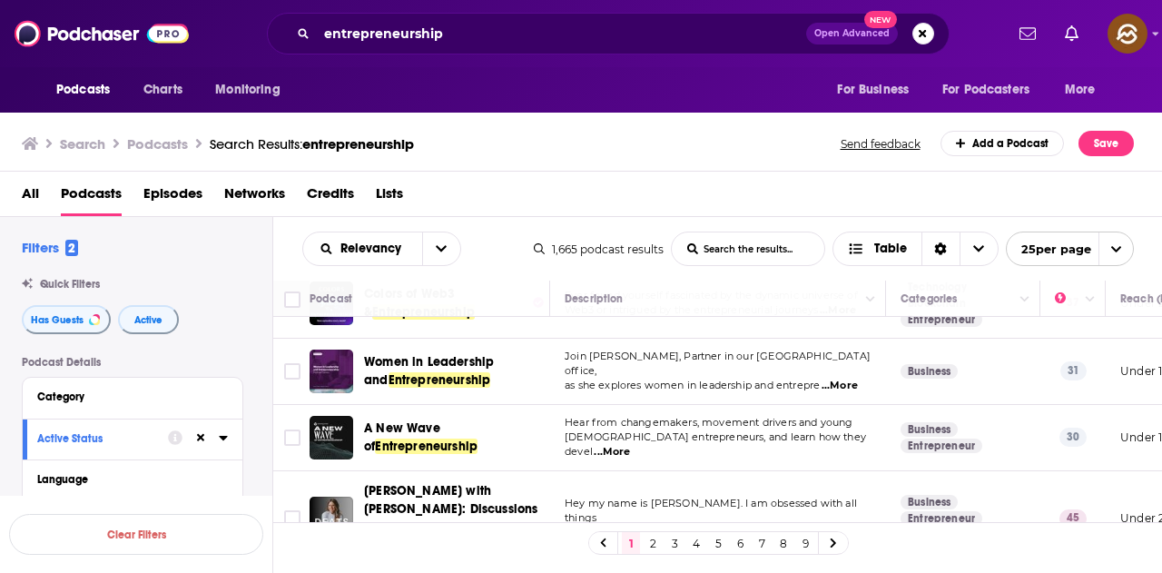
click at [595, 161] on div "Search Podcasts Search Results: entrepreneurship Send feedback Add a Podcast Sa…" at bounding box center [581, 140] width 1163 height 63
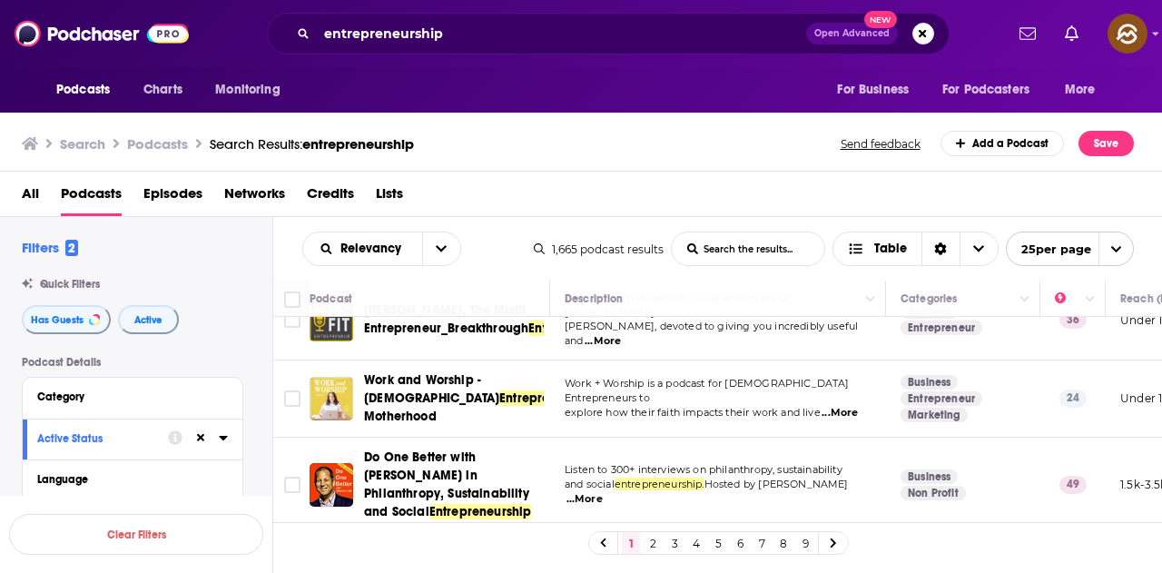
scroll to position [1271, 0]
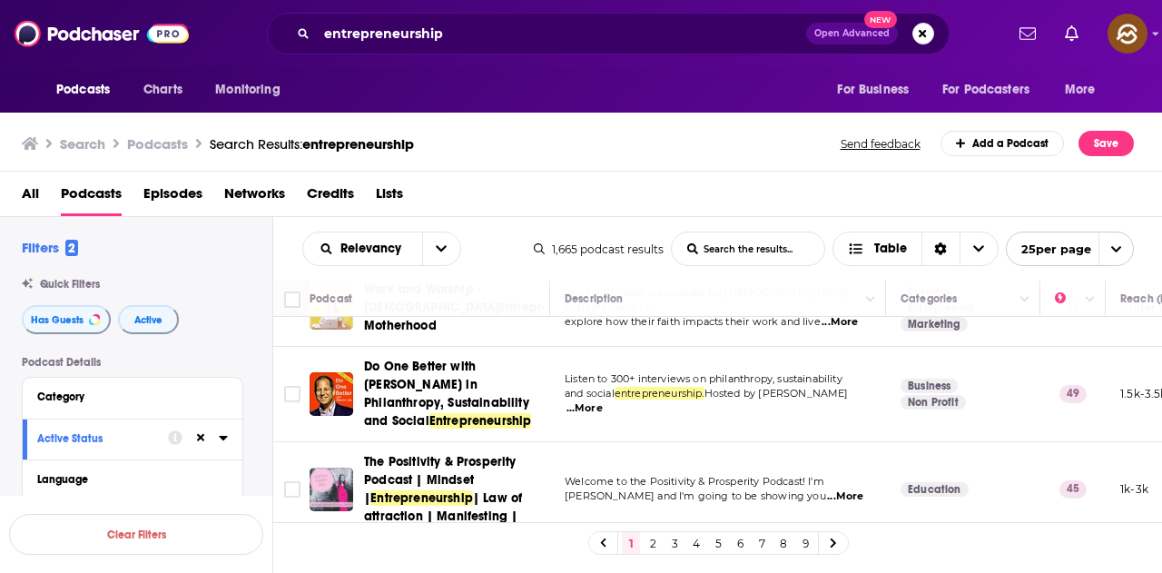
click at [842, 489] on span "...More" at bounding box center [845, 496] width 36 height 15
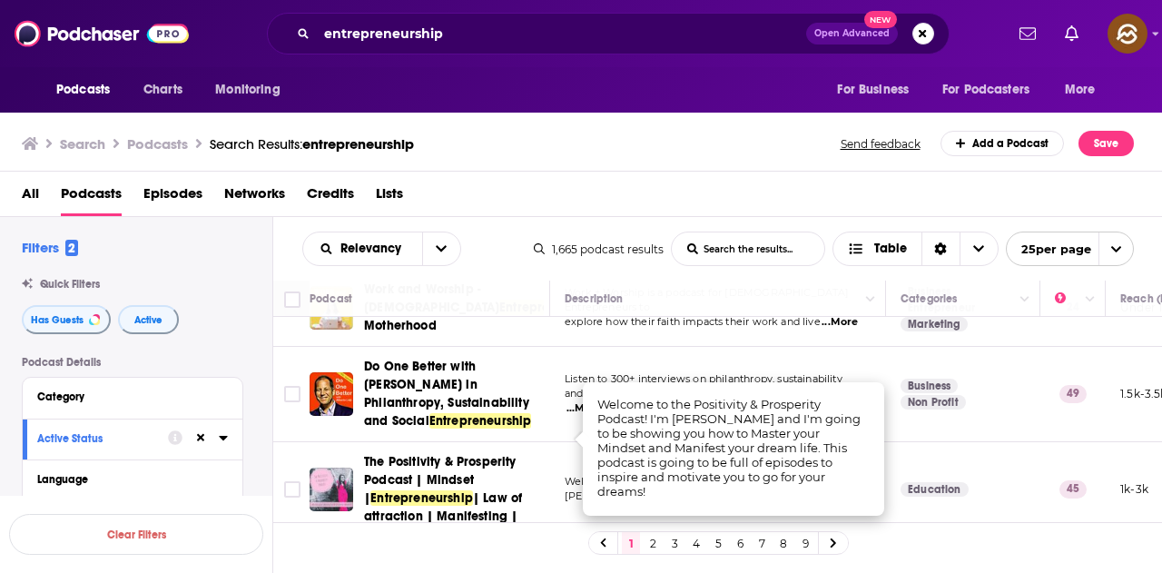
click at [803, 200] on div "All Podcasts Episodes Networks Credits Lists" at bounding box center [585, 197] width 1127 height 37
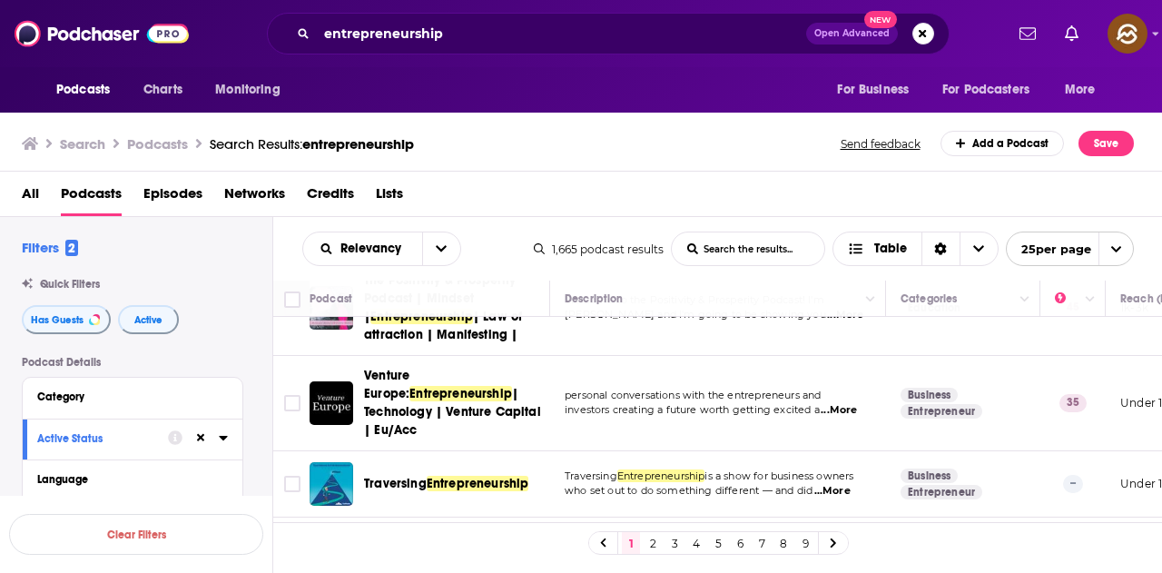
scroll to position [1543, 0]
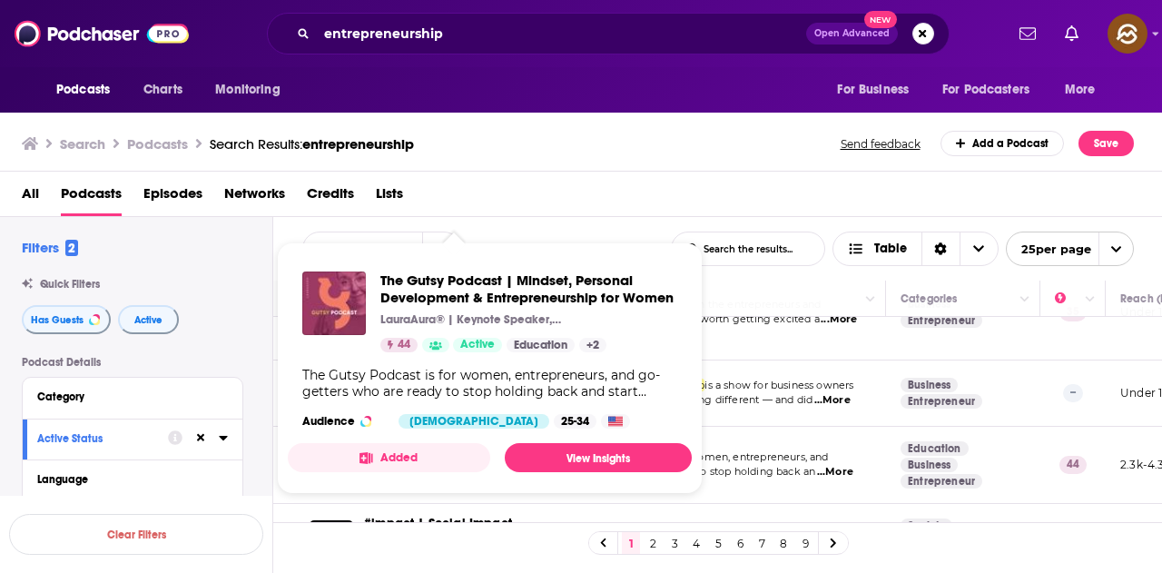
click at [706, 148] on div "Search Podcasts Search Results: entrepreneurship Send feedback Add a Podcast Sa…" at bounding box center [578, 143] width 1112 height 25
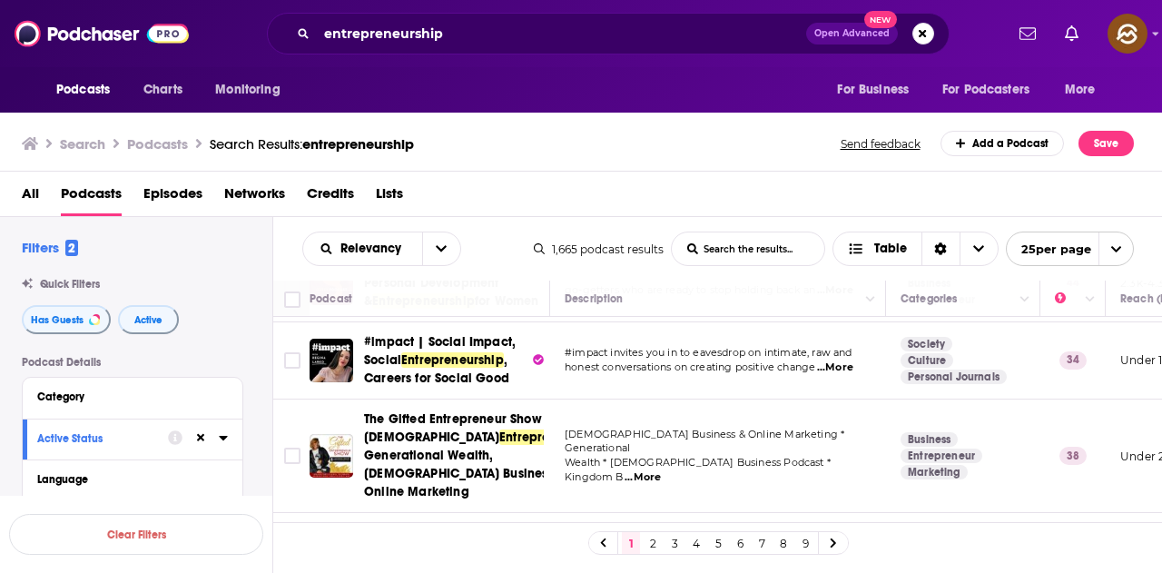
scroll to position [1768, 0]
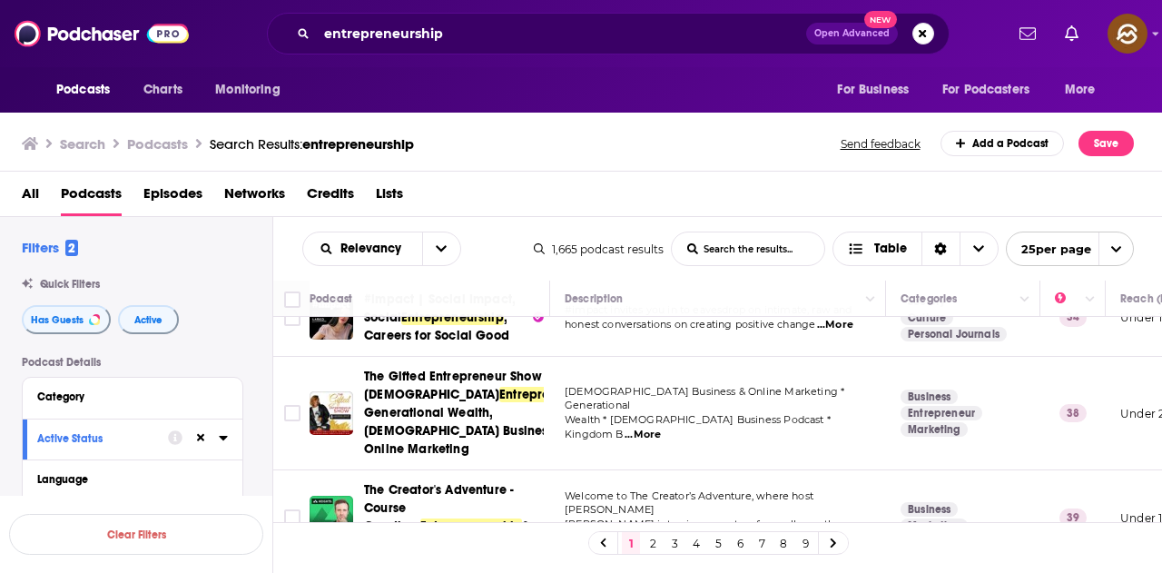
click at [659, 548] on link "2" at bounding box center [653, 543] width 18 height 22
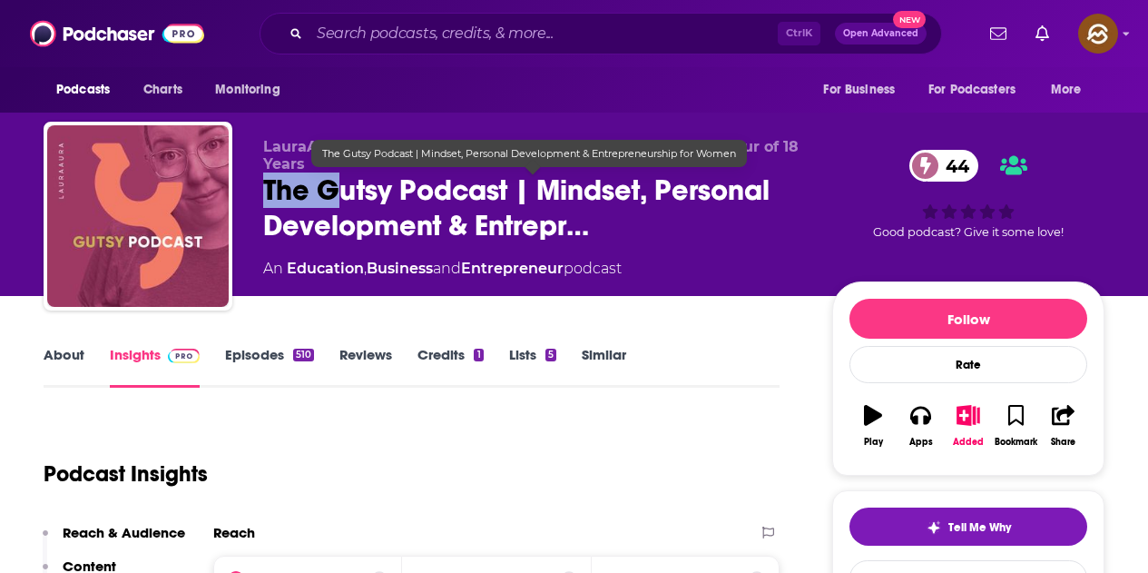
drag, startPoint x: 261, startPoint y: 184, endPoint x: 348, endPoint y: 195, distance: 86.9
click at [348, 195] on div "LauraAura® | Keynote Speaker, Growth Coach, and Entrepreneur of 18 Years The Gu…" at bounding box center [574, 220] width 1061 height 196
click at [688, 238] on span "The Gutsy Podcast | Mindset, Personal Development & Entrepr…" at bounding box center [533, 207] width 540 height 71
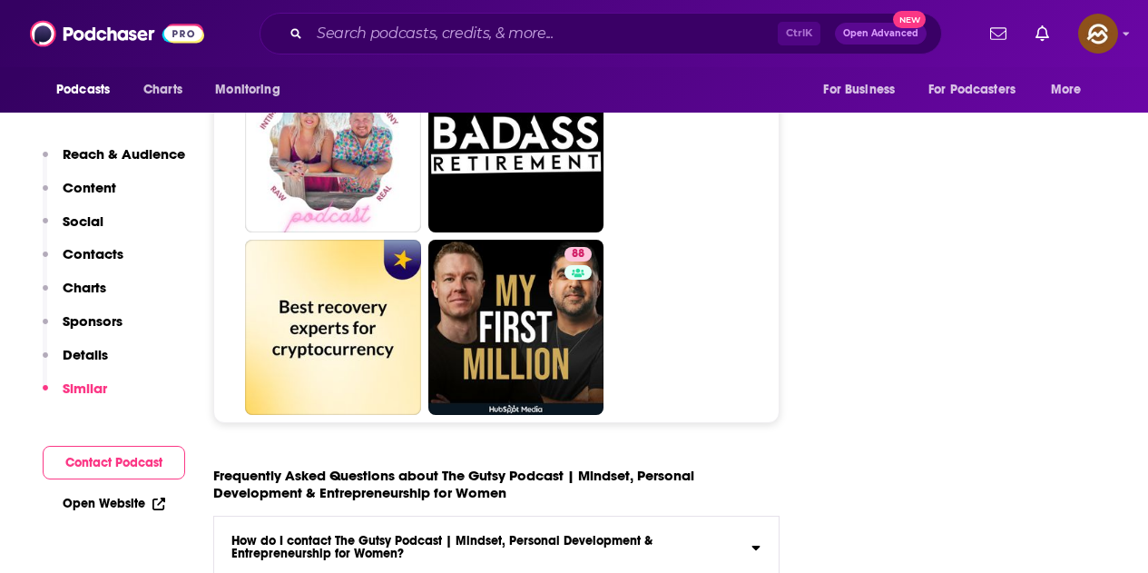
scroll to position [8353, 0]
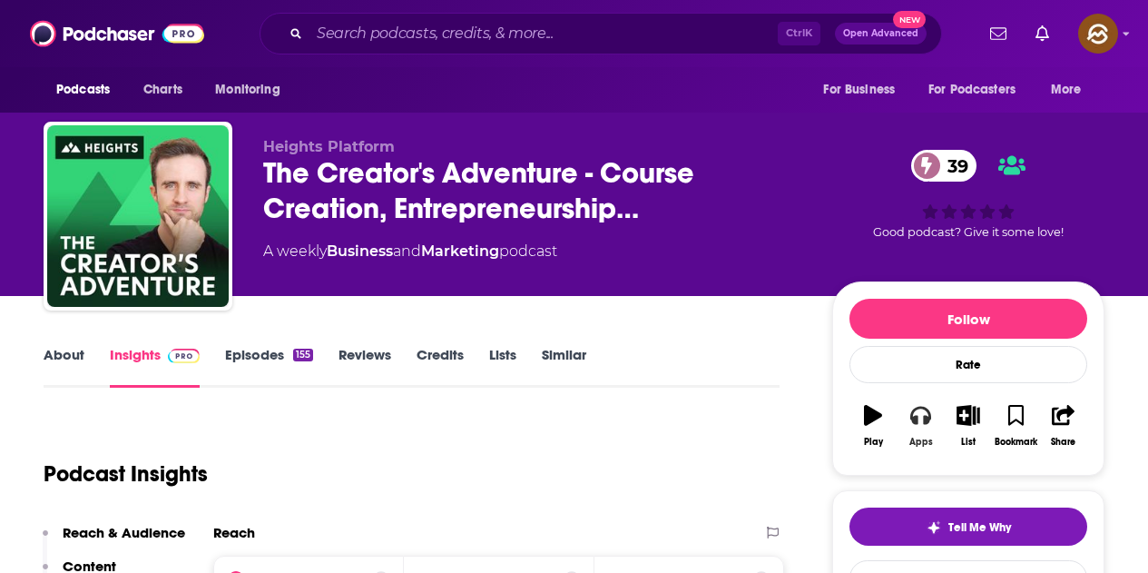
click at [914, 424] on icon "button" at bounding box center [921, 415] width 20 height 20
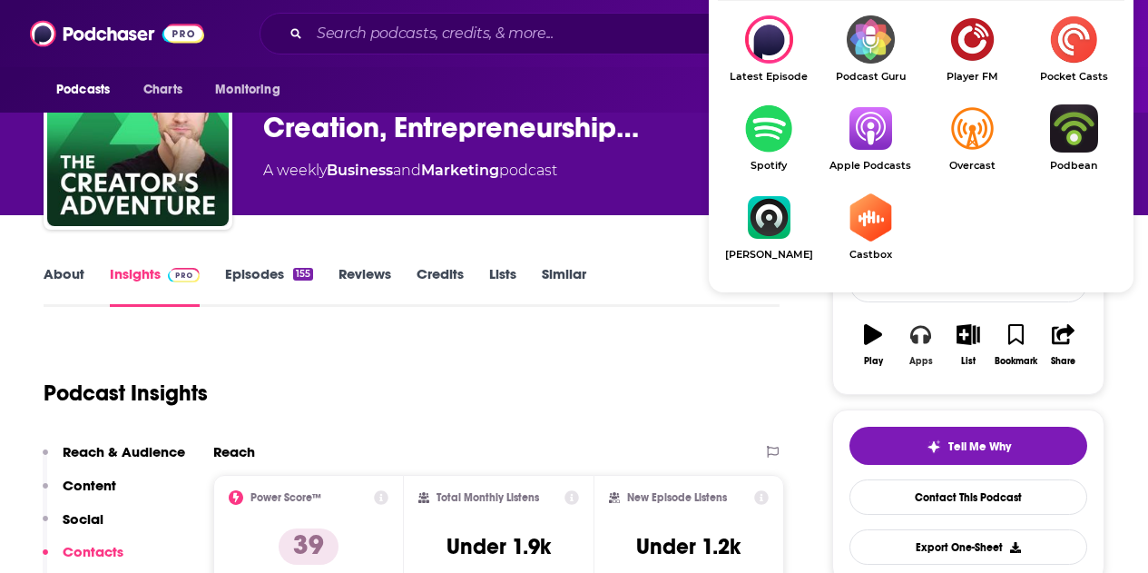
scroll to position [91, 0]
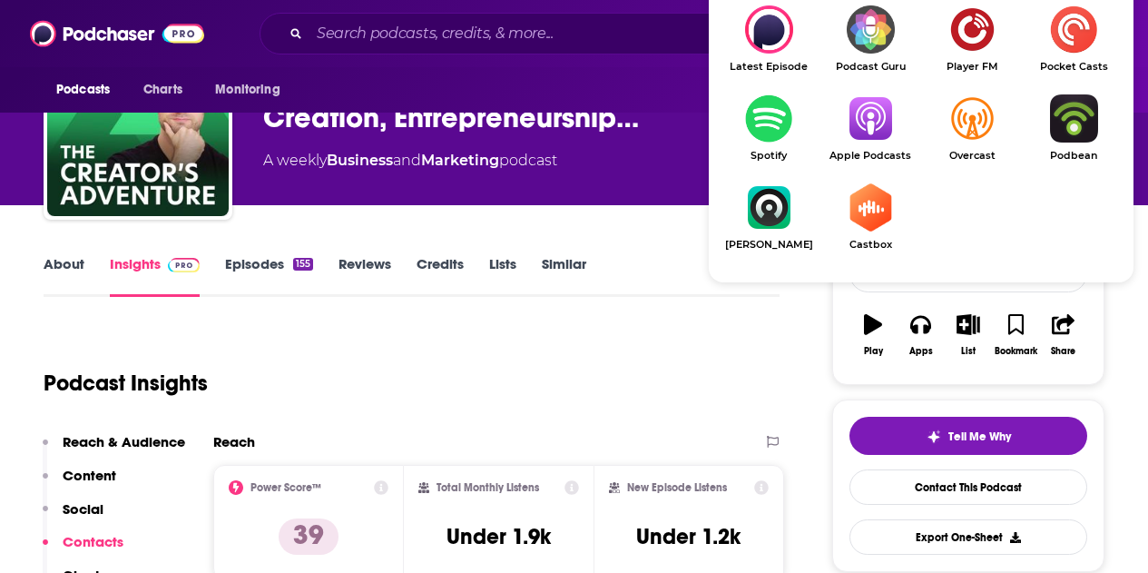
click at [862, 125] on img "Show Listen On dropdown" at bounding box center [871, 118] width 102 height 48
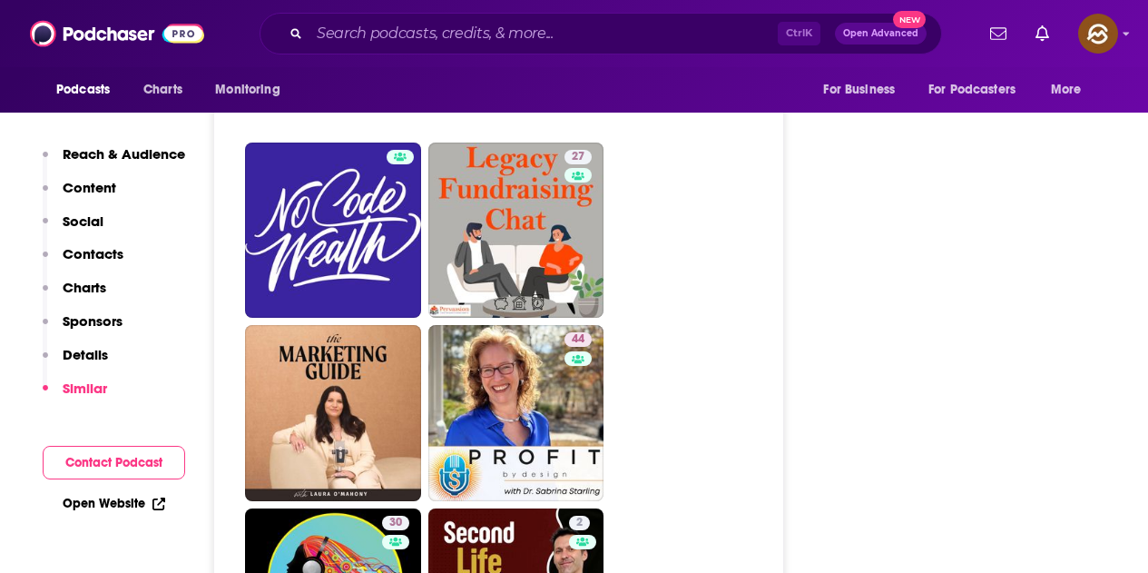
scroll to position [7445, 0]
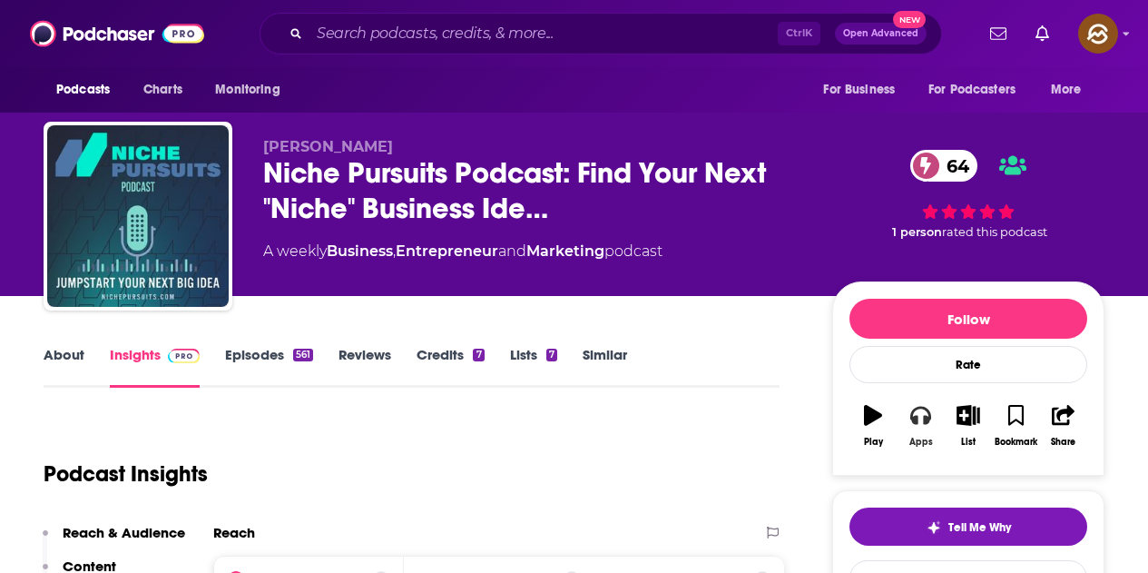
click at [905, 426] on button "Apps" at bounding box center [920, 425] width 47 height 65
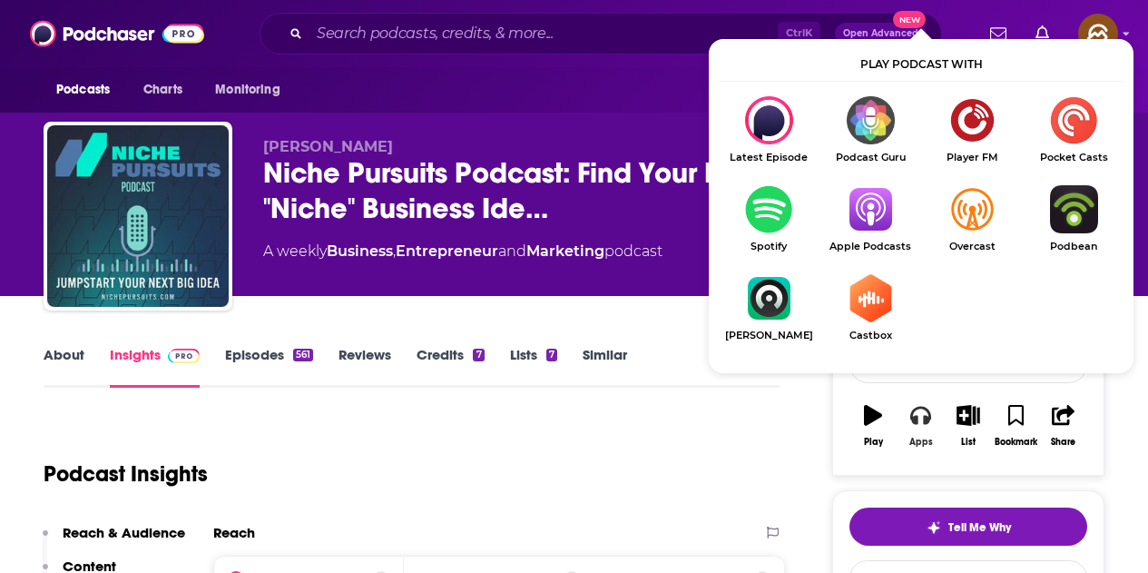
scroll to position [91, 0]
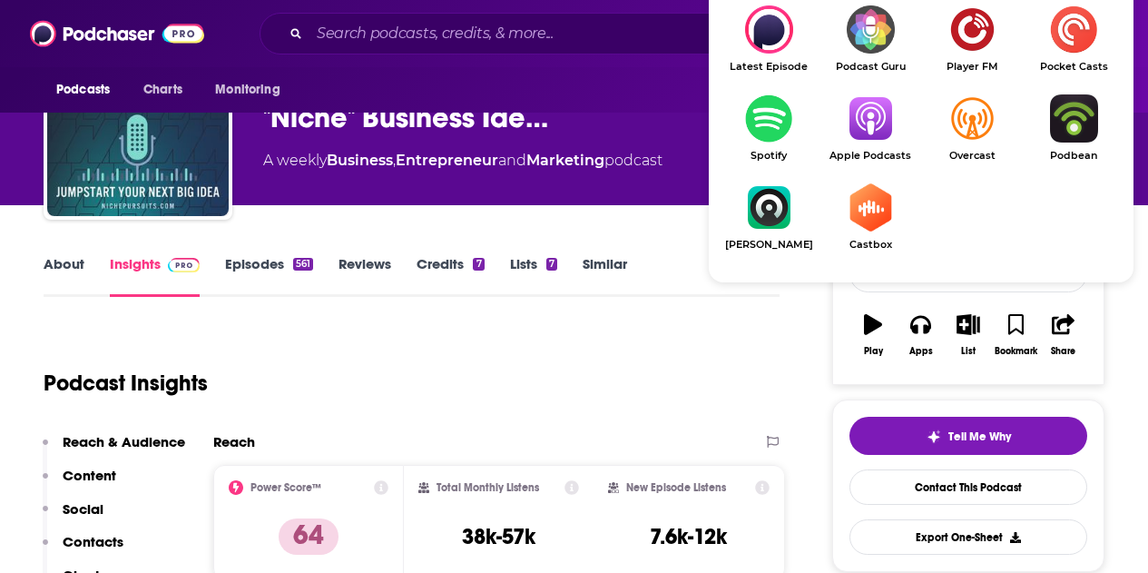
click at [872, 137] on img "Show Listen On dropdown" at bounding box center [871, 118] width 102 height 48
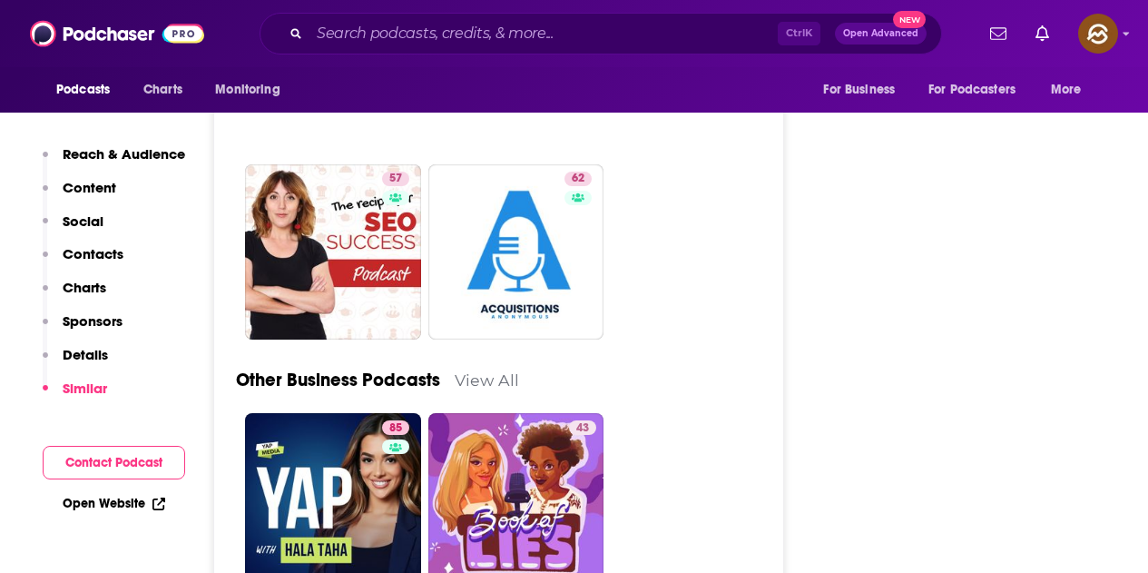
scroll to position [5811, 0]
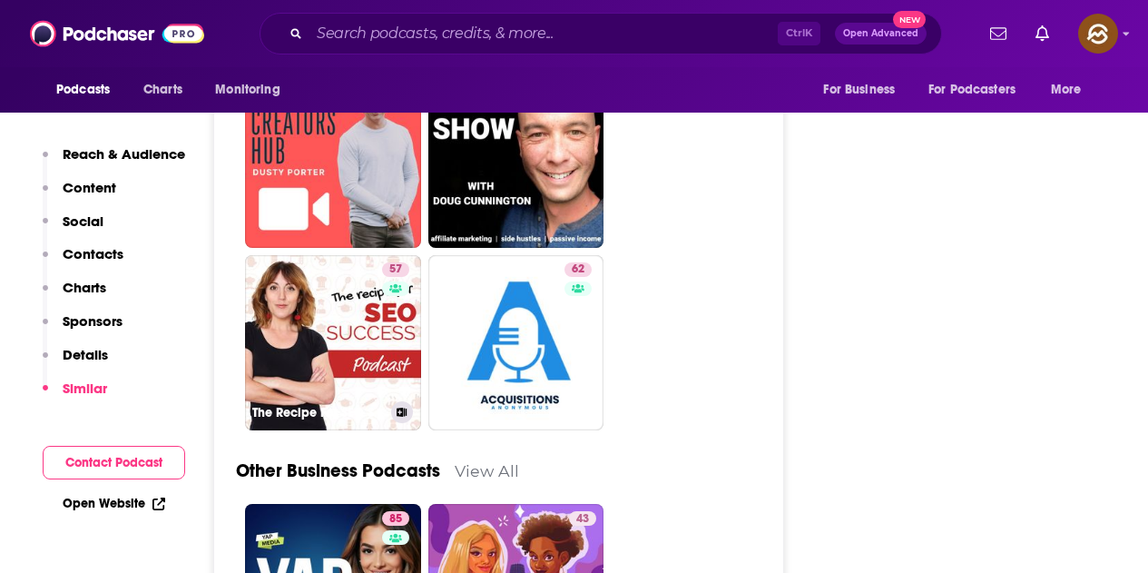
drag, startPoint x: 349, startPoint y: 255, endPoint x: 689, endPoint y: 265, distance: 340.6
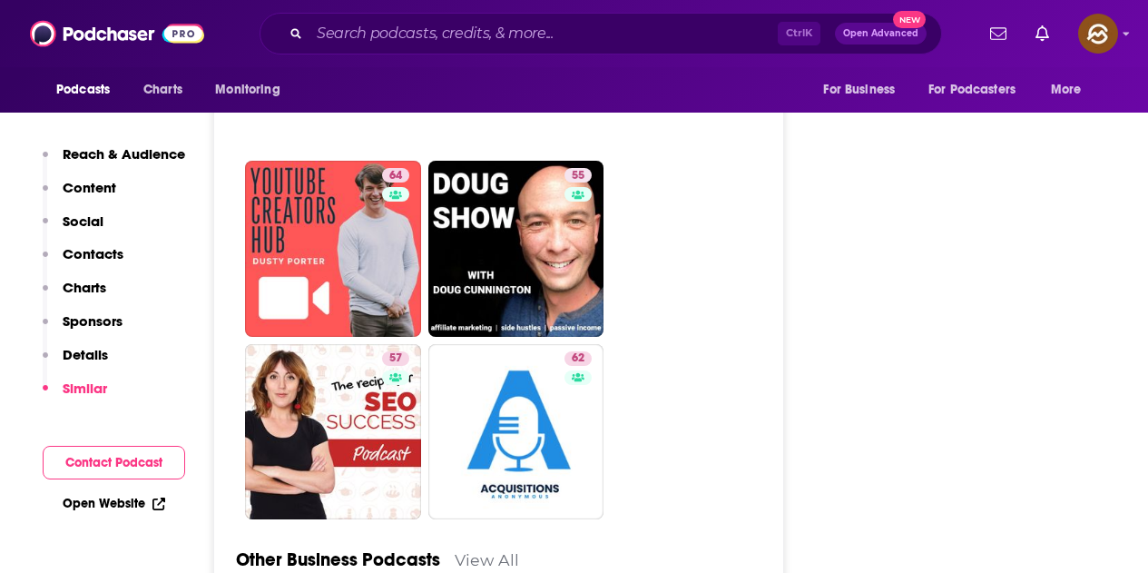
scroll to position [5629, 0]
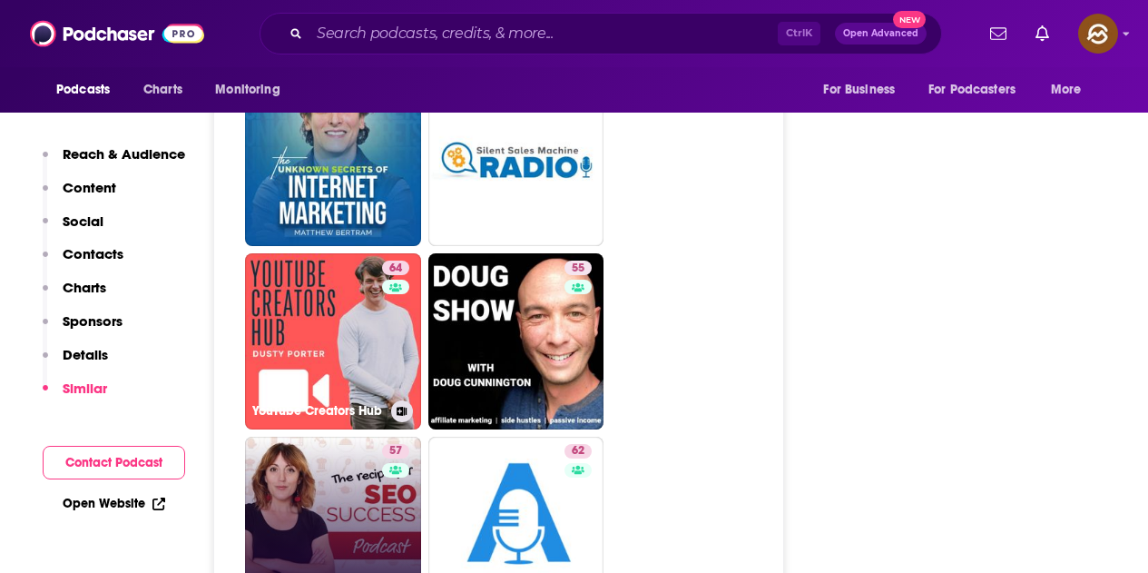
click at [343, 437] on link "57" at bounding box center [333, 525] width 176 height 176
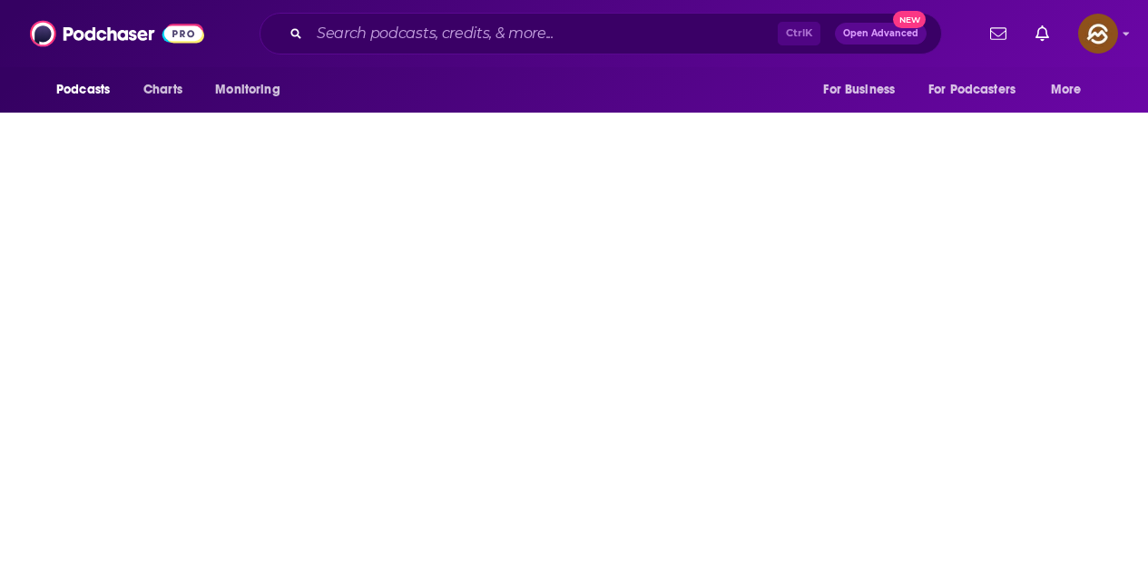
type input "https://www.podchaser.com/podcasts/the-recipe-for-seo-success-sho-227713"
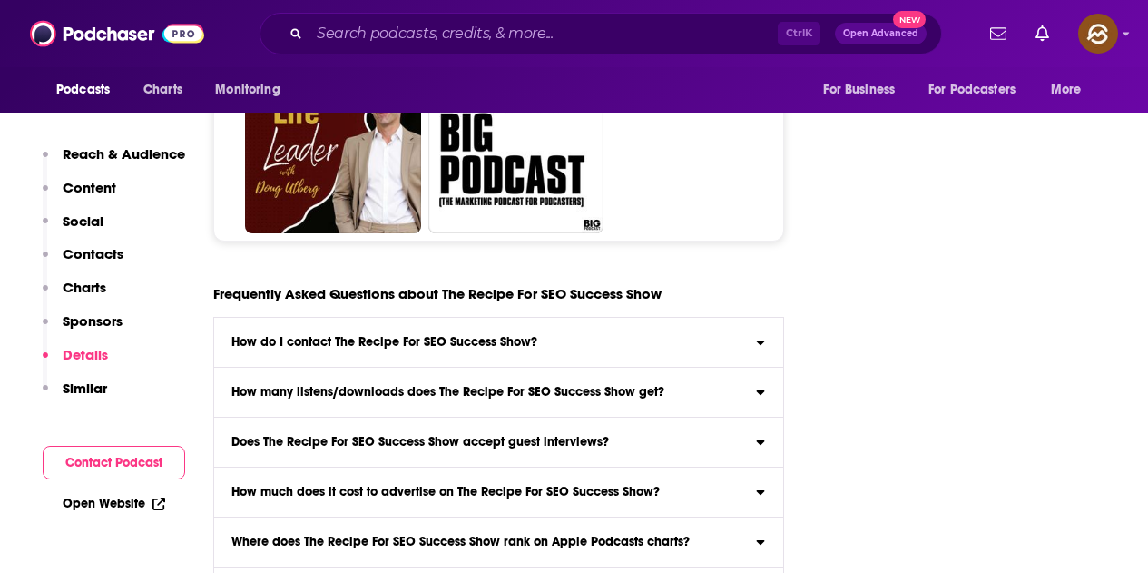
scroll to position [8262, 0]
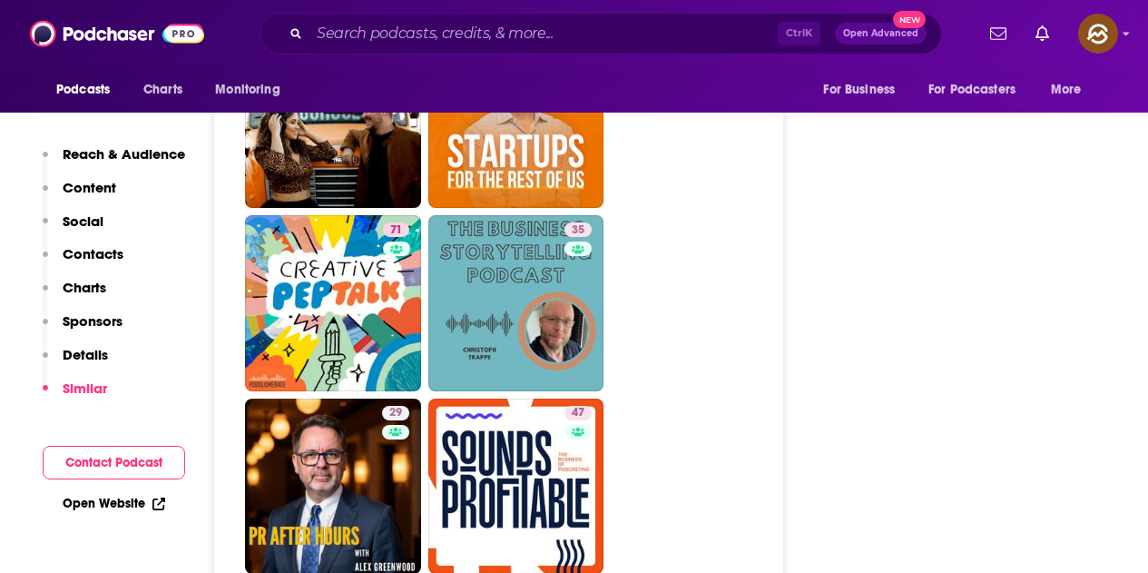
scroll to position [8171, 0]
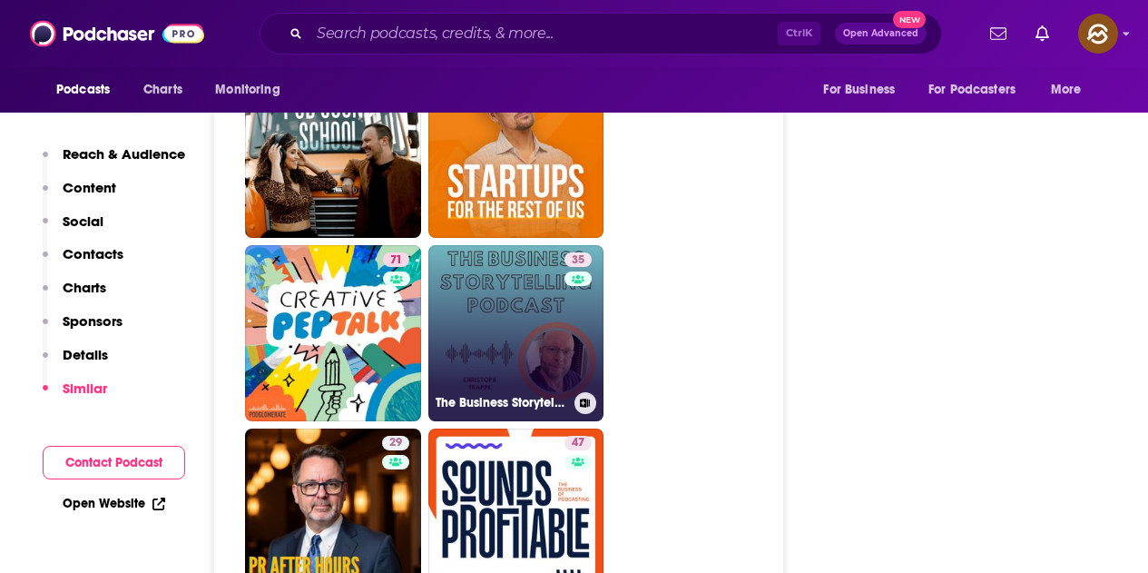
click at [529, 254] on link "35 The Business Storytelling Podcast" at bounding box center [517, 333] width 176 height 176
type input "https://www.podchaser.com/podcasts/the-business-storytelling-podc-848306"
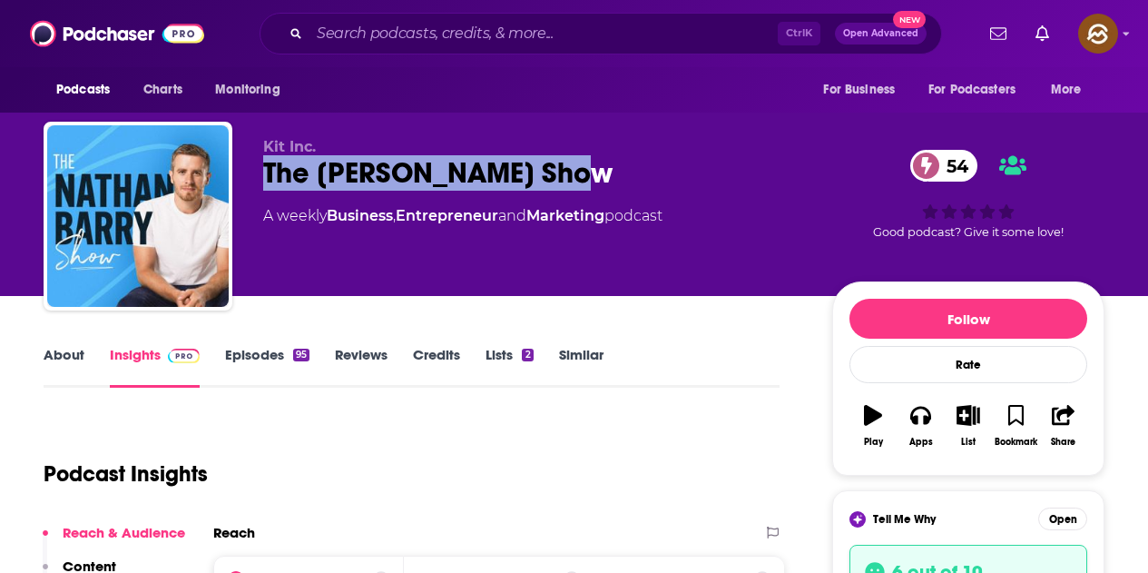
drag, startPoint x: 259, startPoint y: 163, endPoint x: 565, endPoint y: 177, distance: 306.3
click at [565, 177] on div "Kit Inc. The [PERSON_NAME] Show 54 A weekly Business , Entrepreneur and Marketi…" at bounding box center [574, 220] width 1061 height 196
click at [926, 428] on button "Apps" at bounding box center [920, 425] width 47 height 65
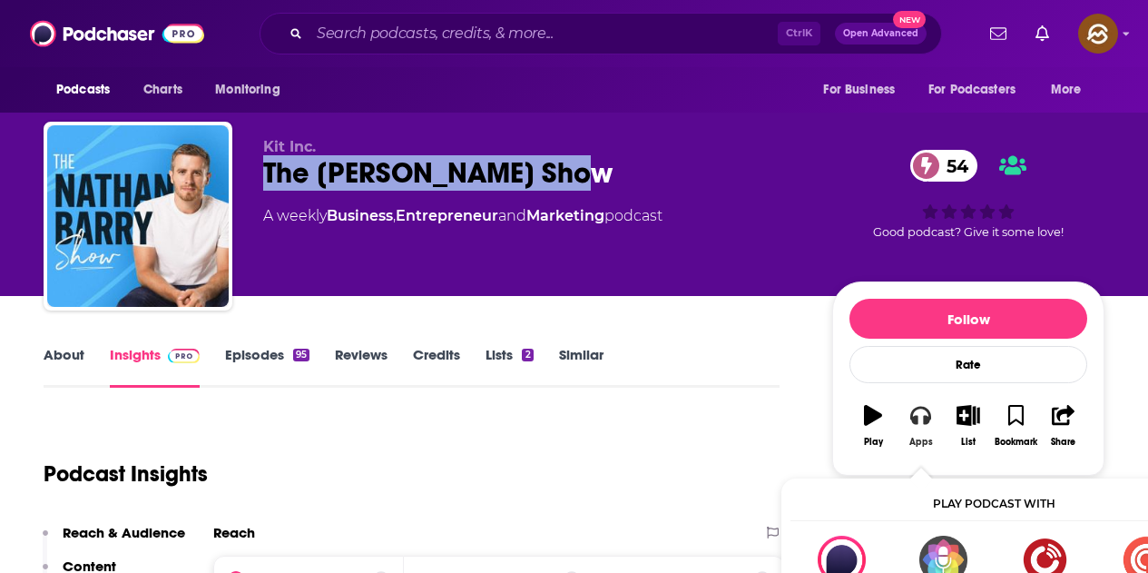
scroll to position [91, 0]
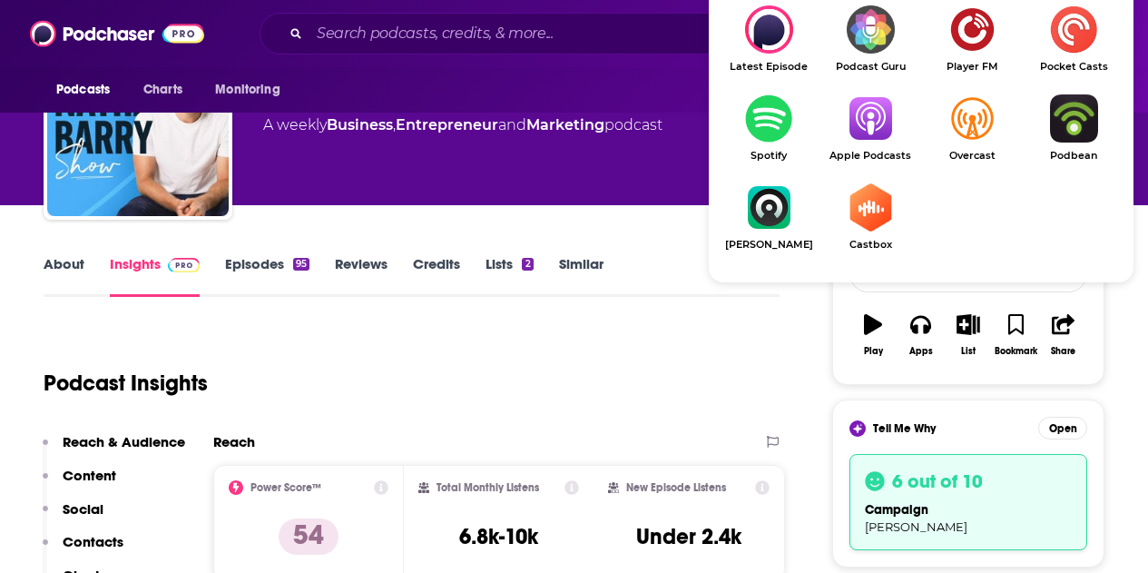
click at [867, 113] on img "Show Listen On dropdown" at bounding box center [871, 118] width 102 height 48
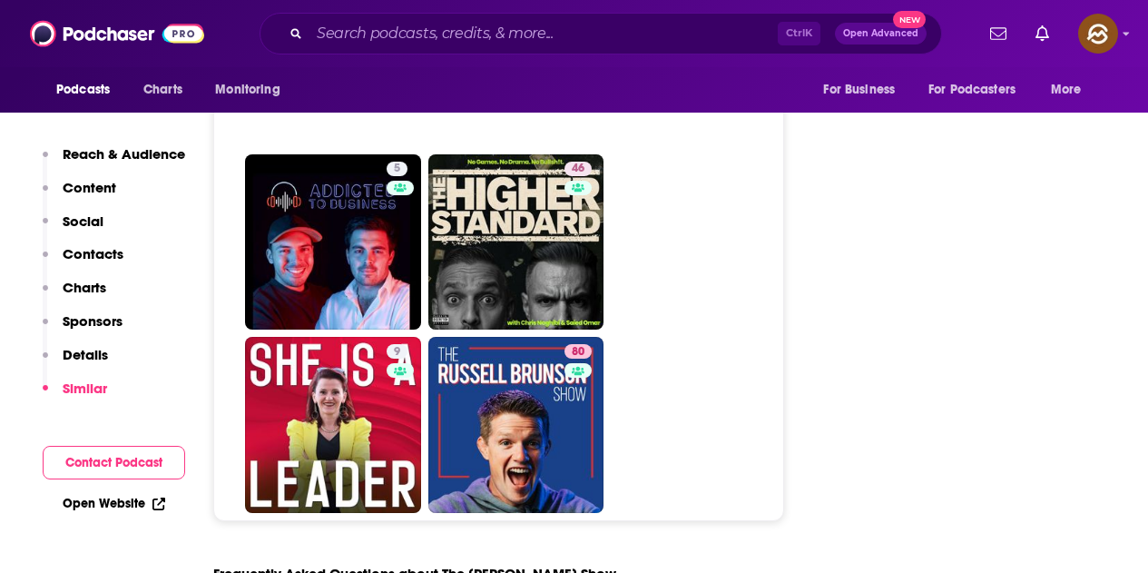
scroll to position [8534, 0]
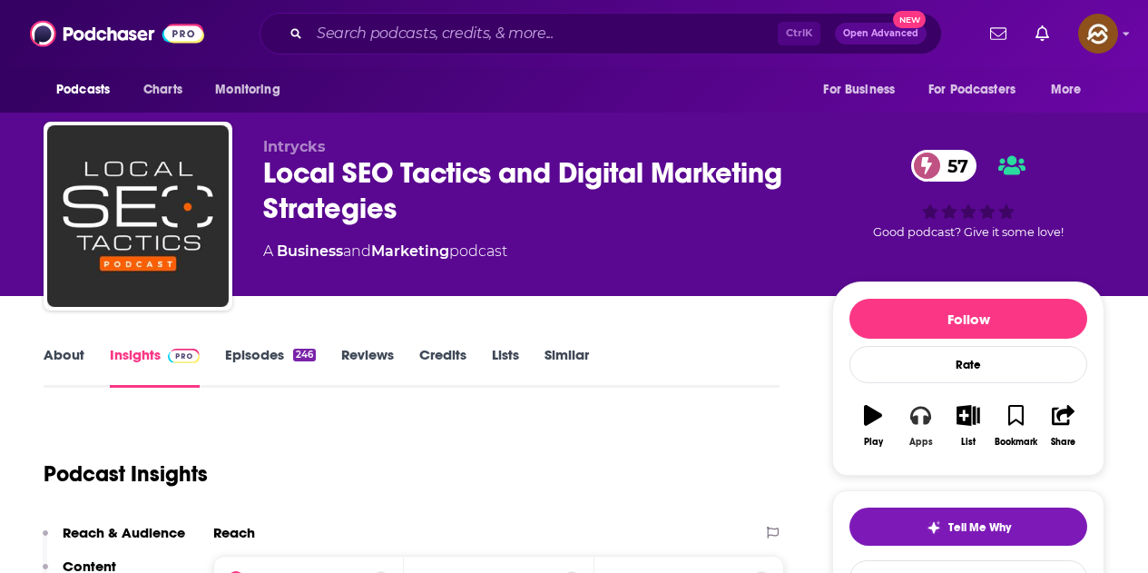
click at [926, 425] on icon "button" at bounding box center [921, 415] width 20 height 20
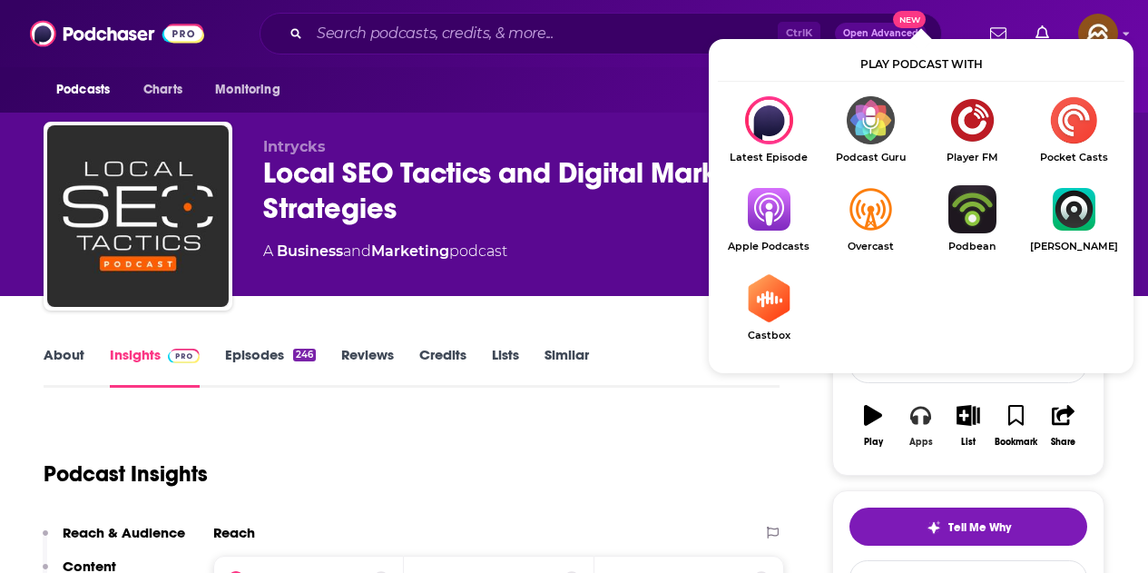
scroll to position [182, 0]
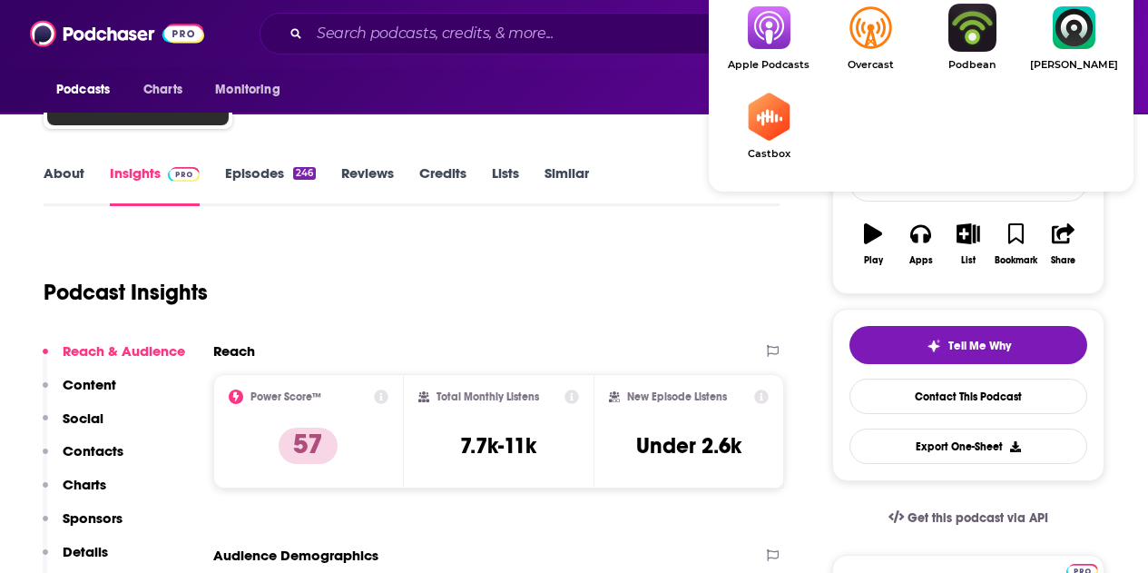
click at [776, 53] on link "Apple Podcasts" at bounding box center [769, 37] width 102 height 67
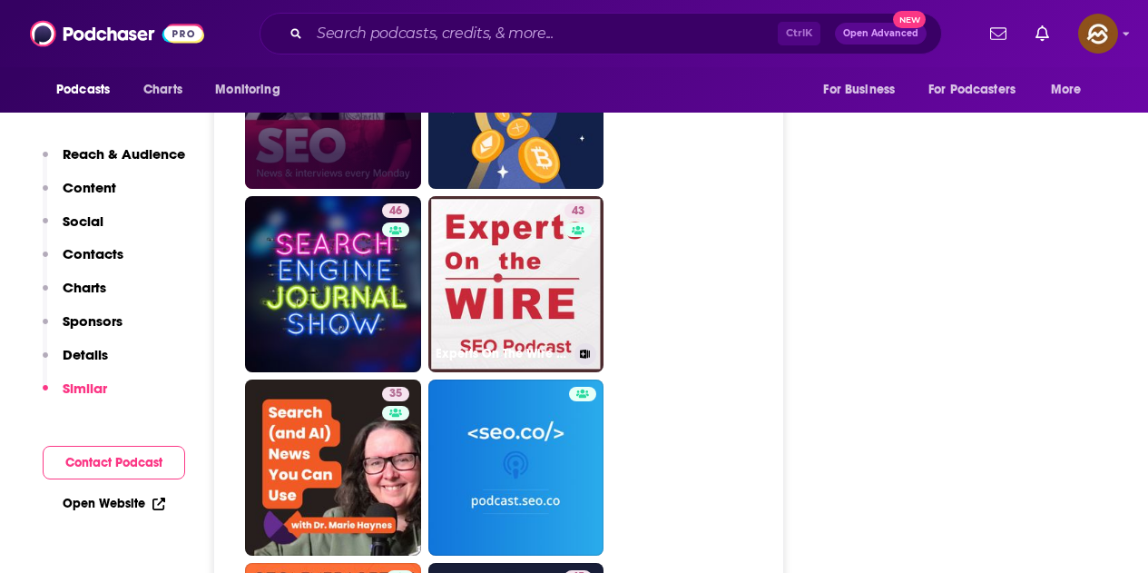
scroll to position [3722, 0]
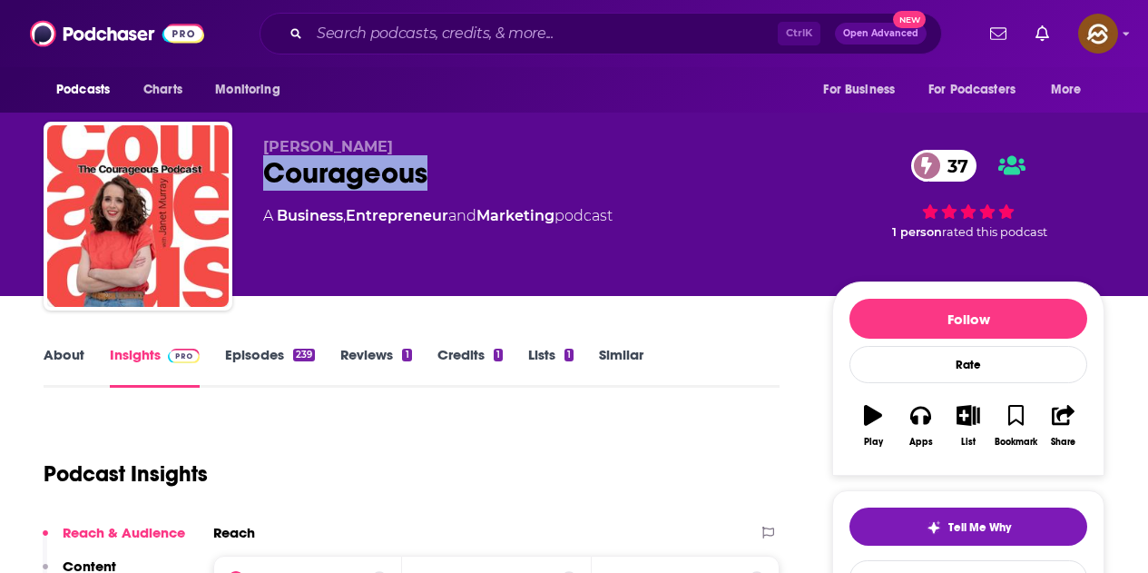
drag, startPoint x: 267, startPoint y: 170, endPoint x: 424, endPoint y: 182, distance: 157.6
click at [424, 182] on div "Courageous 37" at bounding box center [533, 172] width 540 height 35
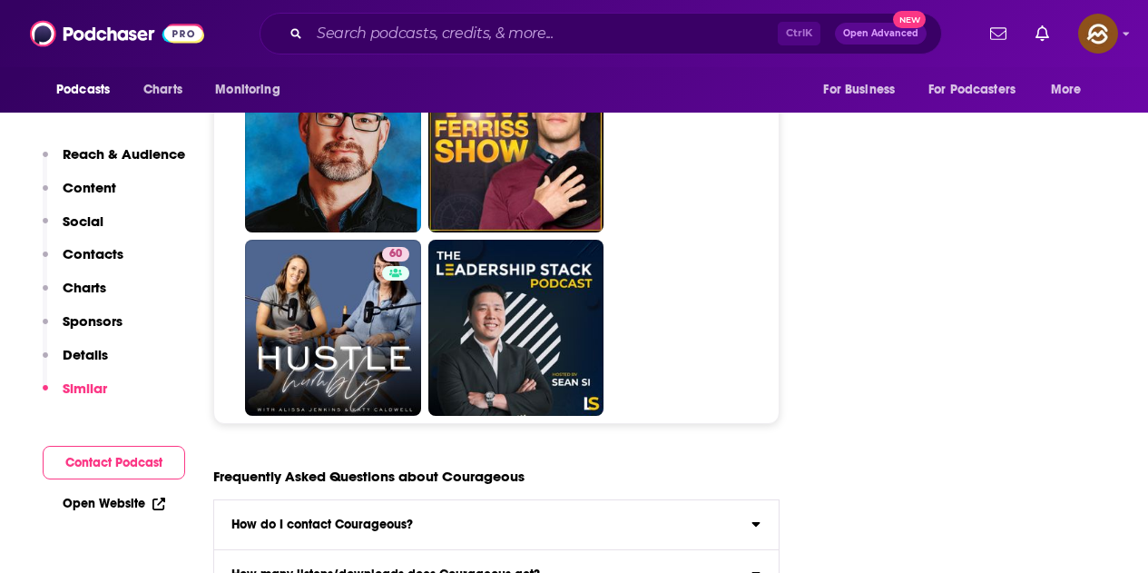
scroll to position [8080, 0]
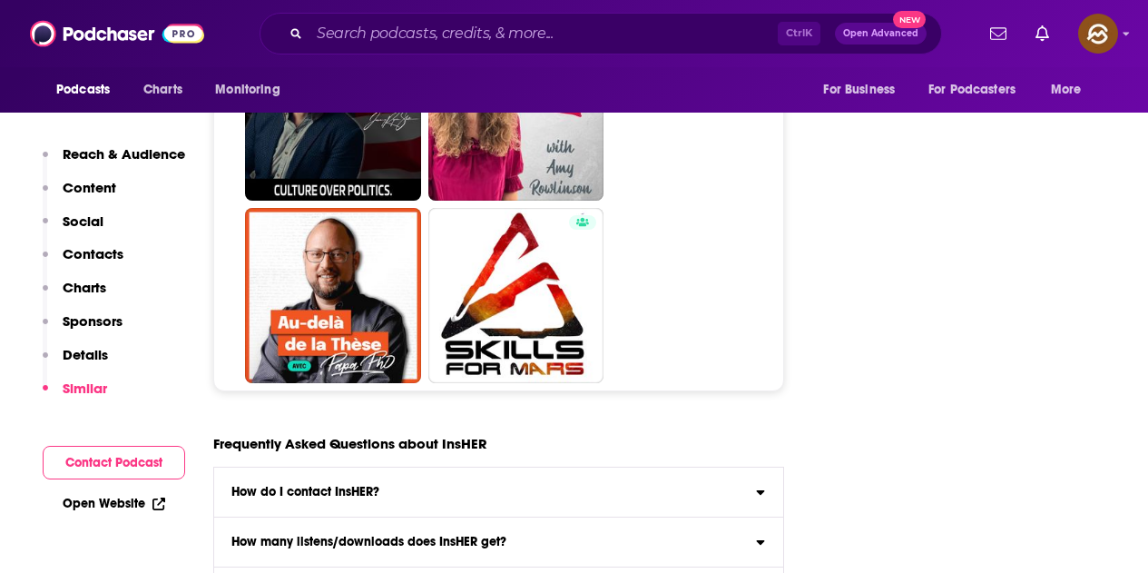
scroll to position [7808, 0]
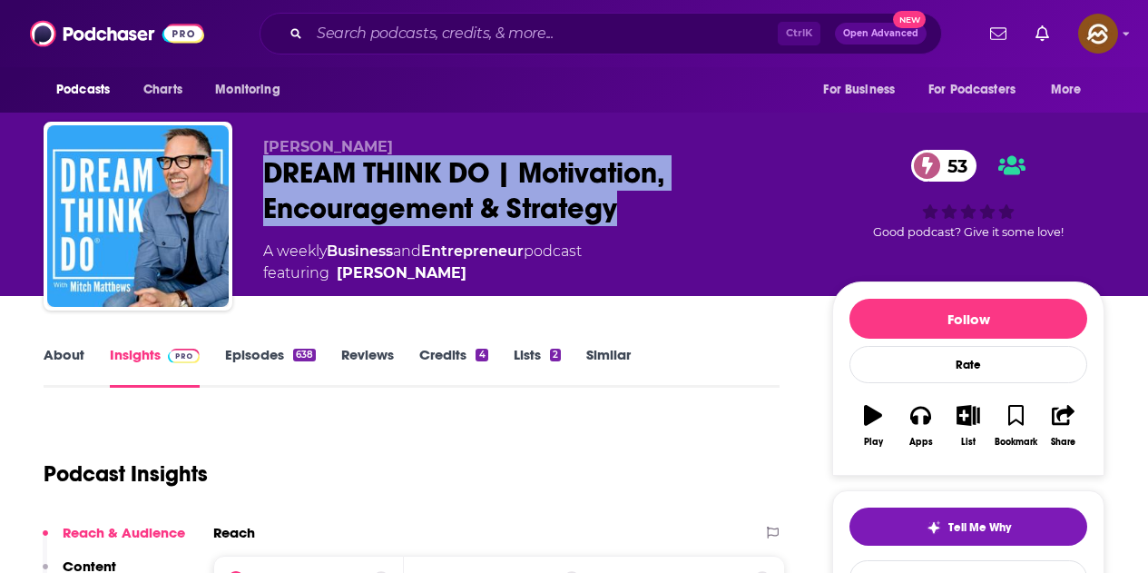
drag, startPoint x: 271, startPoint y: 169, endPoint x: 617, endPoint y: 203, distance: 348.5
click at [617, 203] on div "DREAM THINK DO | Motivation, Encouragement & Strategy 53" at bounding box center [533, 190] width 540 height 71
drag, startPoint x: 392, startPoint y: 147, endPoint x: 267, endPoint y: 149, distance: 125.3
click at [267, 149] on p "Mitch Matthews" at bounding box center [533, 146] width 540 height 17
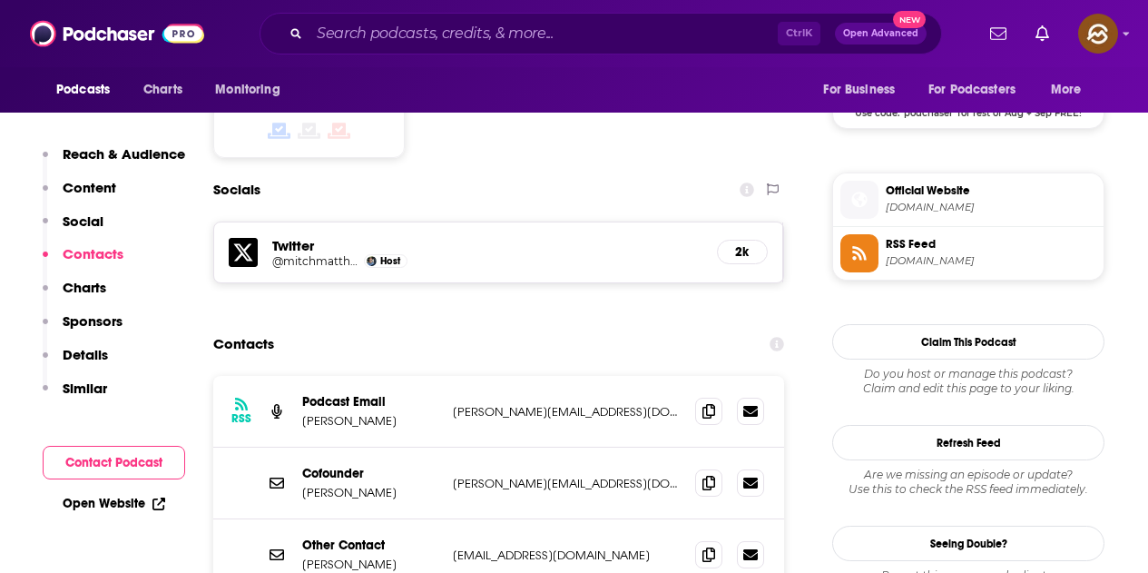
scroll to position [1543, 0]
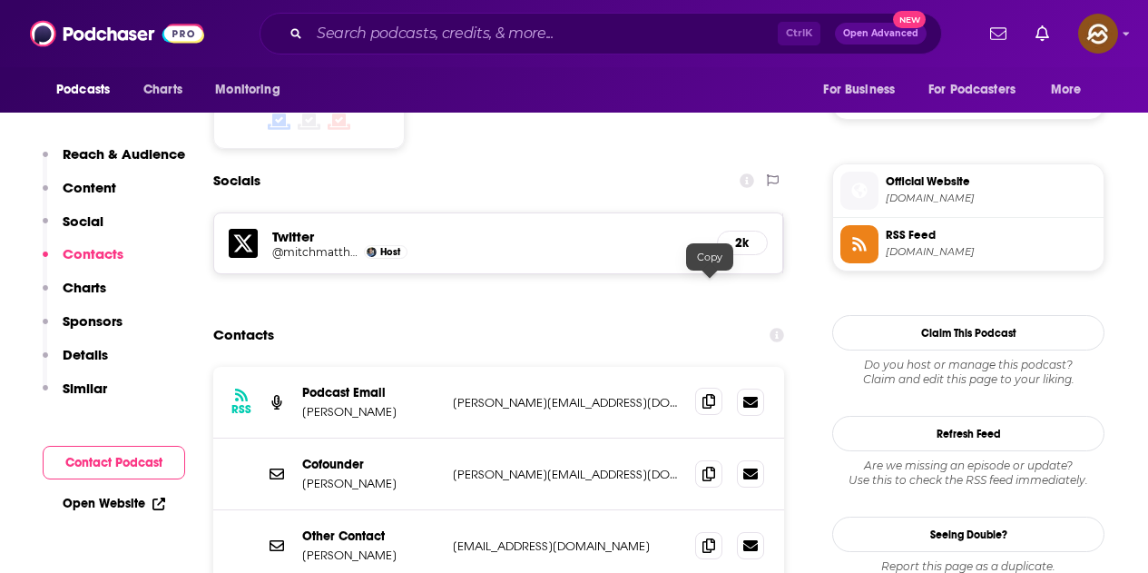
click at [705, 394] on icon at bounding box center [709, 401] width 13 height 15
click at [711, 537] on icon at bounding box center [709, 544] width 13 height 15
click at [708, 466] on icon at bounding box center [709, 473] width 13 height 15
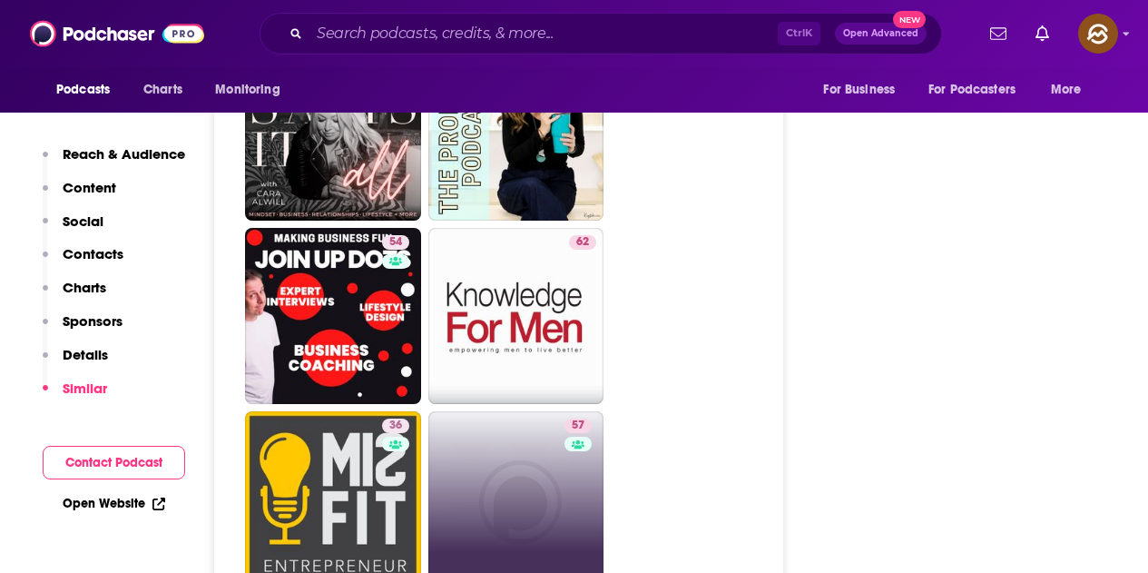
scroll to position [3813, 0]
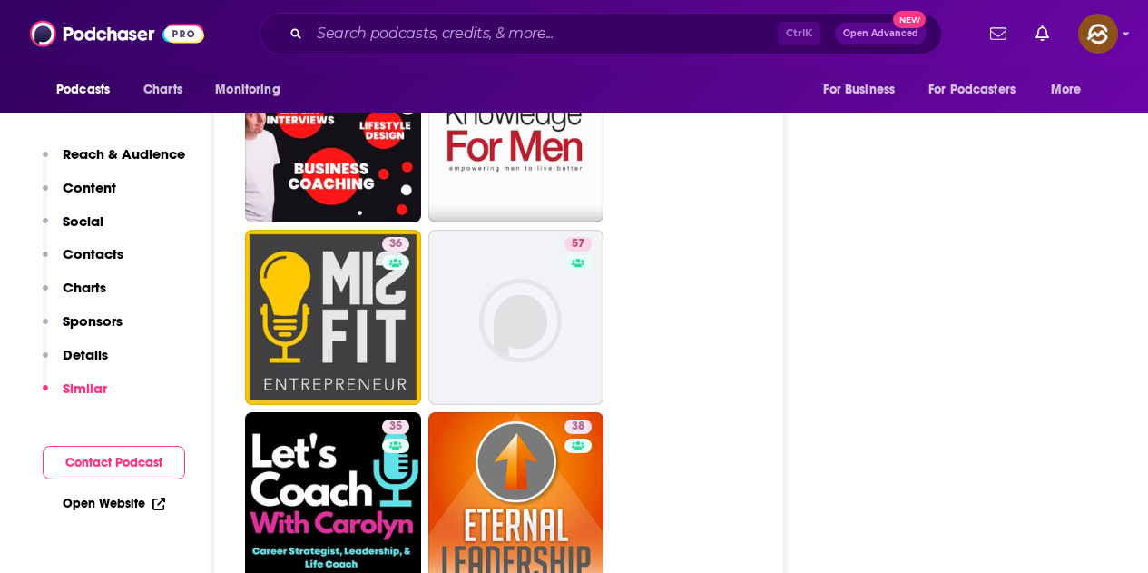
drag, startPoint x: 568, startPoint y: 236, endPoint x: 619, endPoint y: 245, distance: 51.6
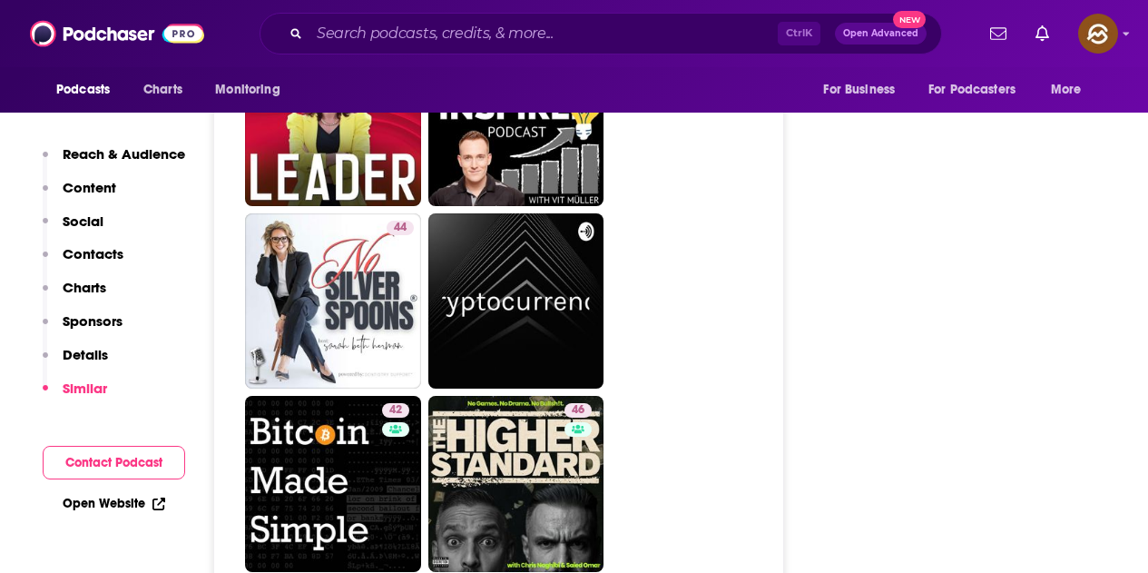
scroll to position [8534, 0]
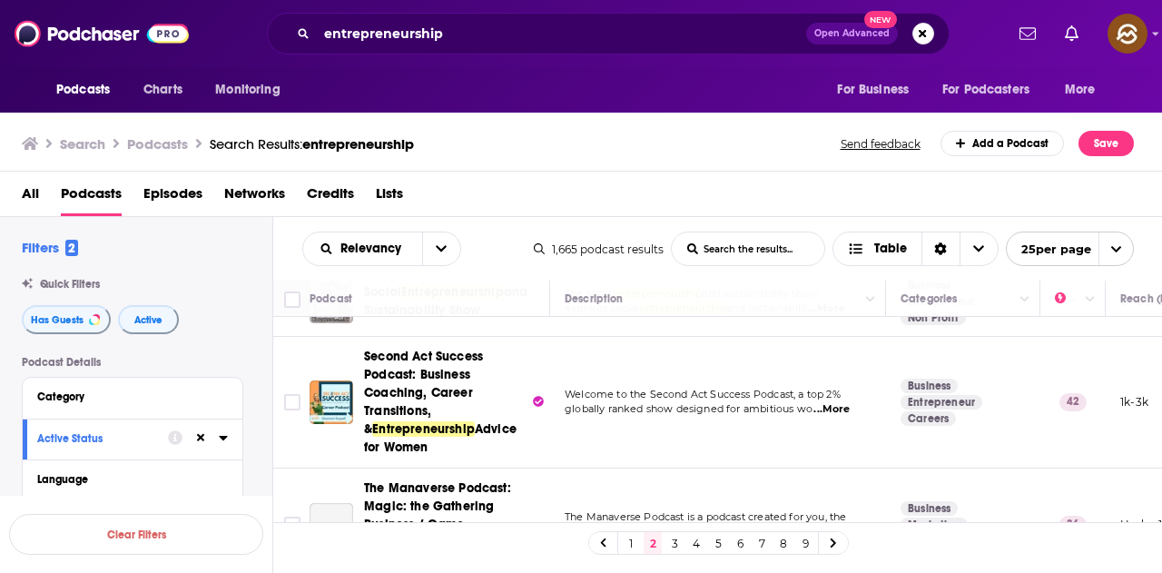
scroll to position [908, 0]
click at [918, 41] on button "Search podcasts, credits, & more..." at bounding box center [923, 34] width 22 height 22
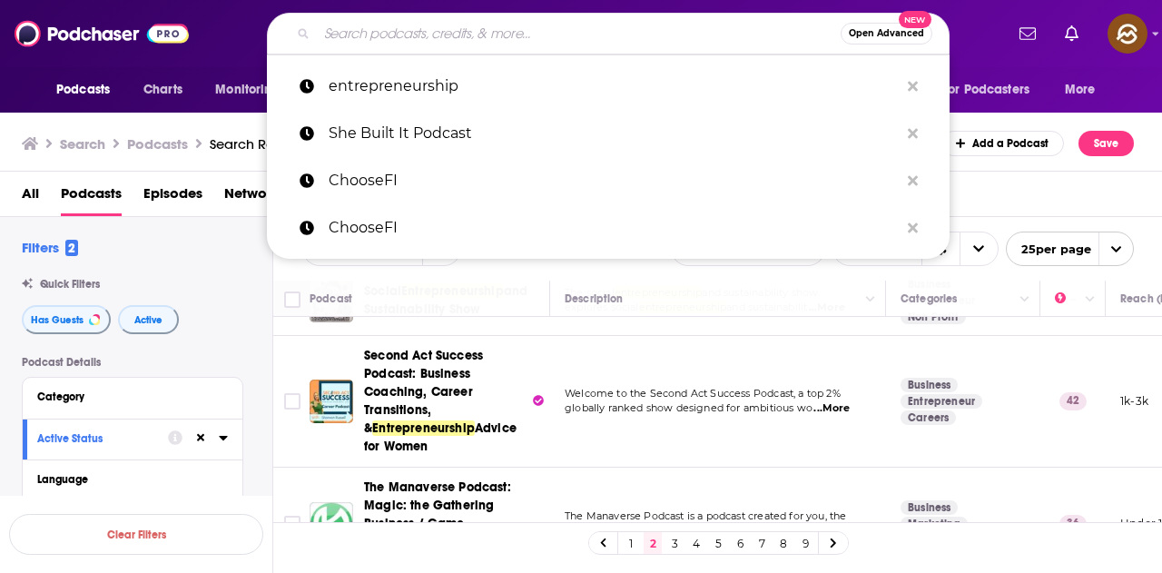
paste input "Michael &"
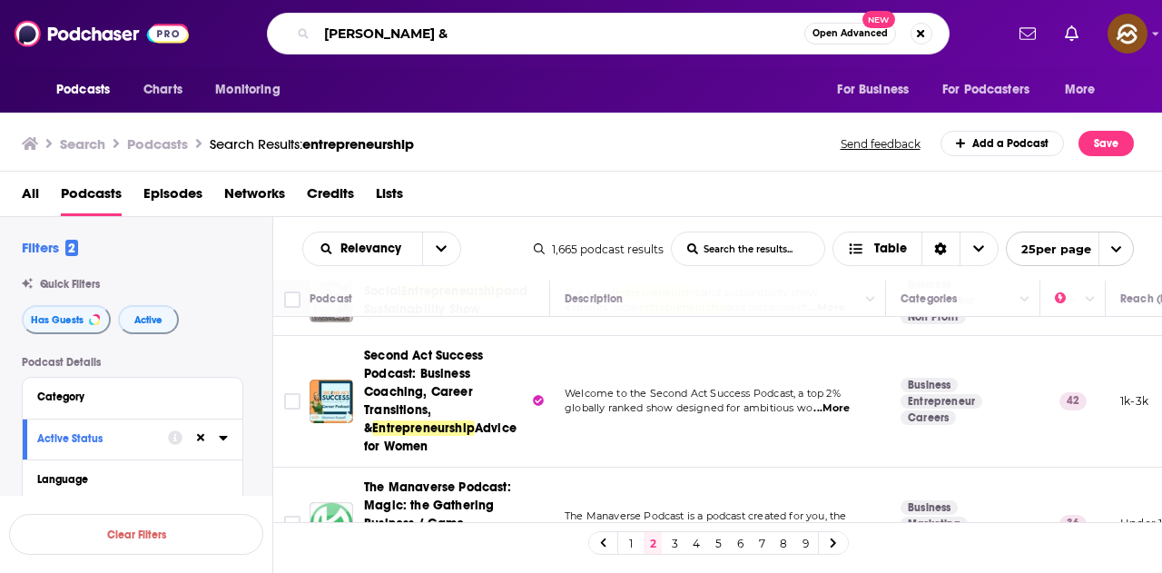
type input "Michael &"
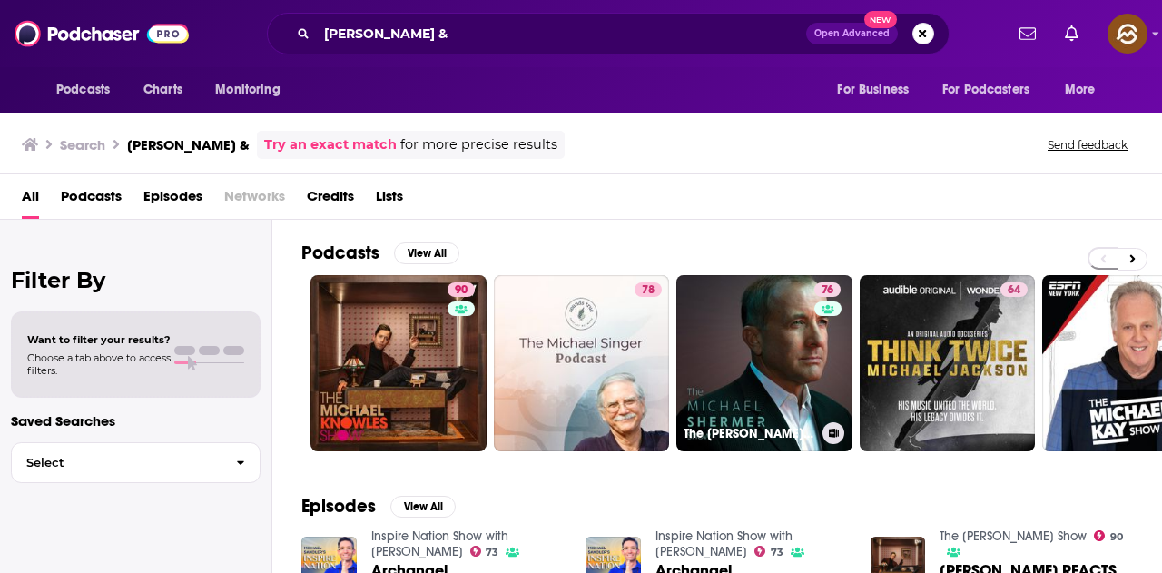
drag, startPoint x: 822, startPoint y: 340, endPoint x: 933, endPoint y: 204, distance: 175.4
click at [933, 204] on div "All Podcasts Episodes Networks Credits Lists" at bounding box center [585, 200] width 1126 height 37
click at [1132, 262] on icon at bounding box center [1132, 258] width 6 height 13
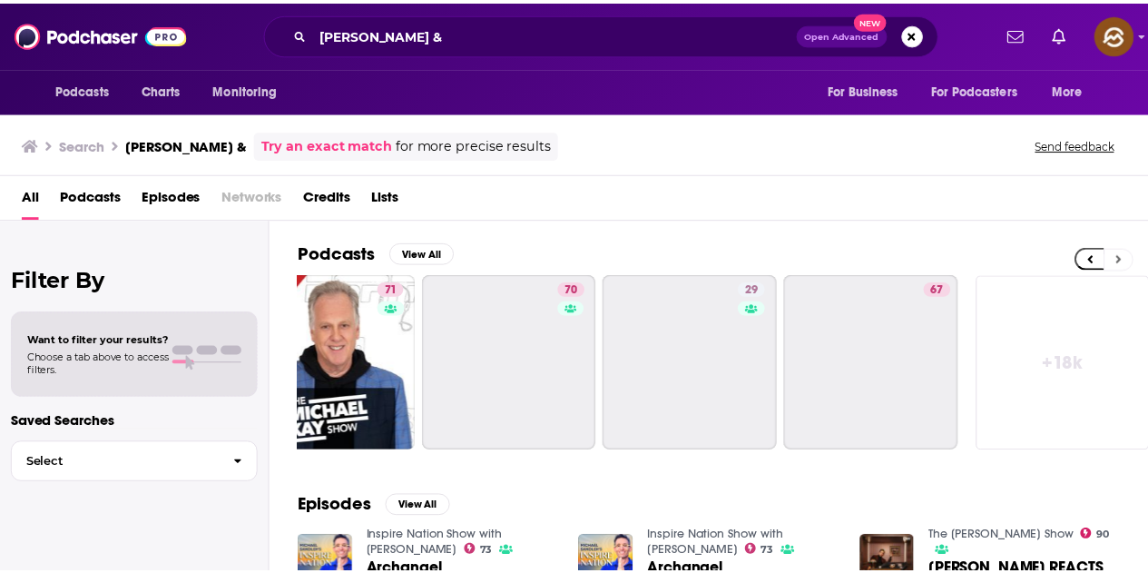
scroll to position [0, 807]
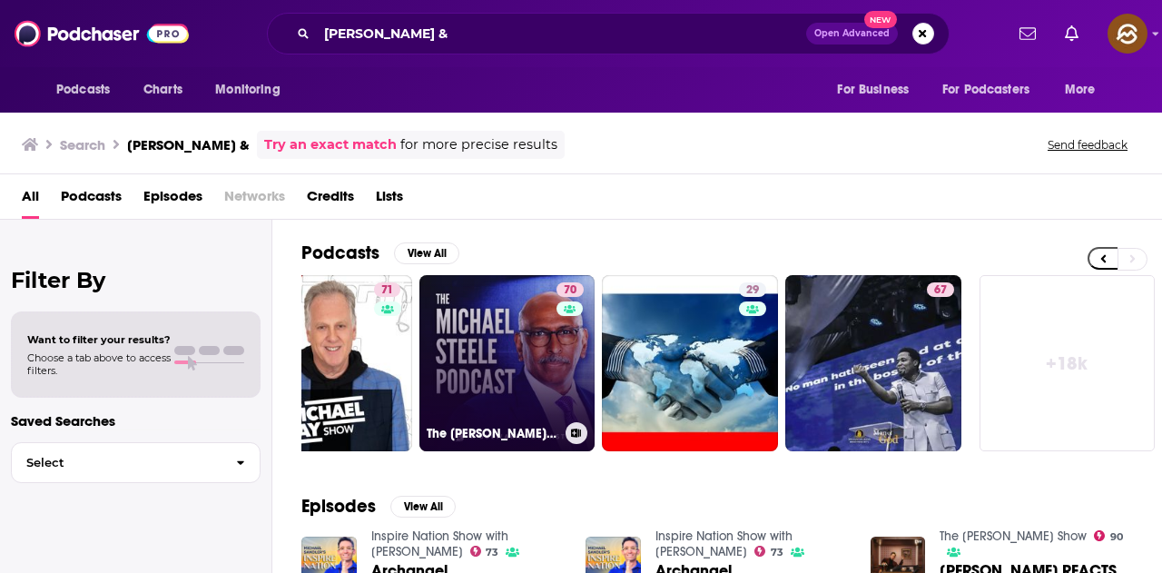
click at [557, 360] on div "70" at bounding box center [573, 352] width 32 height 140
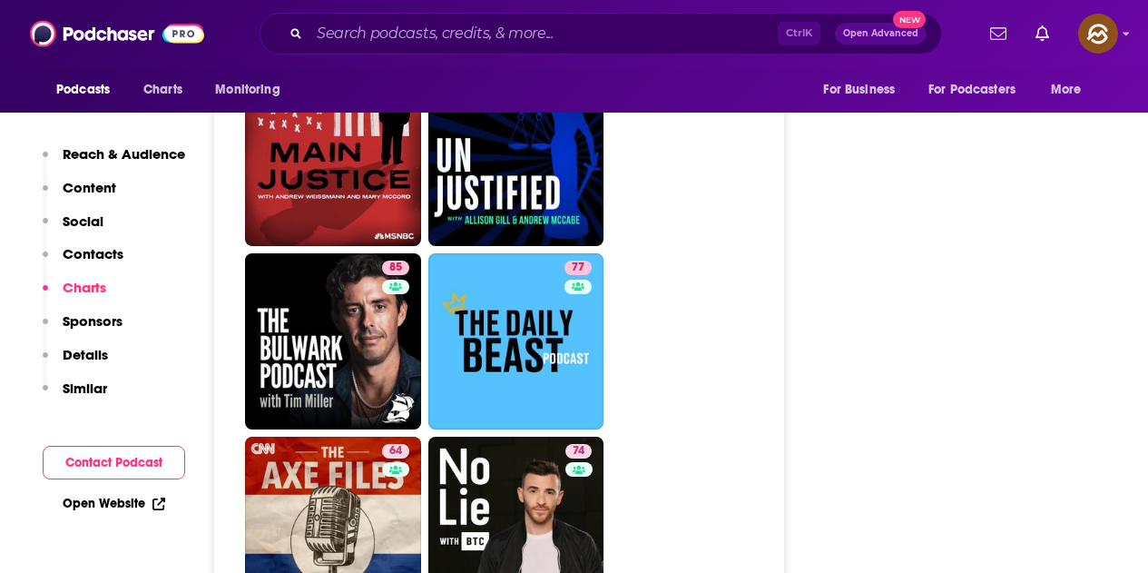
scroll to position [4812, 0]
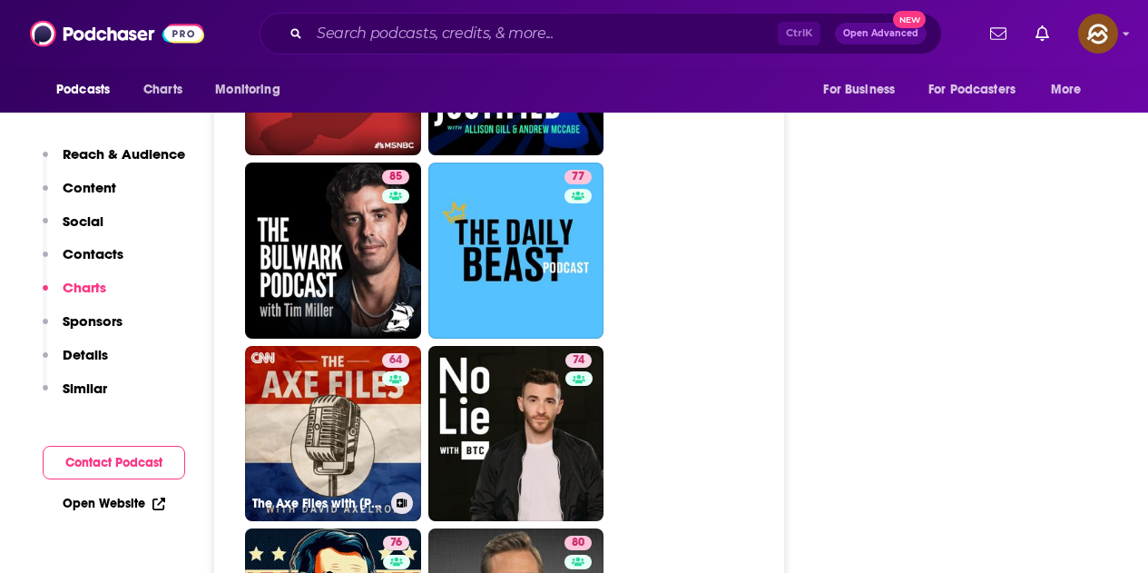
drag, startPoint x: 291, startPoint y: 365, endPoint x: 918, endPoint y: 337, distance: 628.0
click at [918, 337] on div "Follow Rate Play Apps List Bookmark Share Tell Me Why Contact This Podcast Expo…" at bounding box center [969, 558] width 272 height 10177
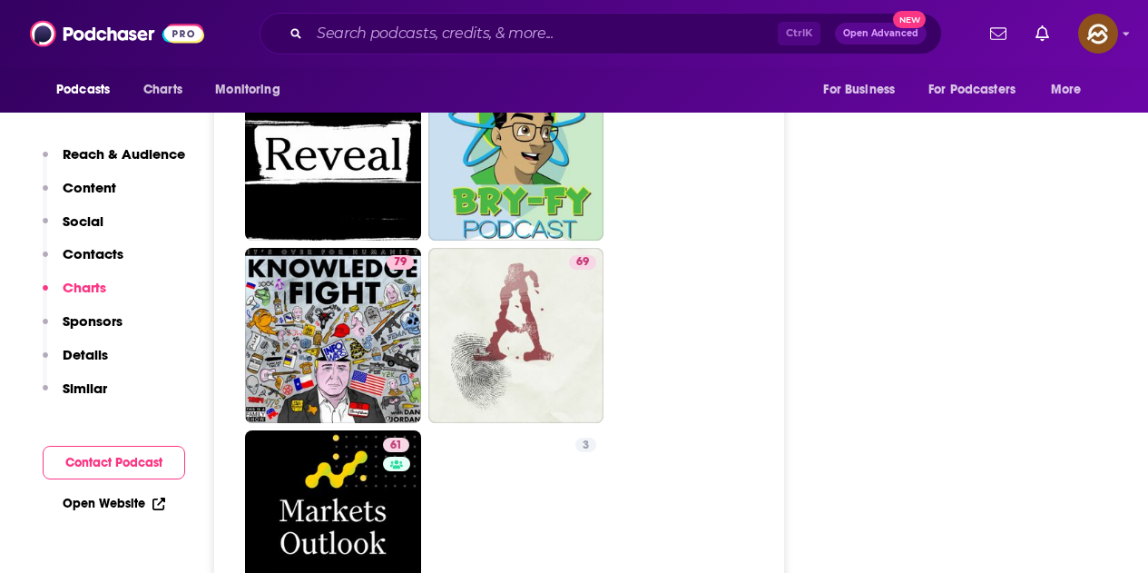
scroll to position [6628, 0]
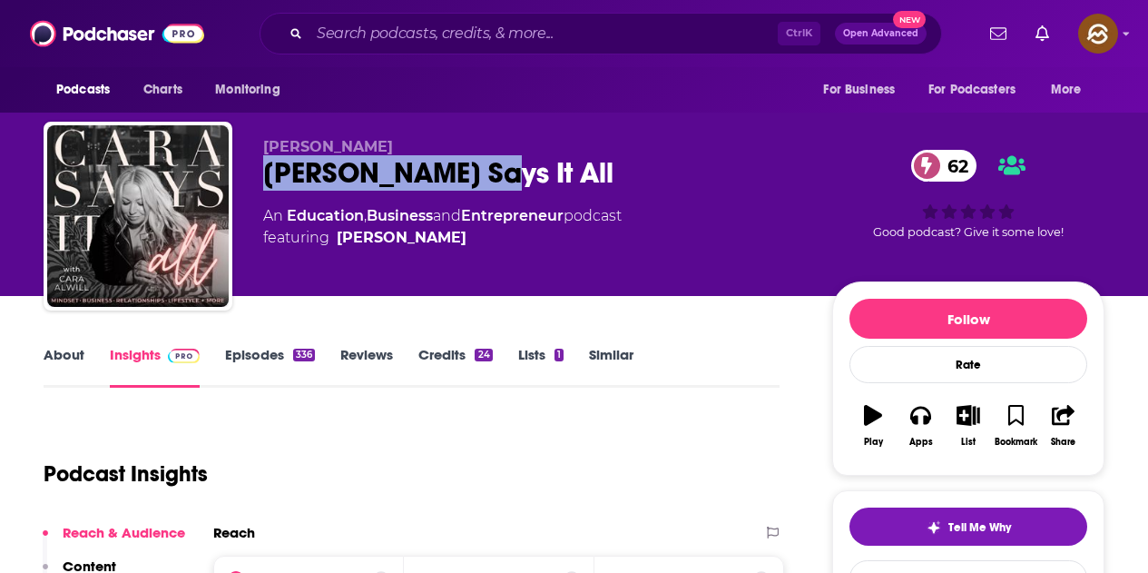
drag, startPoint x: 267, startPoint y: 164, endPoint x: 520, endPoint y: 172, distance: 253.4
click at [520, 172] on div "[PERSON_NAME] Says It All 62" at bounding box center [533, 172] width 540 height 35
click at [923, 409] on icon "button" at bounding box center [921, 415] width 20 height 20
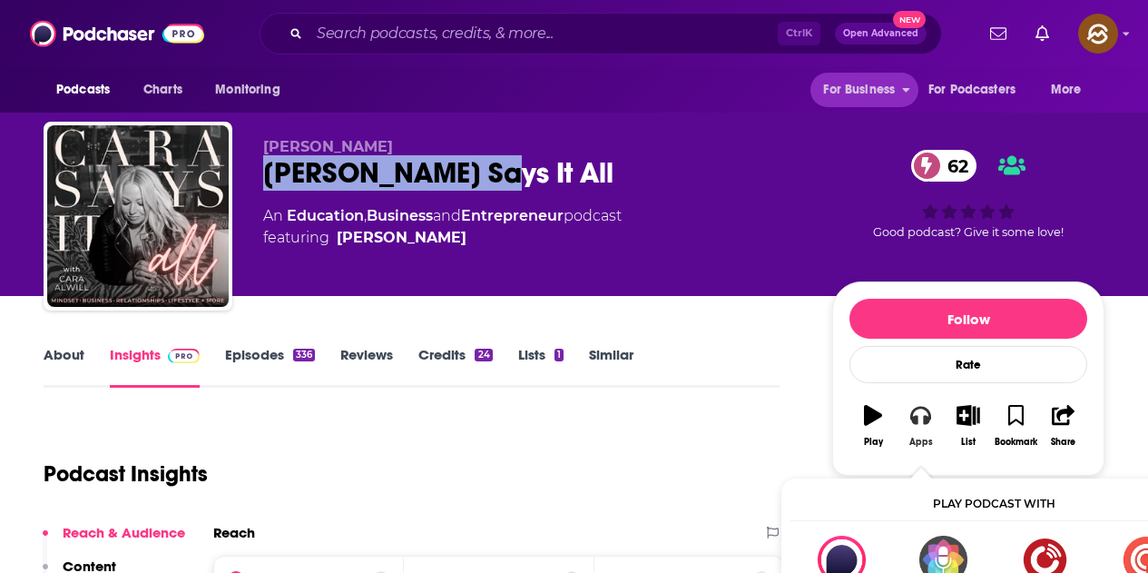
scroll to position [182, 0]
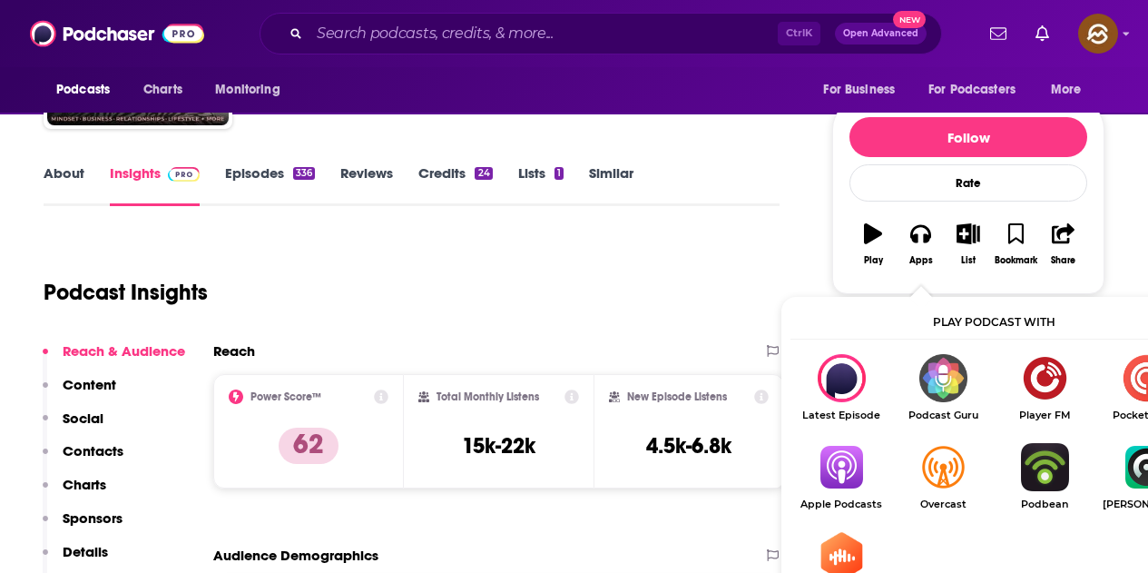
click at [846, 476] on img "Show Listen On dropdown" at bounding box center [842, 467] width 102 height 48
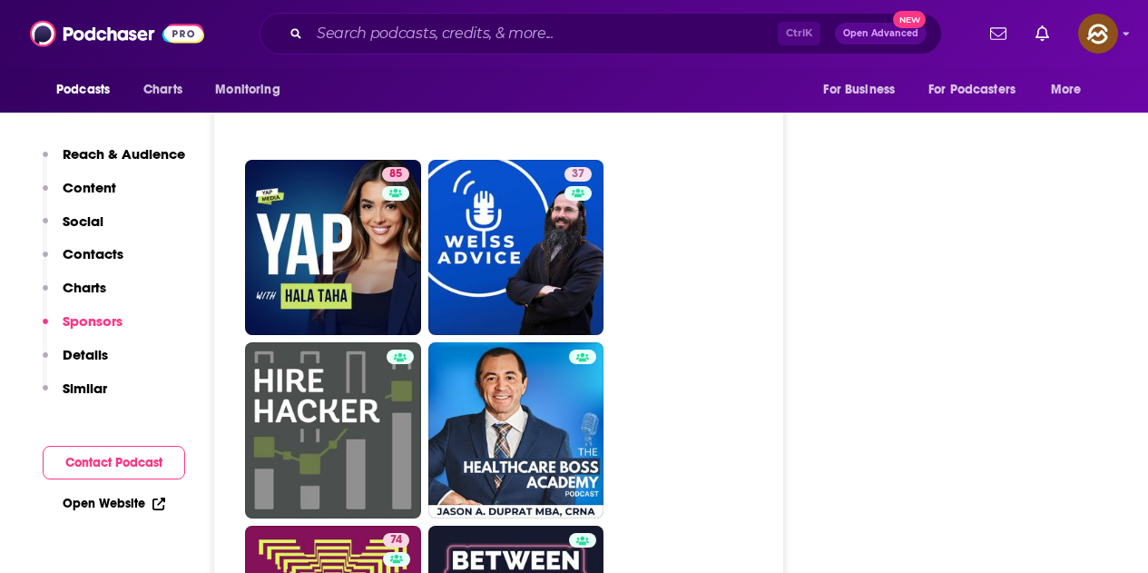
scroll to position [8262, 0]
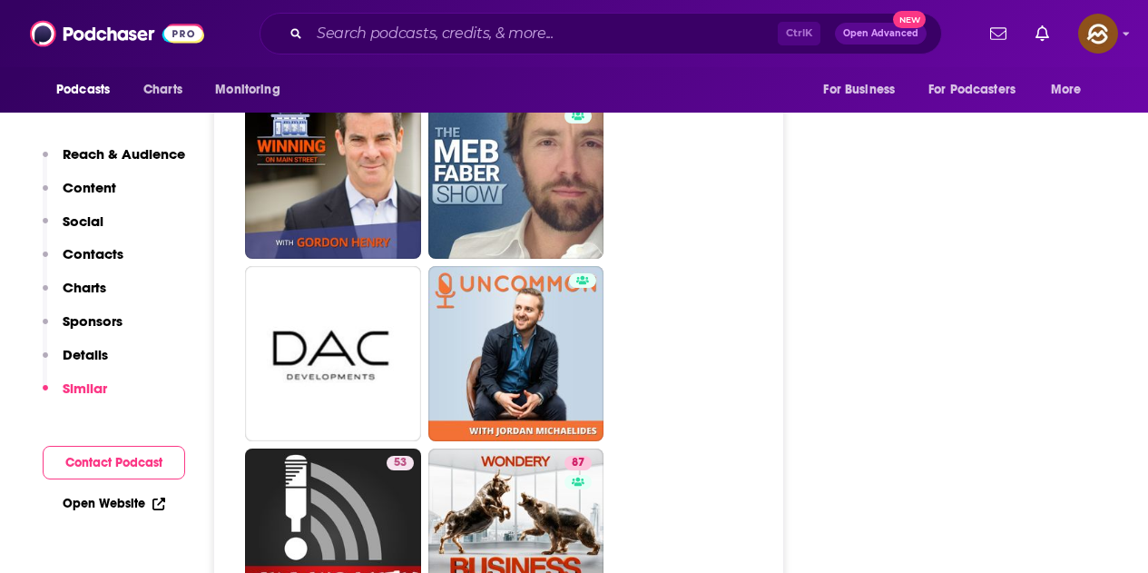
scroll to position [8443, 0]
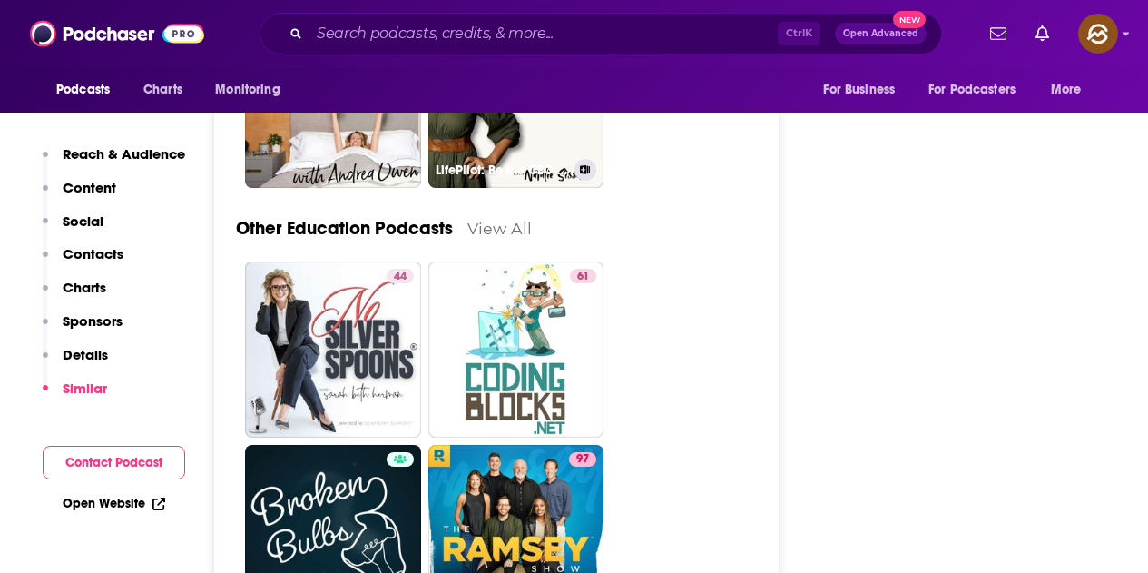
scroll to position [5084, 0]
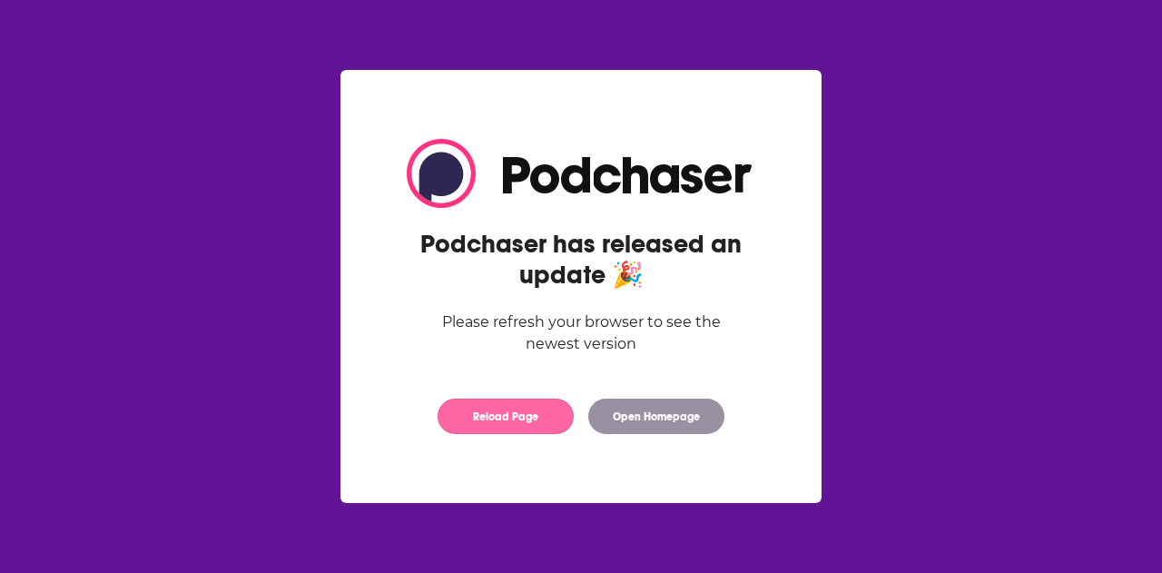
click at [502, 425] on button "Reload Page" at bounding box center [506, 416] width 136 height 35
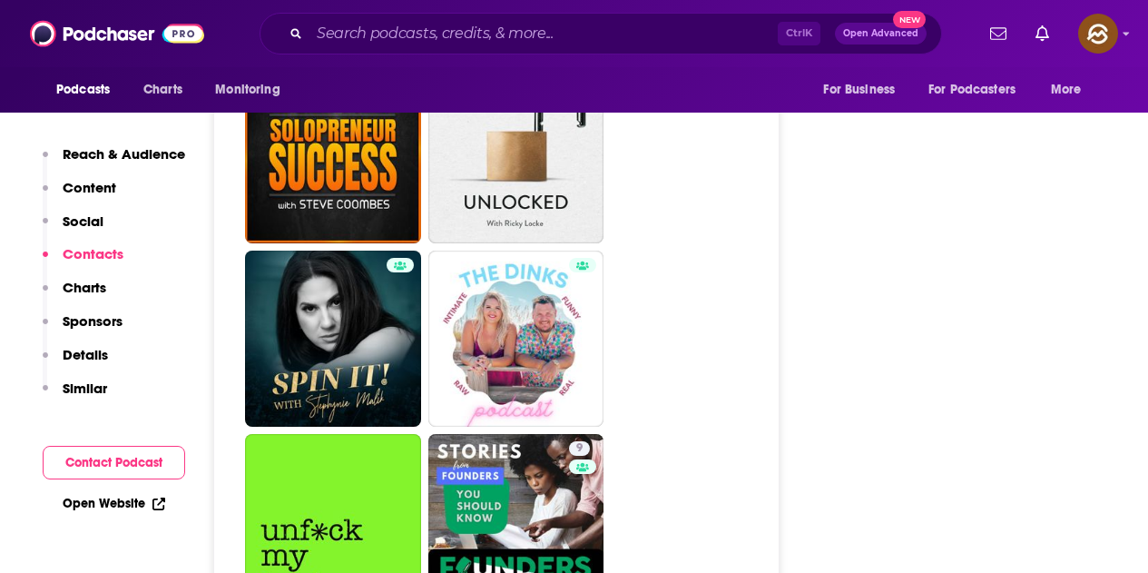
scroll to position [7989, 0]
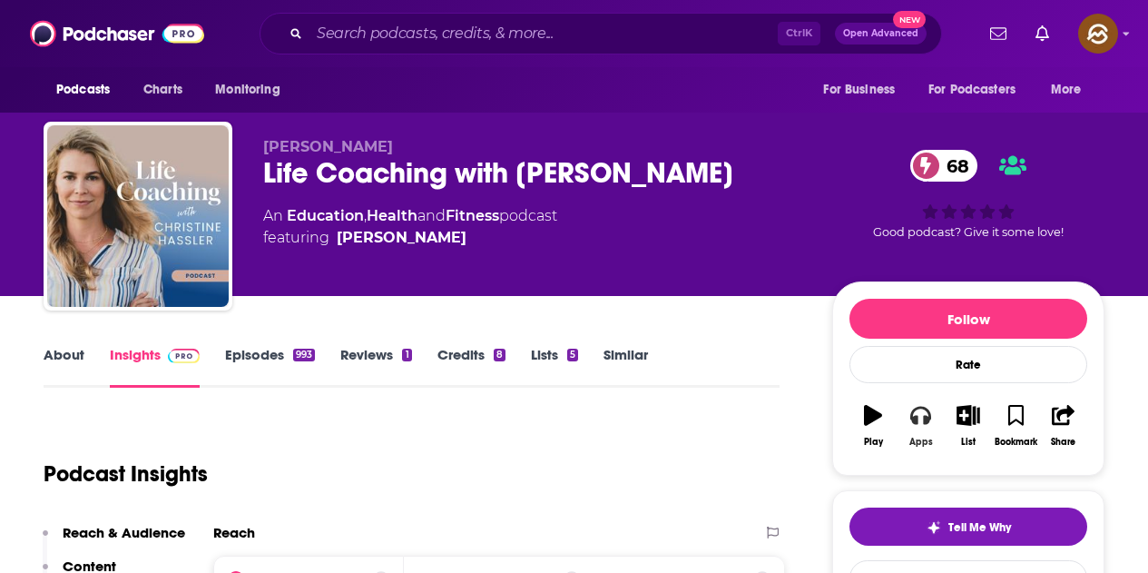
click at [941, 423] on button "Apps" at bounding box center [920, 425] width 47 height 65
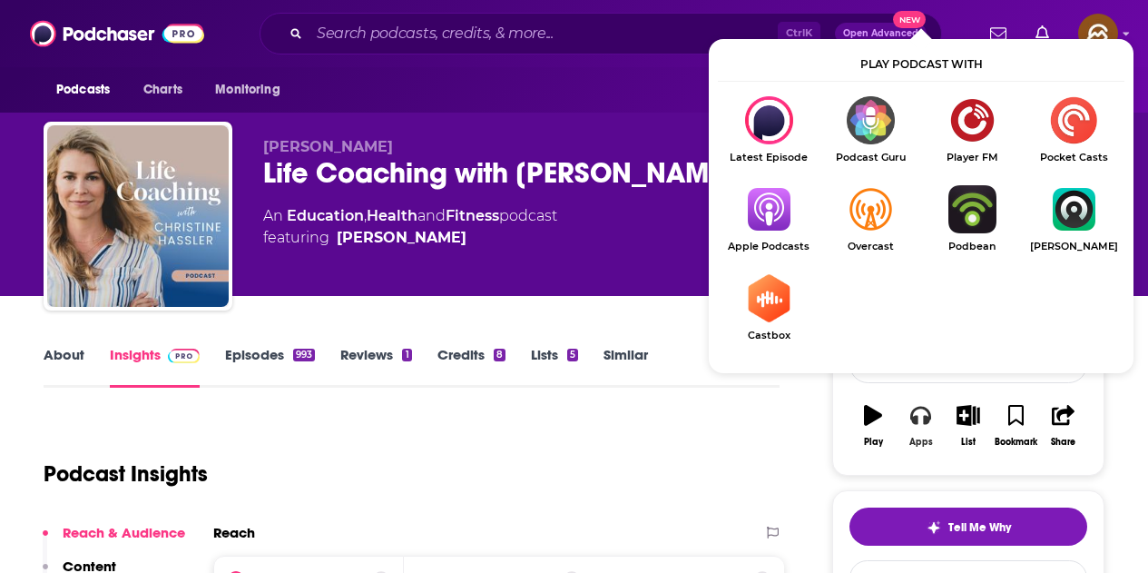
scroll to position [182, 0]
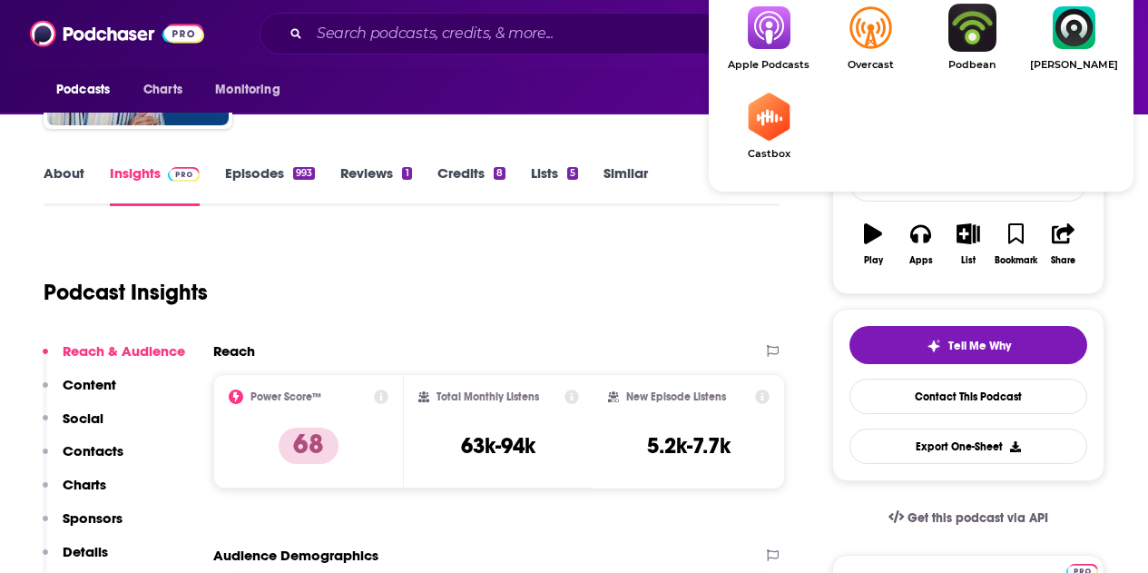
click at [780, 39] on img "Show Listen On dropdown" at bounding box center [769, 28] width 102 height 48
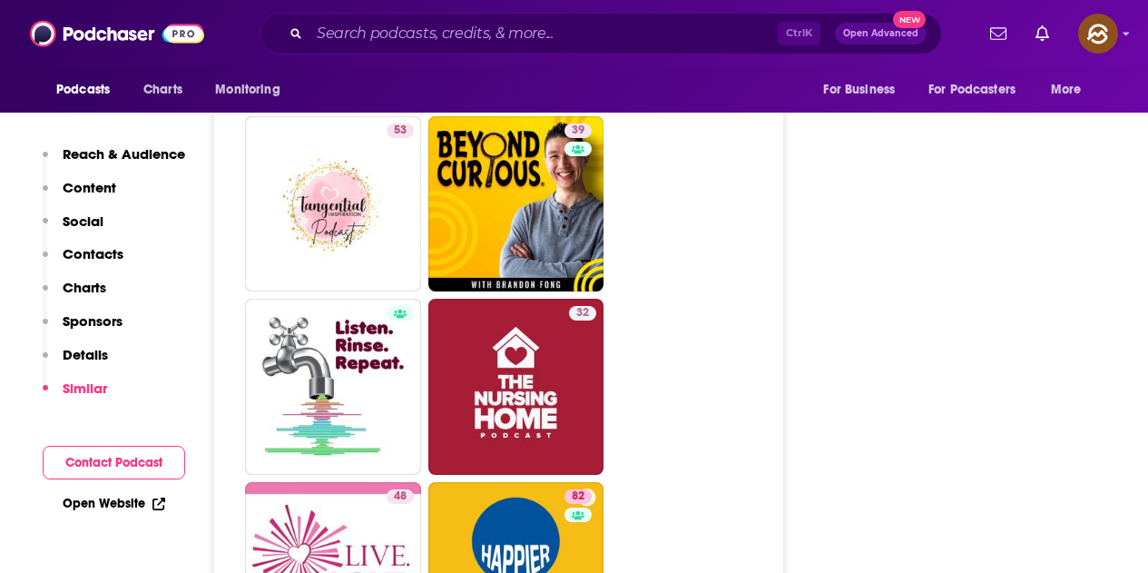
scroll to position [9170, 0]
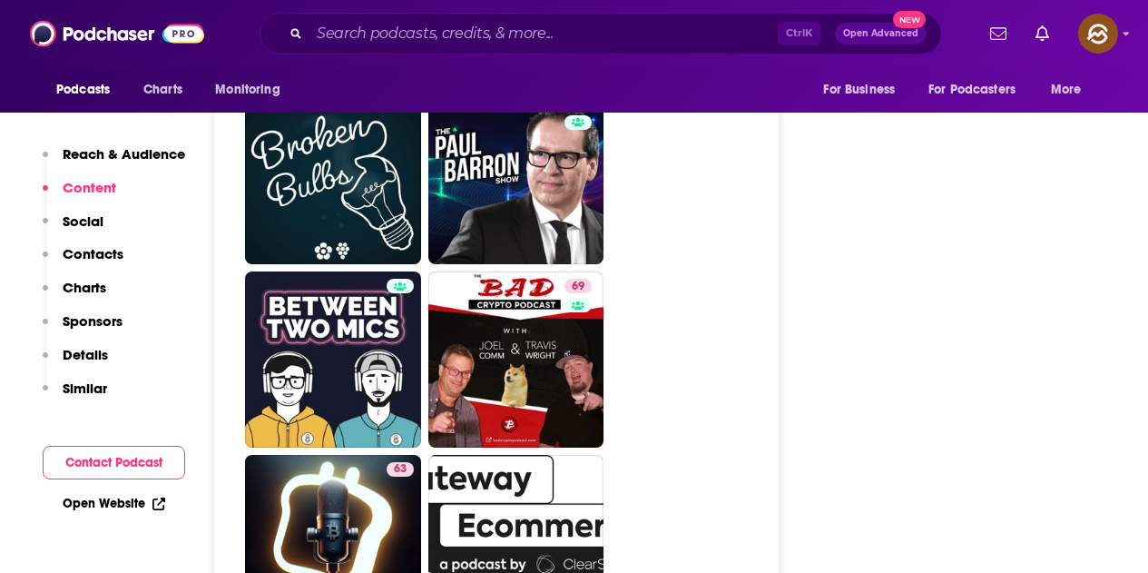
scroll to position [7808, 0]
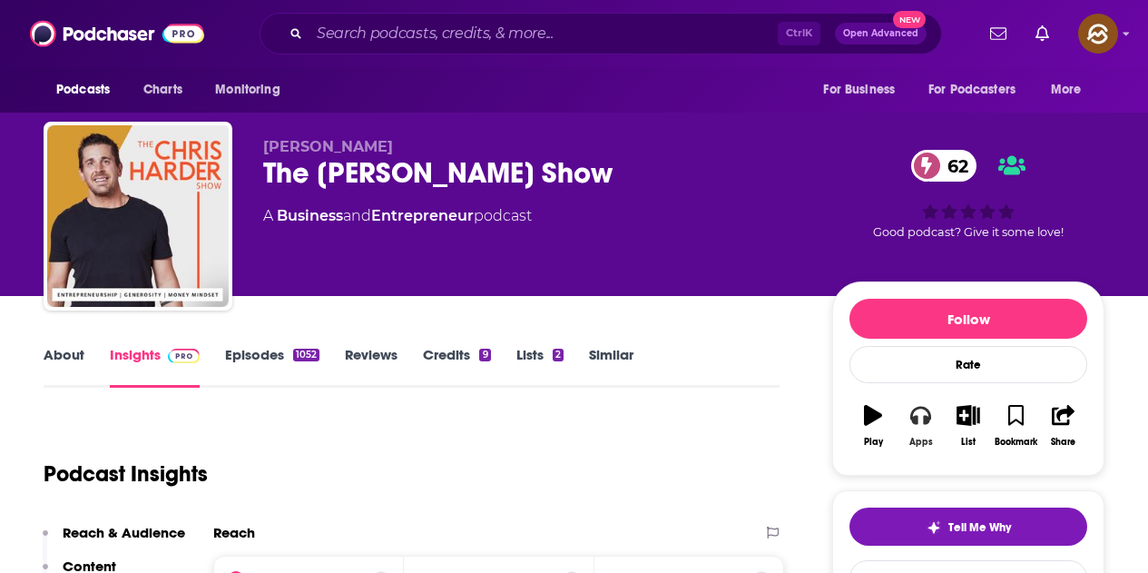
click at [922, 420] on icon "button" at bounding box center [921, 415] width 20 height 20
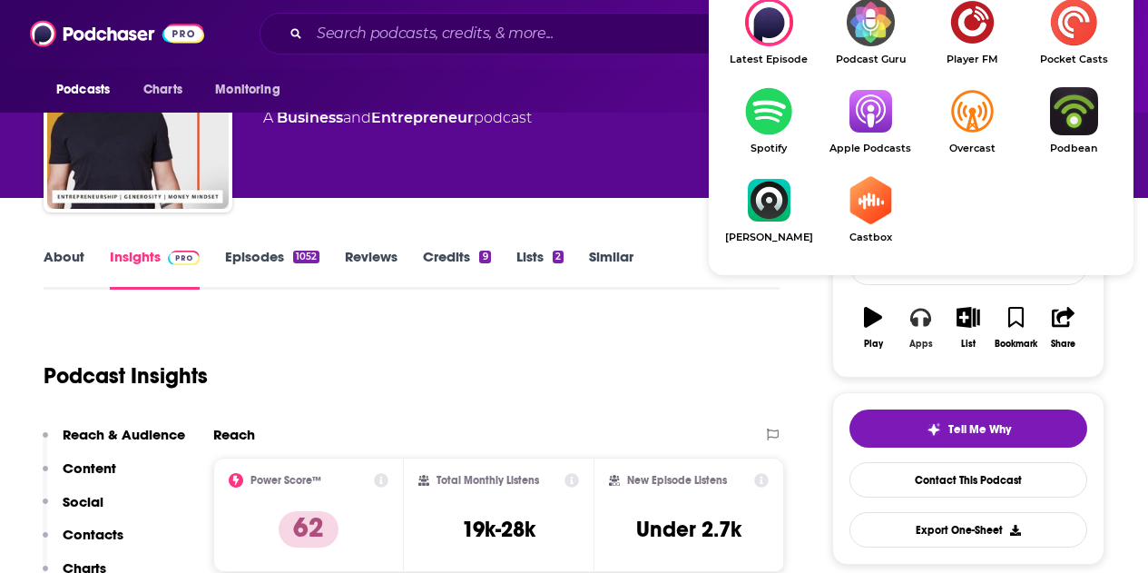
scroll to position [182, 0]
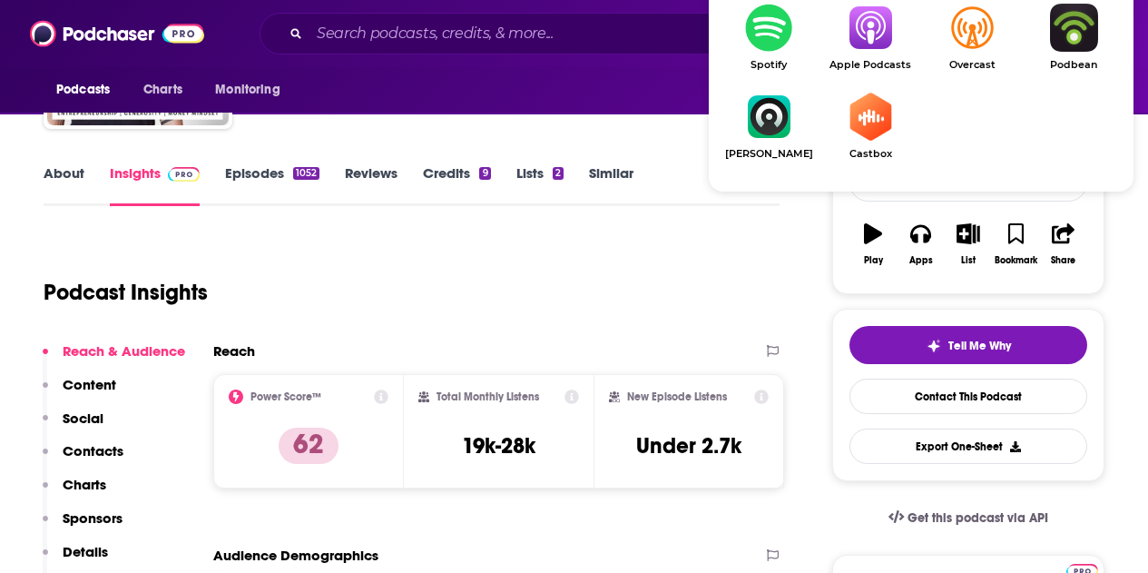
click at [864, 39] on img "Show Listen On dropdown" at bounding box center [871, 28] width 102 height 48
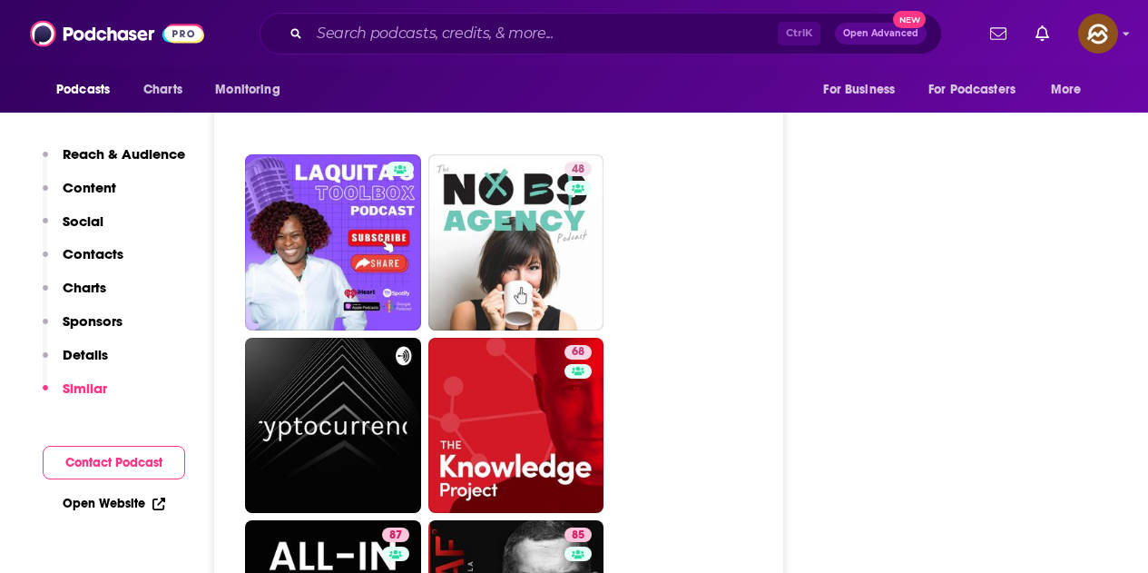
scroll to position [8443, 0]
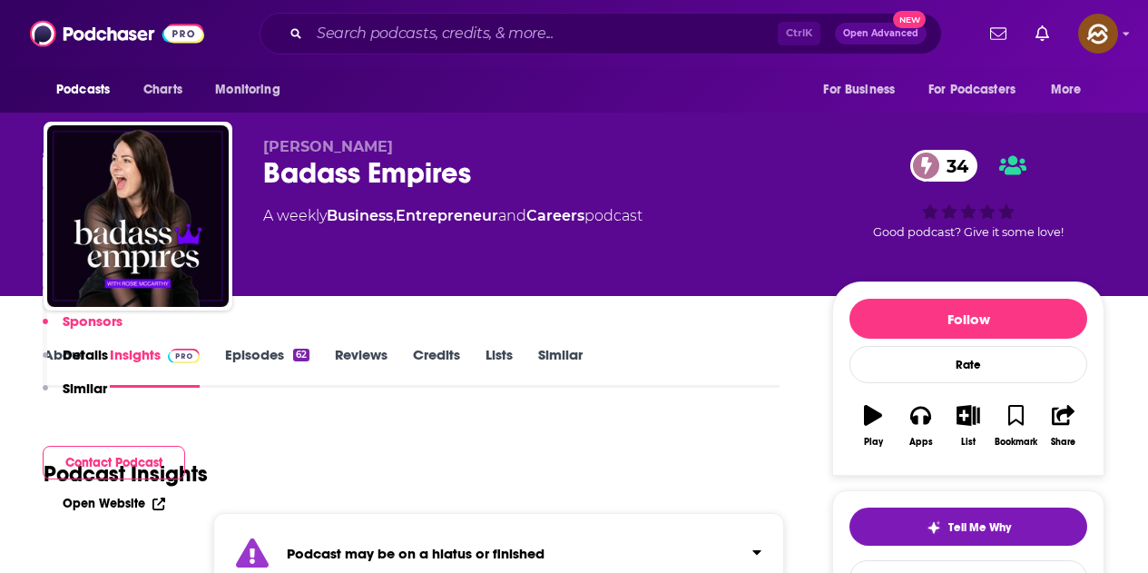
scroll to position [2179, 0]
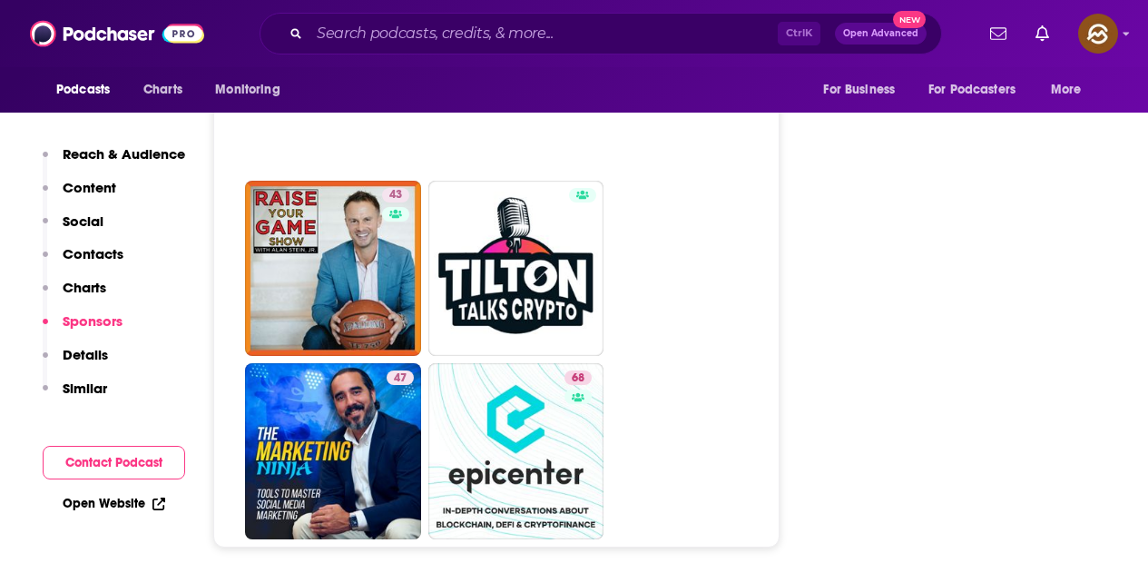
scroll to position [8353, 0]
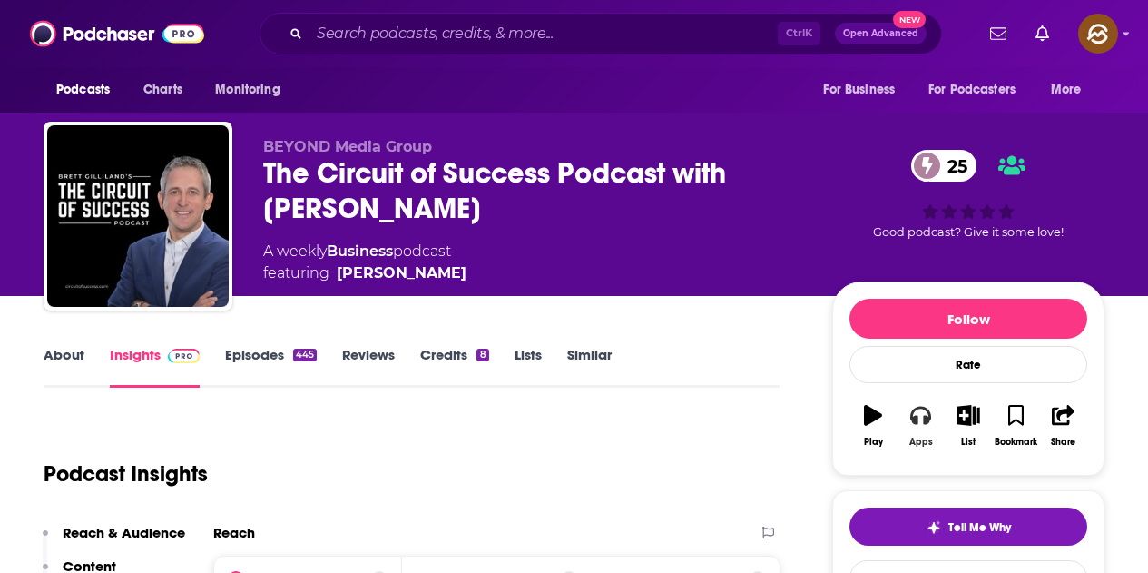
click at [923, 426] on button "Apps" at bounding box center [920, 425] width 47 height 65
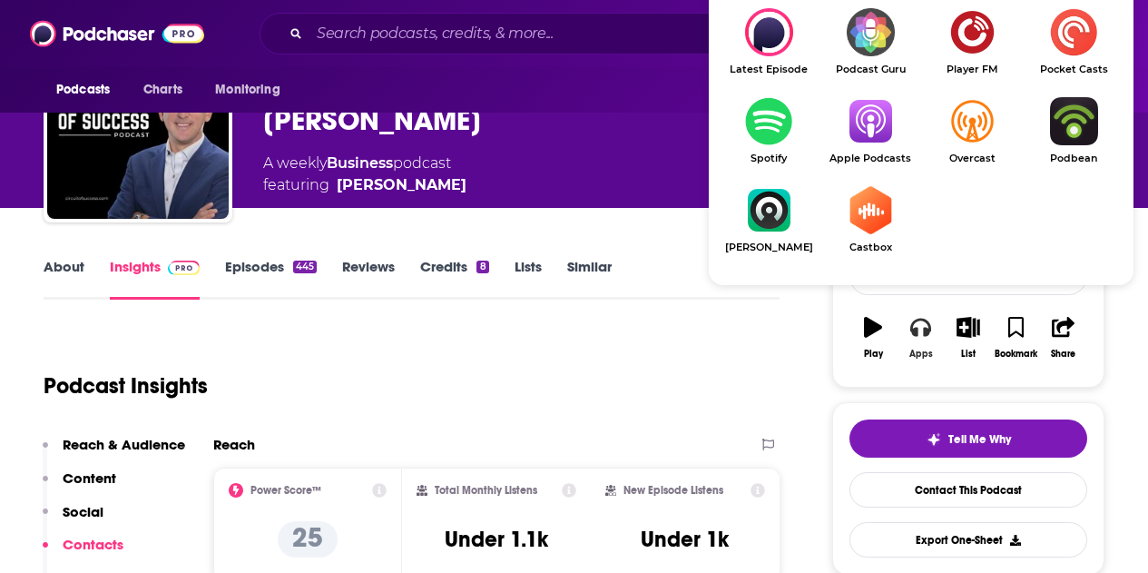
scroll to position [91, 0]
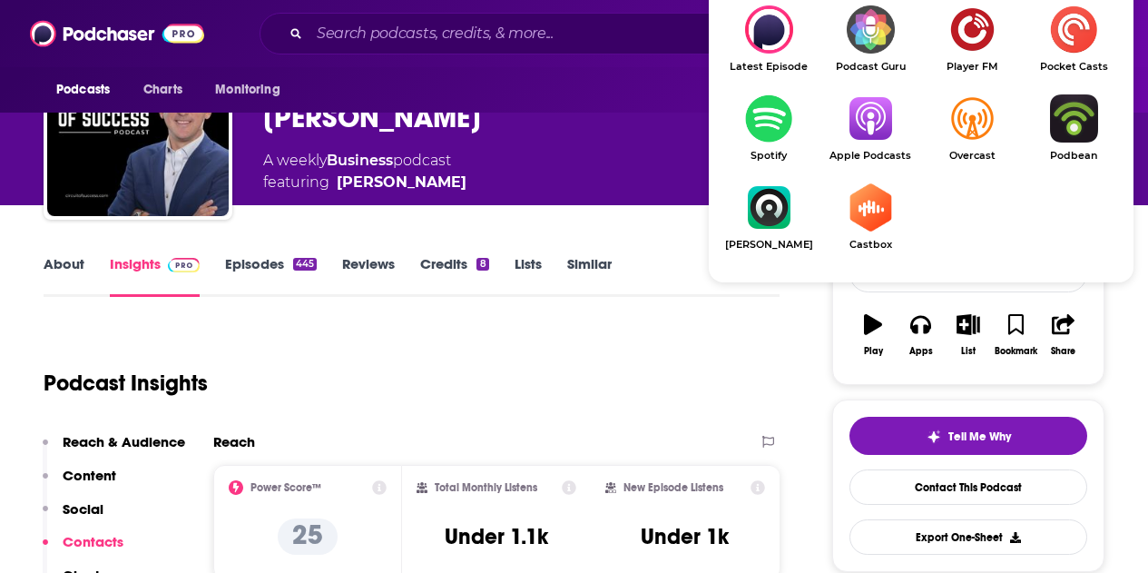
click at [866, 128] on img "Show Listen On dropdown" at bounding box center [871, 118] width 102 height 48
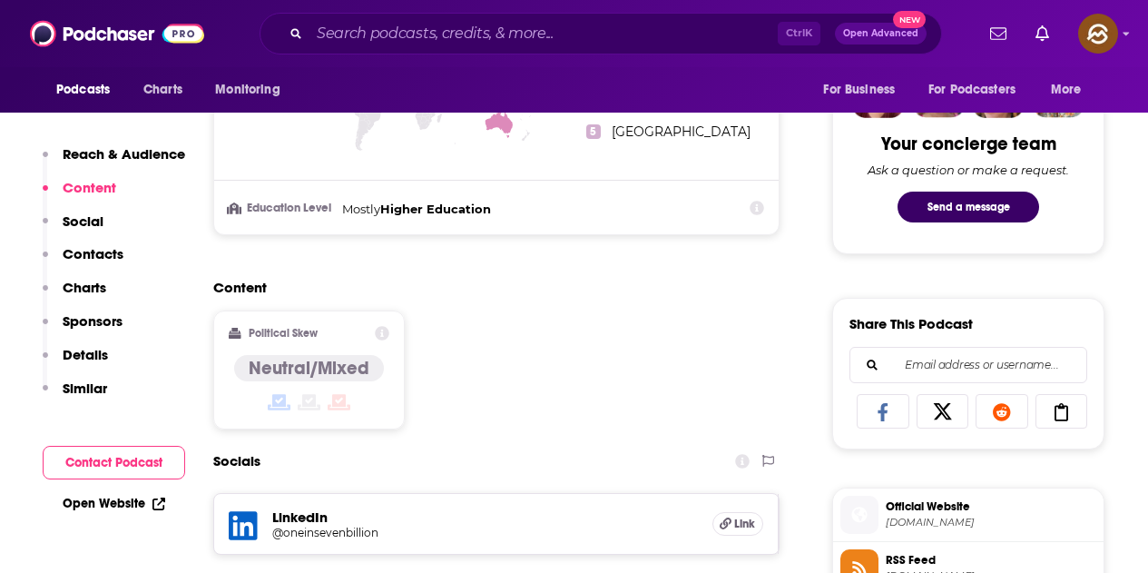
scroll to position [1362, 0]
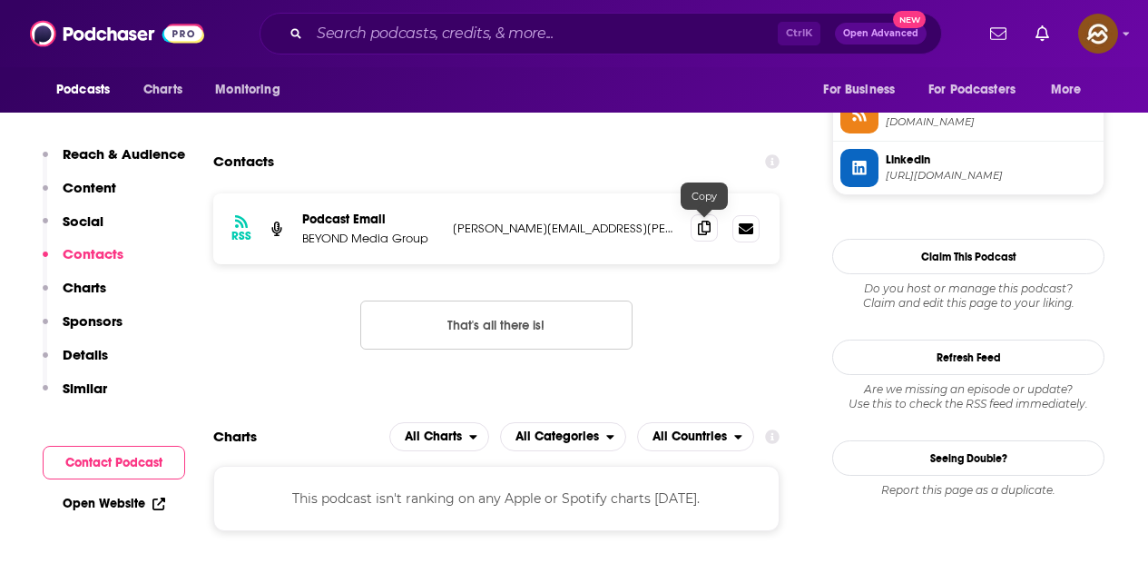
click at [695, 226] on span at bounding box center [704, 227] width 27 height 27
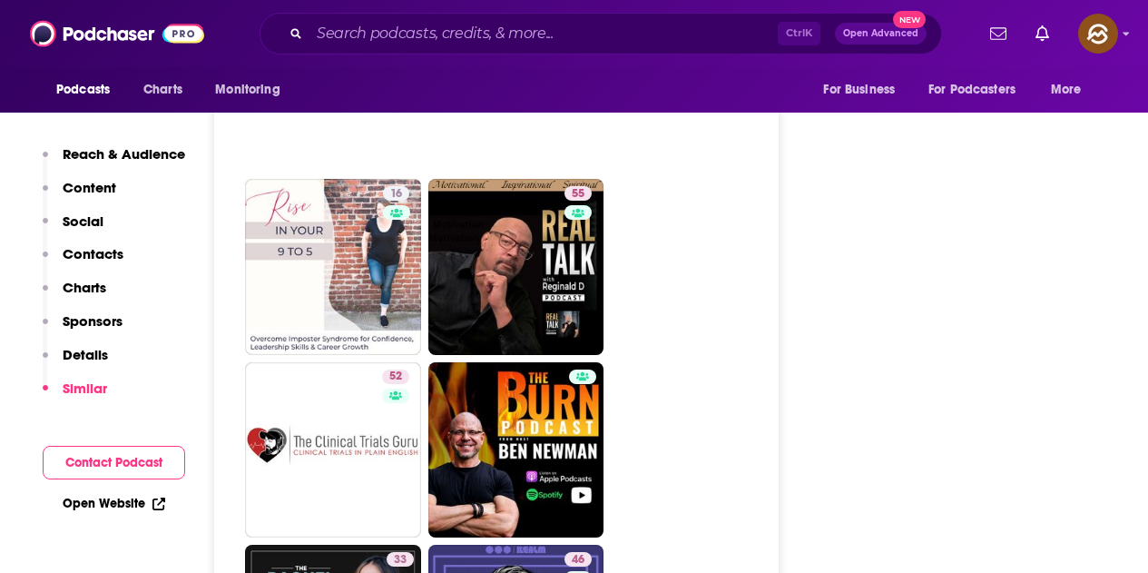
scroll to position [4630, 0]
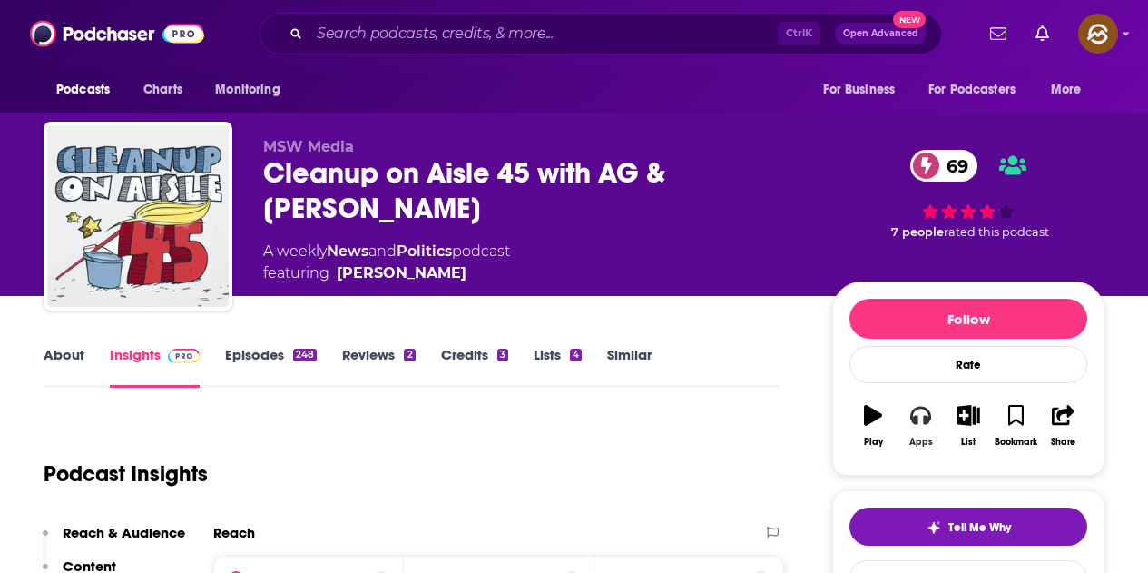
click at [922, 429] on button "Apps" at bounding box center [920, 425] width 47 height 65
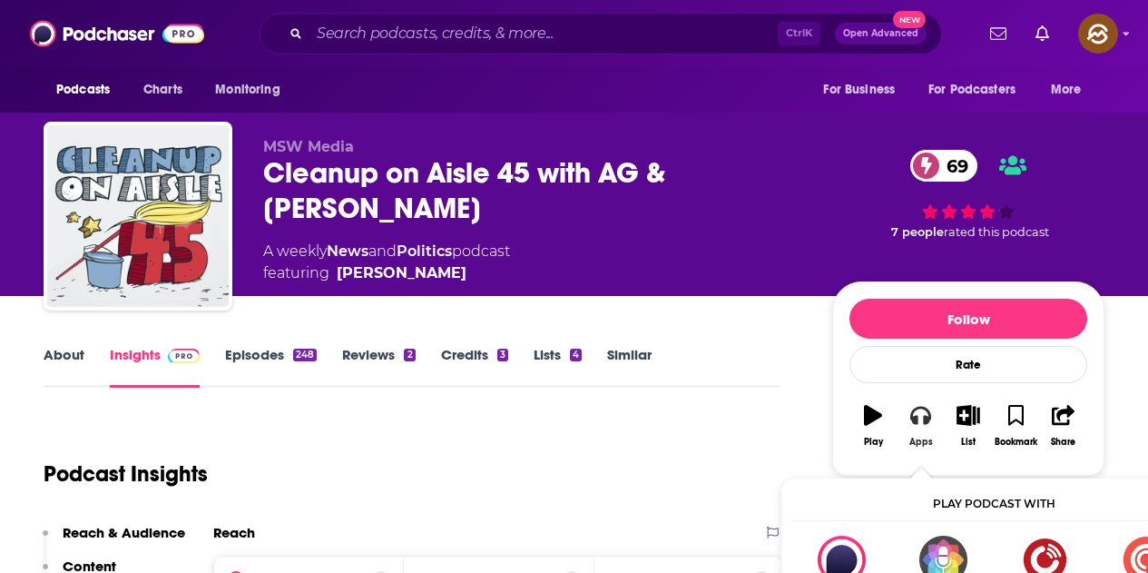
scroll to position [182, 0]
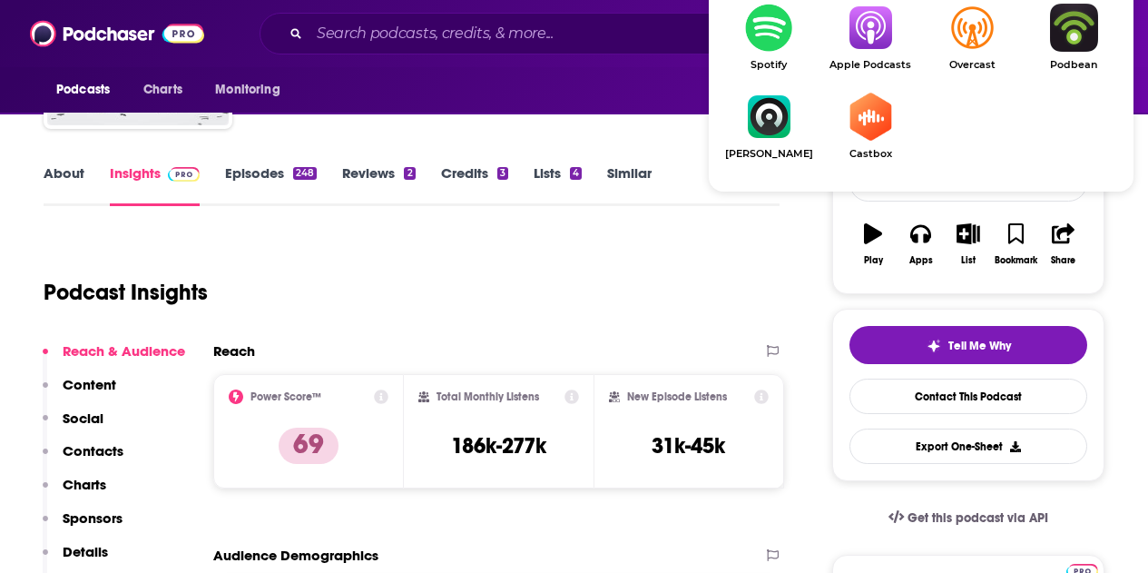
click at [873, 54] on link "Apple Podcasts" at bounding box center [871, 37] width 102 height 67
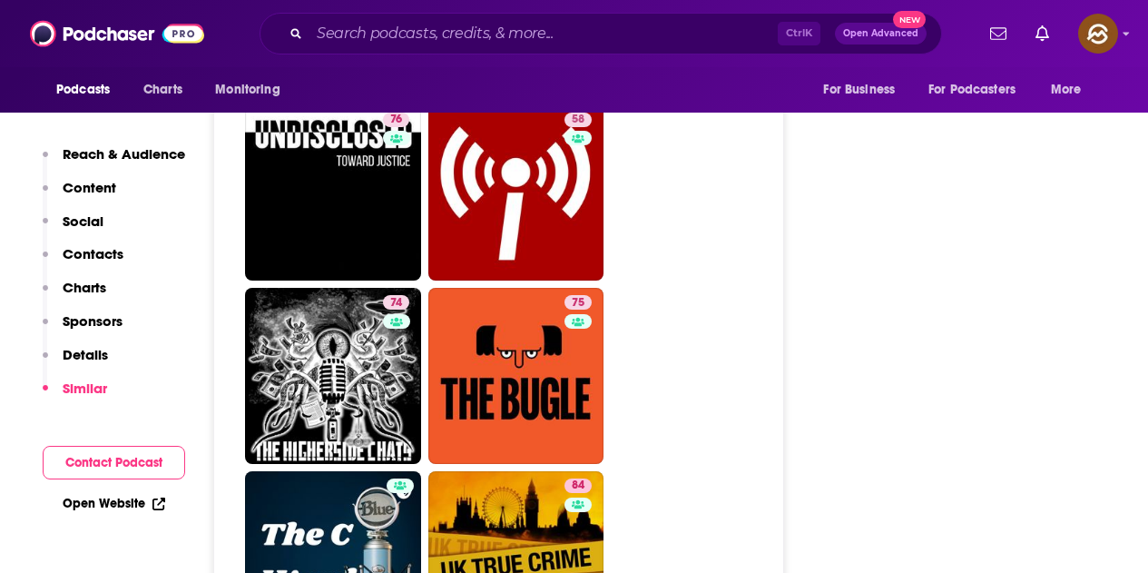
scroll to position [8988, 0]
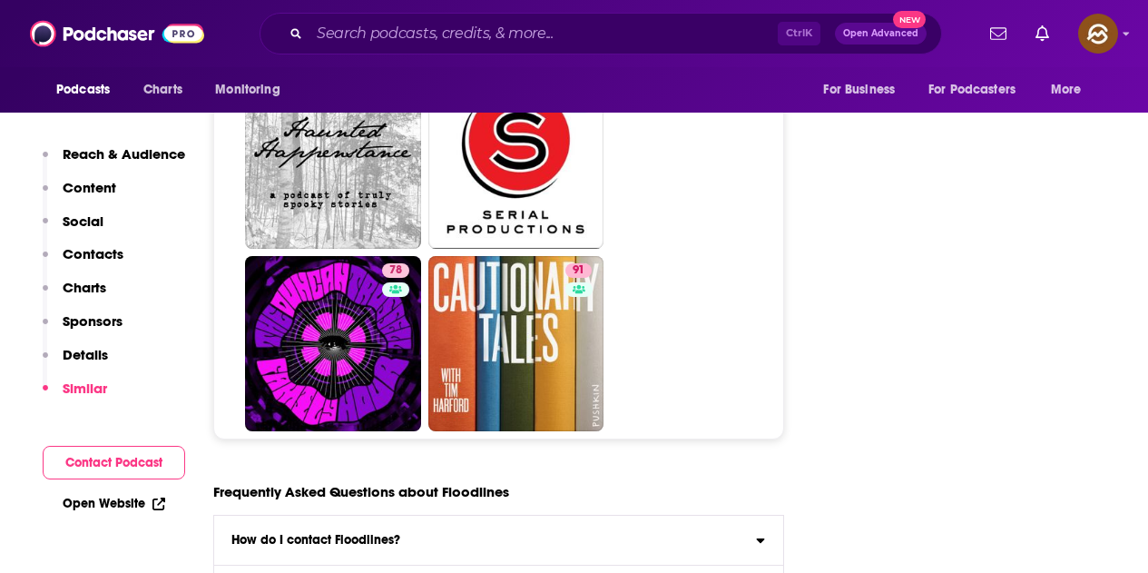
scroll to position [9079, 0]
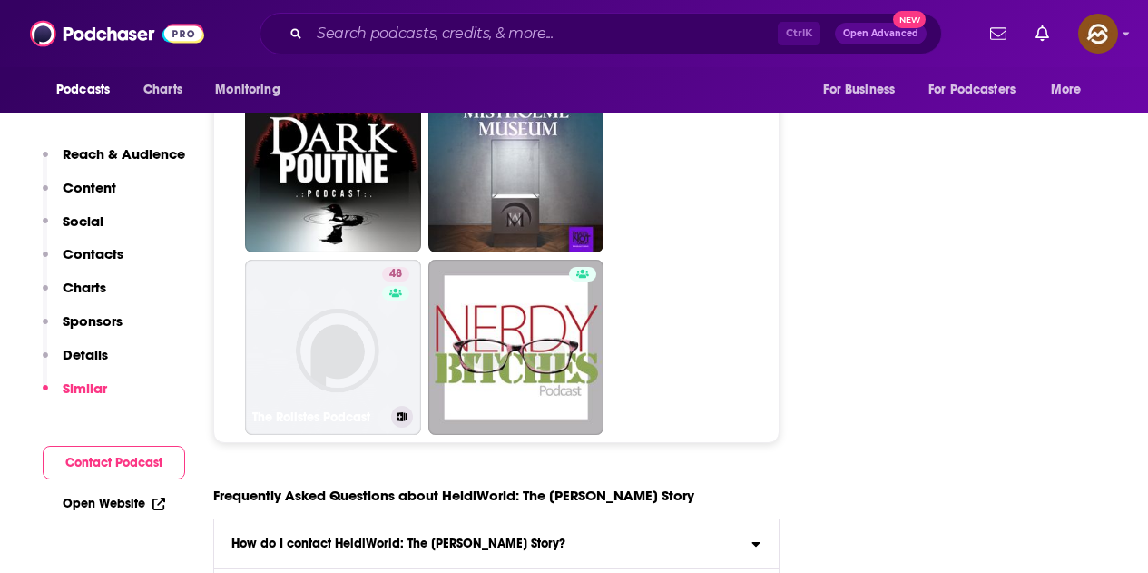
scroll to position [8897, 0]
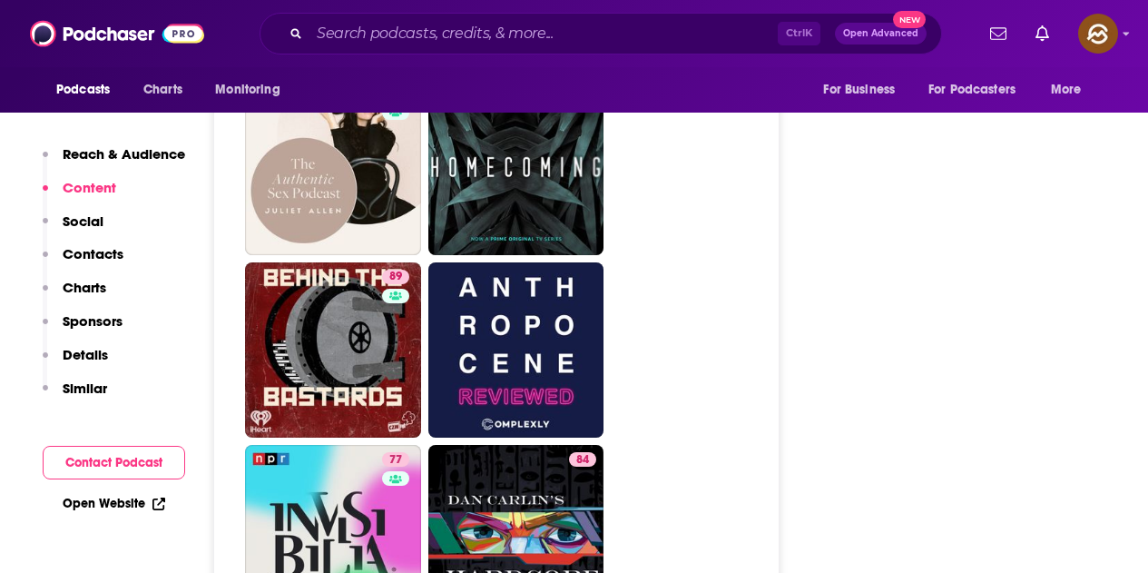
scroll to position [8262, 0]
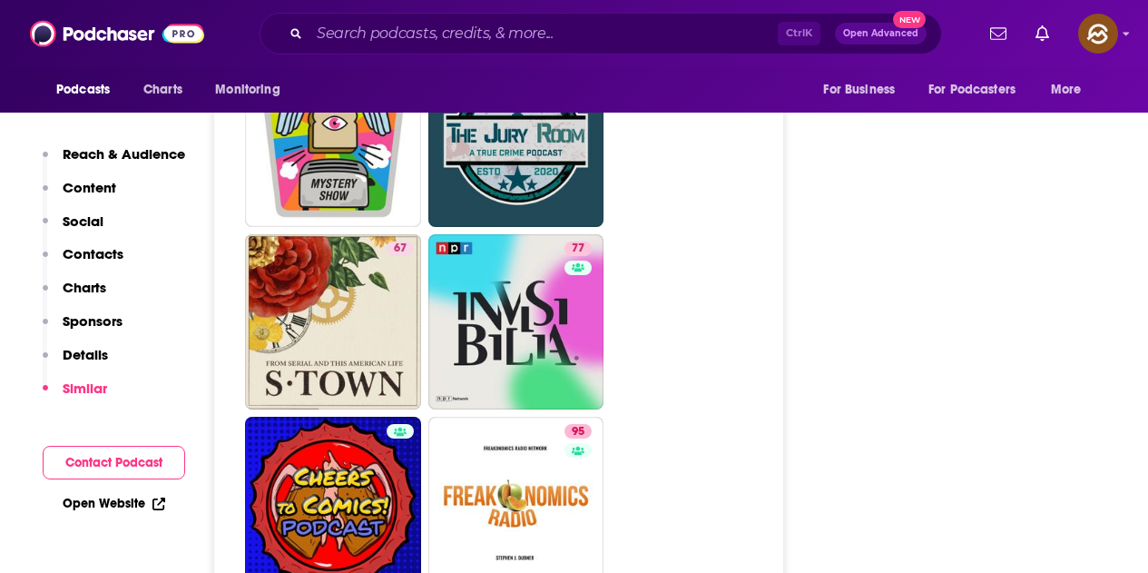
scroll to position [8443, 0]
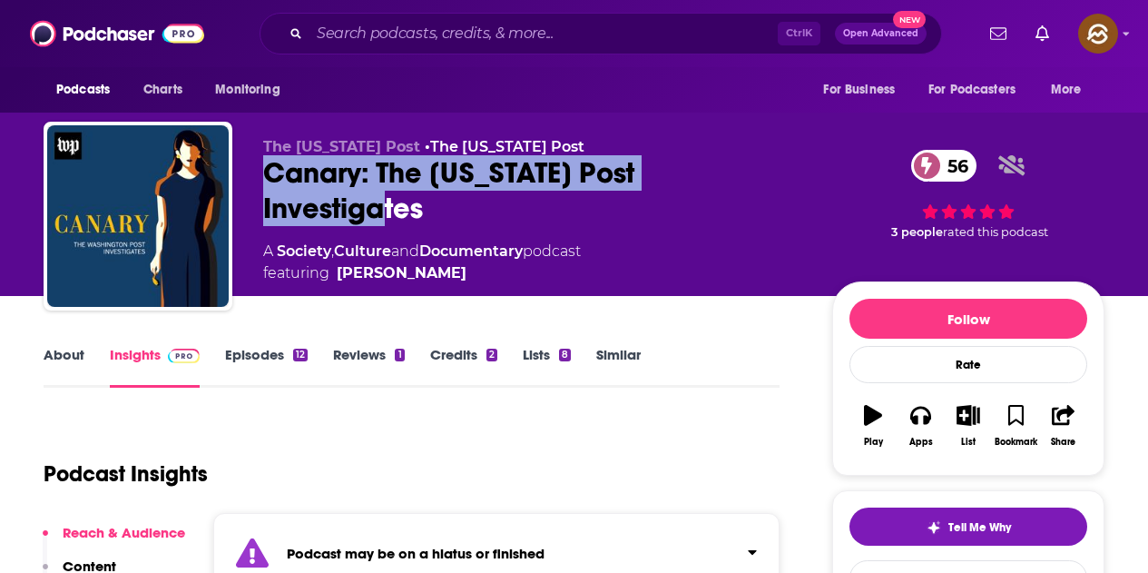
drag, startPoint x: 266, startPoint y: 168, endPoint x: 409, endPoint y: 188, distance: 144.8
click at [332, 167] on div "Canary: The Washington Post Investigates 56" at bounding box center [533, 190] width 540 height 71
click at [409, 188] on div "Canary: The Washington Post Investigates 56" at bounding box center [533, 190] width 540 height 71
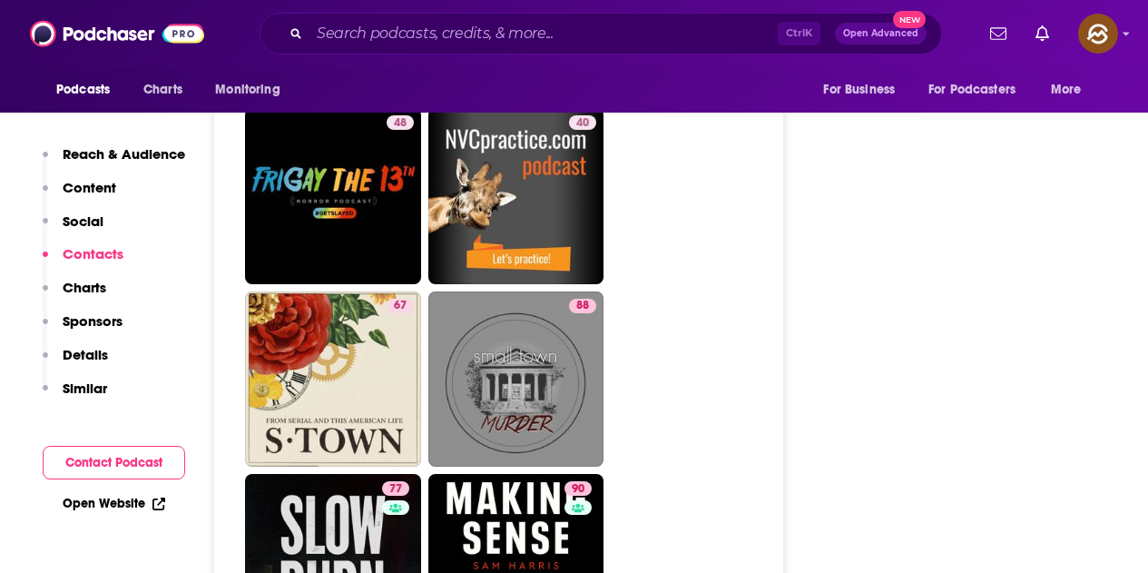
scroll to position [9079, 0]
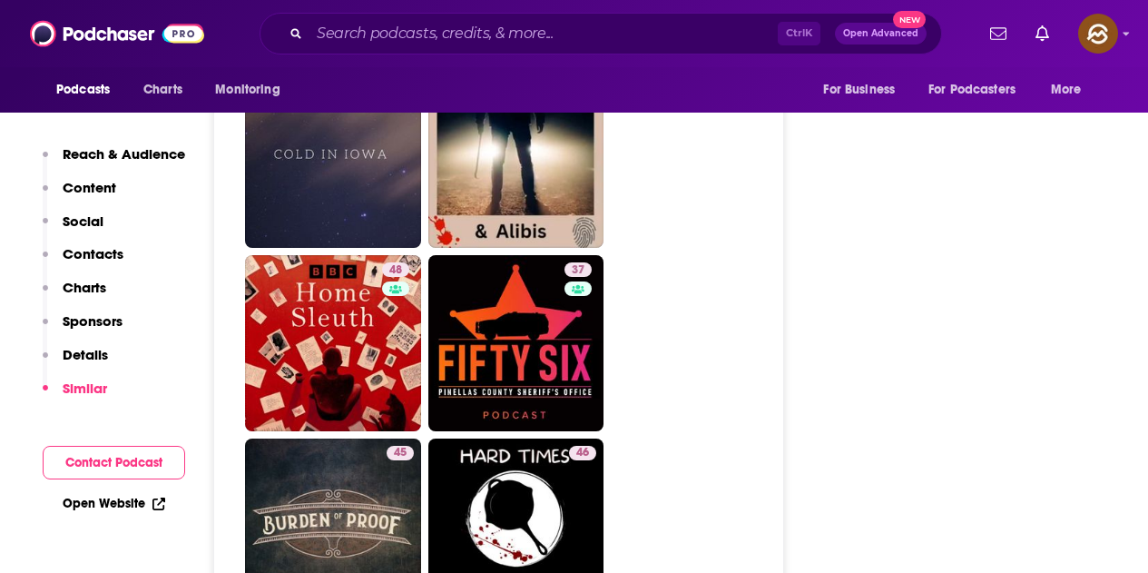
scroll to position [4812, 0]
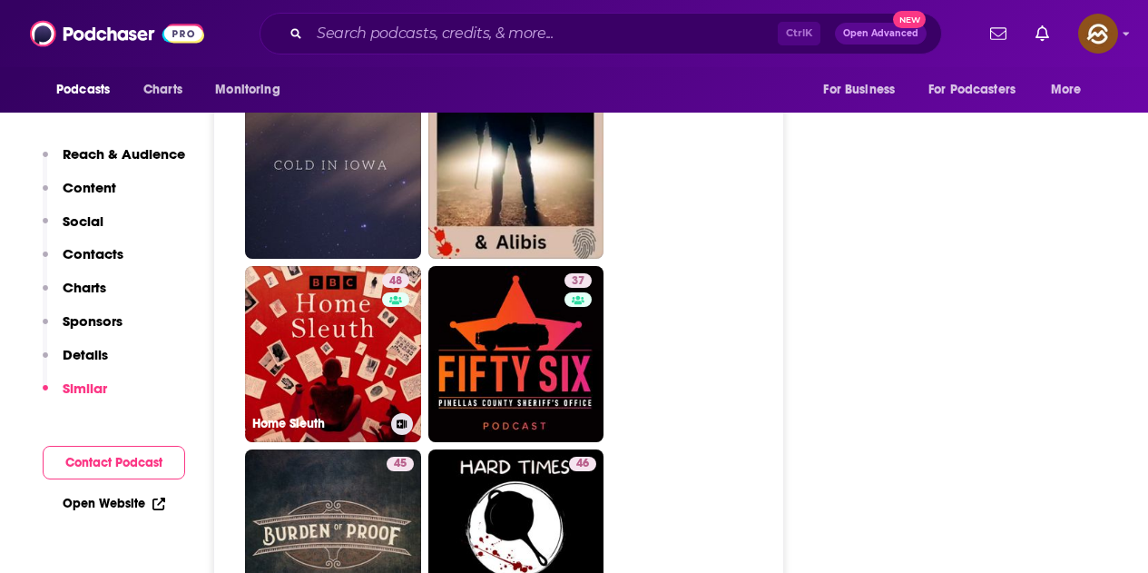
drag, startPoint x: 343, startPoint y: 294, endPoint x: 546, endPoint y: 10, distance: 348.9
click at [343, 294] on link "48 Home Sleuth" at bounding box center [333, 354] width 176 height 176
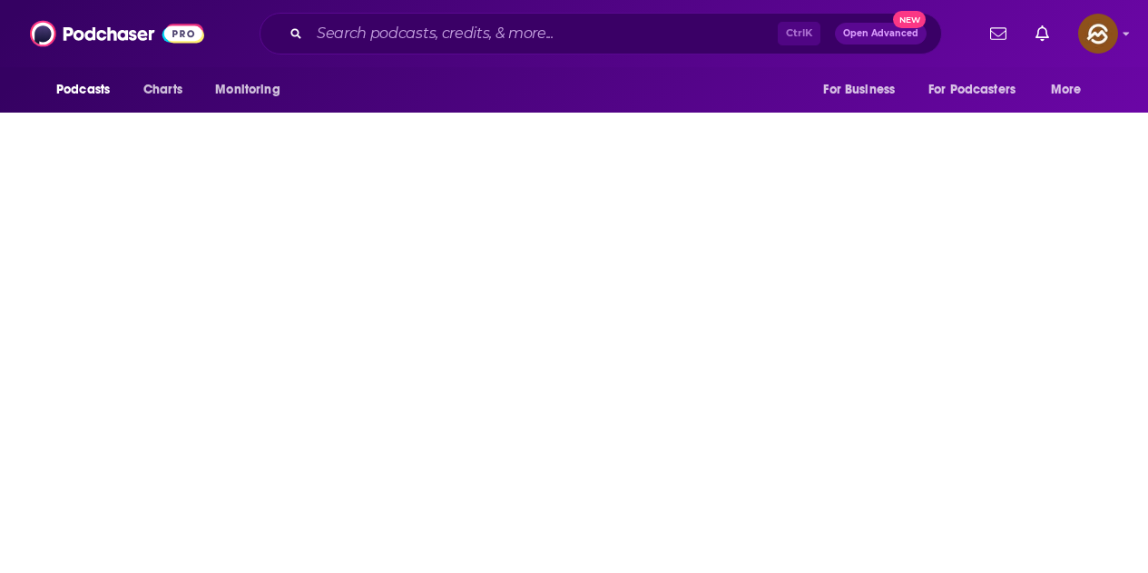
type input "https://www.podchaser.com/podcasts/home-sleuth-5726340"
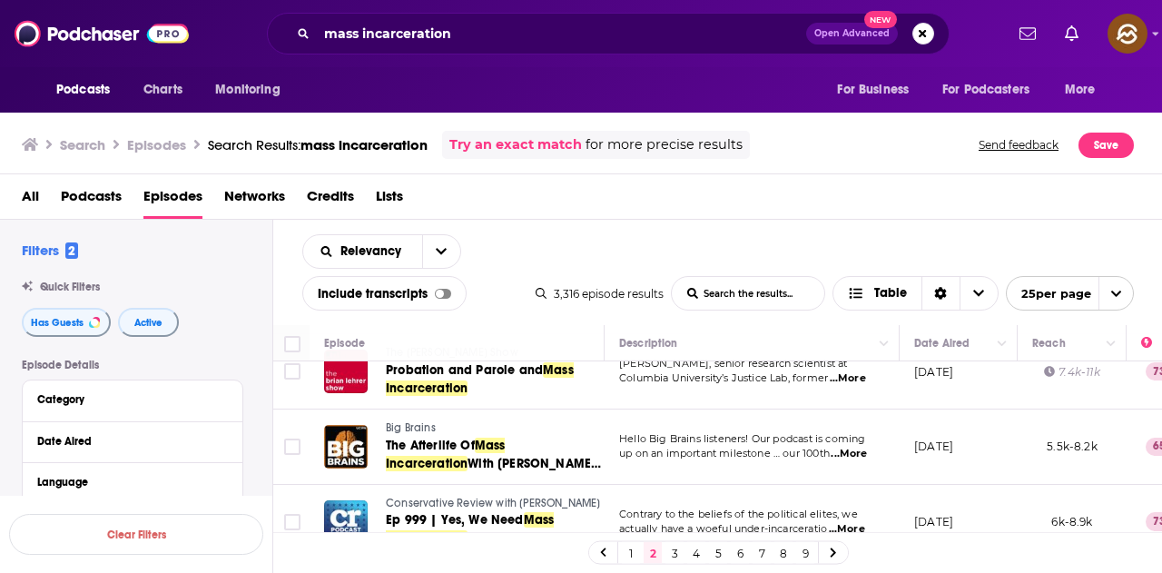
scroll to position [91, 0]
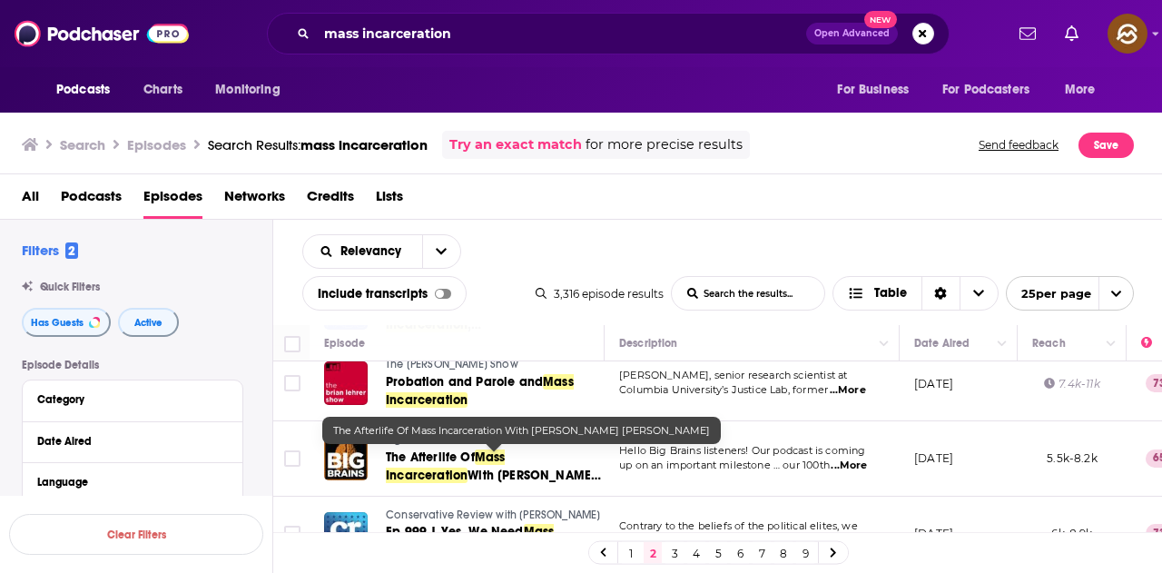
click at [525, 466] on link "The Afterlife Of Mass Incarceration With Reuben Jonathan Miller" at bounding box center [494, 466] width 216 height 36
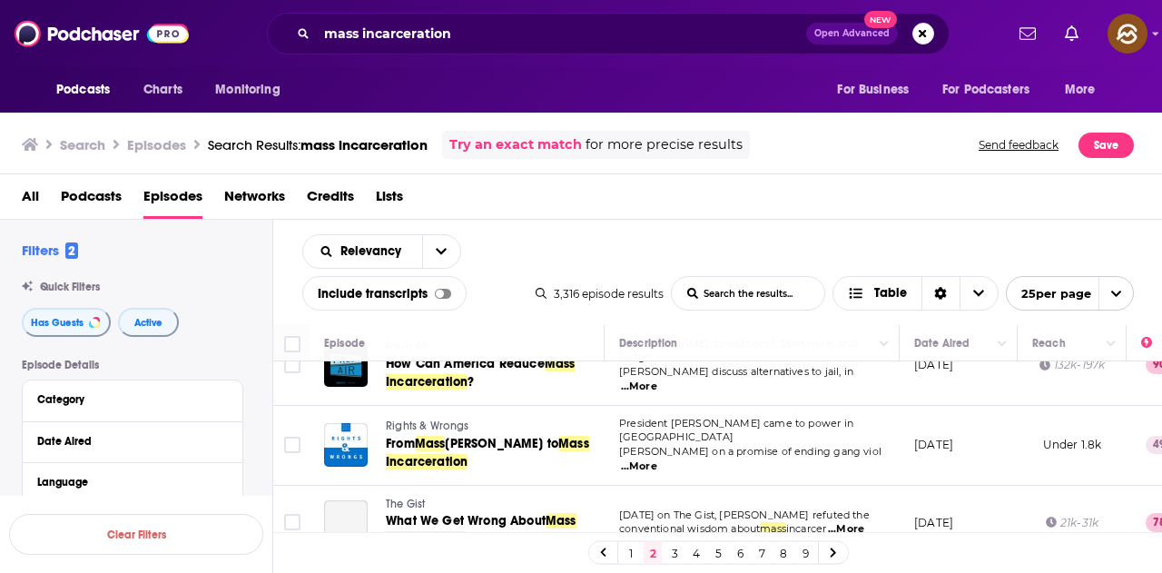
scroll to position [363, 0]
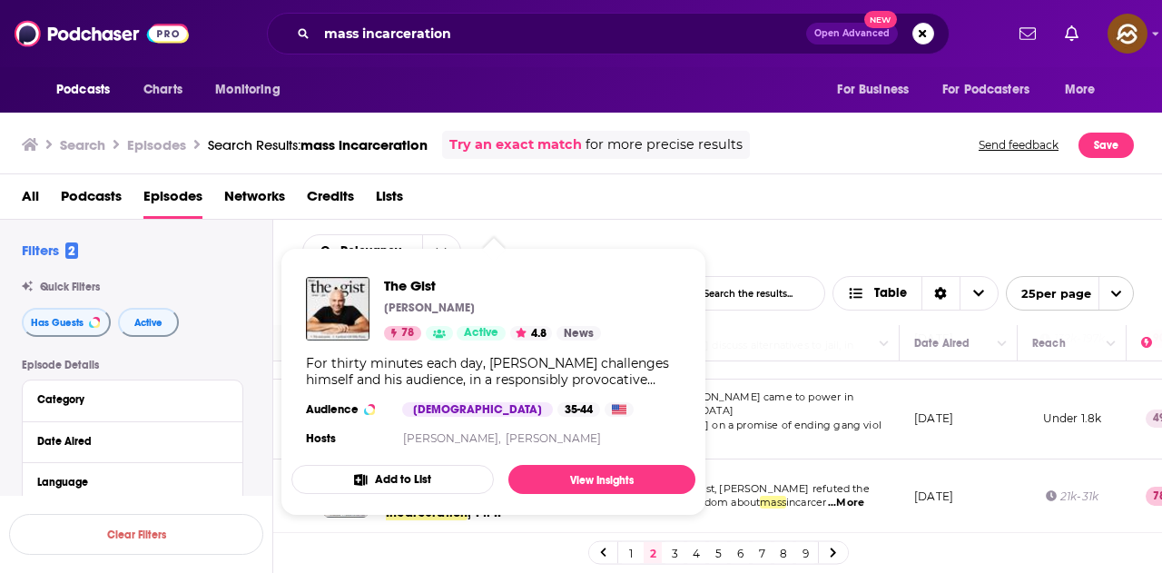
click at [779, 217] on div "All Podcasts Episodes Networks Credits Lists" at bounding box center [585, 200] width 1127 height 37
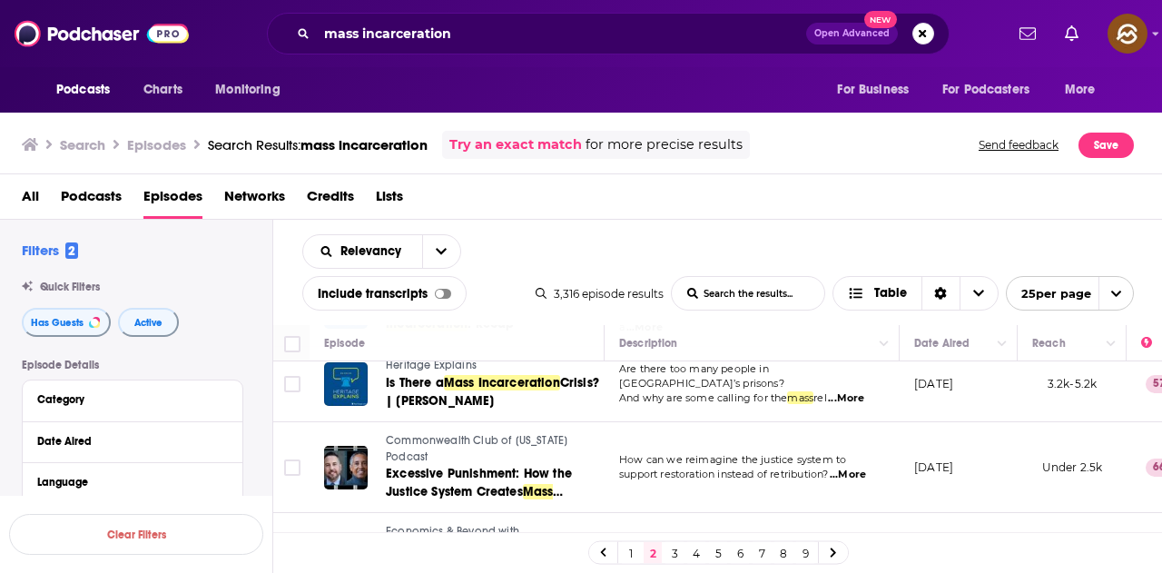
scroll to position [1362, 0]
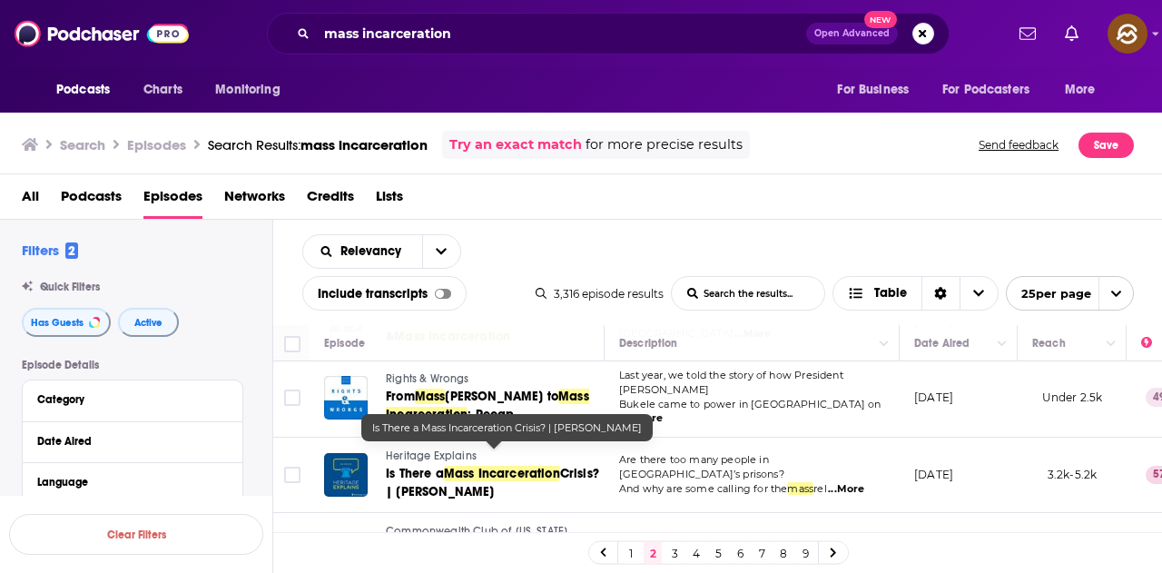
click at [470, 466] on span "Mass Incarceration" at bounding box center [502, 473] width 116 height 15
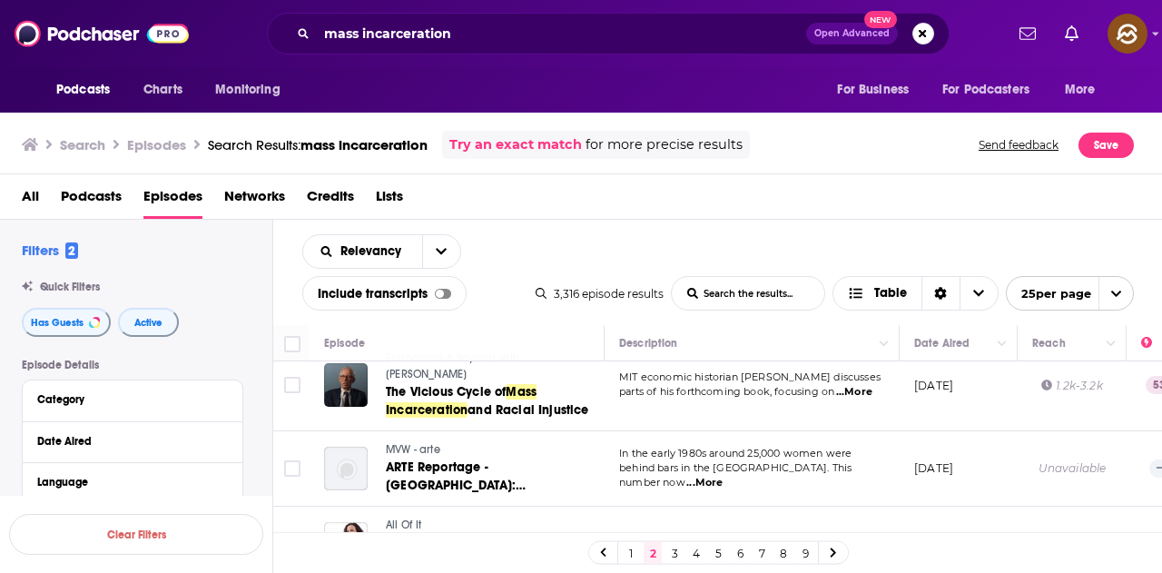
scroll to position [1535, 0]
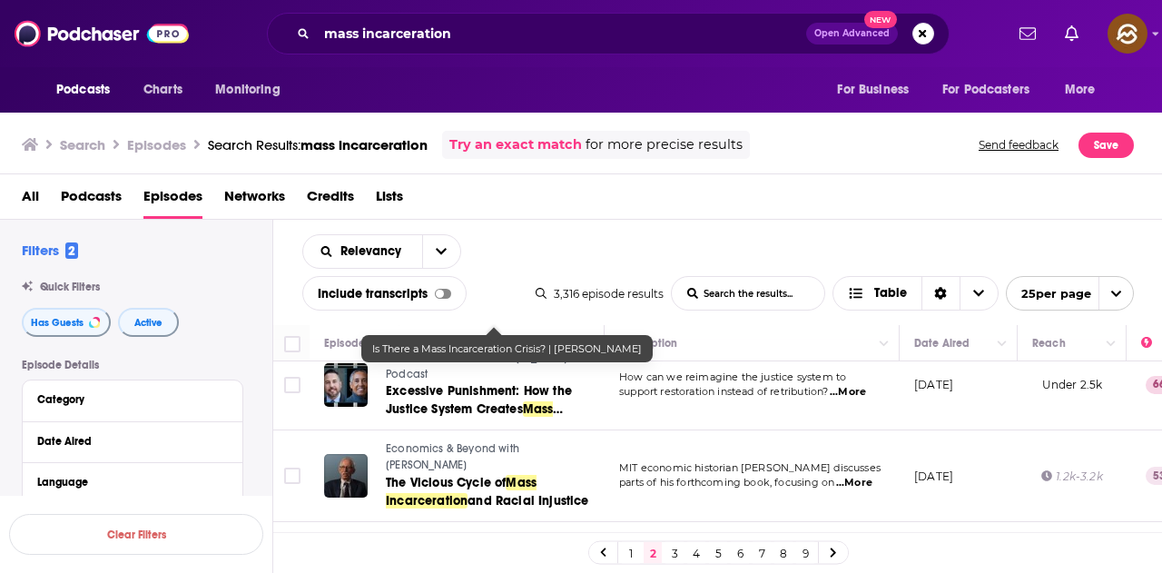
click at [670, 183] on div "All Podcasts Episodes Networks Credits Lists" at bounding box center [585, 200] width 1127 height 37
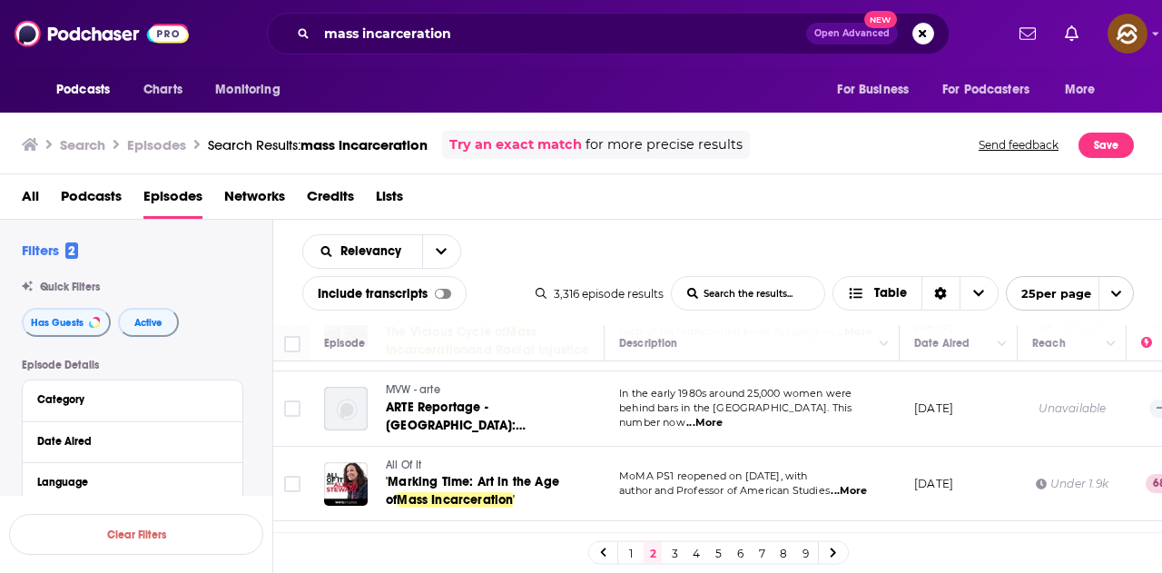
scroll to position [1717, 0]
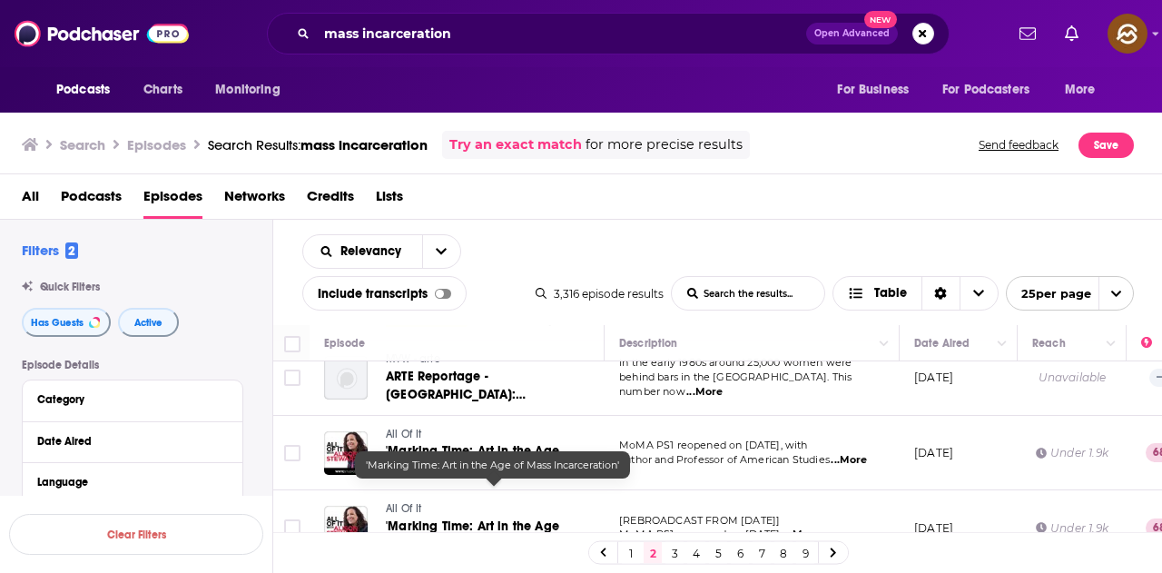
click at [448, 518] on span "'Marking Time: Art in the Age of" at bounding box center [472, 535] width 173 height 34
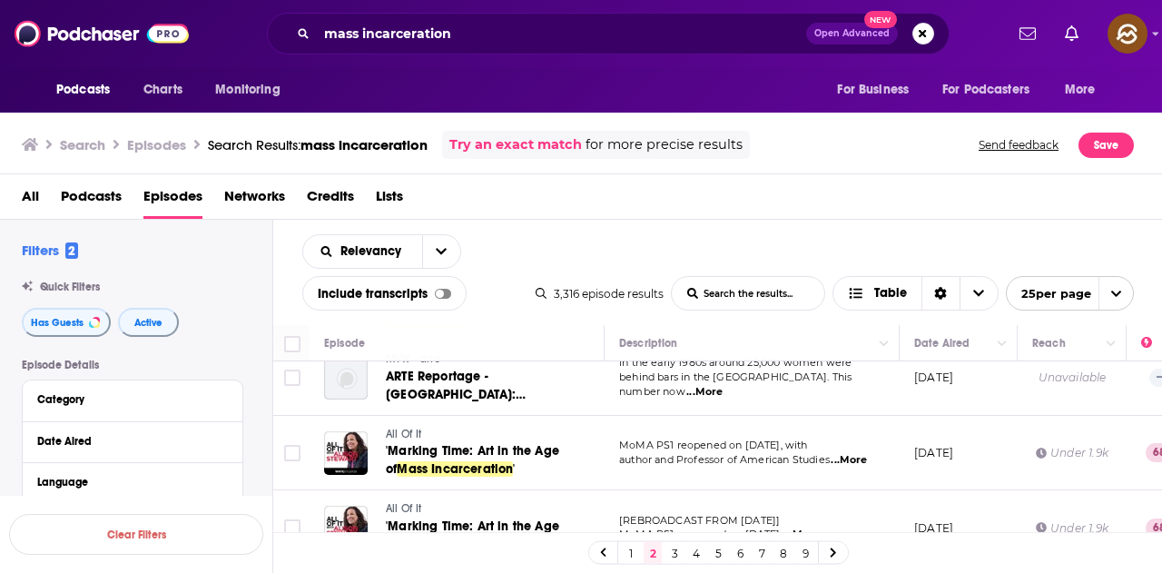
click at [676, 550] on link "3" at bounding box center [674, 553] width 18 height 22
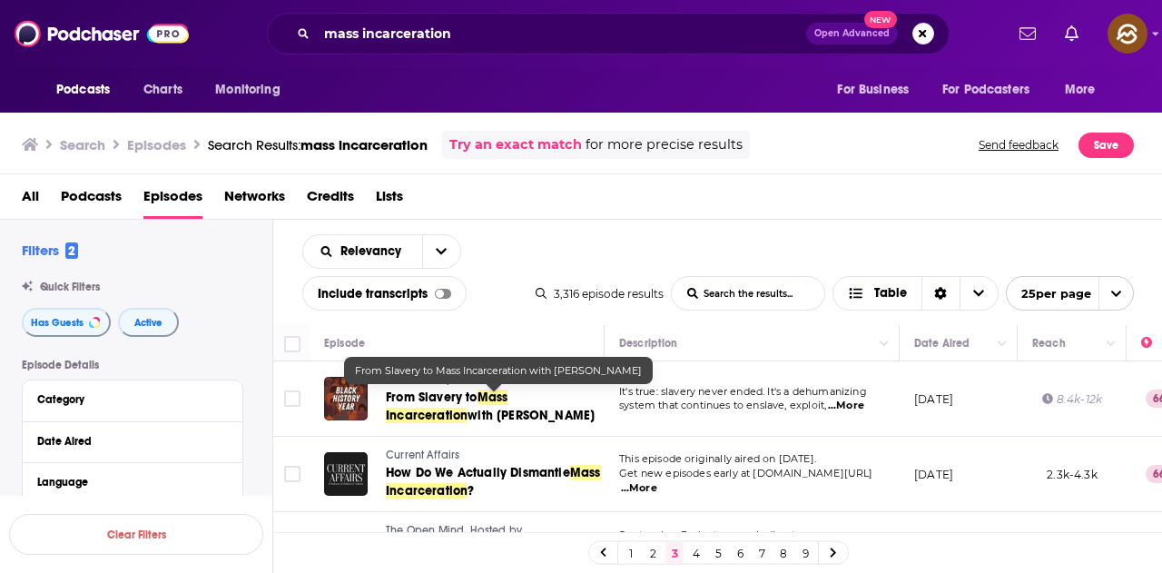
click at [445, 405] on span "From Slavery to" at bounding box center [432, 396] width 92 height 15
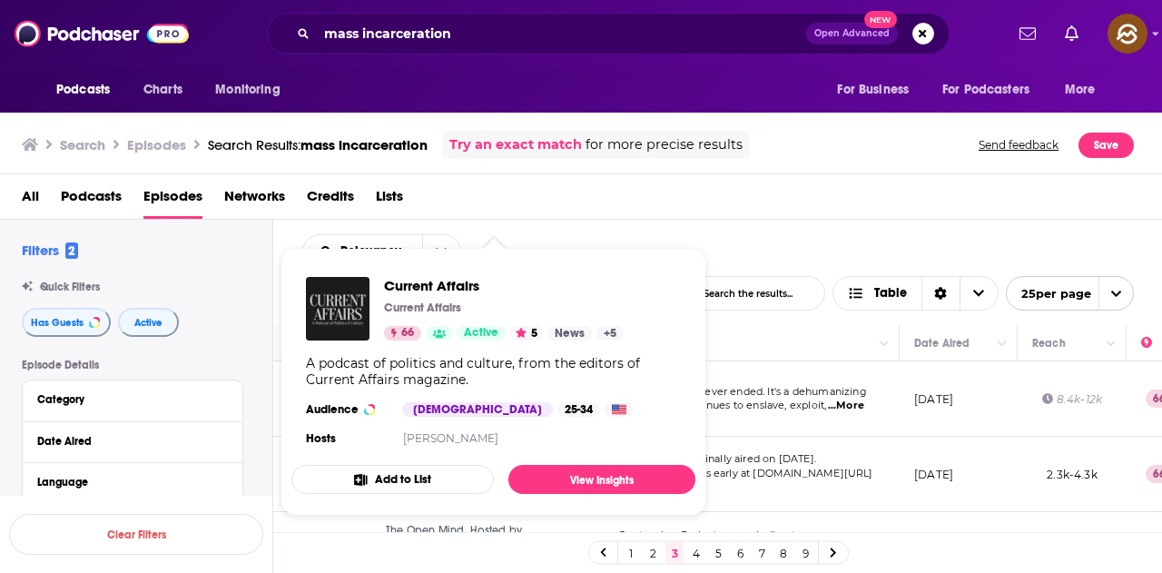
click at [740, 243] on div "Relevancy List Search Input Search the results... Include transcripts Table 3,3…" at bounding box center [718, 272] width 890 height 105
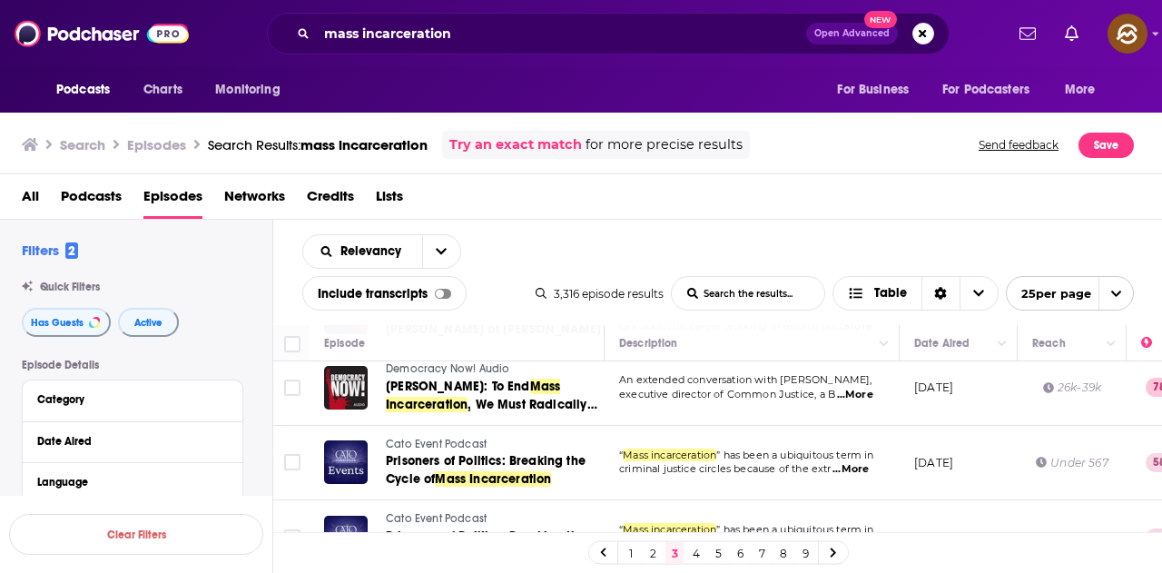
scroll to position [545, 0]
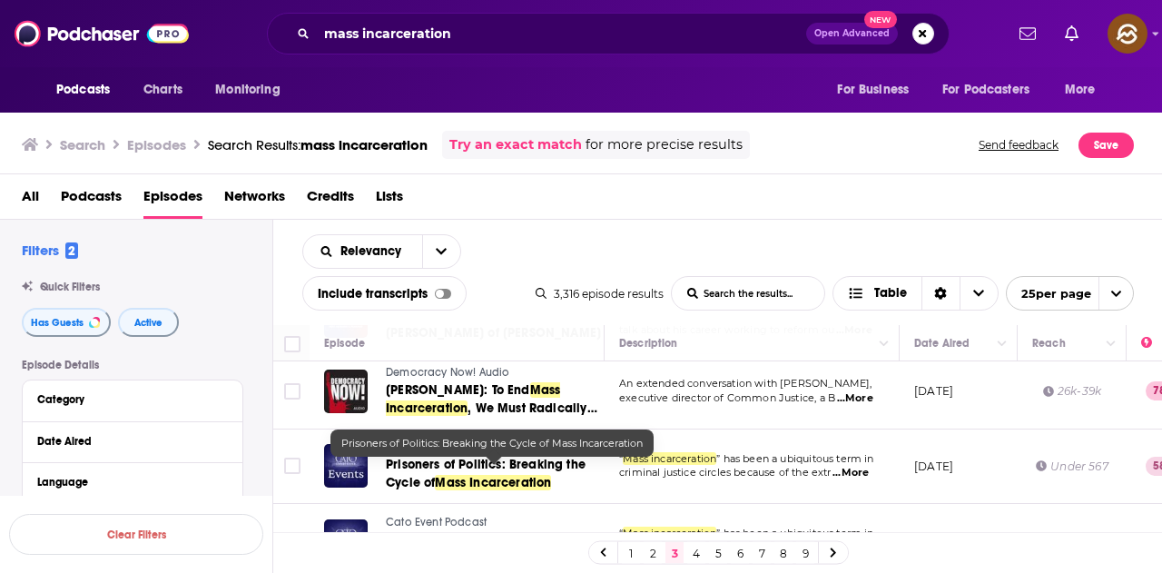
click at [515, 471] on span "Prisoners of Politics: Breaking the Cycle of" at bounding box center [486, 474] width 200 height 34
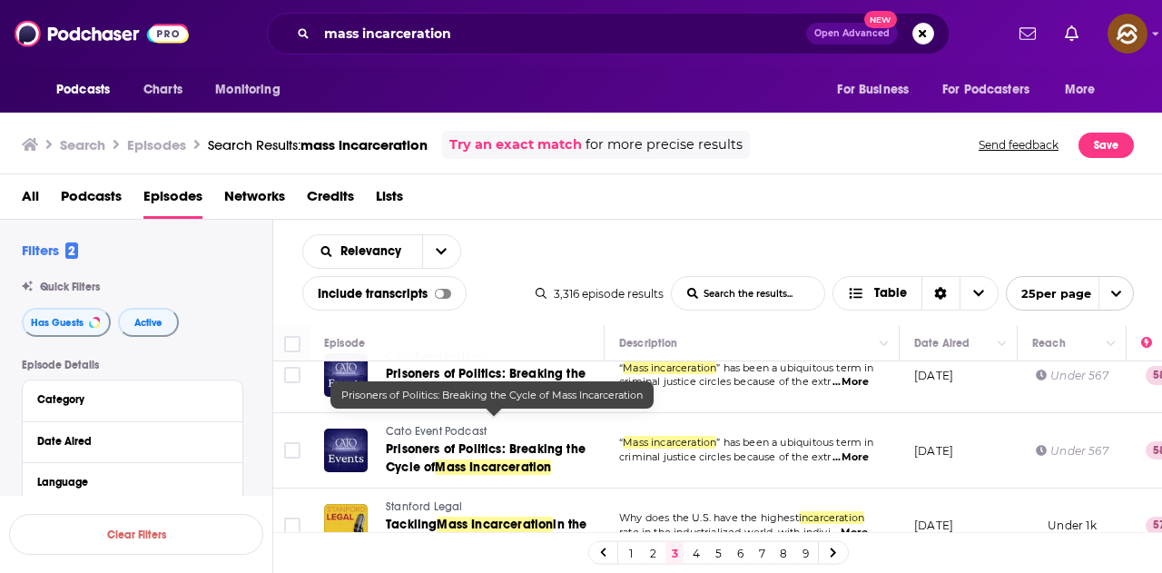
scroll to position [726, 0]
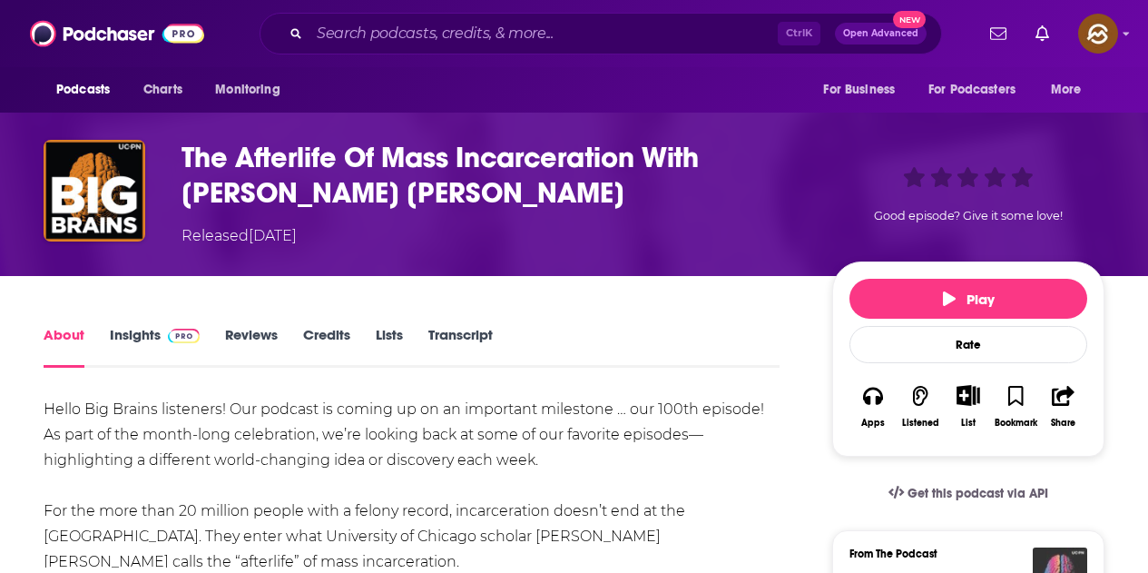
scroll to position [182, 0]
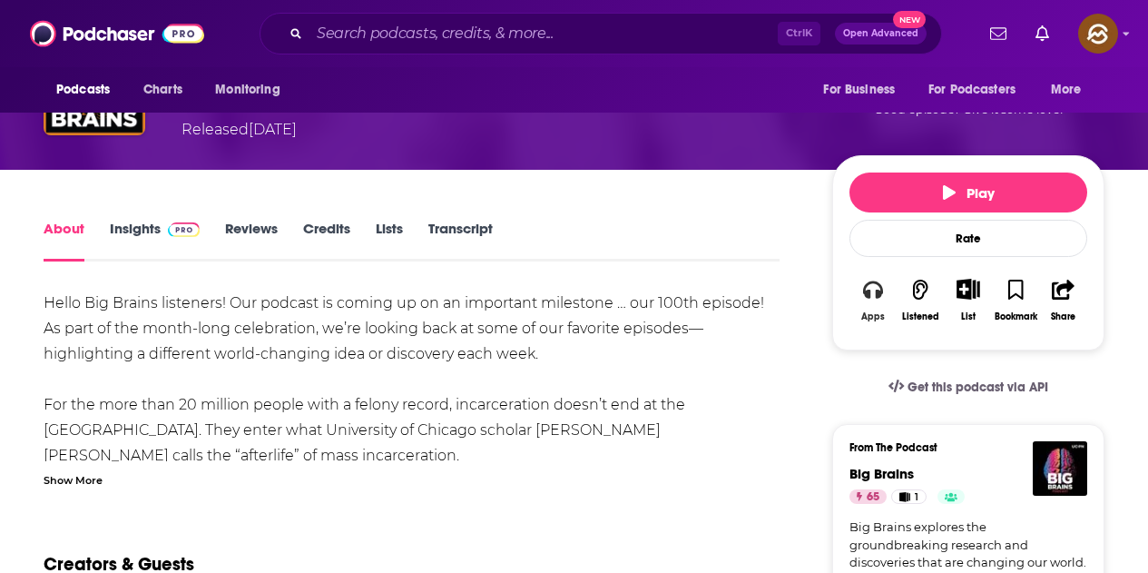
click at [871, 299] on icon "button" at bounding box center [873, 290] width 20 height 20
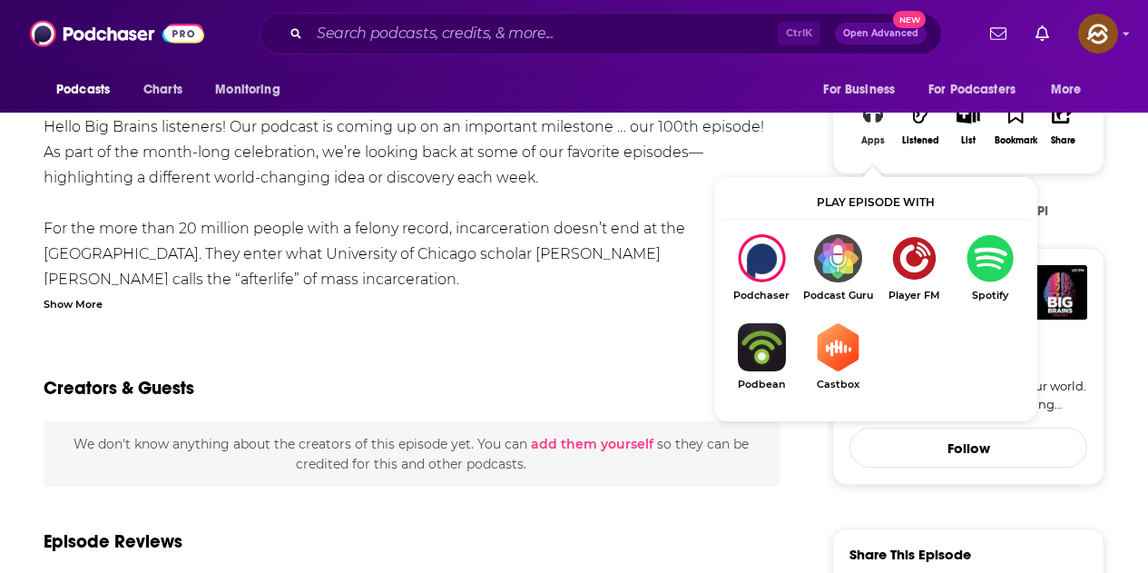
scroll to position [363, 0]
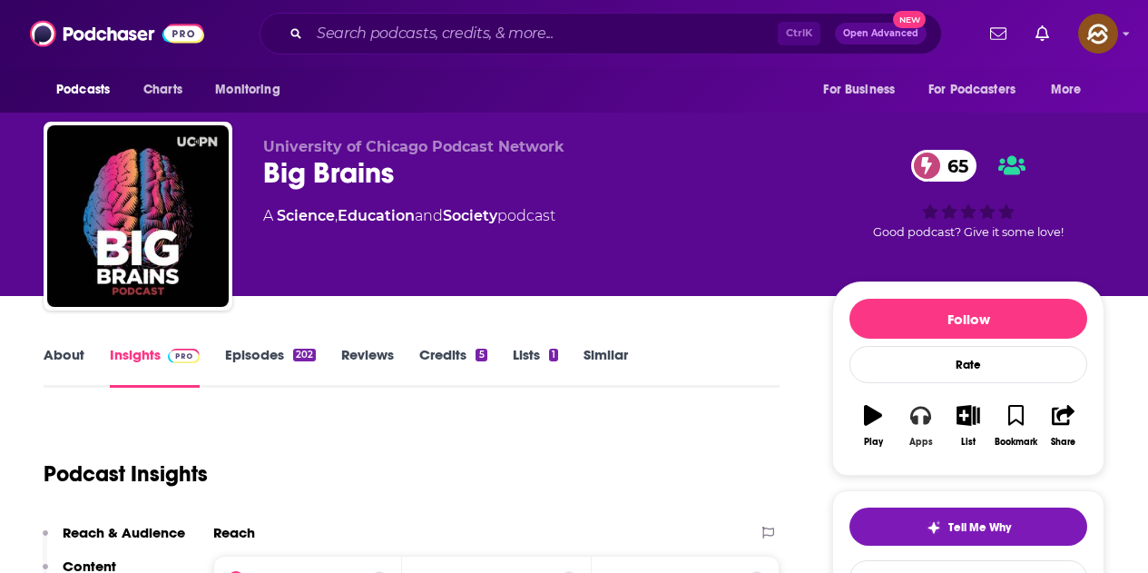
click at [930, 433] on button "Apps" at bounding box center [920, 425] width 47 height 65
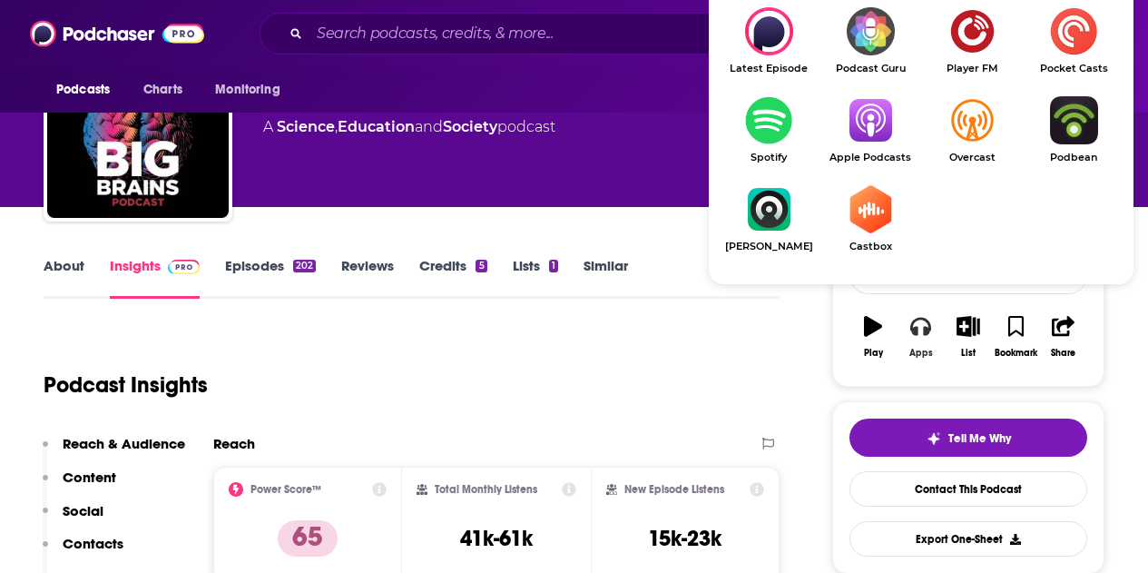
scroll to position [91, 0]
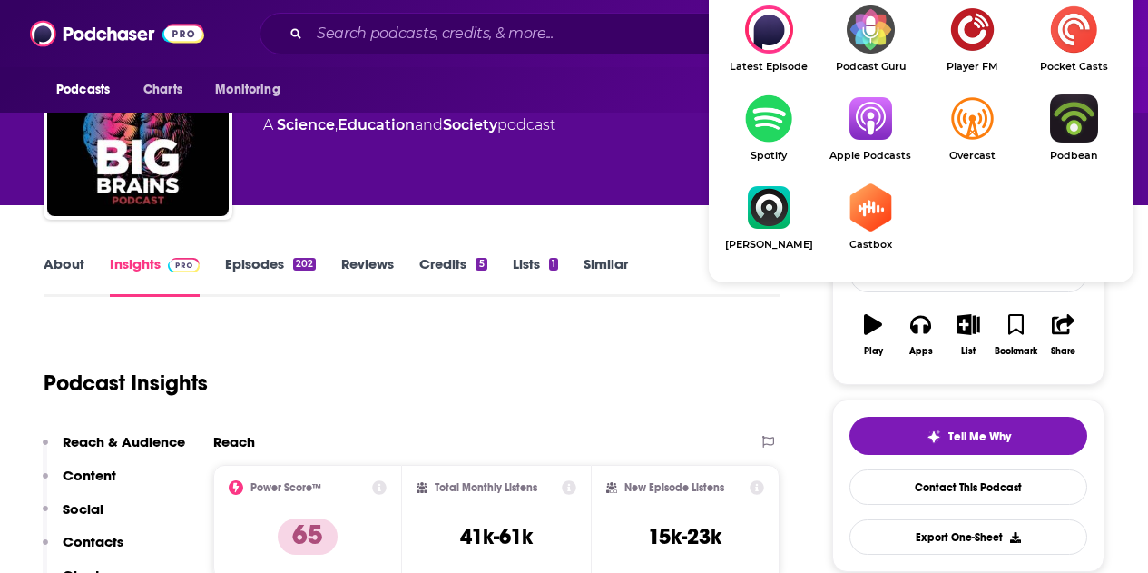
click at [853, 146] on link "Apple Podcasts" at bounding box center [871, 127] width 102 height 67
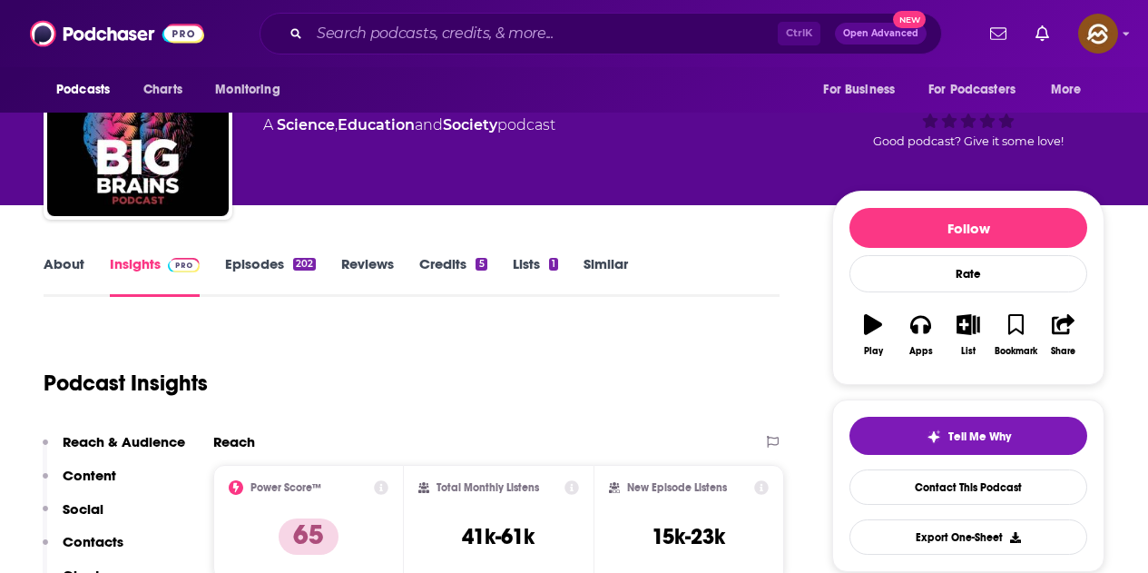
scroll to position [0, 0]
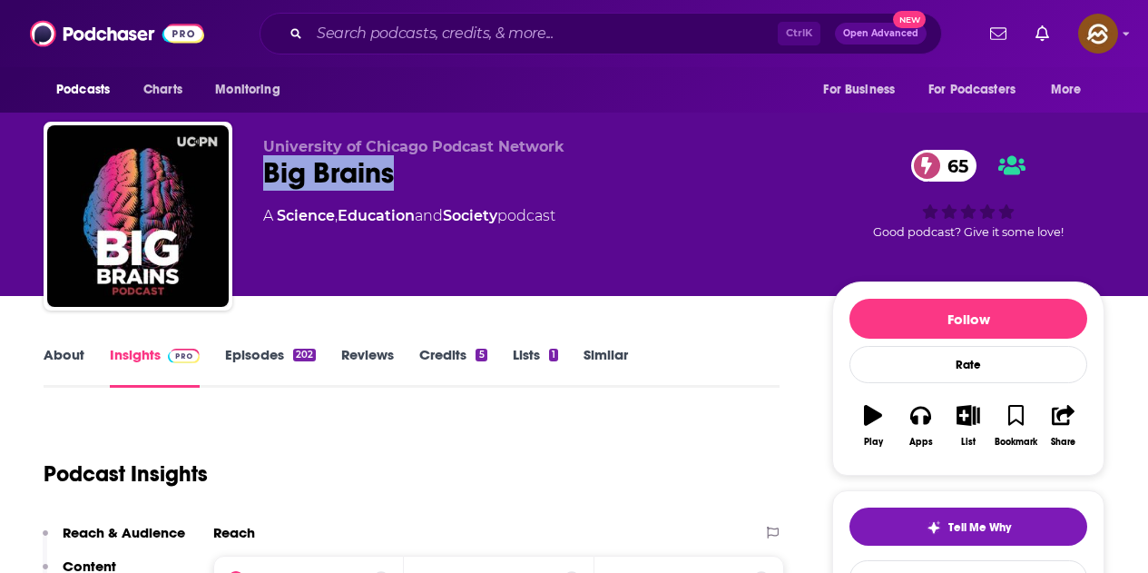
drag, startPoint x: 379, startPoint y: 168, endPoint x: 404, endPoint y: 178, distance: 27.3
click at [404, 178] on div "University of Chicago Podcast Network Big Brains 65 A Science , Education and S…" at bounding box center [574, 220] width 1061 height 196
click at [682, 186] on div "Big Brains 65" at bounding box center [533, 172] width 540 height 35
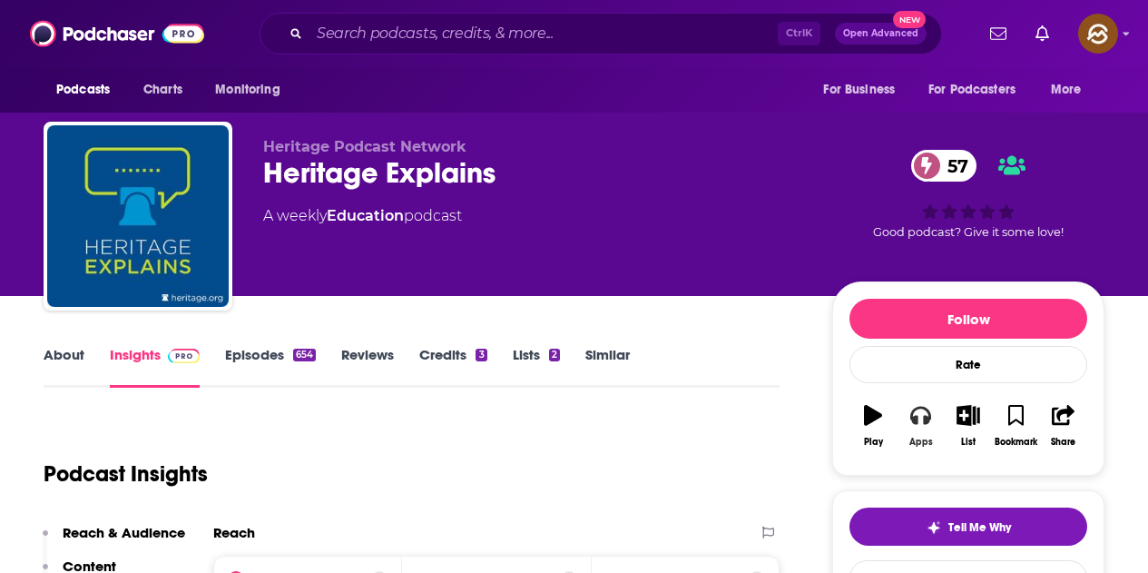
click at [918, 425] on icon "button" at bounding box center [921, 415] width 20 height 20
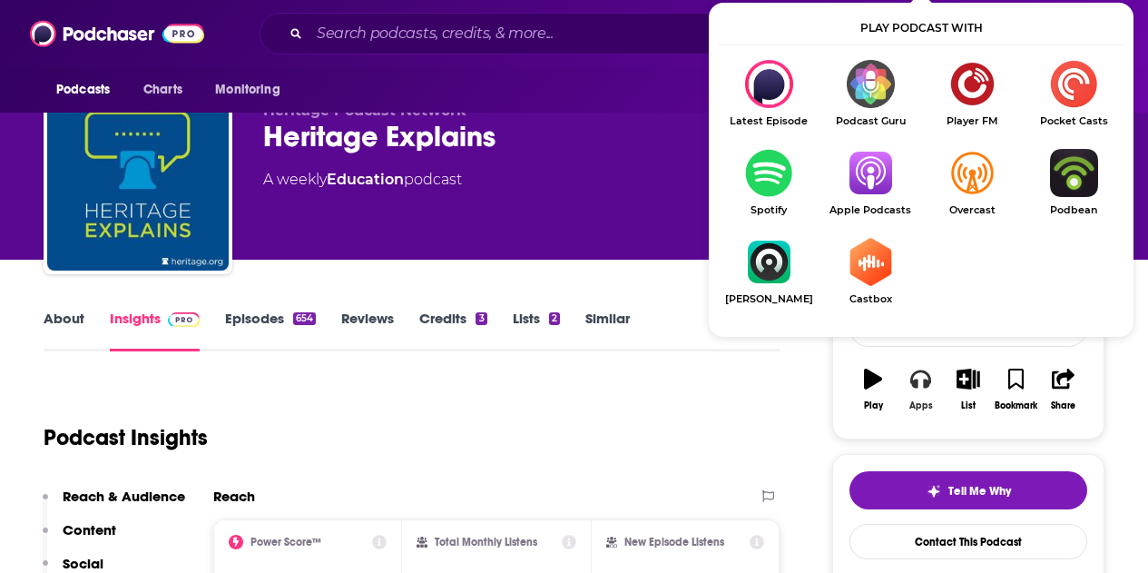
scroll to position [91, 0]
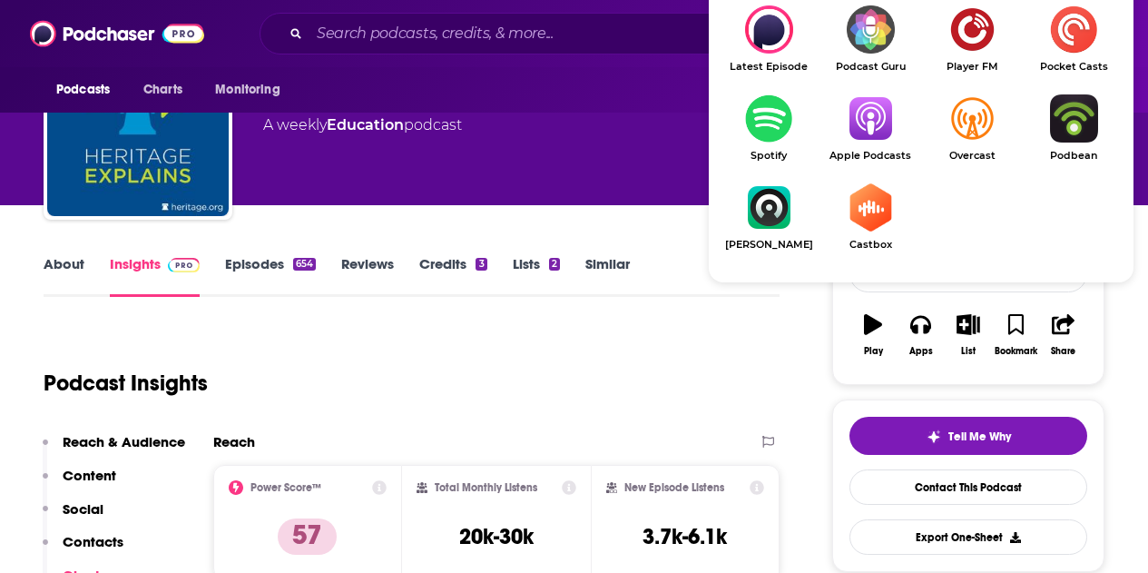
click at [861, 108] on img "Show Listen On dropdown" at bounding box center [871, 118] width 102 height 48
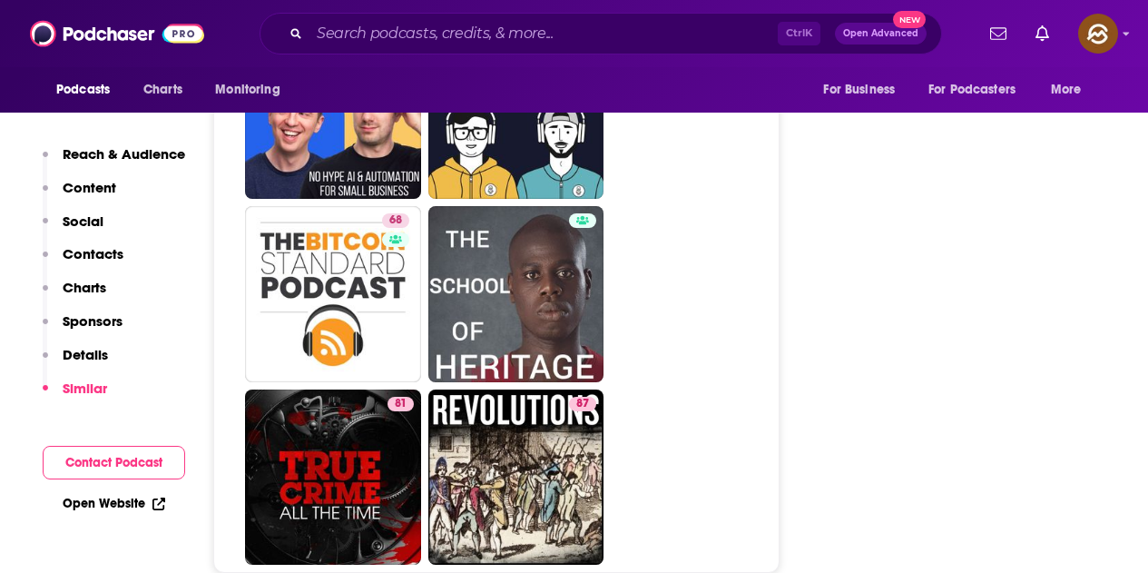
scroll to position [6900, 0]
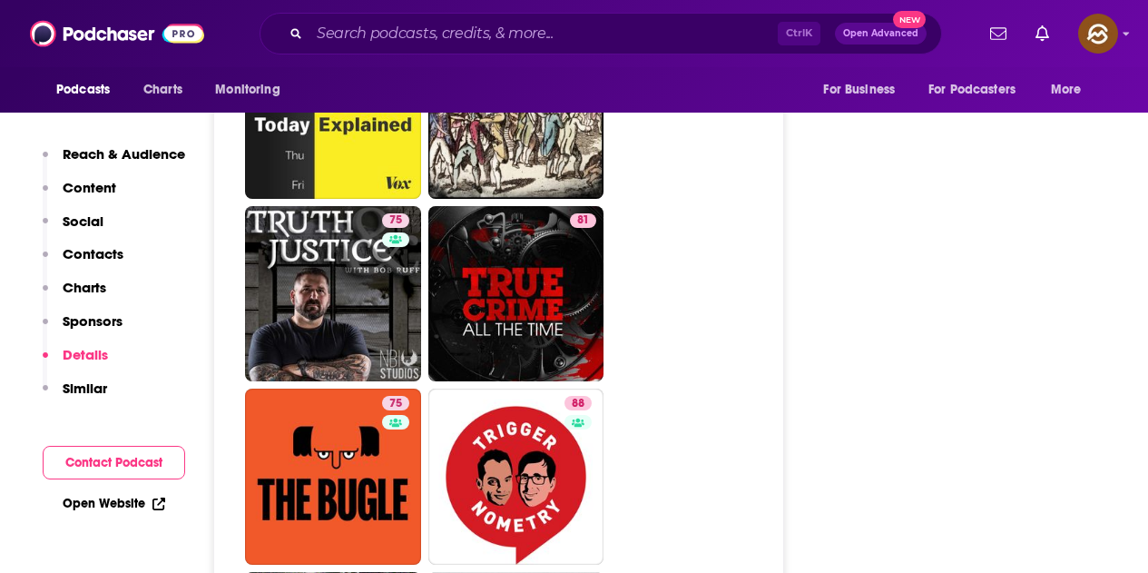
scroll to position [9714, 0]
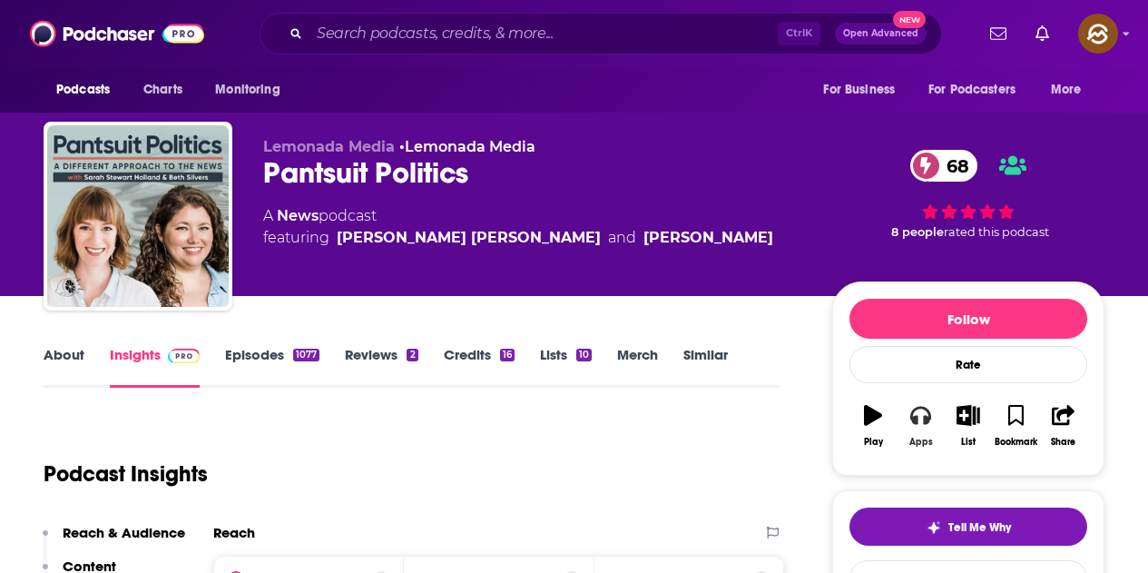
click at [922, 430] on button "Apps" at bounding box center [920, 425] width 47 height 65
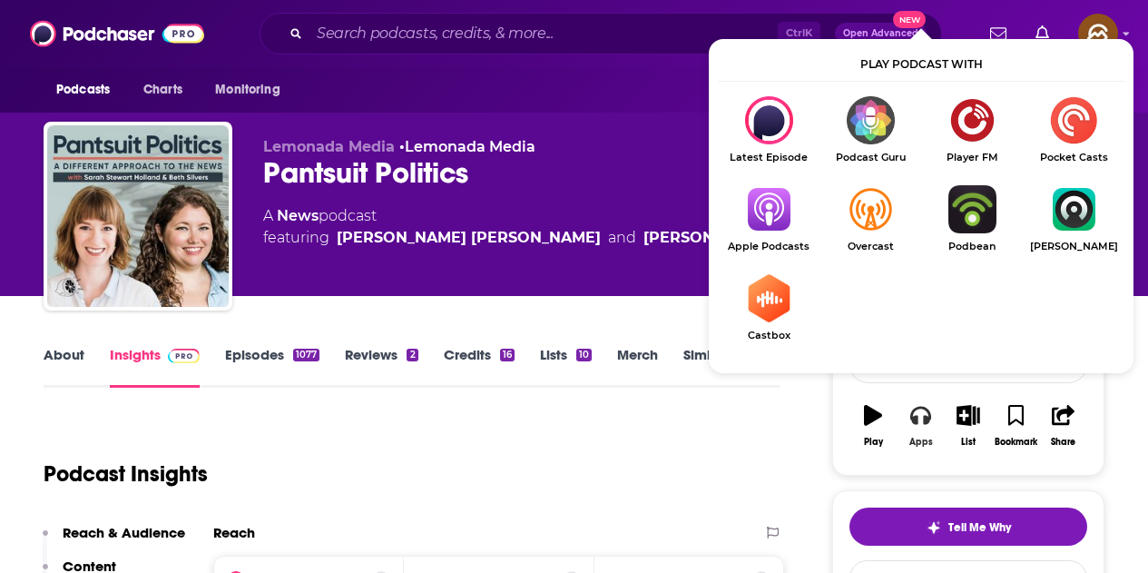
scroll to position [182, 0]
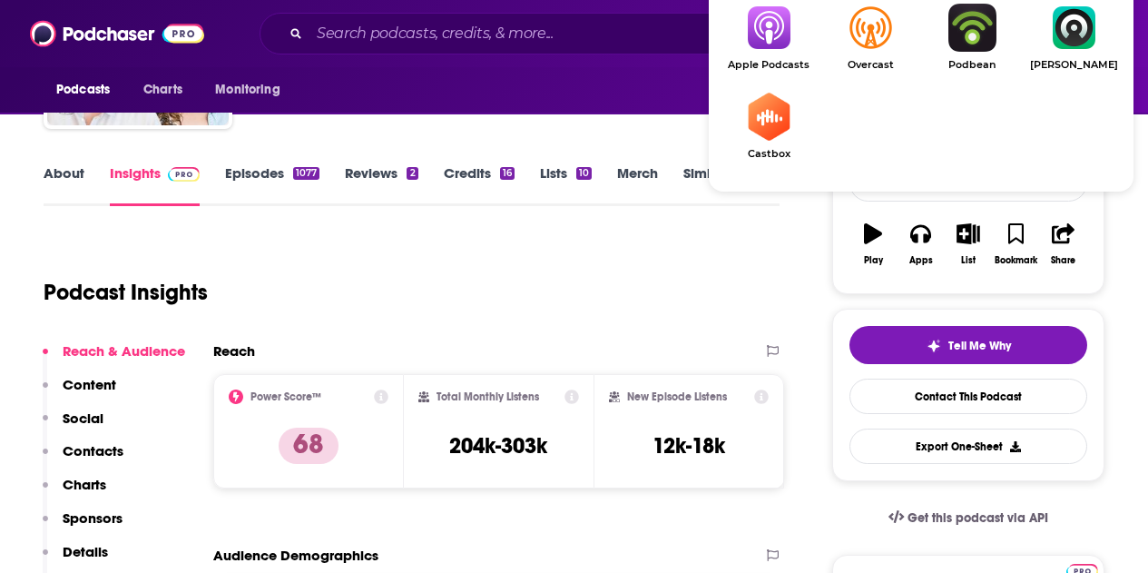
click at [795, 30] on img "Show Listen On dropdown" at bounding box center [769, 28] width 102 height 48
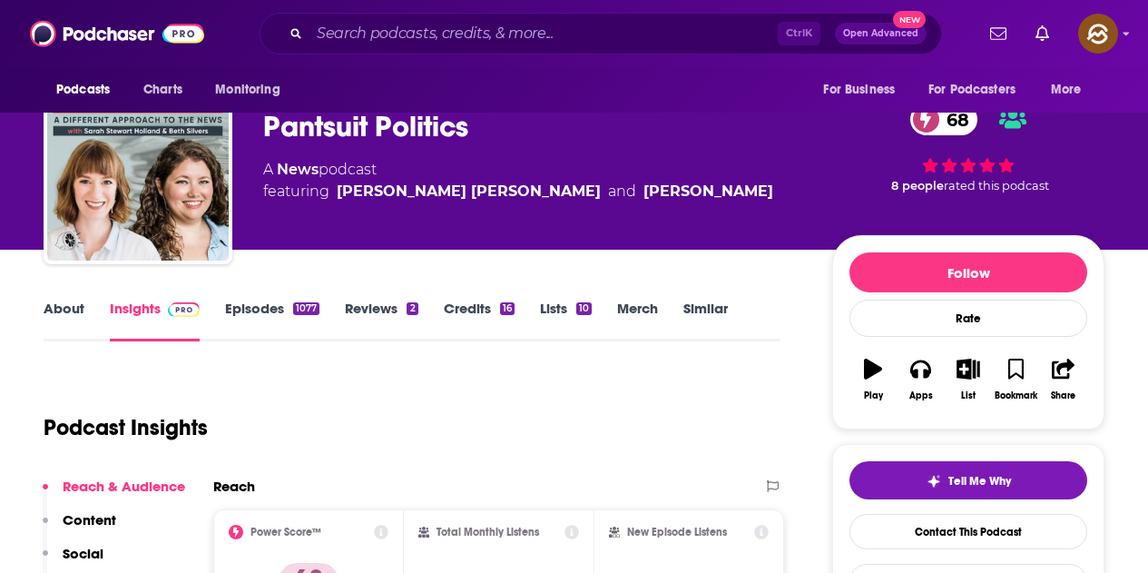
scroll to position [0, 0]
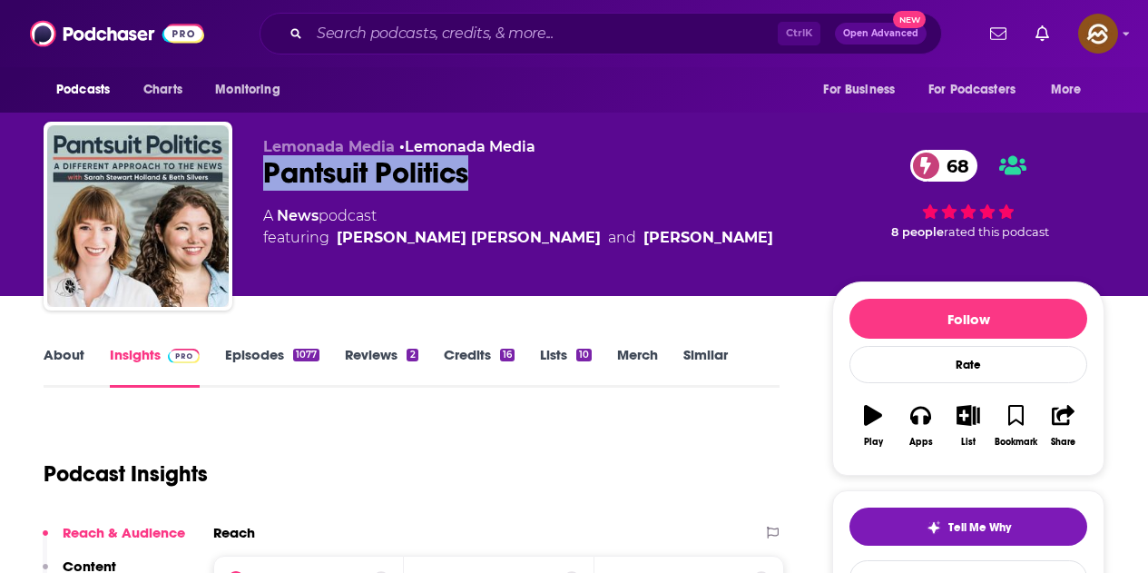
drag, startPoint x: 264, startPoint y: 170, endPoint x: 476, endPoint y: 178, distance: 211.7
click at [476, 177] on div "Pantsuit Politics 68" at bounding box center [533, 172] width 540 height 35
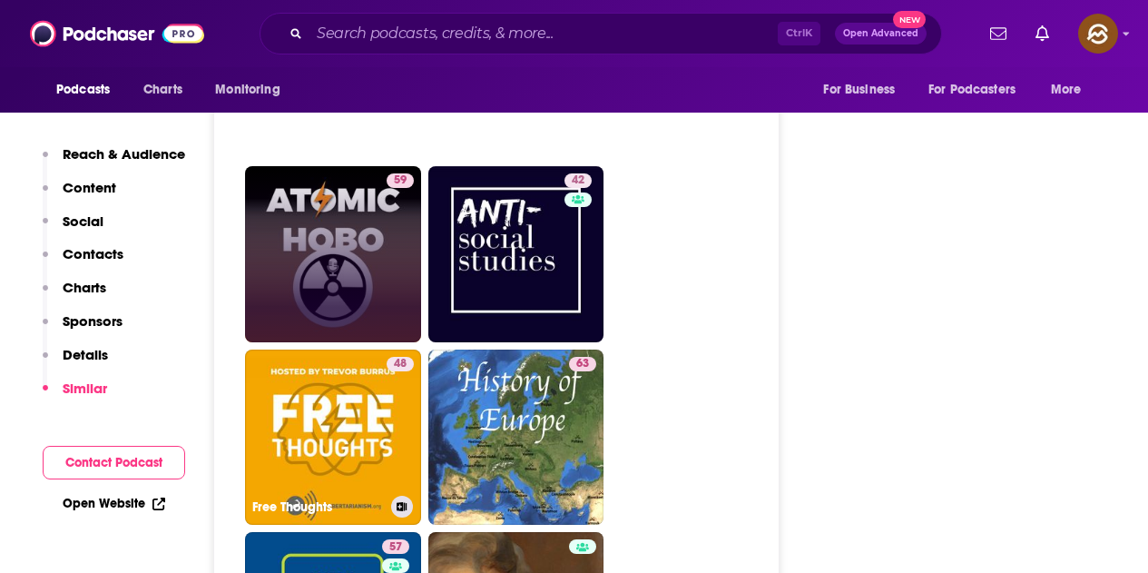
scroll to position [4721, 0]
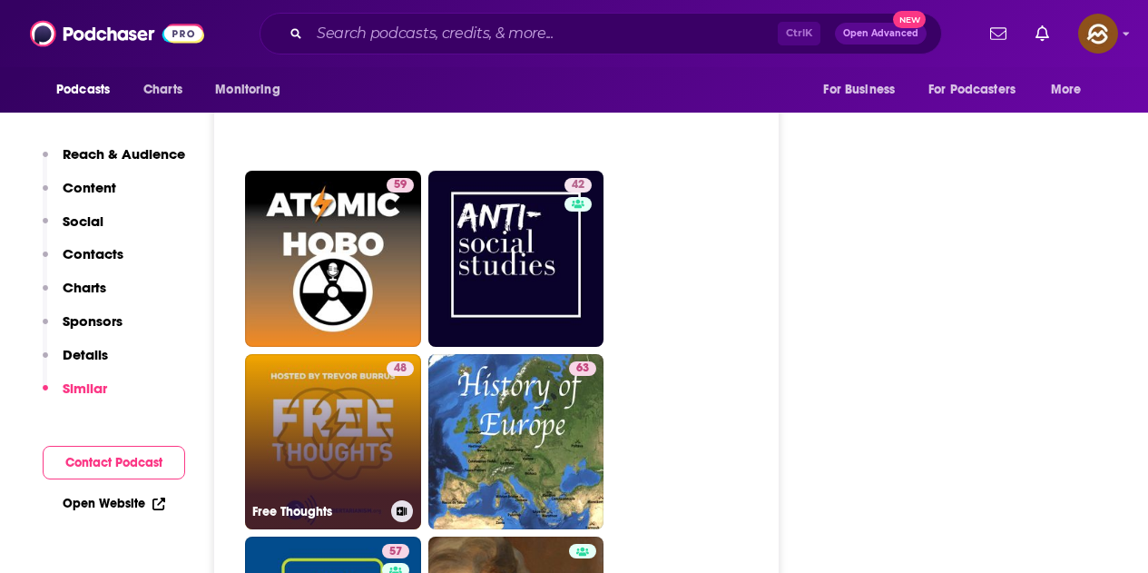
drag, startPoint x: 371, startPoint y: 216, endPoint x: 321, endPoint y: 290, distance: 88.9
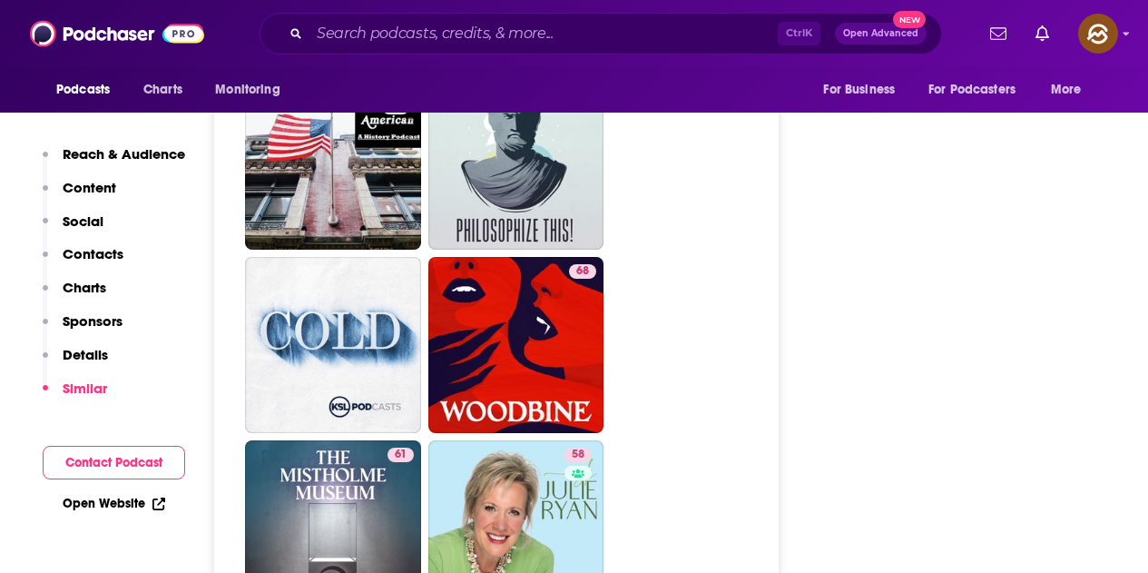
scroll to position [8625, 0]
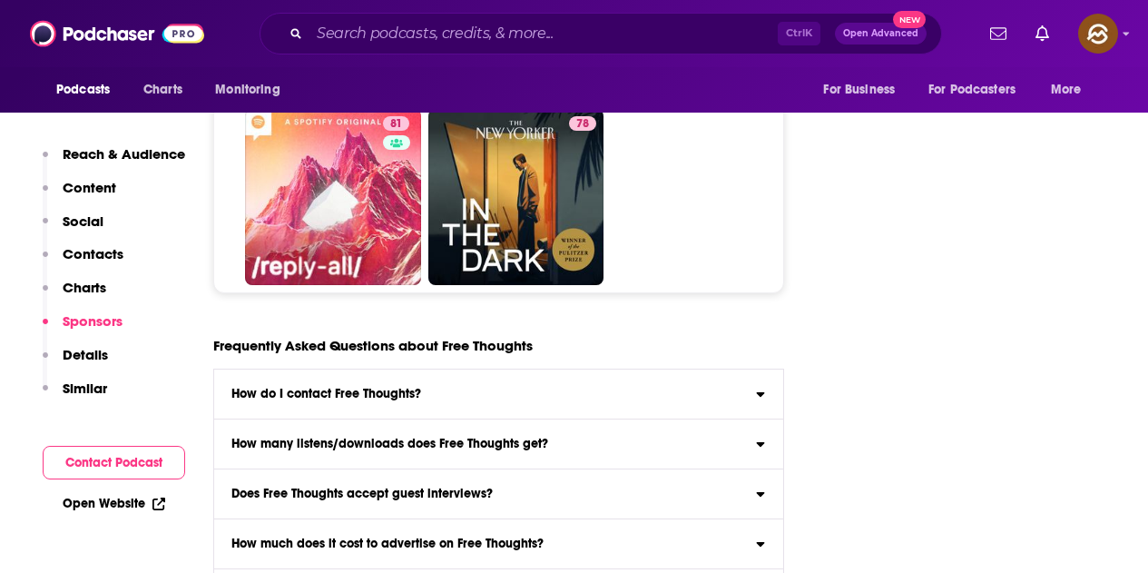
scroll to position [9170, 0]
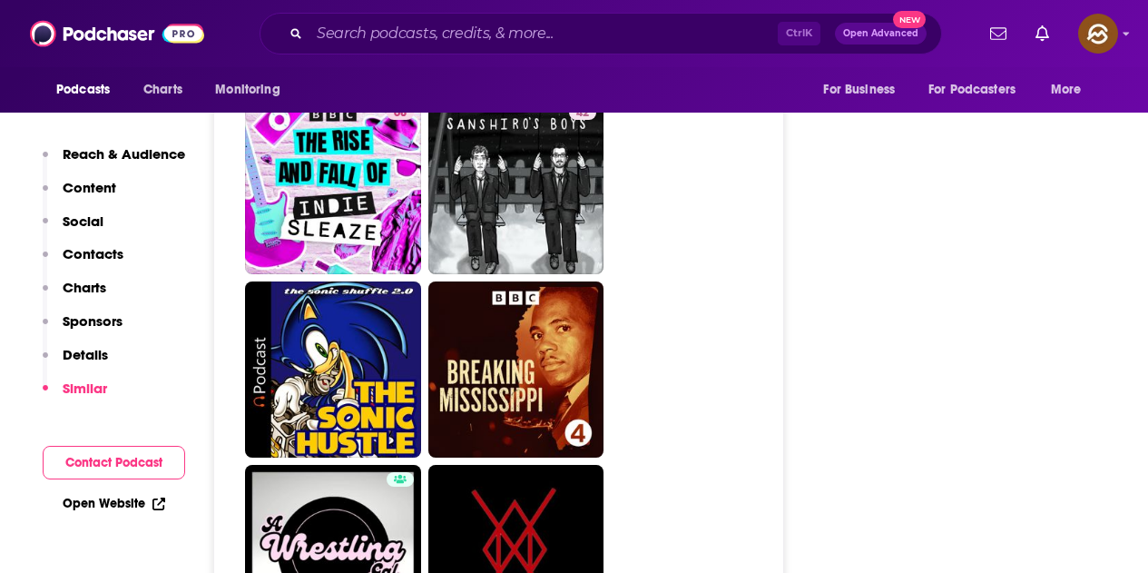
scroll to position [4812, 0]
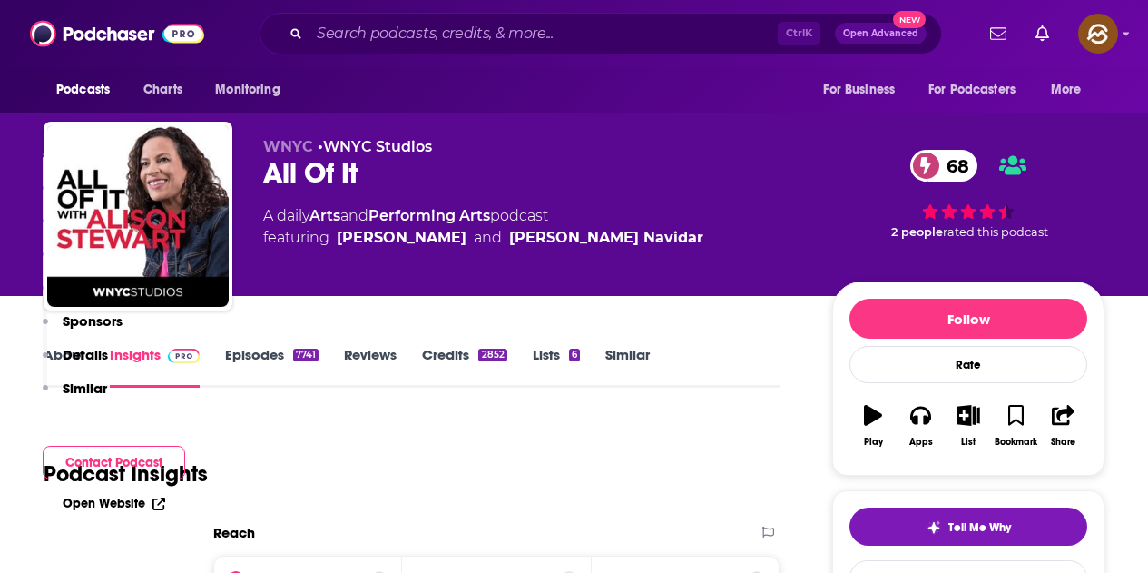
scroll to position [817, 0]
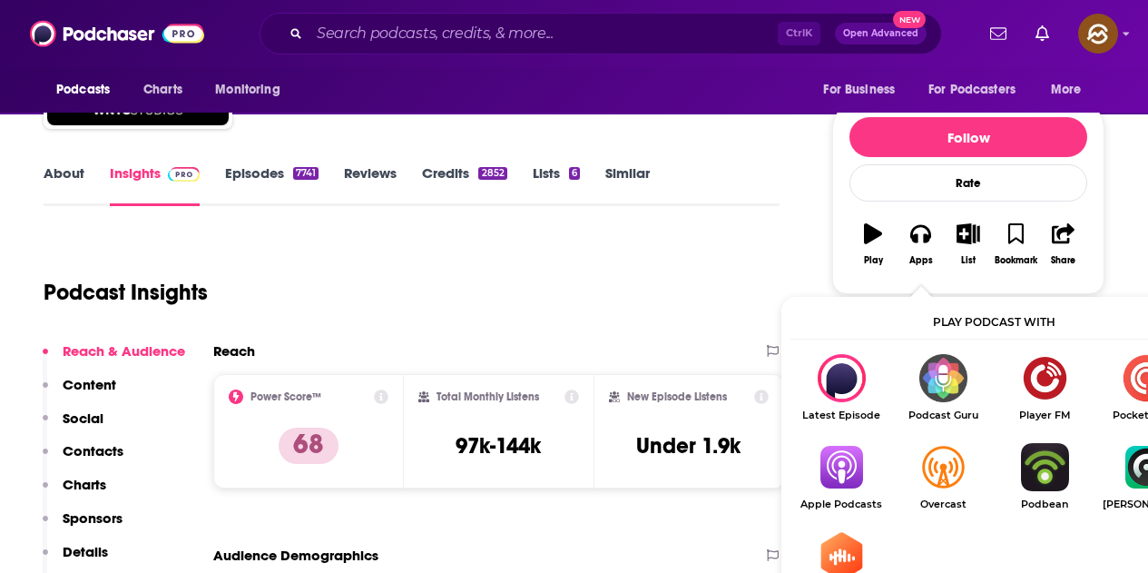
click at [831, 469] on img "Show Listen On dropdown" at bounding box center [842, 467] width 102 height 48
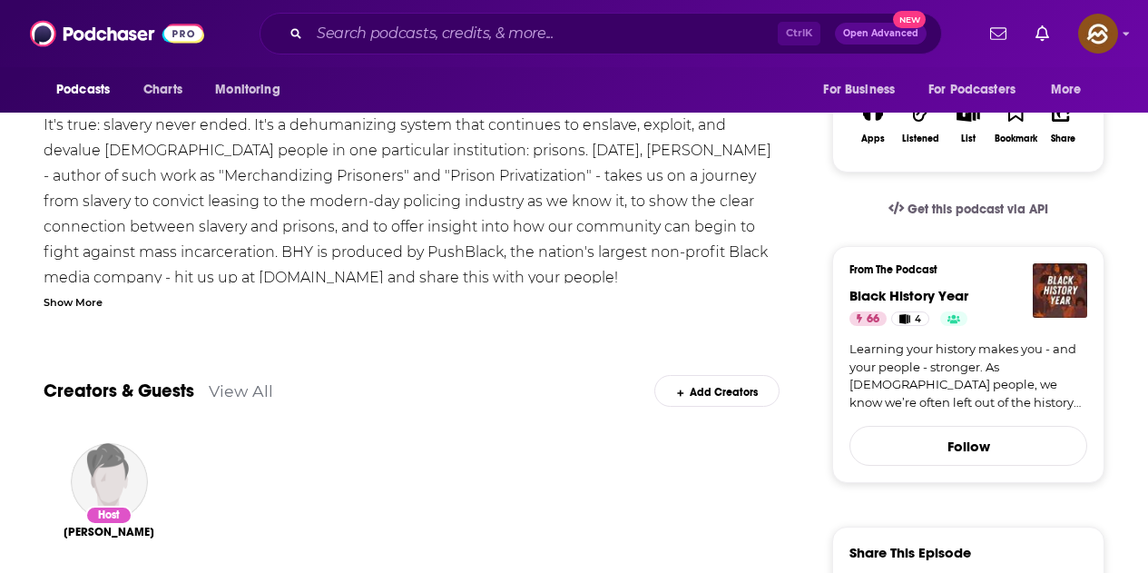
scroll to position [363, 0]
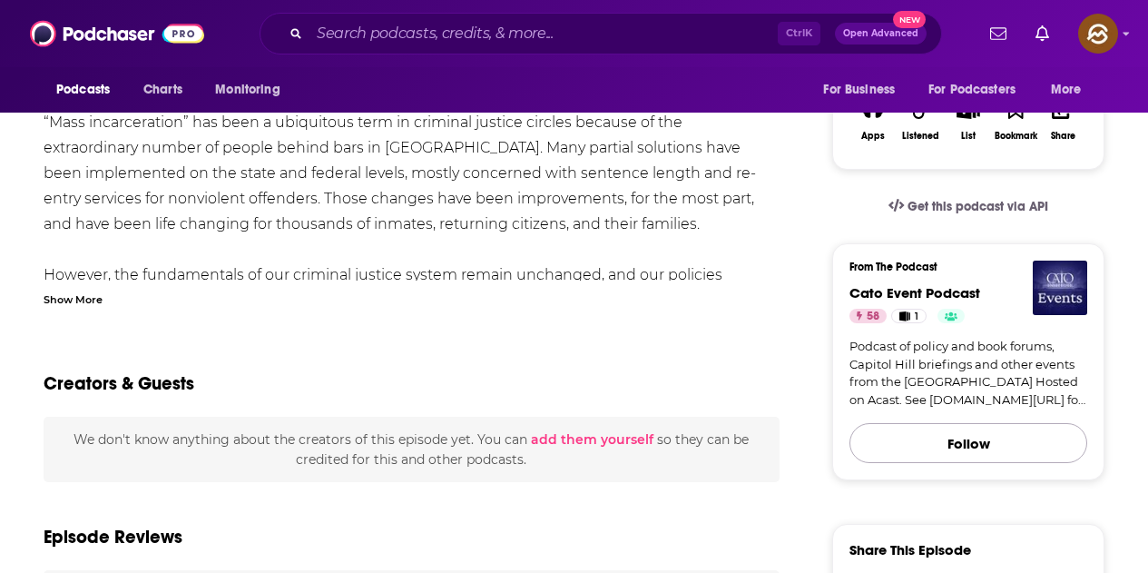
scroll to position [363, 0]
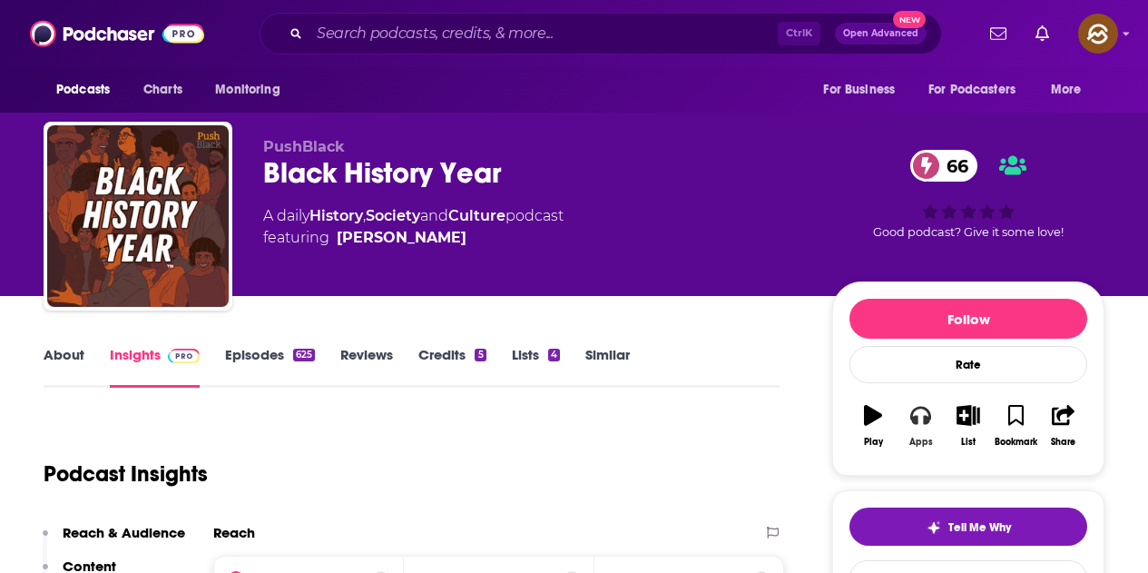
click at [915, 412] on icon "button" at bounding box center [921, 415] width 20 height 20
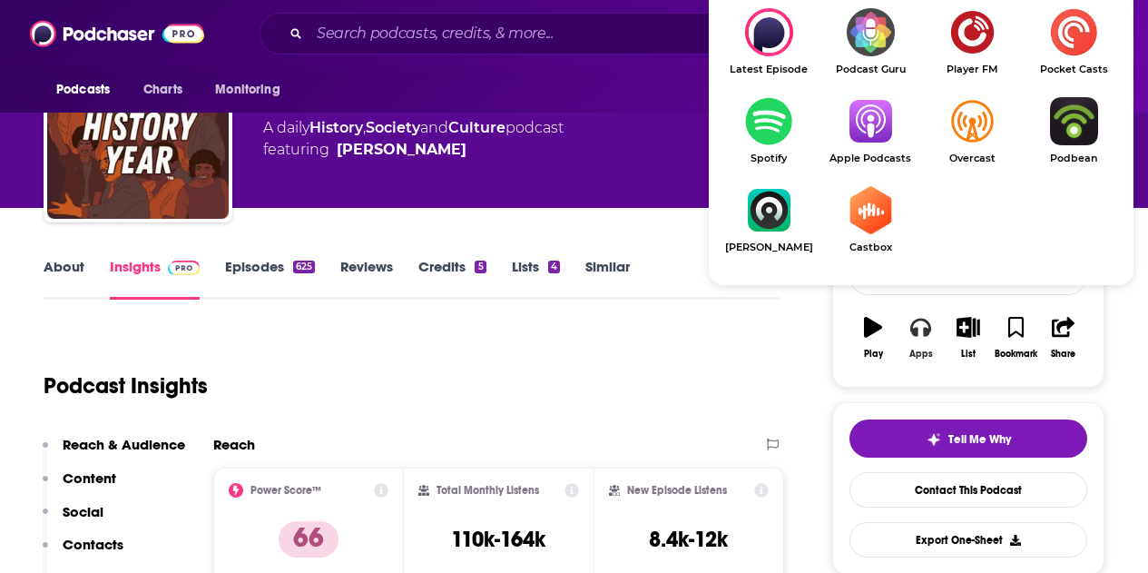
scroll to position [91, 0]
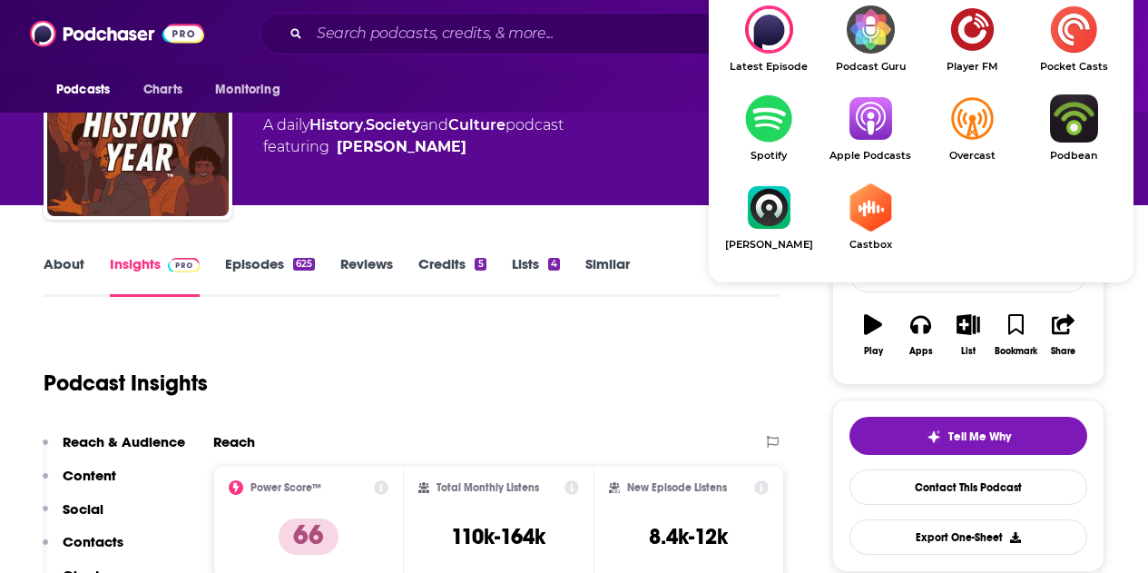
click at [870, 136] on img "Show Listen On dropdown" at bounding box center [871, 118] width 102 height 48
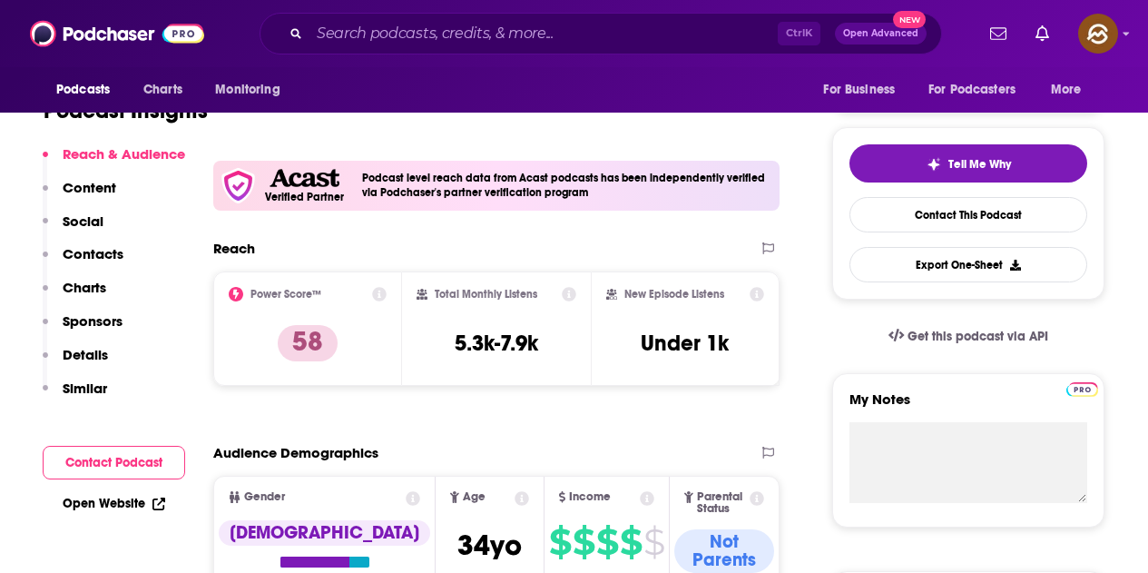
scroll to position [91, 0]
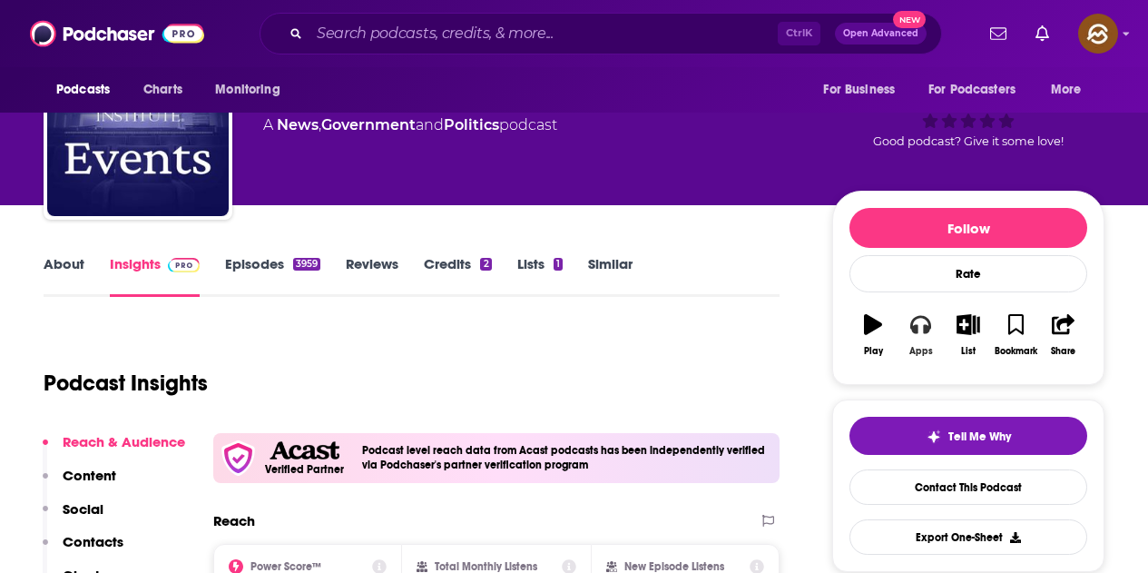
click at [920, 334] on icon "button" at bounding box center [921, 324] width 20 height 20
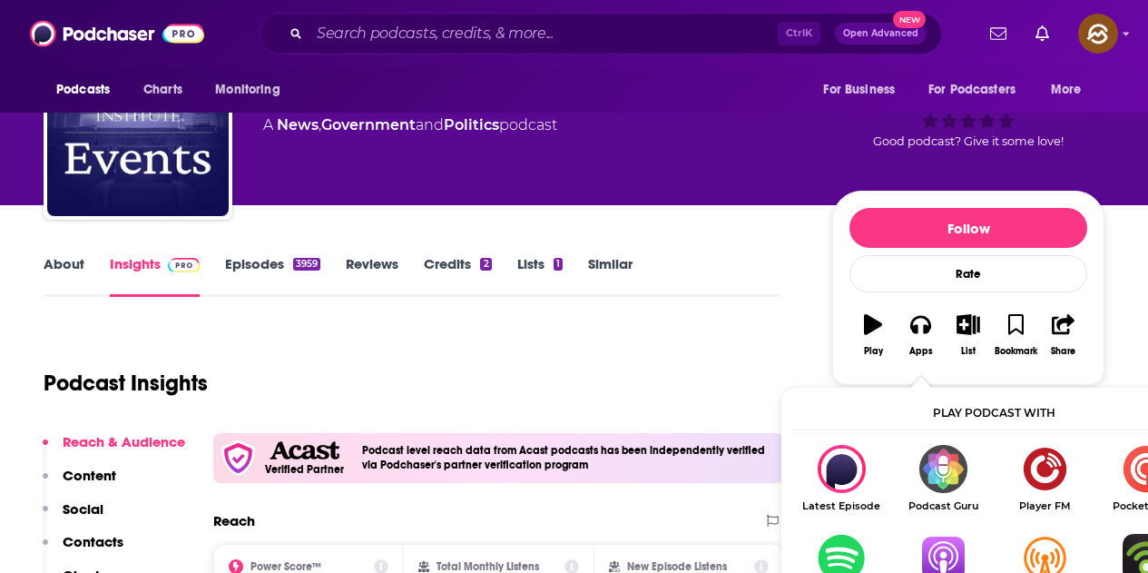
click at [941, 540] on img "Show Listen On dropdown" at bounding box center [943, 558] width 102 height 48
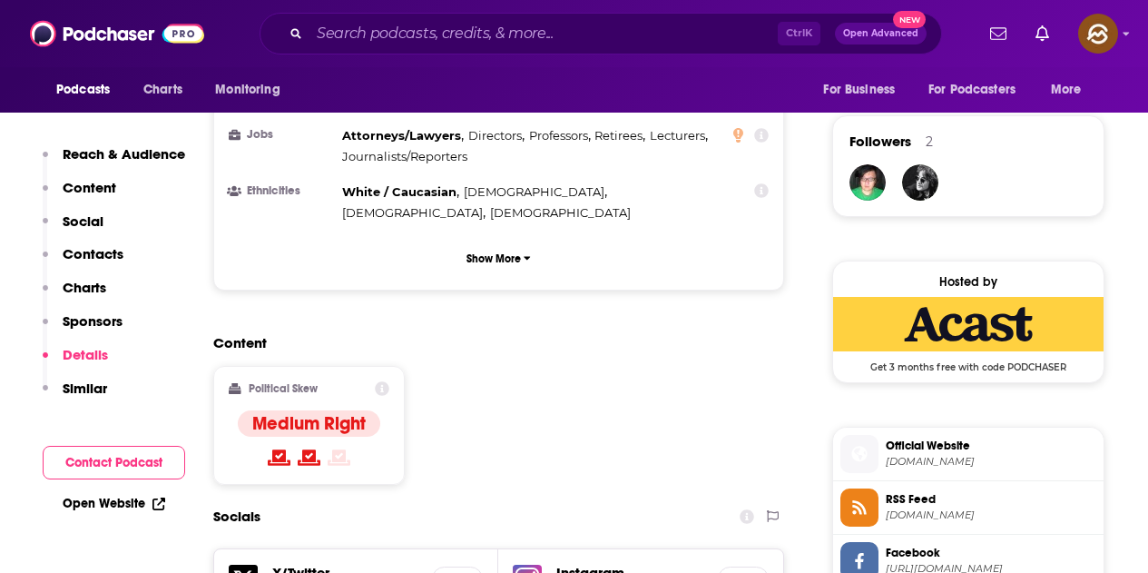
scroll to position [0, 0]
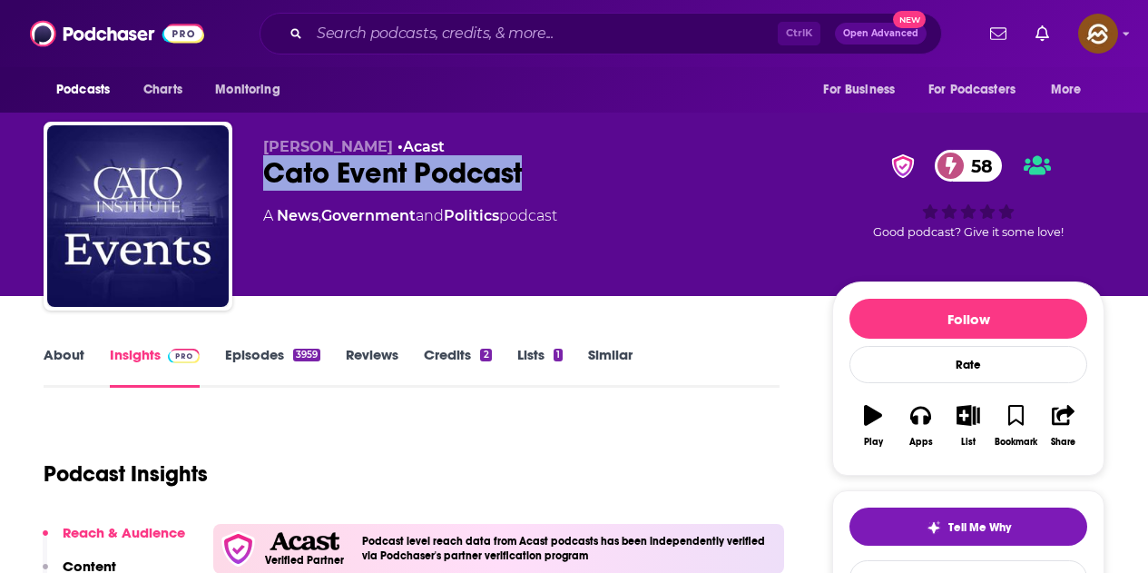
drag, startPoint x: 268, startPoint y: 178, endPoint x: 538, endPoint y: 170, distance: 270.7
click at [538, 170] on div "Cato Event Podcast 58" at bounding box center [533, 172] width 540 height 35
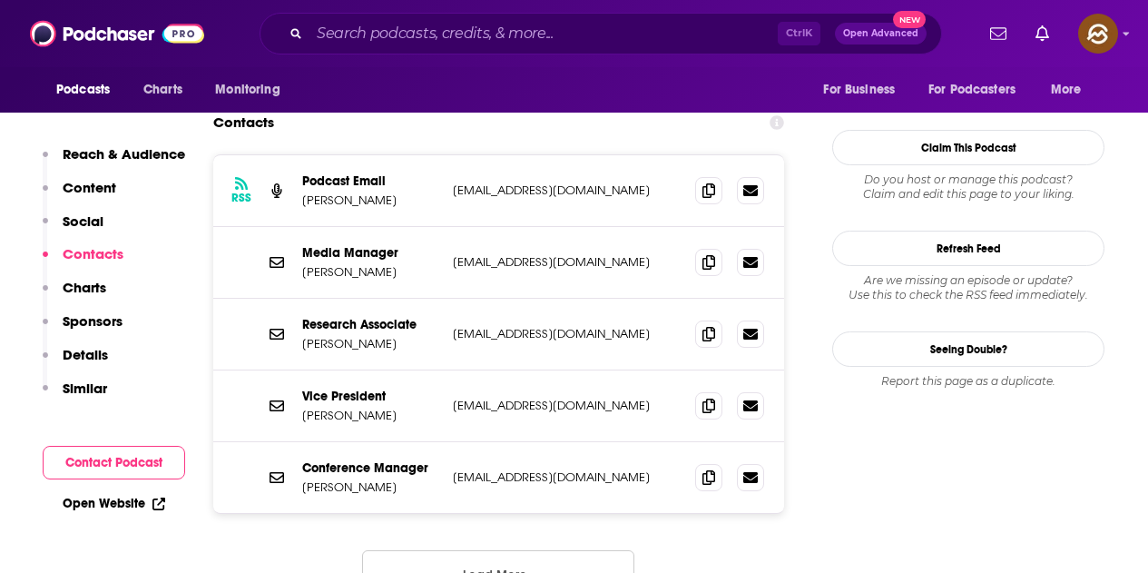
scroll to position [1907, 0]
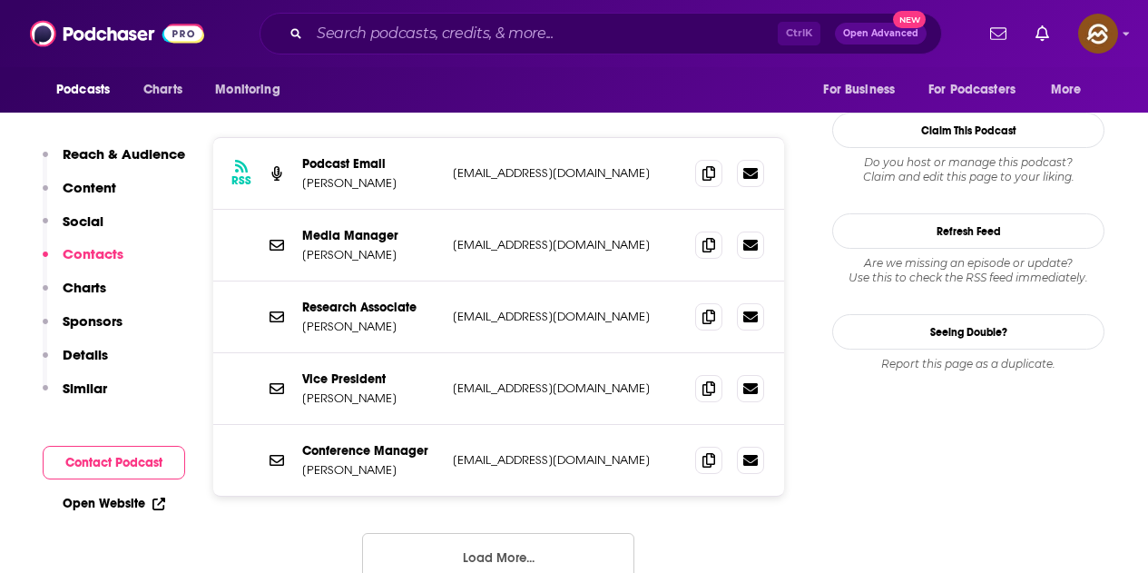
click at [550, 533] on button "Load More..." at bounding box center [498, 557] width 272 height 49
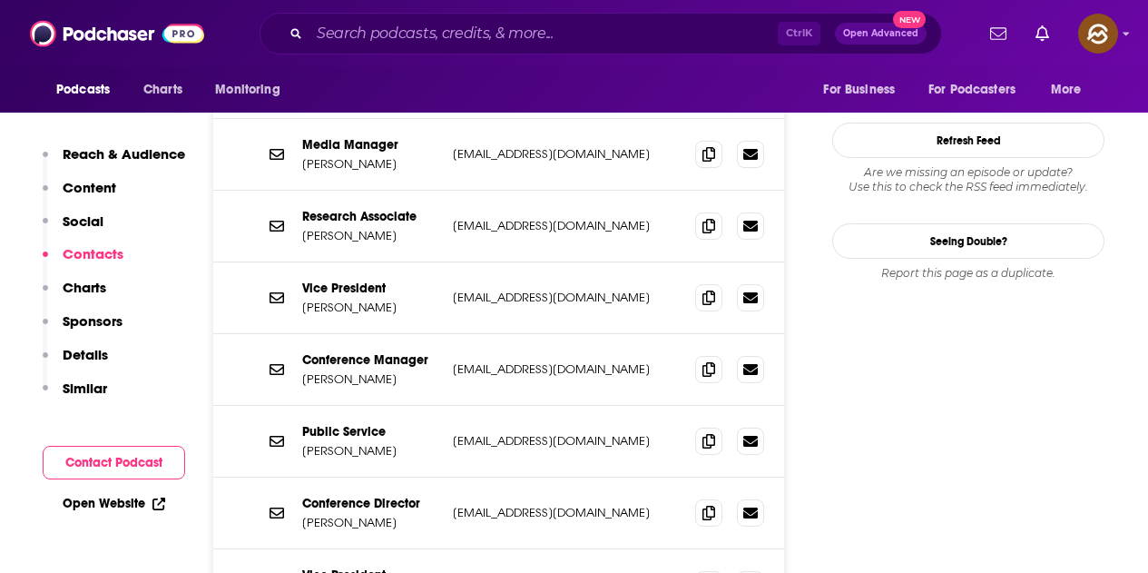
scroll to position [2270, 0]
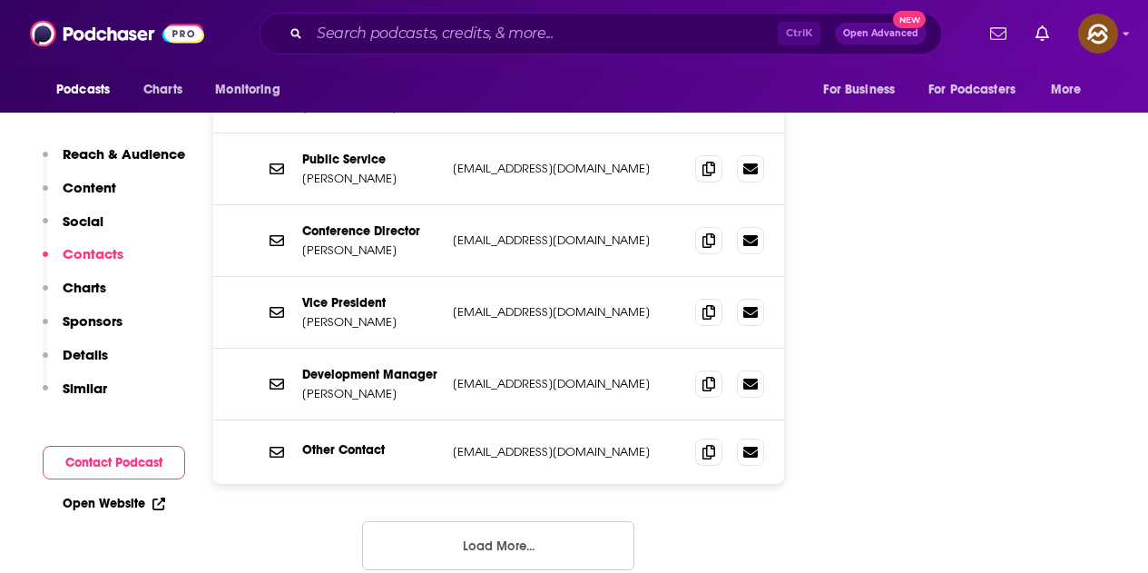
click at [577, 521] on button "Load More..." at bounding box center [498, 545] width 272 height 49
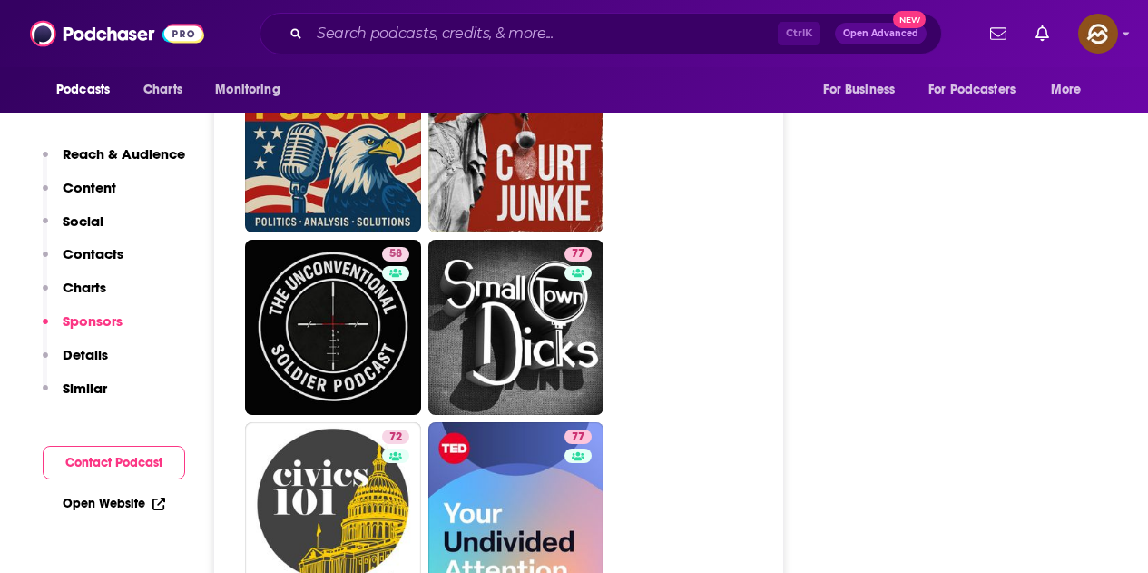
scroll to position [9261, 0]
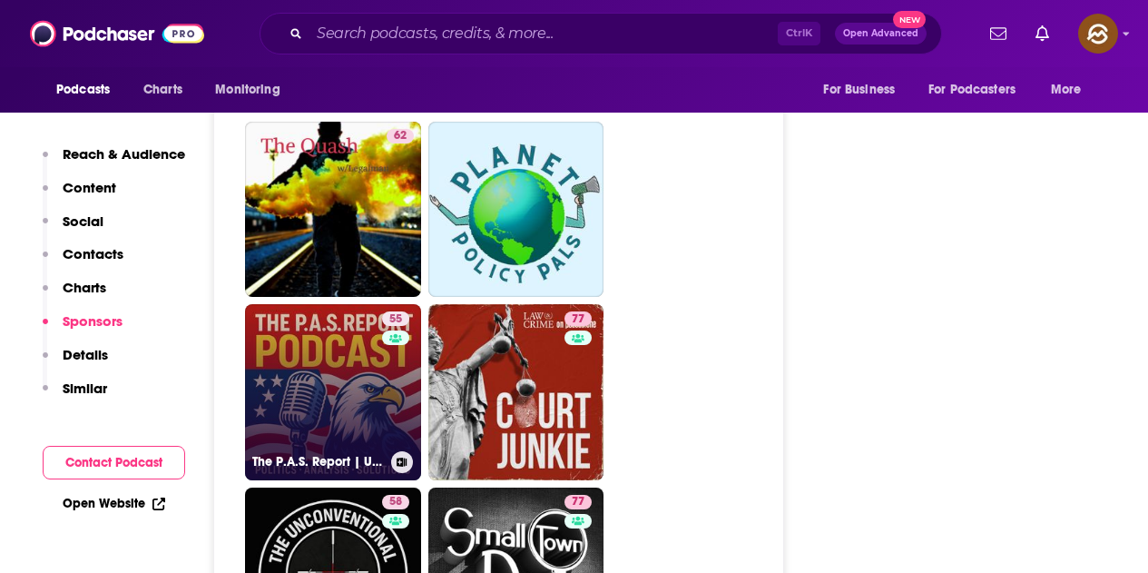
click at [321, 304] on link "55 The P.A.S. Report | Unfiltered Political Analysis" at bounding box center [333, 392] width 176 height 176
type input "https://www.podchaser.com/podcasts/the-pas-report-unfiltered-poli-917765"
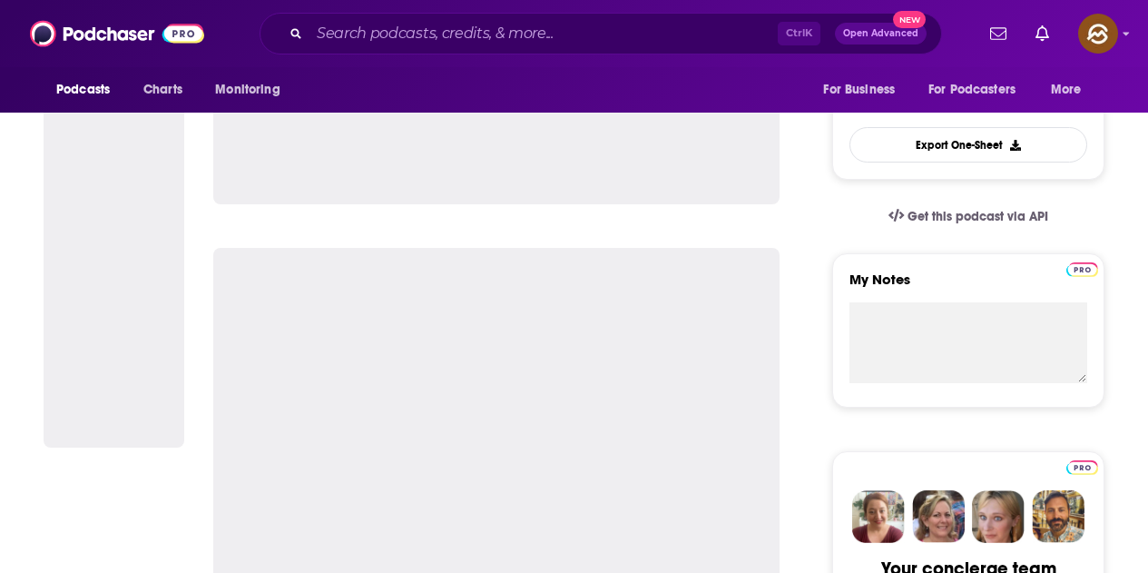
scroll to position [726, 0]
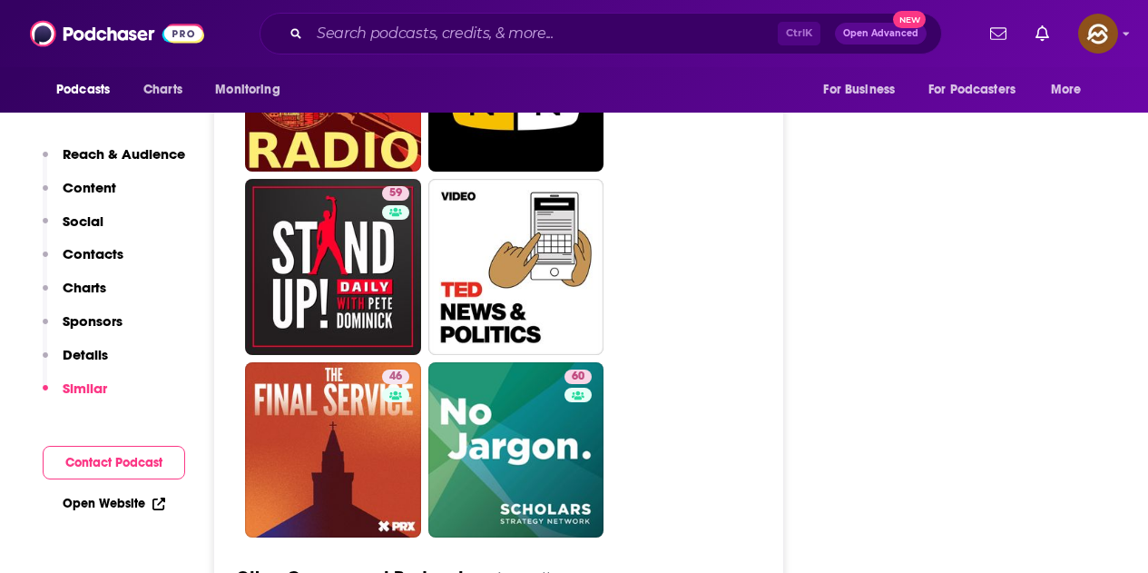
scroll to position [5084, 0]
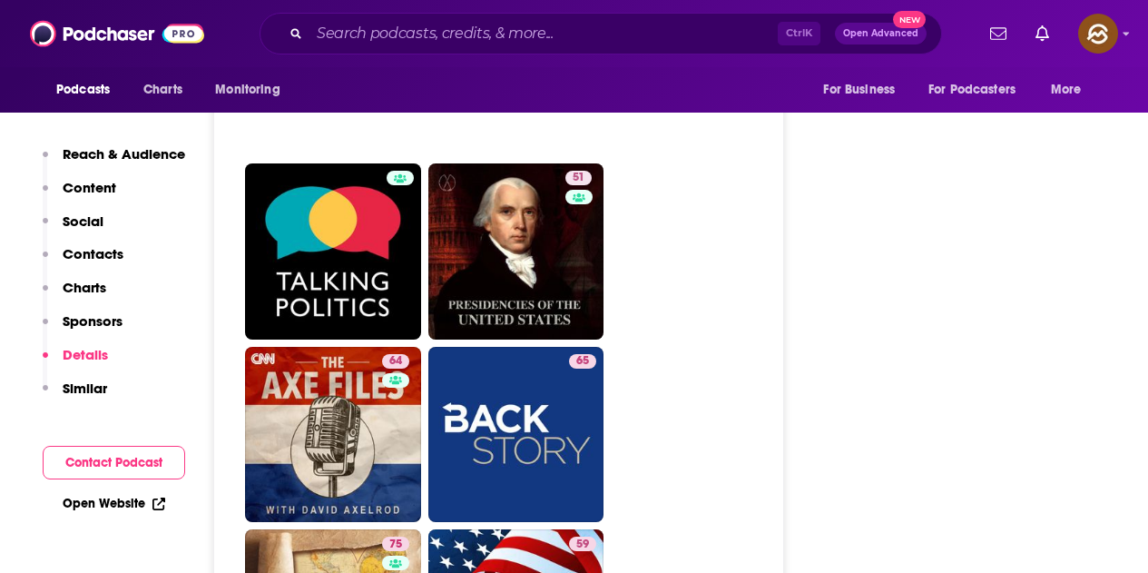
scroll to position [4267, 0]
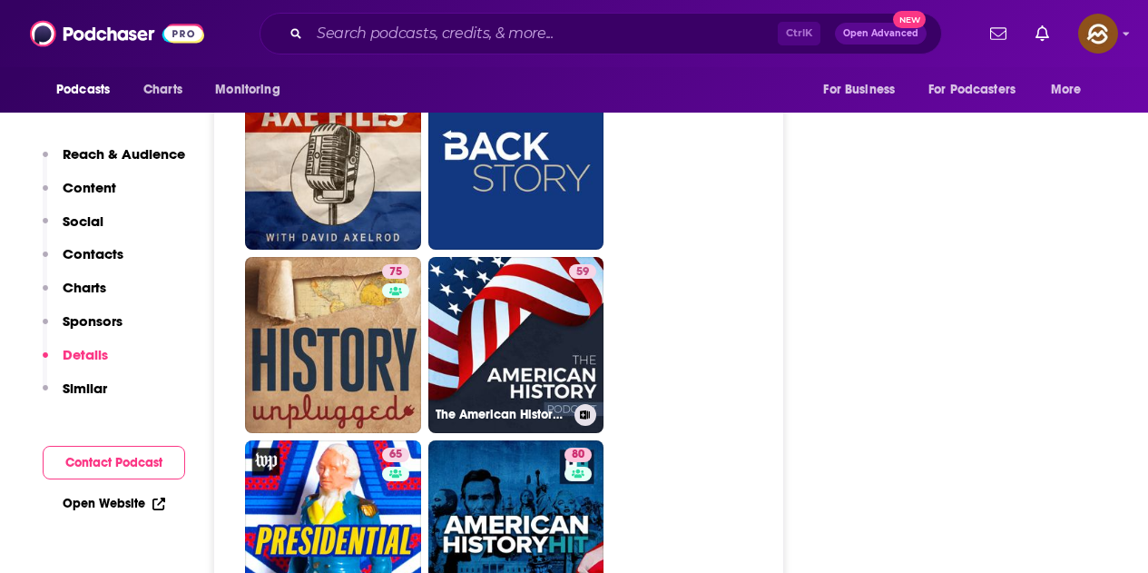
drag, startPoint x: 552, startPoint y: 317, endPoint x: 726, endPoint y: 292, distance: 176.0
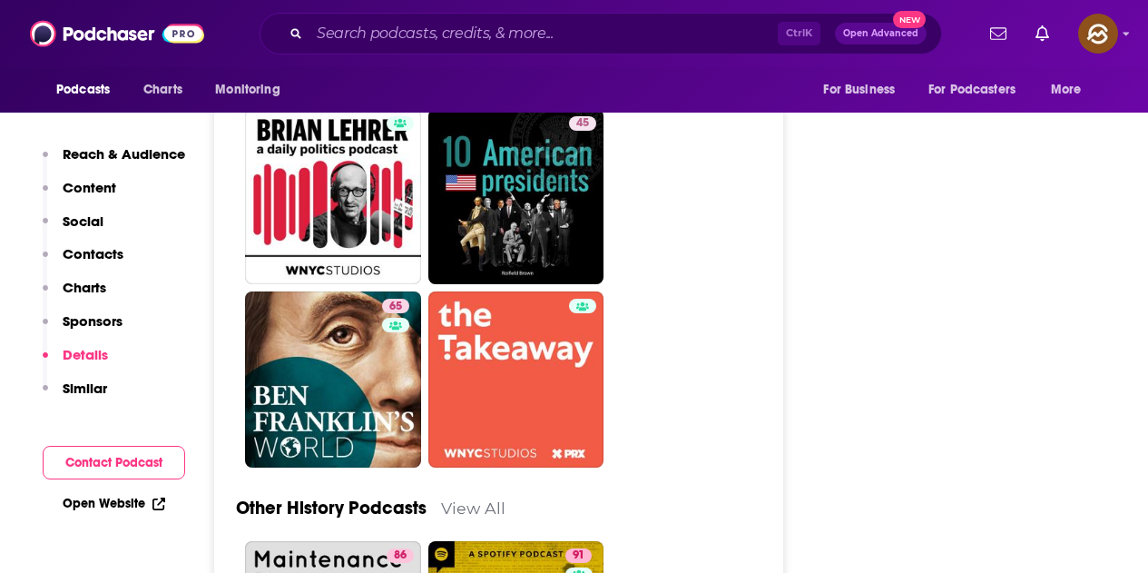
scroll to position [5538, 0]
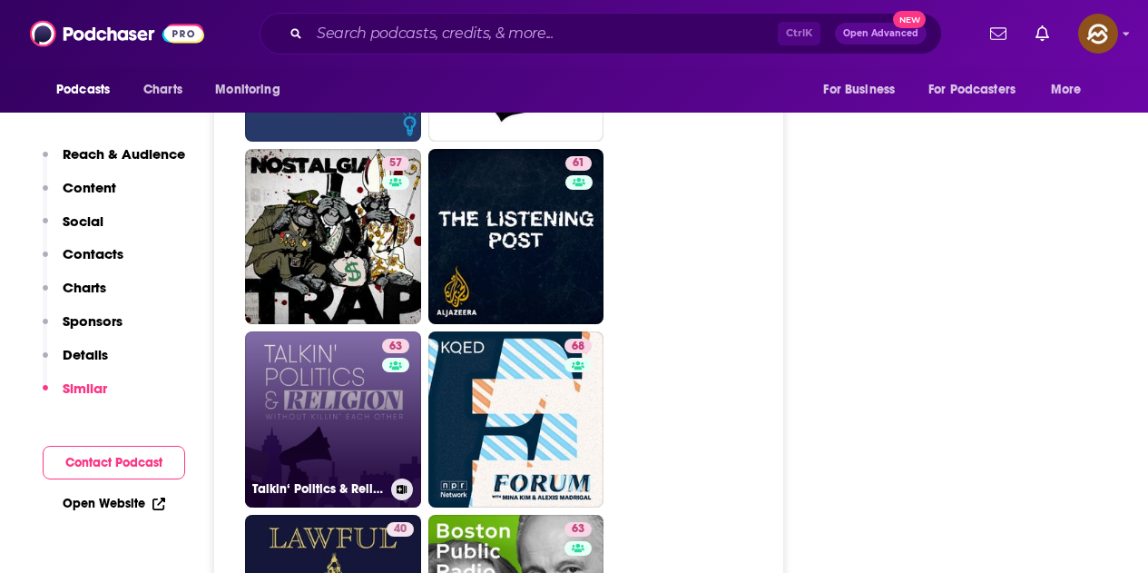
scroll to position [4086, 0]
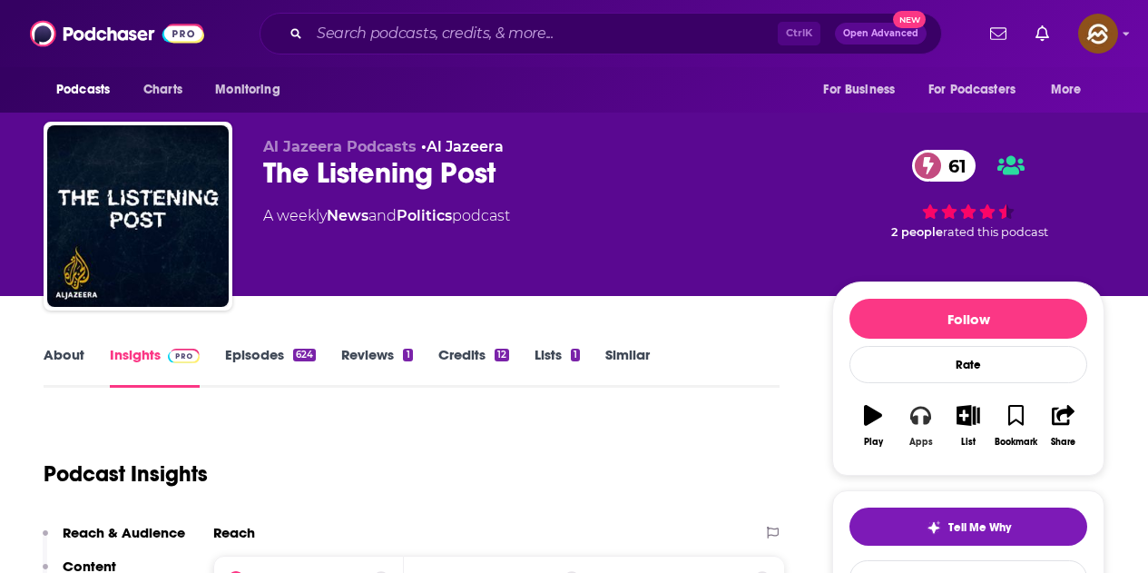
click at [925, 416] on icon "button" at bounding box center [921, 416] width 20 height 18
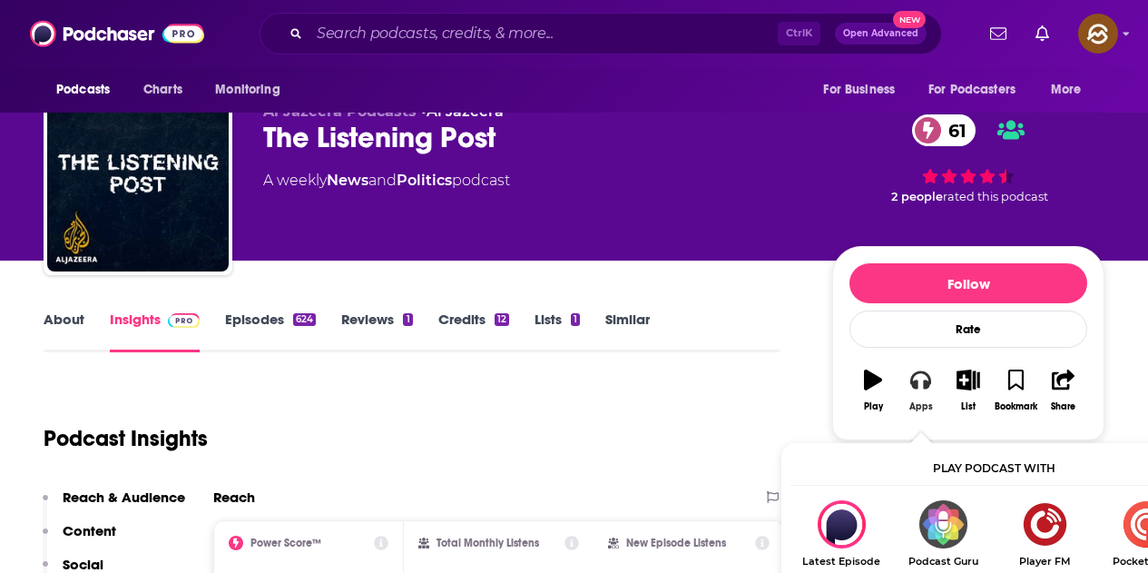
scroll to position [91, 0]
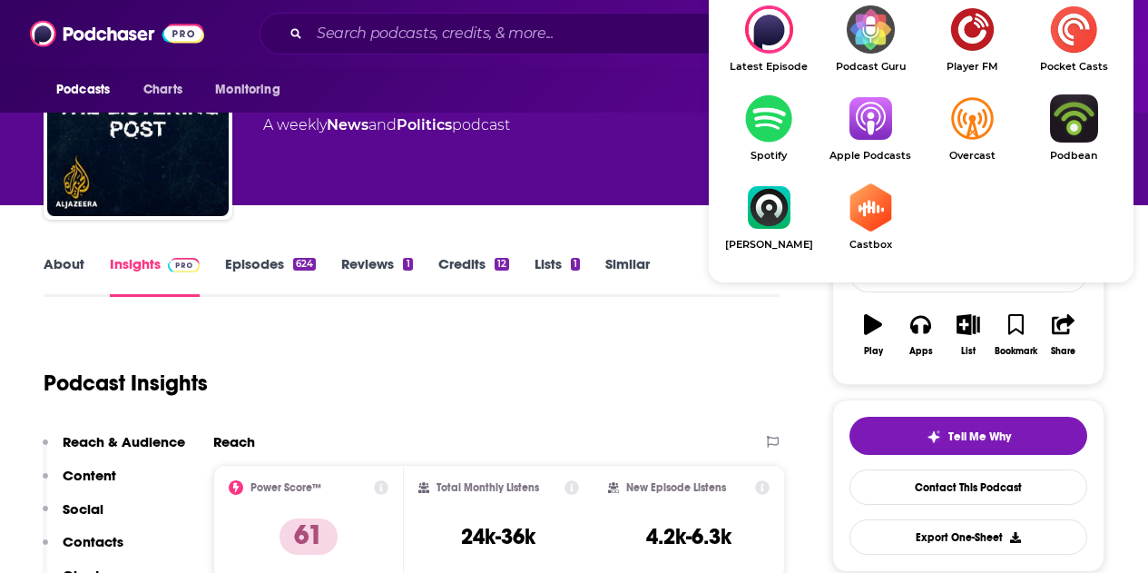
click at [883, 140] on img "Show Listen On dropdown" at bounding box center [871, 118] width 102 height 48
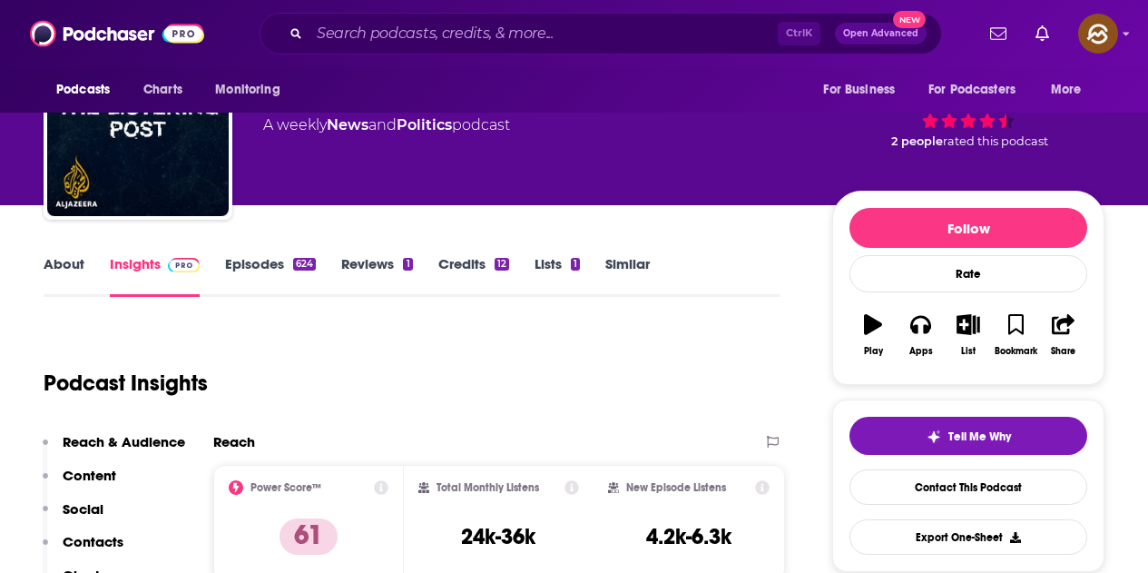
scroll to position [0, 0]
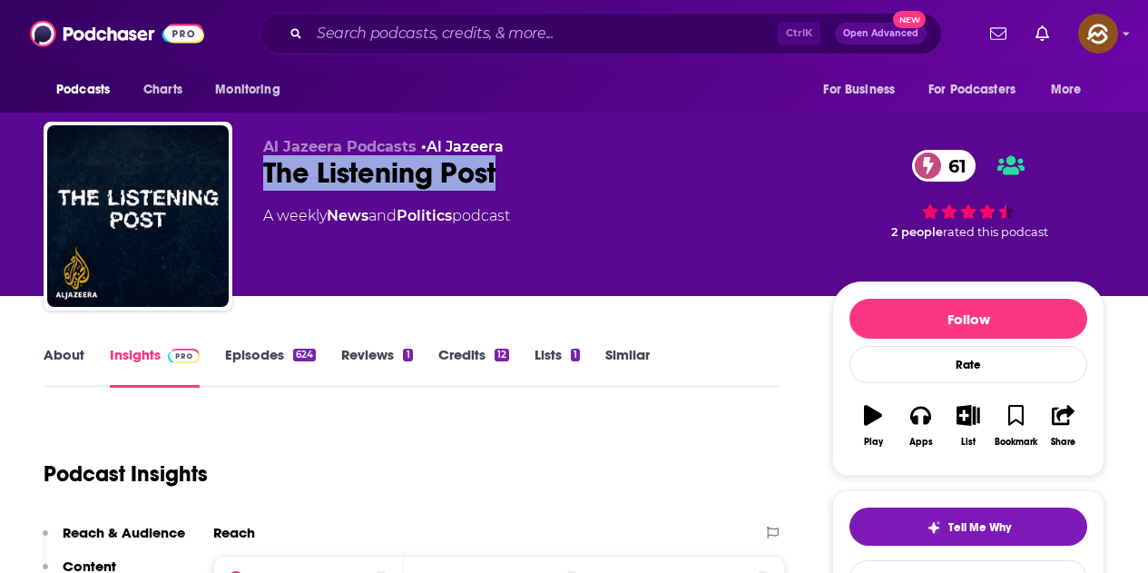
drag, startPoint x: 253, startPoint y: 163, endPoint x: 498, endPoint y: 177, distance: 245.6
click at [498, 177] on div "Al Jazeera Podcasts • Al Jazeera The Listening Post 61 A weekly News and Politi…" at bounding box center [574, 220] width 1061 height 196
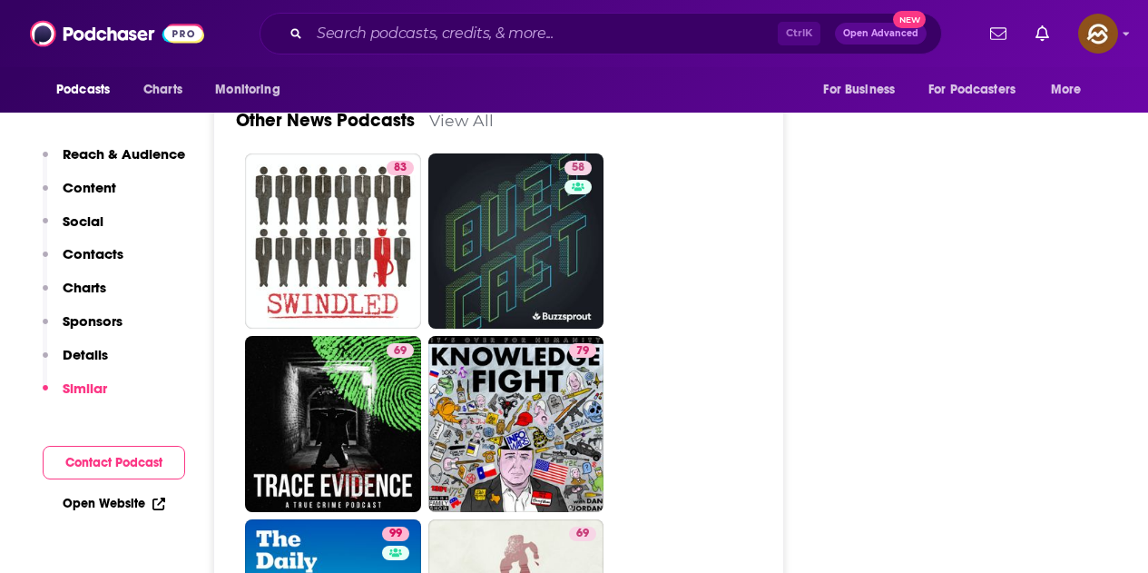
scroll to position [5357, 0]
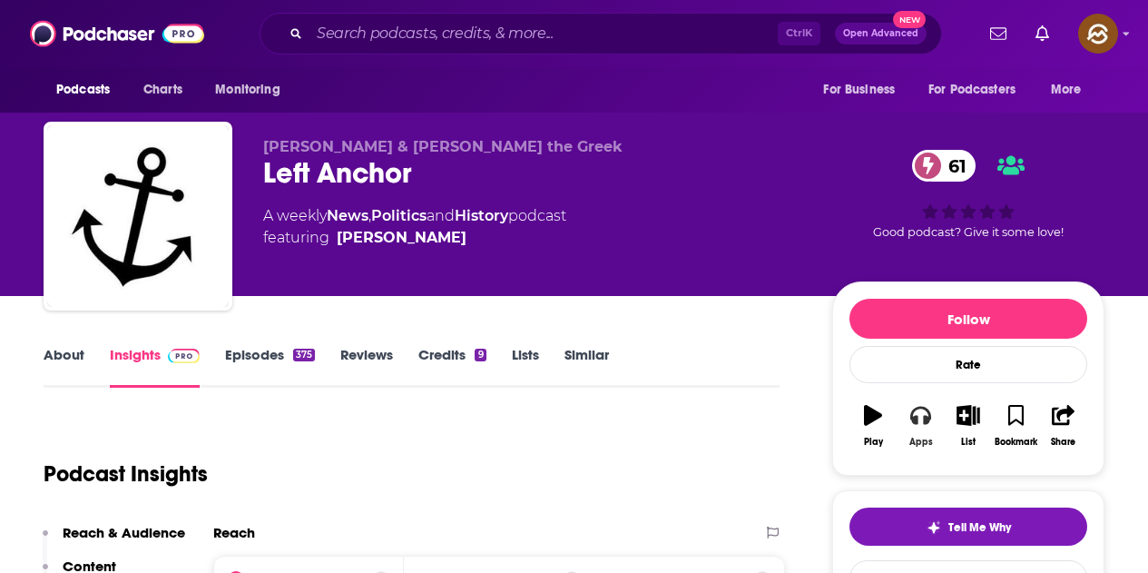
click at [935, 426] on button "Apps" at bounding box center [920, 425] width 47 height 65
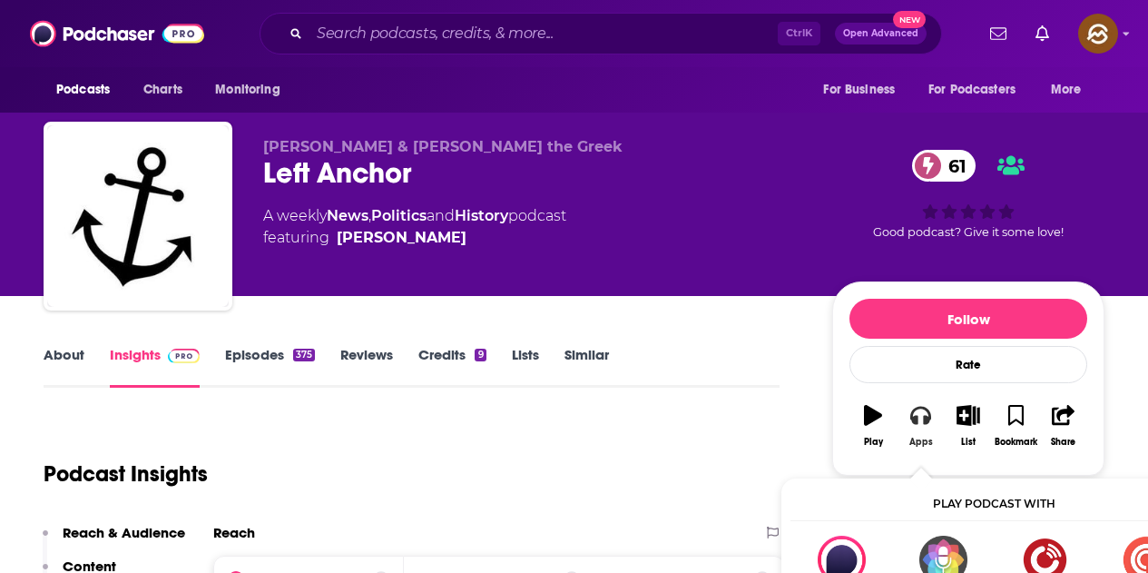
scroll to position [91, 0]
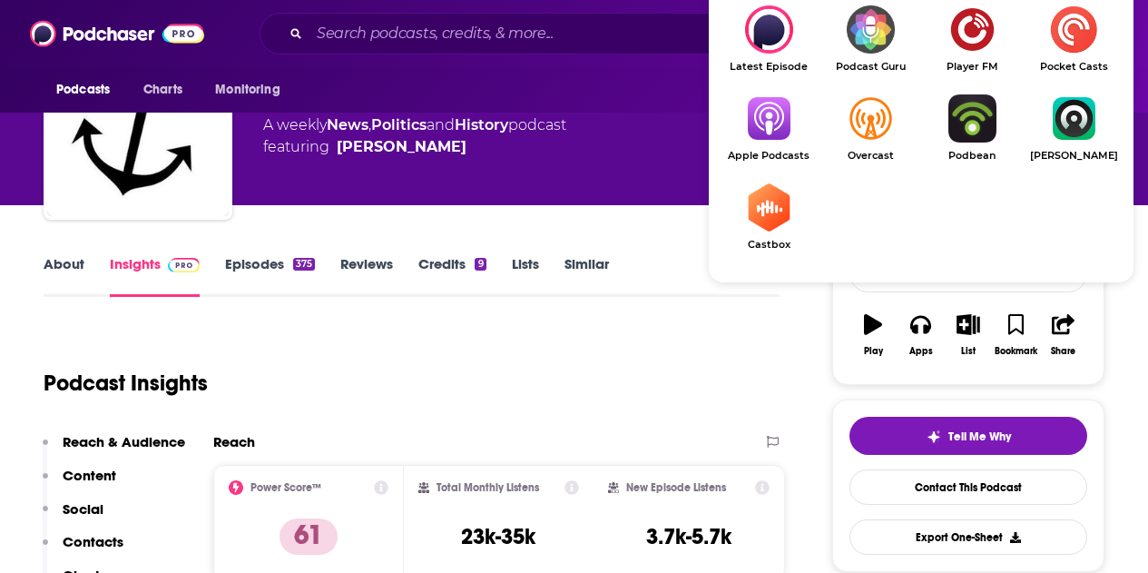
click at [784, 137] on img "Show Listen On dropdown" at bounding box center [769, 118] width 102 height 48
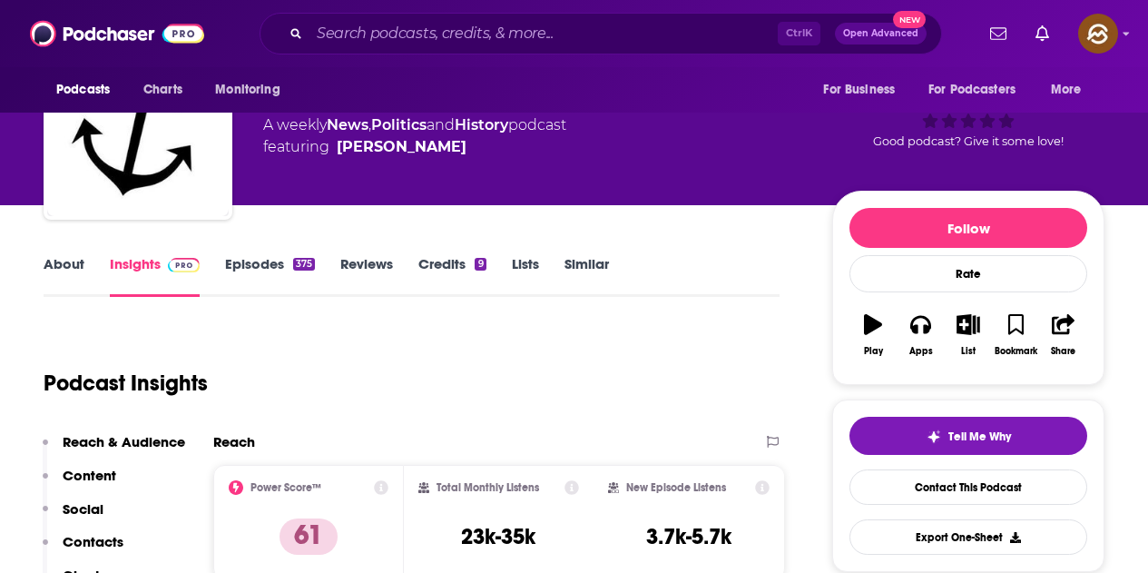
scroll to position [0, 0]
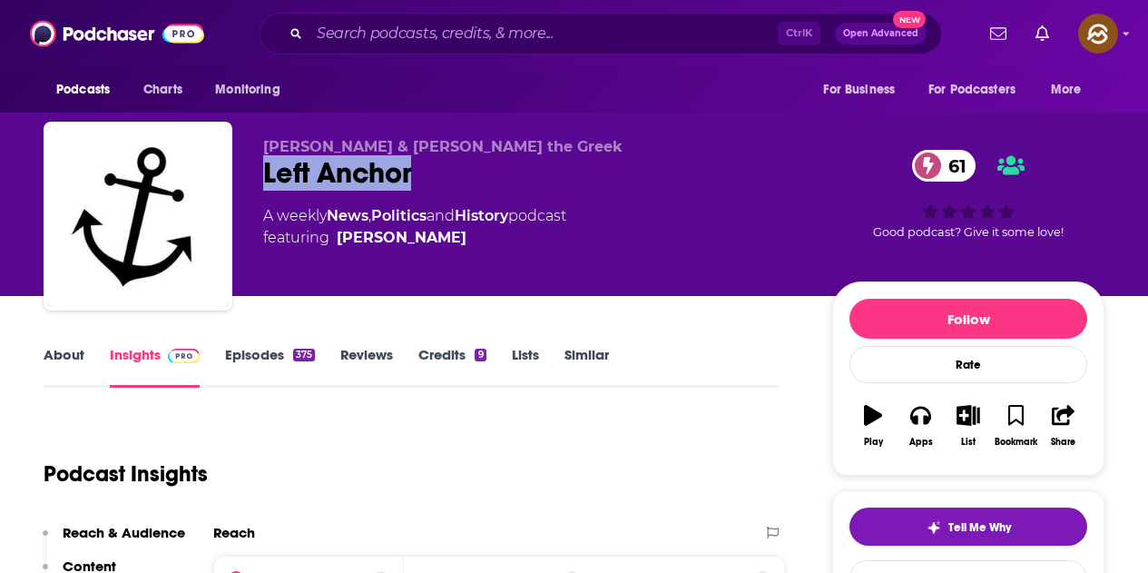
drag, startPoint x: 257, startPoint y: 170, endPoint x: 420, endPoint y: 169, distance: 163.4
click at [420, 169] on div "Ryan Cooper & Alexi the Greek Left Anchor 61 A weekly News , Politics and Histo…" at bounding box center [574, 220] width 1061 height 196
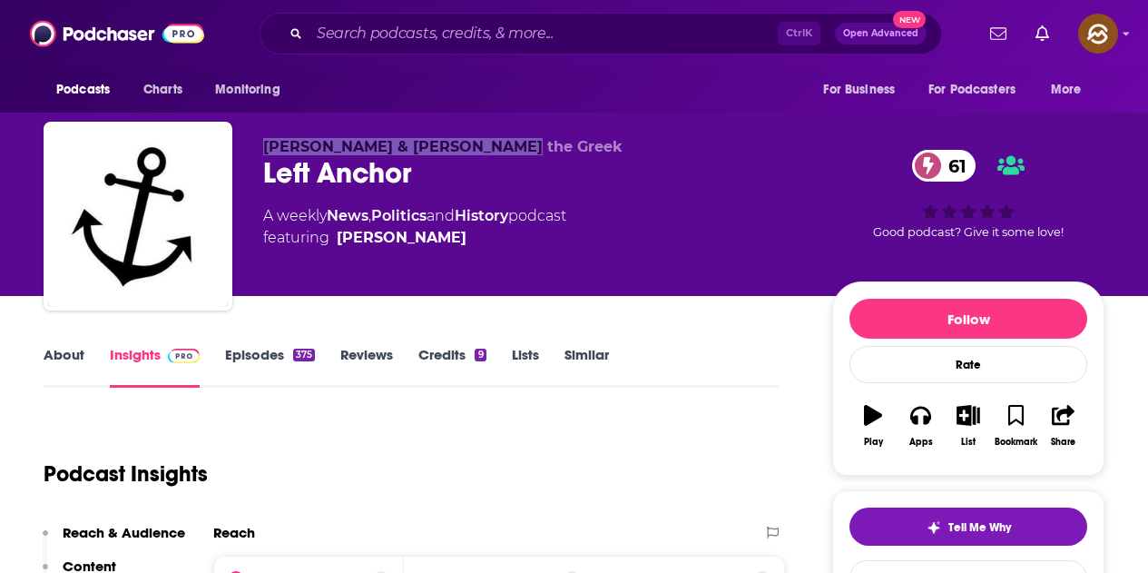
drag, startPoint x: 260, startPoint y: 142, endPoint x: 494, endPoint y: 143, distance: 234.2
click at [494, 143] on div "Ryan Cooper & Alexi the Greek Left Anchor 61 A weekly News , Politics and Histo…" at bounding box center [574, 220] width 1061 height 196
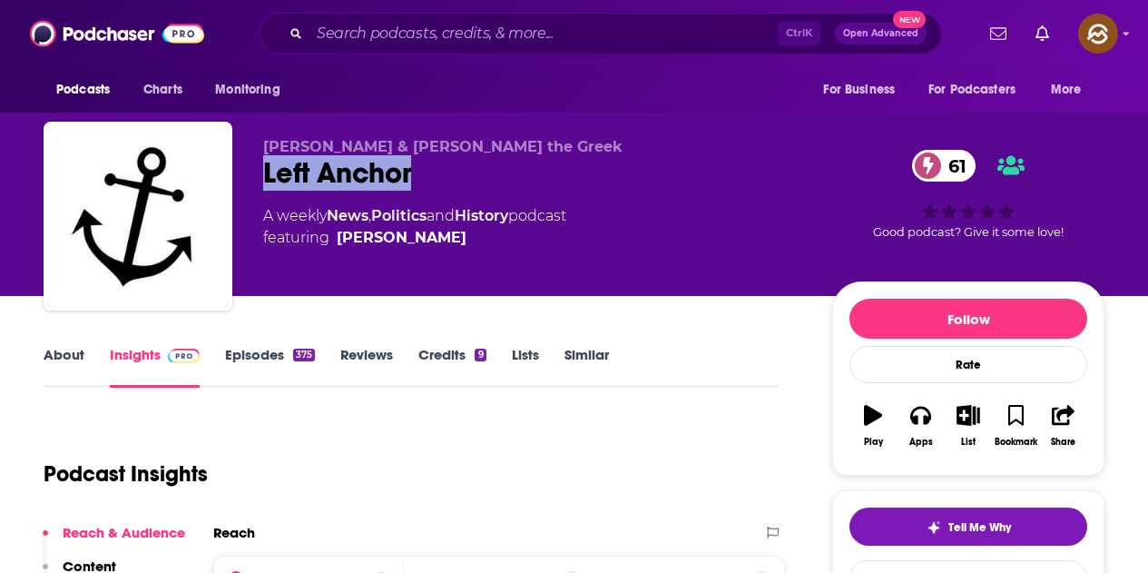
drag, startPoint x: 262, startPoint y: 175, endPoint x: 426, endPoint y: 177, distance: 163.4
click at [426, 177] on div "Ryan Cooper & Alexi the Greek Left Anchor 61 A weekly News , Politics and Histo…" at bounding box center [574, 220] width 1061 height 196
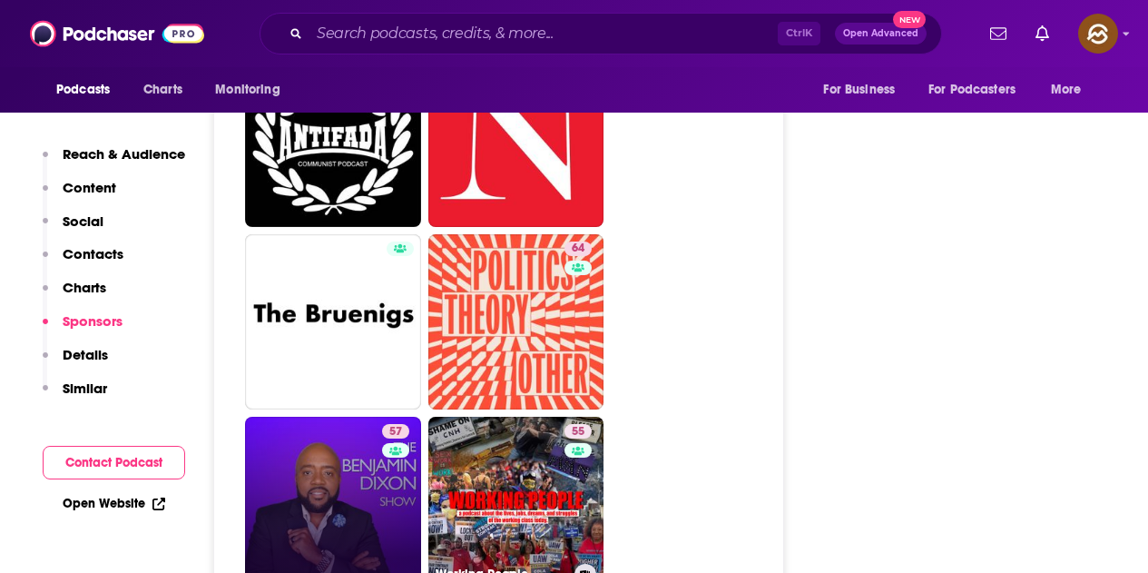
scroll to position [3722, 0]
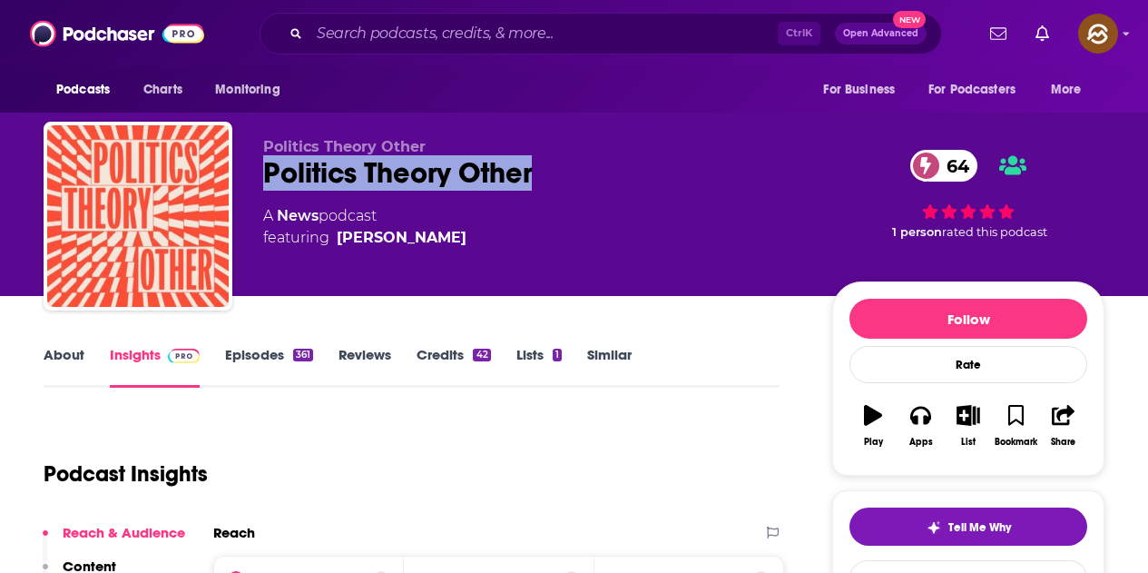
drag, startPoint x: 448, startPoint y: 173, endPoint x: 536, endPoint y: 173, distance: 88.1
click at [536, 173] on div "Politics Theory Other 64" at bounding box center [533, 172] width 540 height 35
click at [924, 437] on div "Apps" at bounding box center [922, 442] width 24 height 11
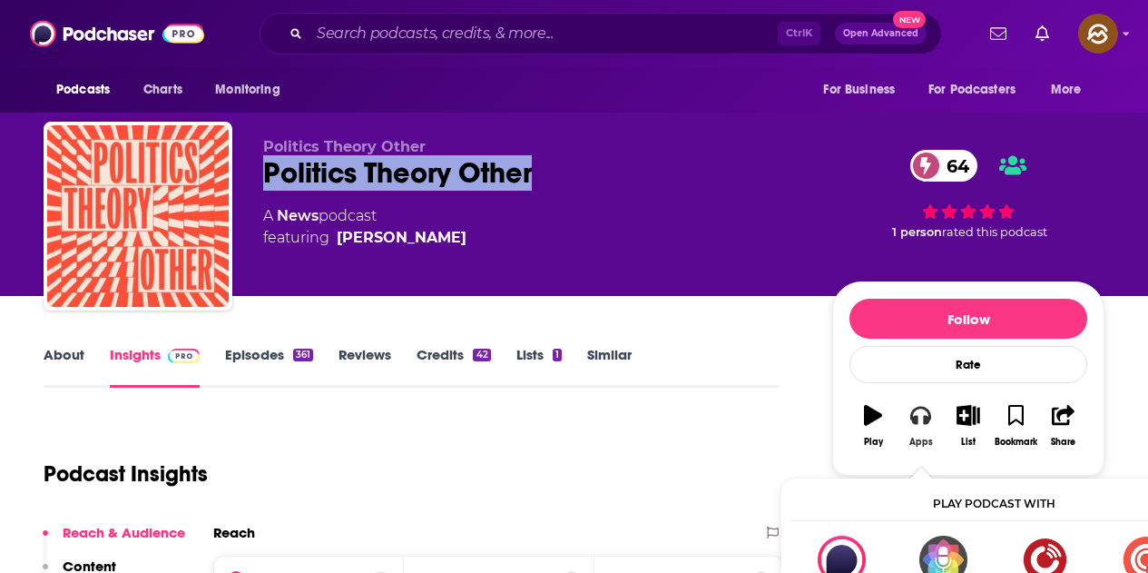
scroll to position [91, 0]
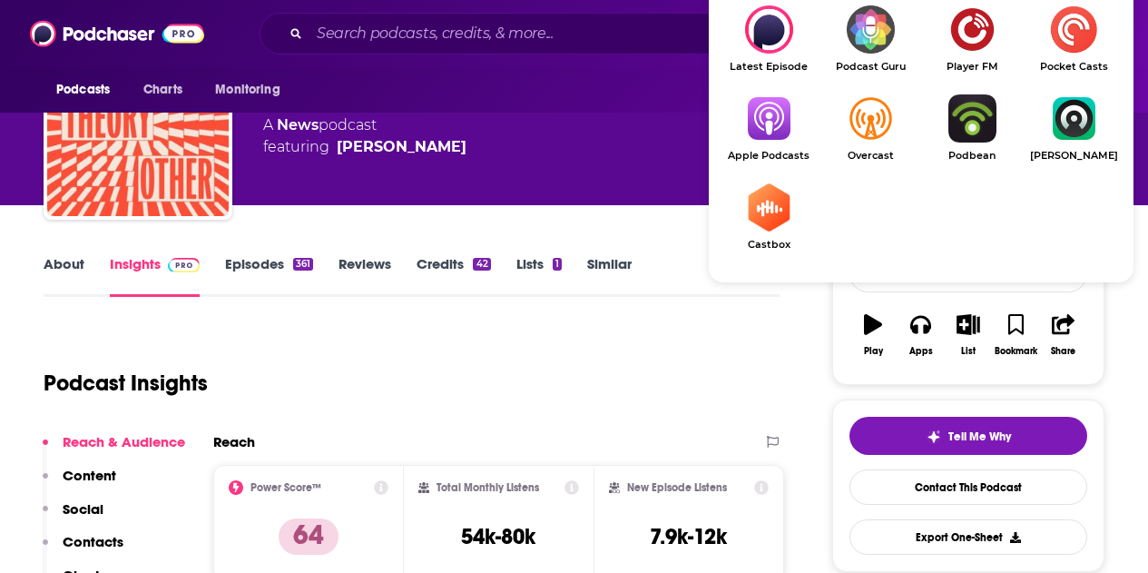
click at [783, 123] on img "Show Listen On dropdown" at bounding box center [769, 118] width 102 height 48
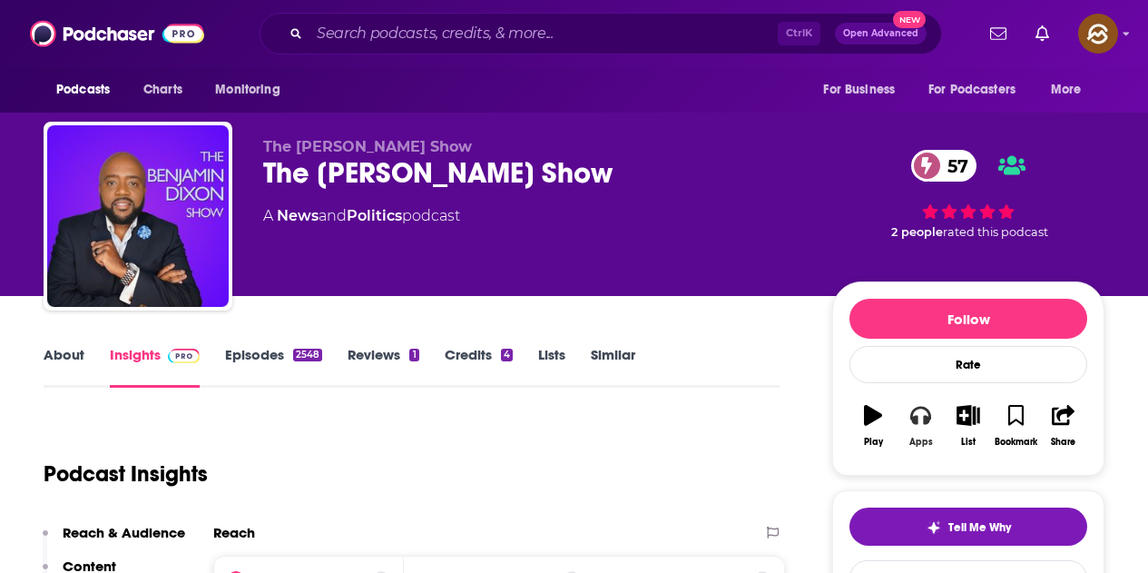
click at [922, 411] on icon "button" at bounding box center [921, 415] width 20 height 20
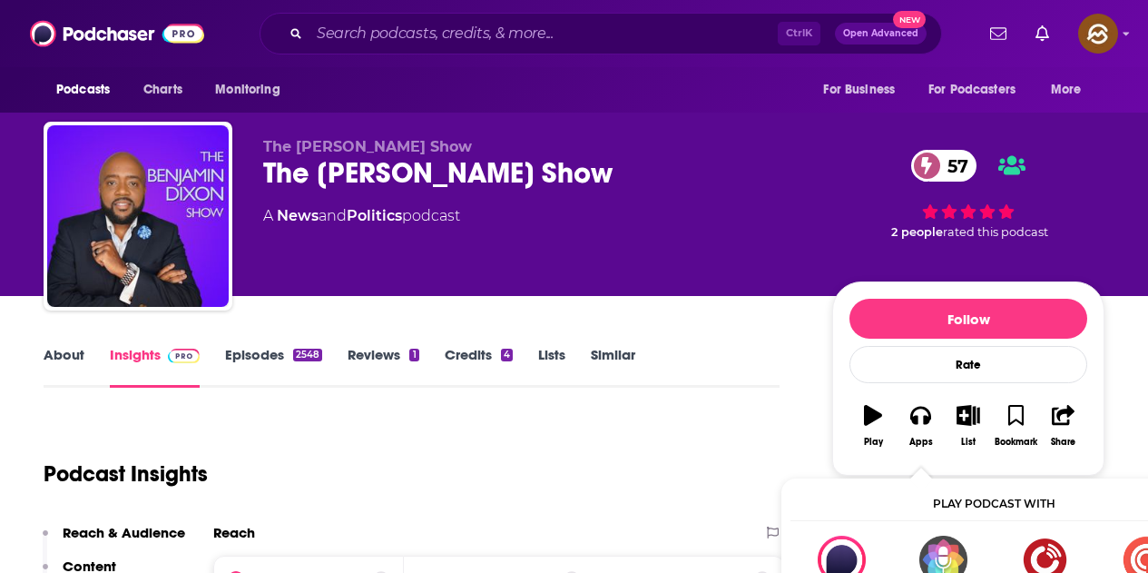
drag, startPoint x: 268, startPoint y: 173, endPoint x: 600, endPoint y: 182, distance: 332.4
click at [600, 182] on div "The Benjamin Dixon Show 57" at bounding box center [533, 172] width 540 height 35
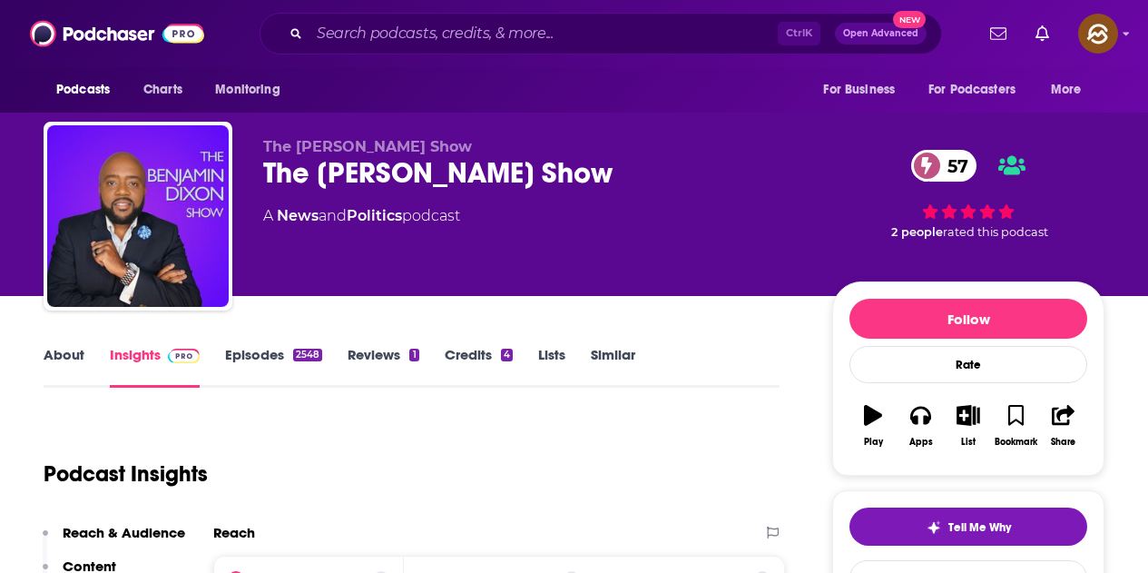
scroll to position [91, 0]
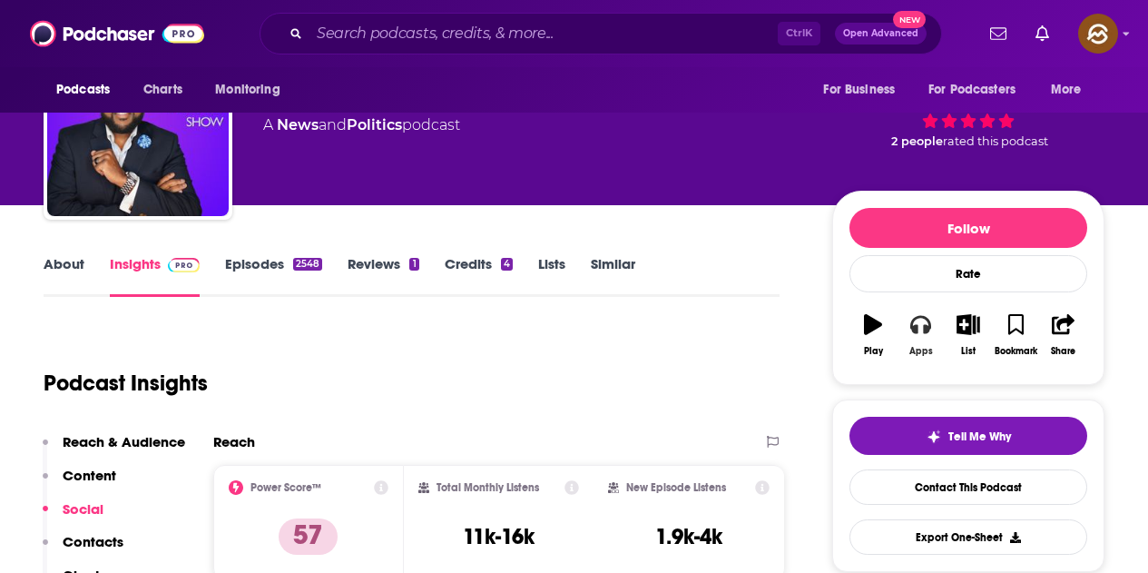
click at [926, 325] on icon "button" at bounding box center [921, 325] width 20 height 18
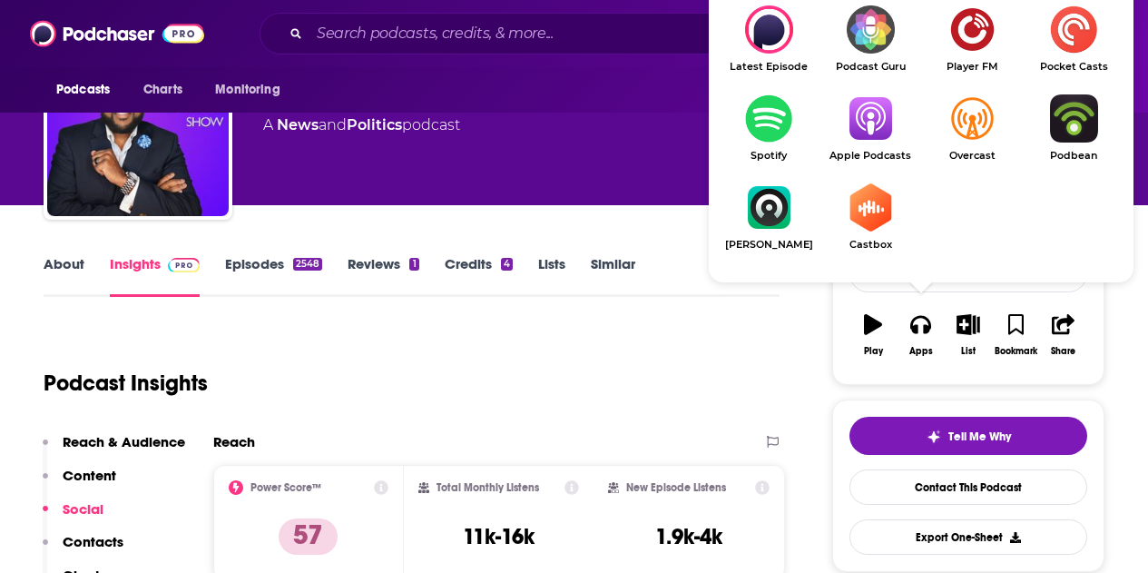
click at [882, 139] on img "Show Listen On dropdown" at bounding box center [871, 118] width 102 height 48
